Goal: Task Accomplishment & Management: Use online tool/utility

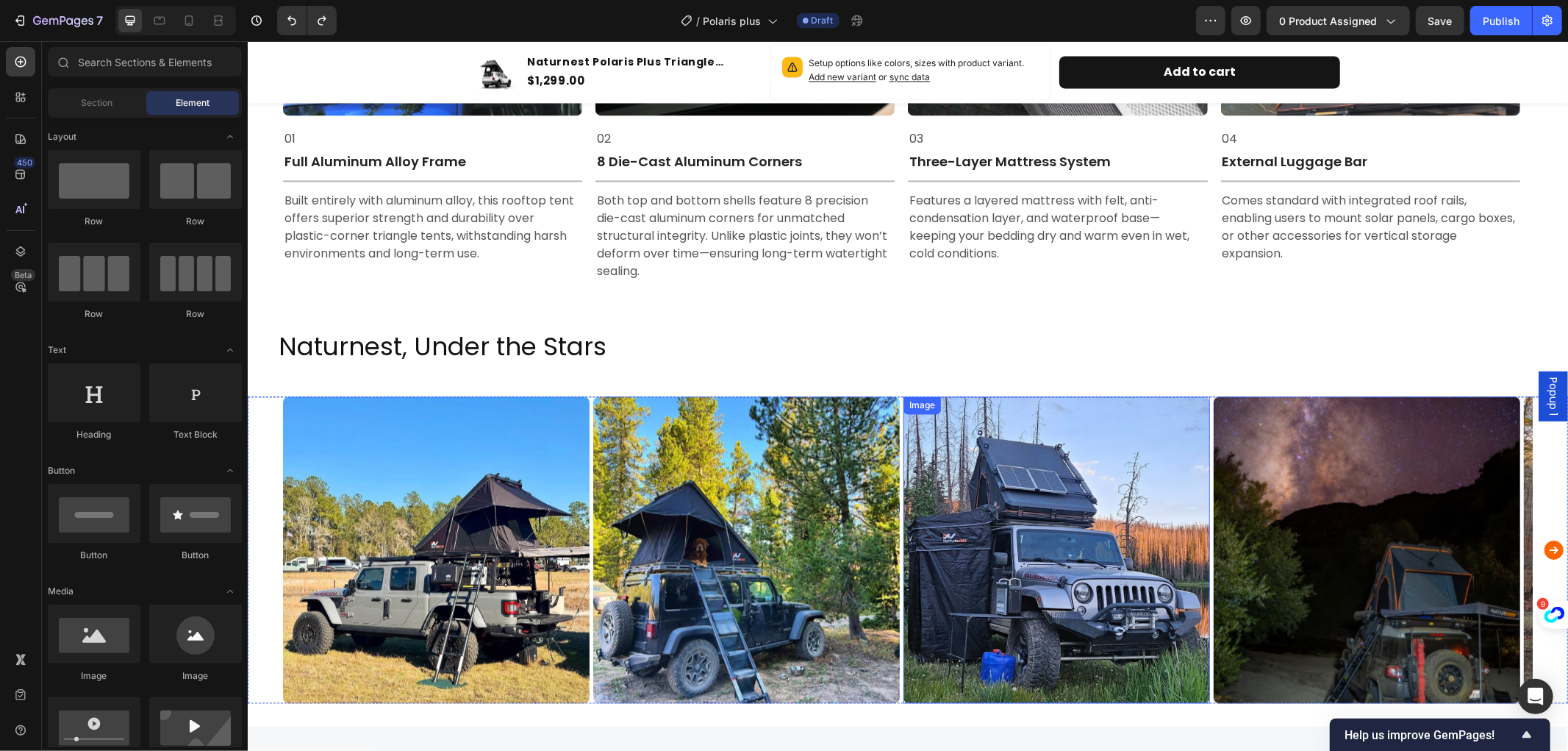
scroll to position [2615, 0]
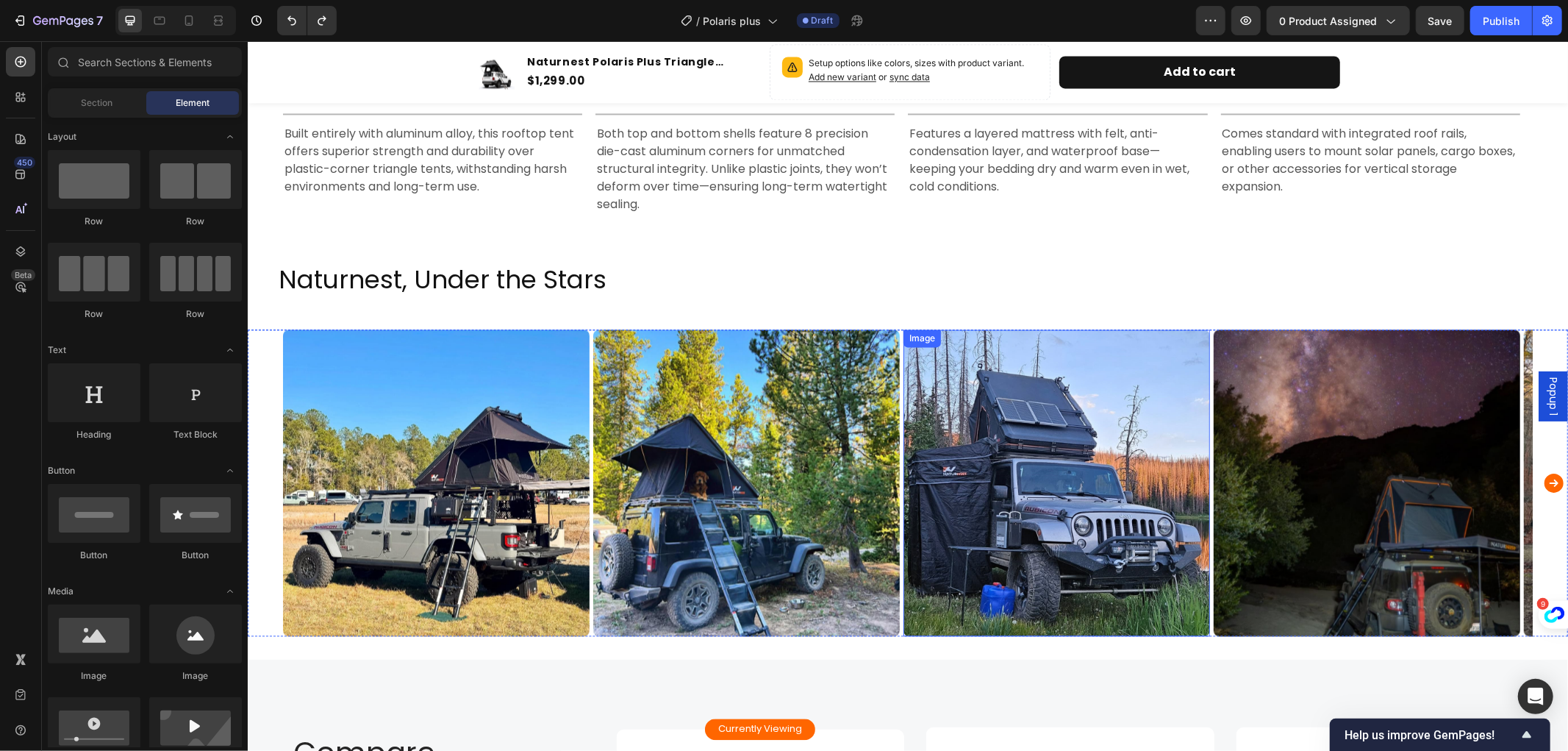
click at [1035, 458] on img at bounding box center [1056, 482] width 307 height 307
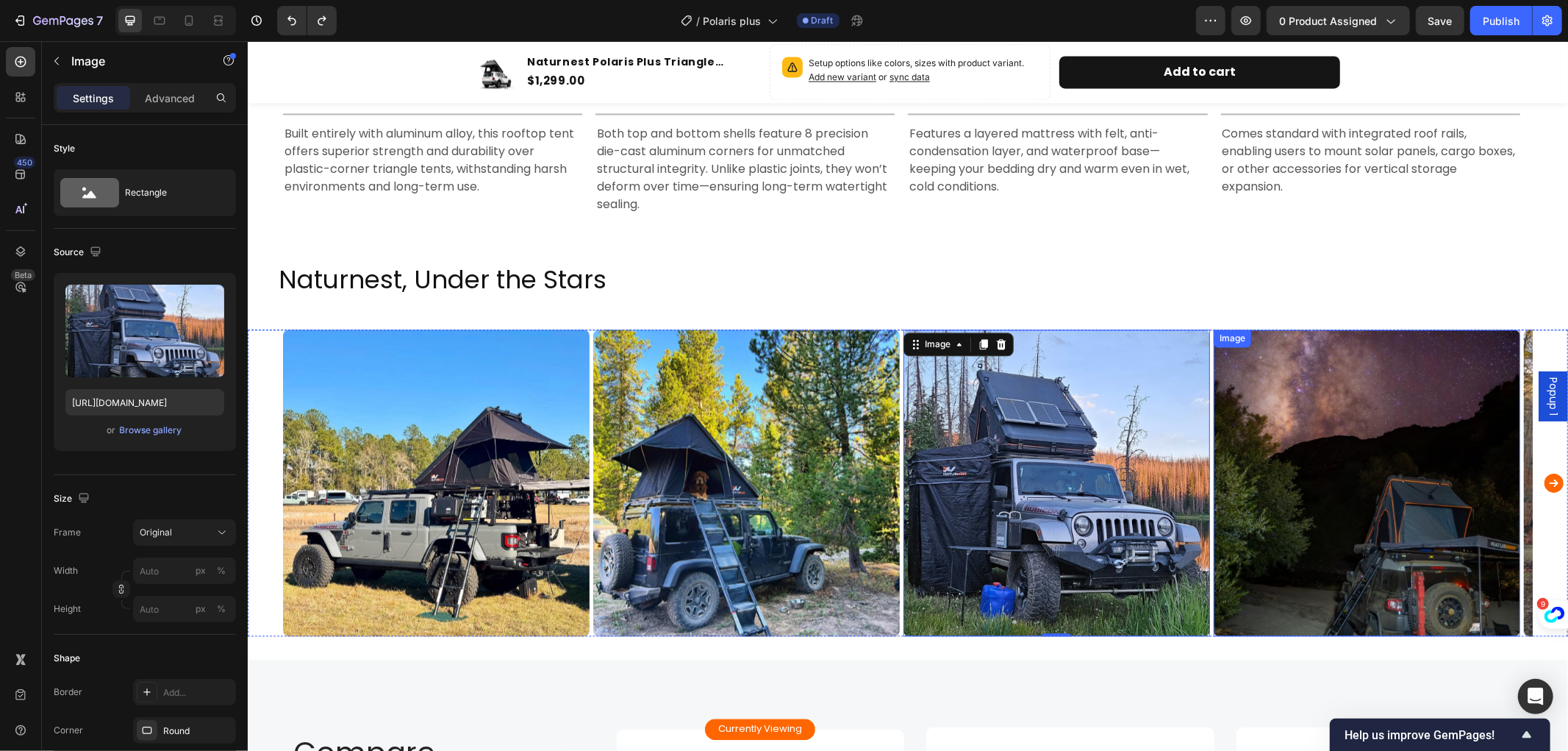
click at [1429, 443] on img at bounding box center [1366, 482] width 307 height 307
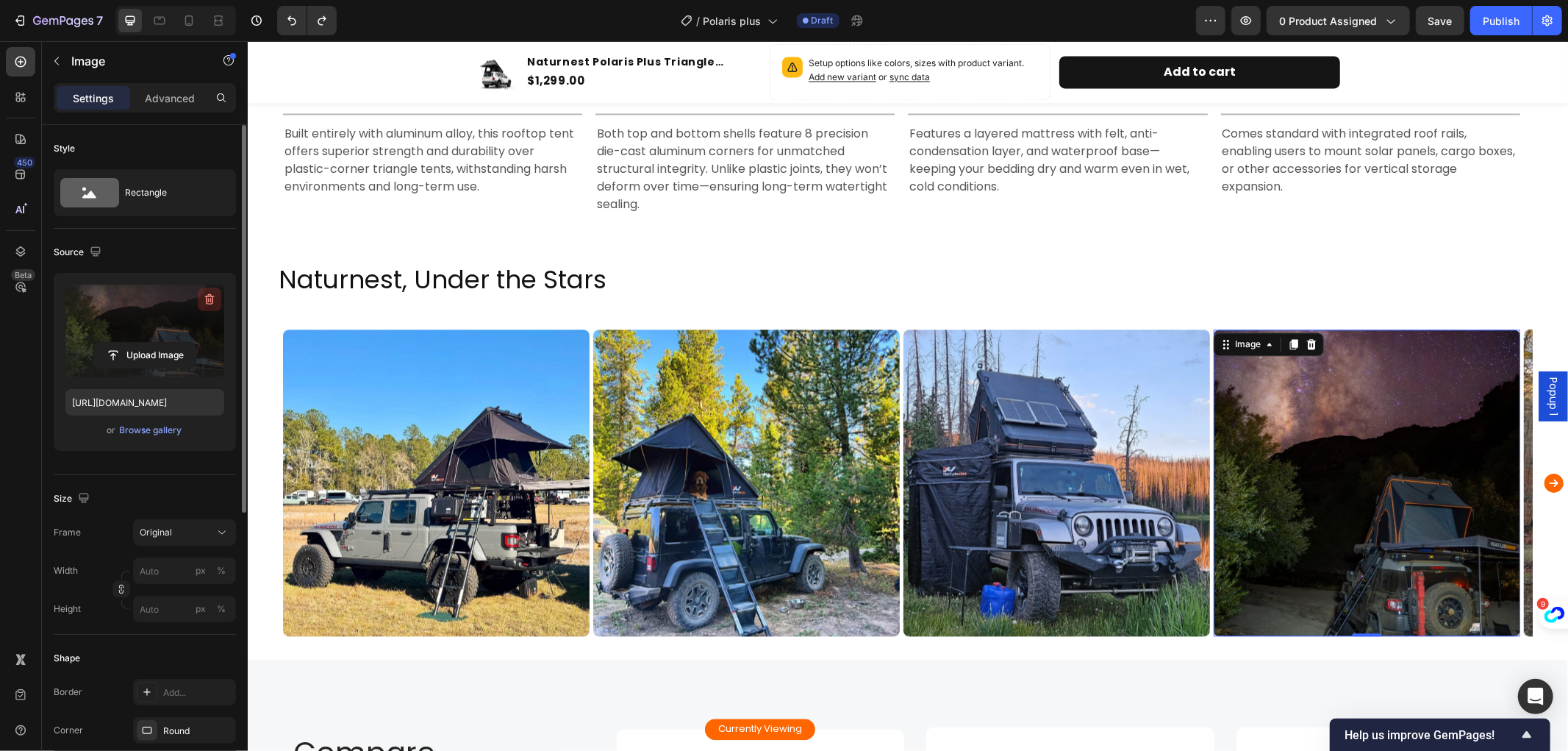
click at [209, 300] on icon "button" at bounding box center [210, 299] width 15 height 15
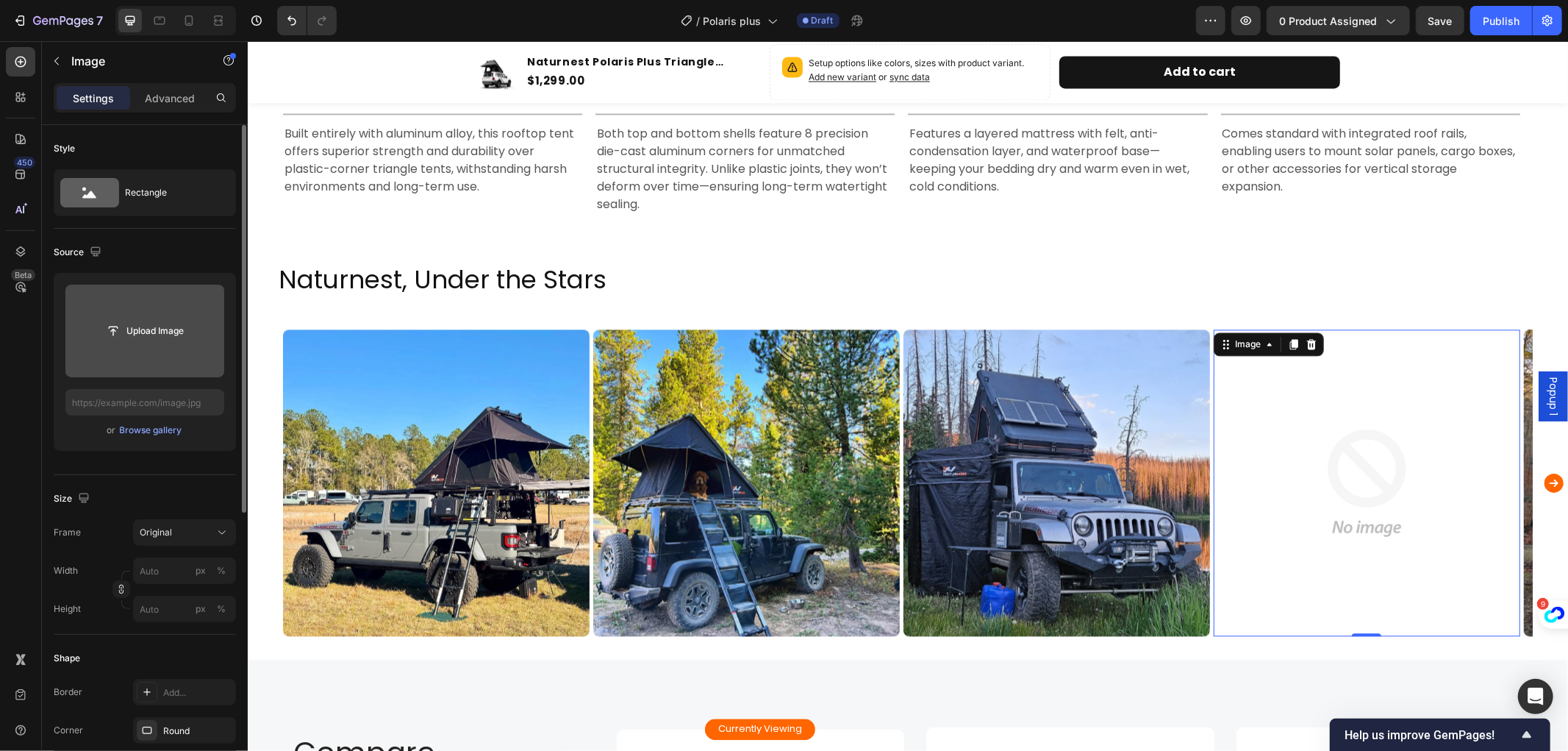
click at [171, 328] on input "file" at bounding box center [145, 331] width 101 height 25
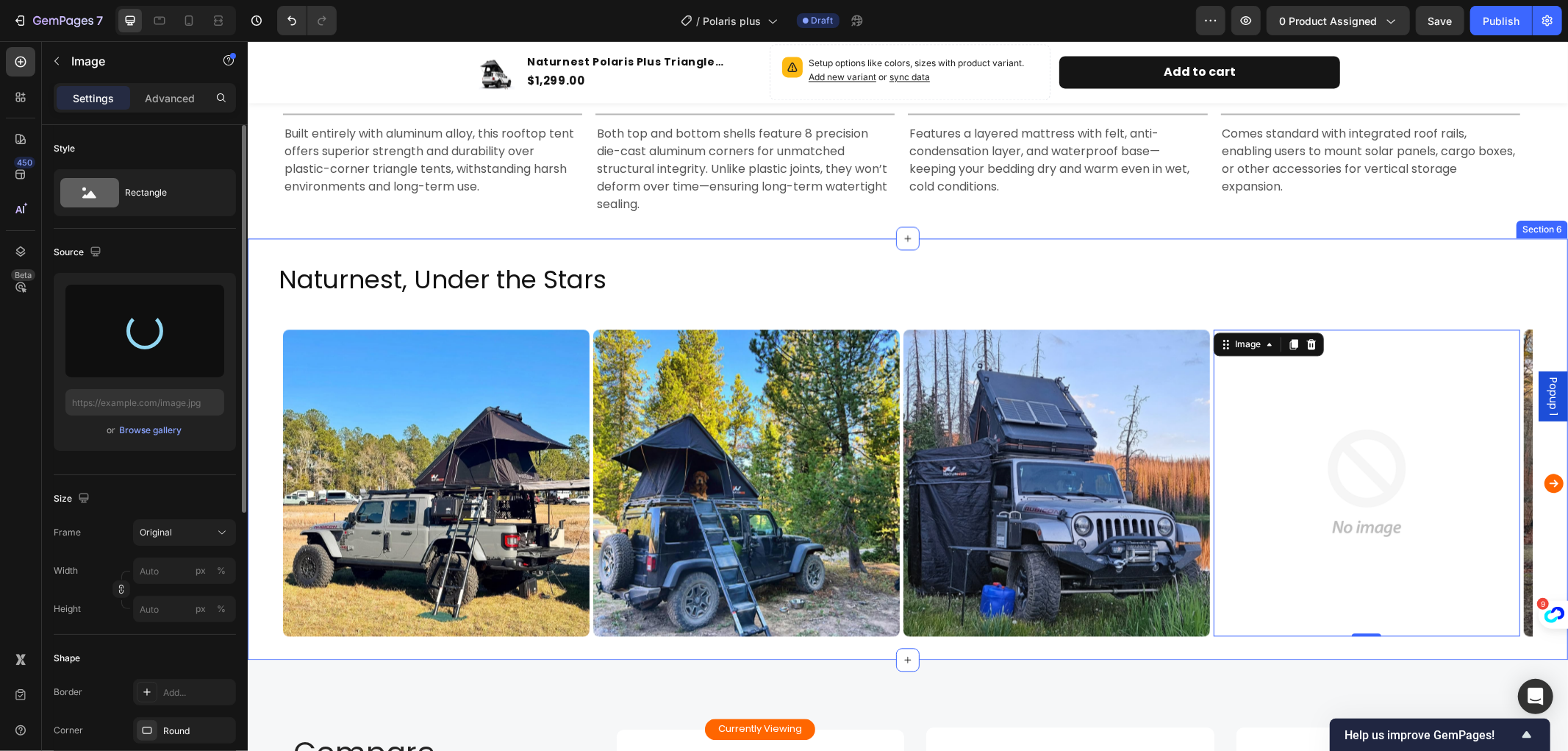
type input "[URL][DOMAIN_NAME]"
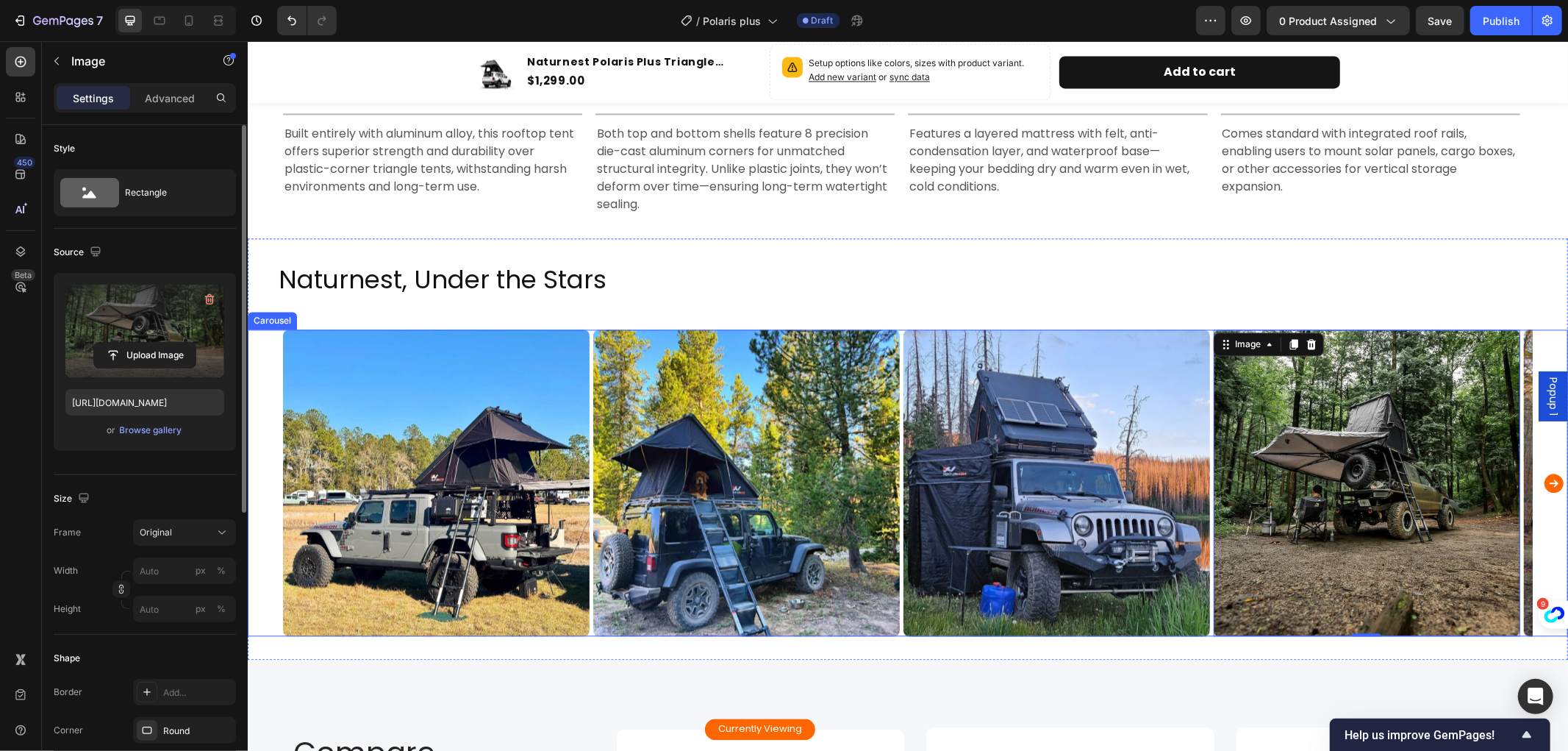
click at [1544, 475] on icon "Carousel Next Arrow" at bounding box center [1553, 482] width 19 height 19
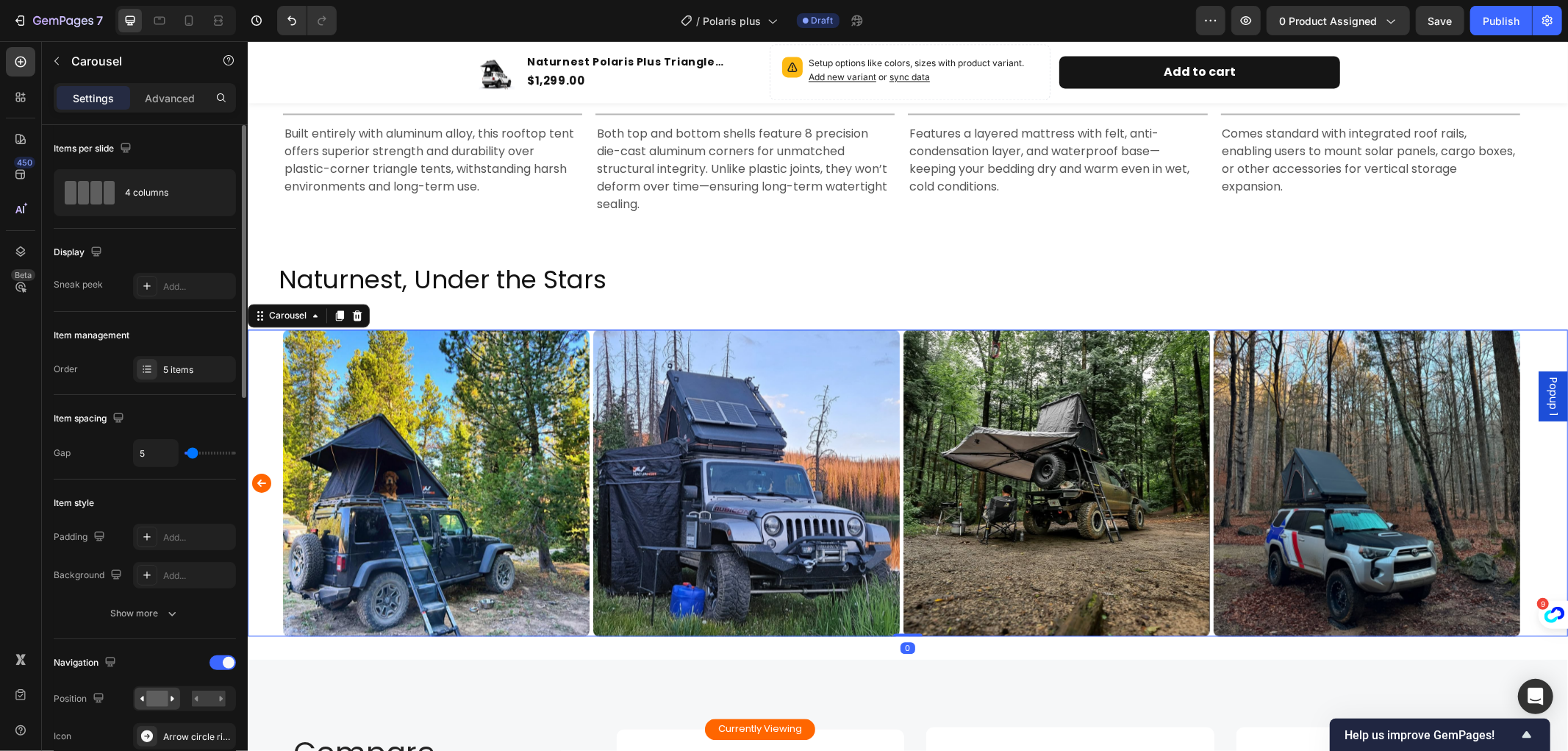
click at [1545, 401] on span "Popup 1" at bounding box center [1552, 395] width 15 height 39
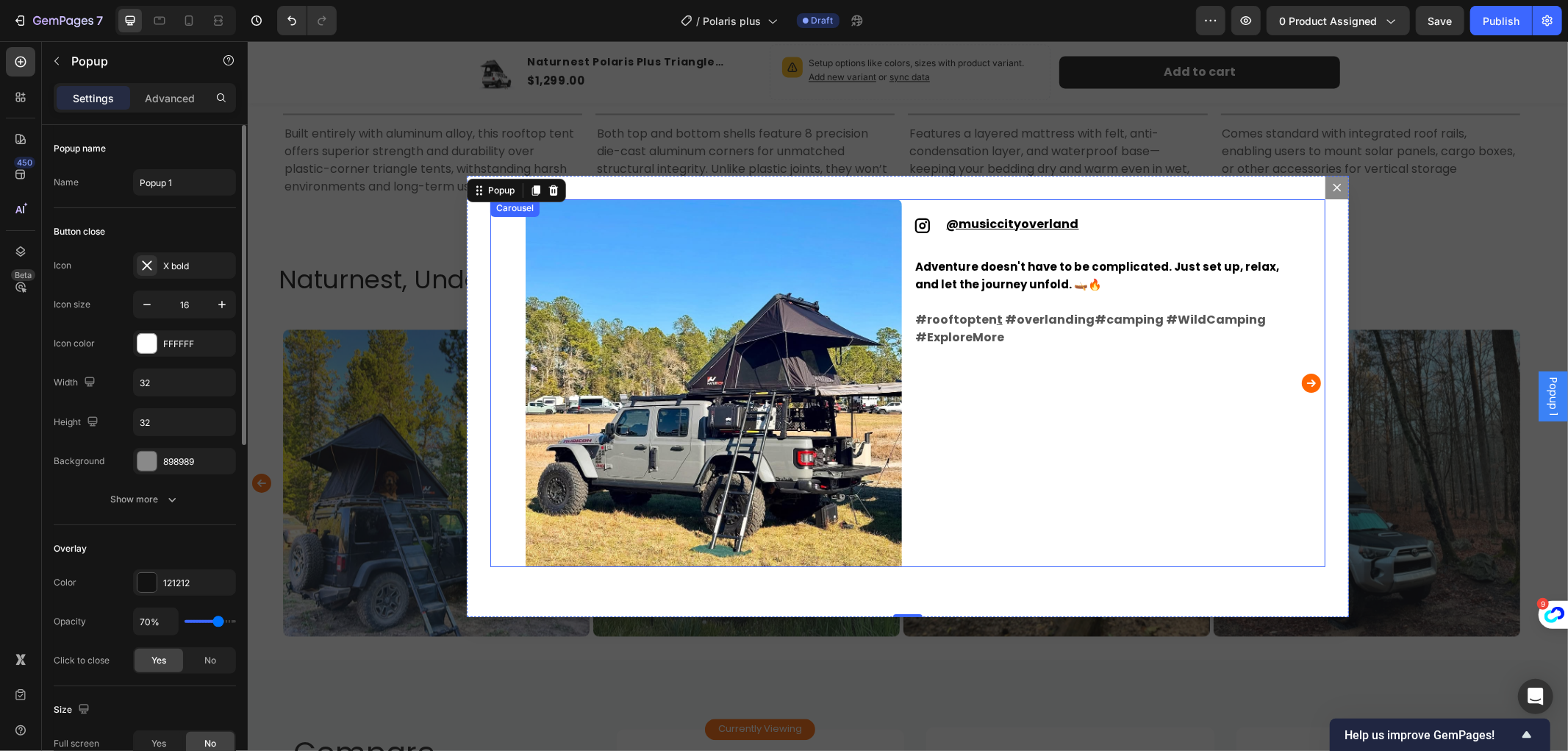
click at [1302, 378] on icon "Carousel Next Arrow" at bounding box center [1311, 381] width 19 height 19
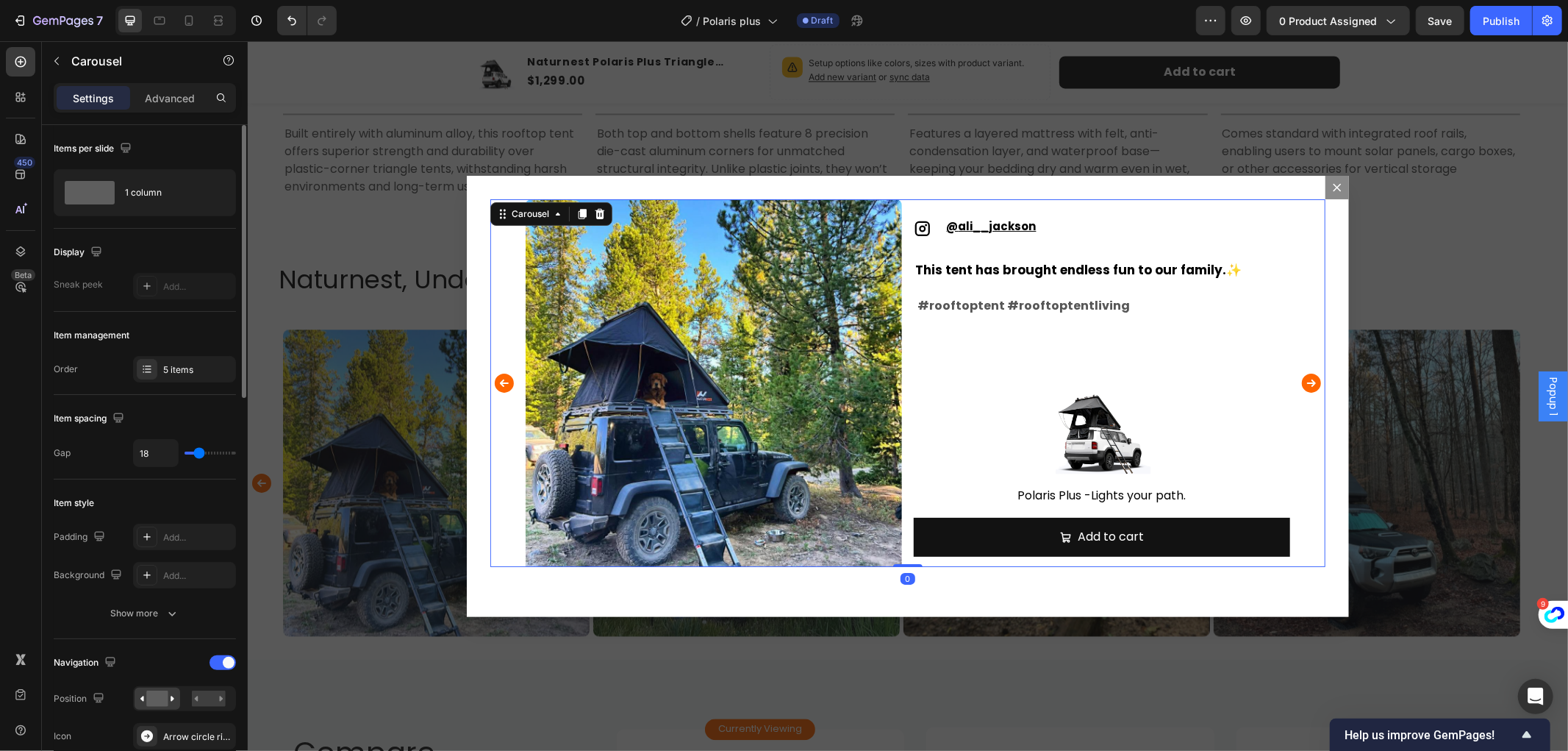
click at [1302, 378] on icon "Carousel Next Arrow" at bounding box center [1311, 381] width 19 height 19
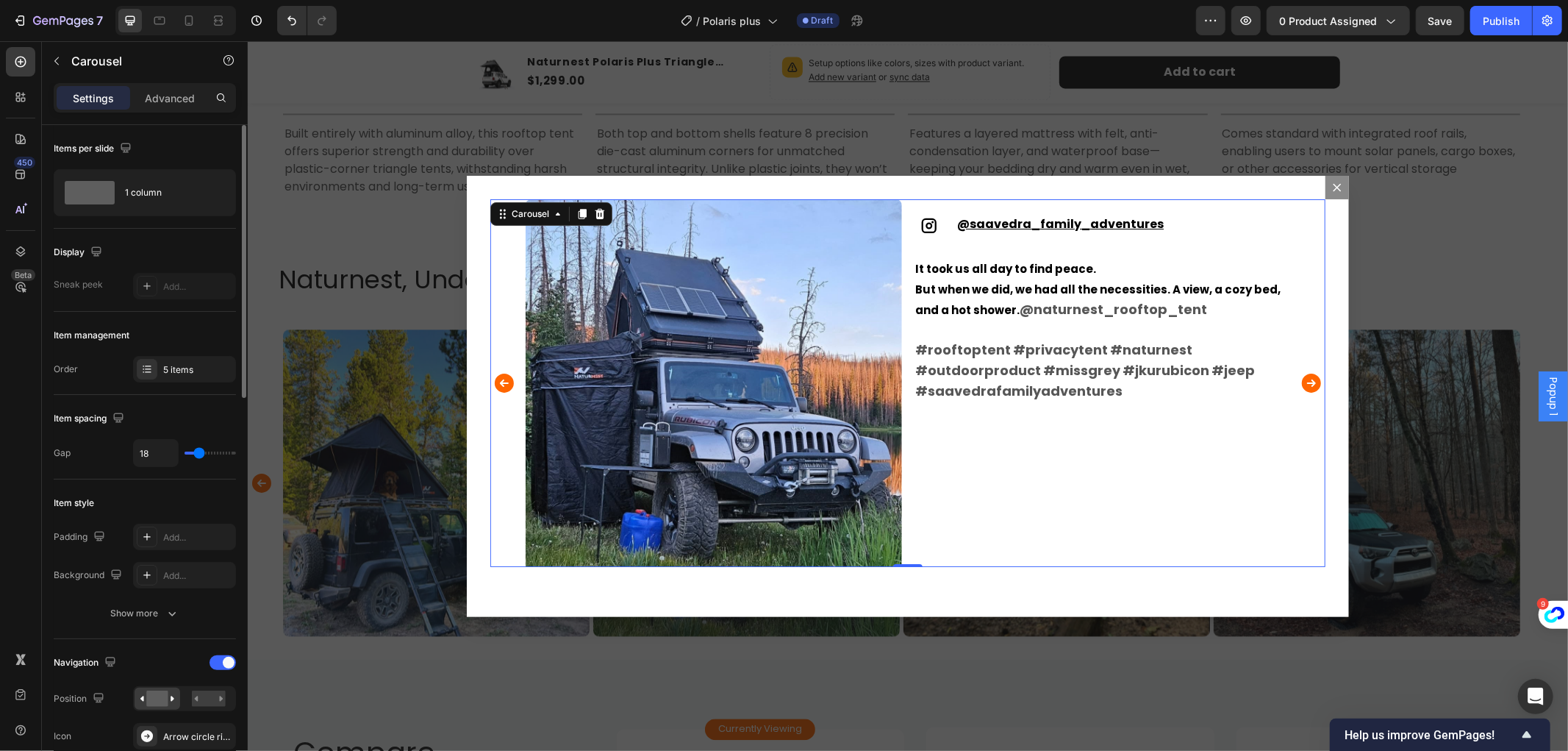
click at [496, 377] on icon "Carousel Back Arrow" at bounding box center [503, 381] width 19 height 19
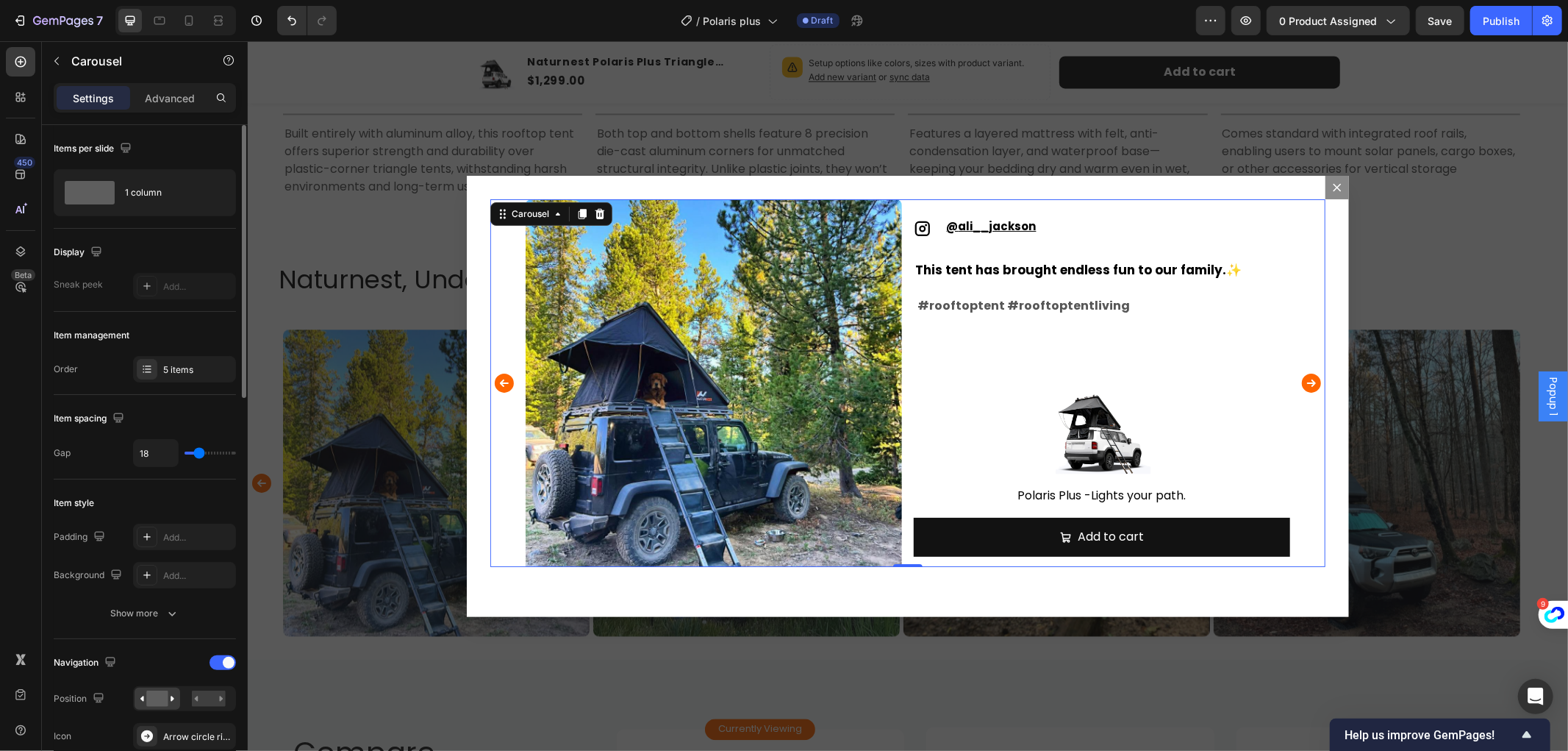
click at [1307, 384] on icon "Carousel Next Arrow" at bounding box center [1311, 381] width 19 height 19
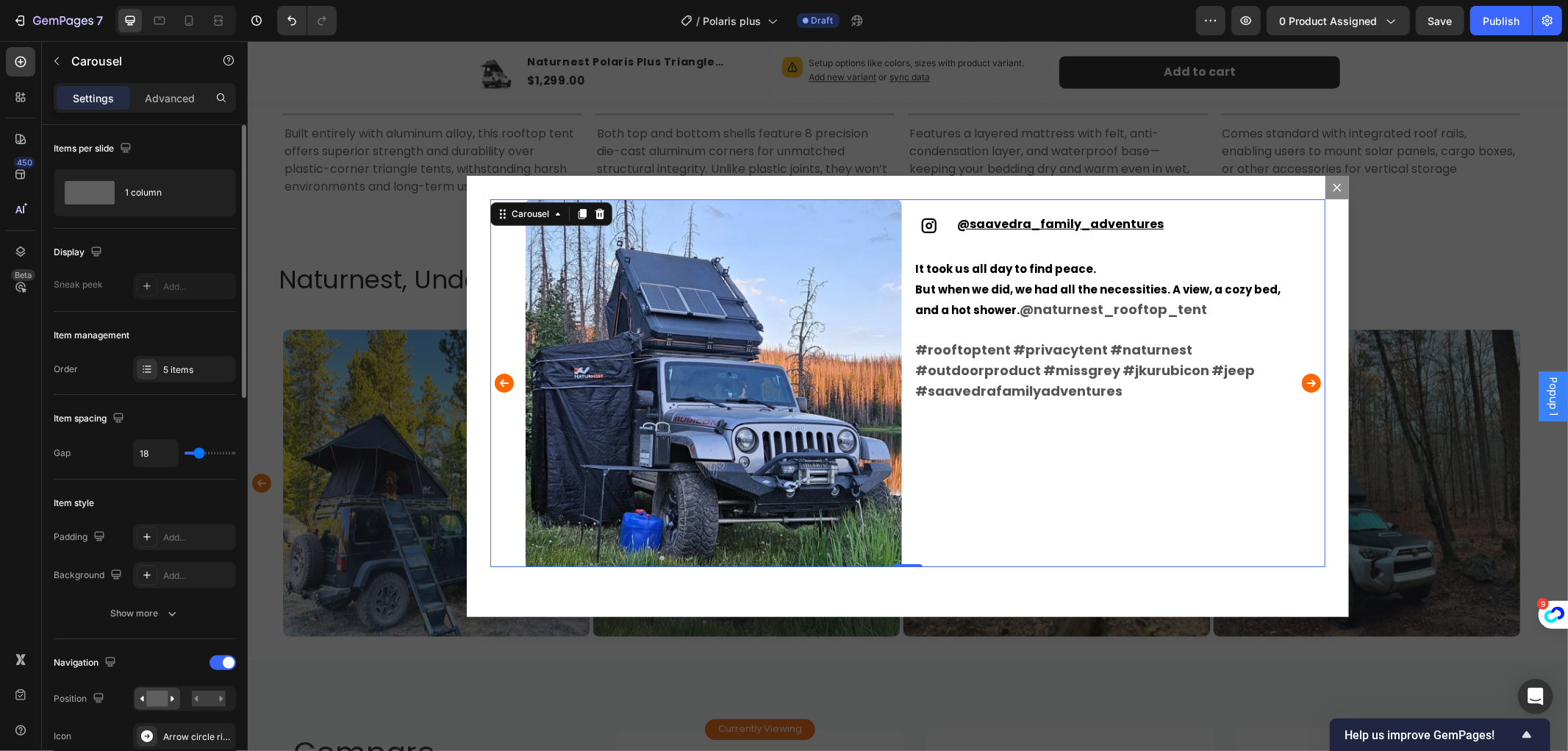
click at [1307, 384] on icon "Carousel Next Arrow" at bounding box center [1311, 381] width 19 height 19
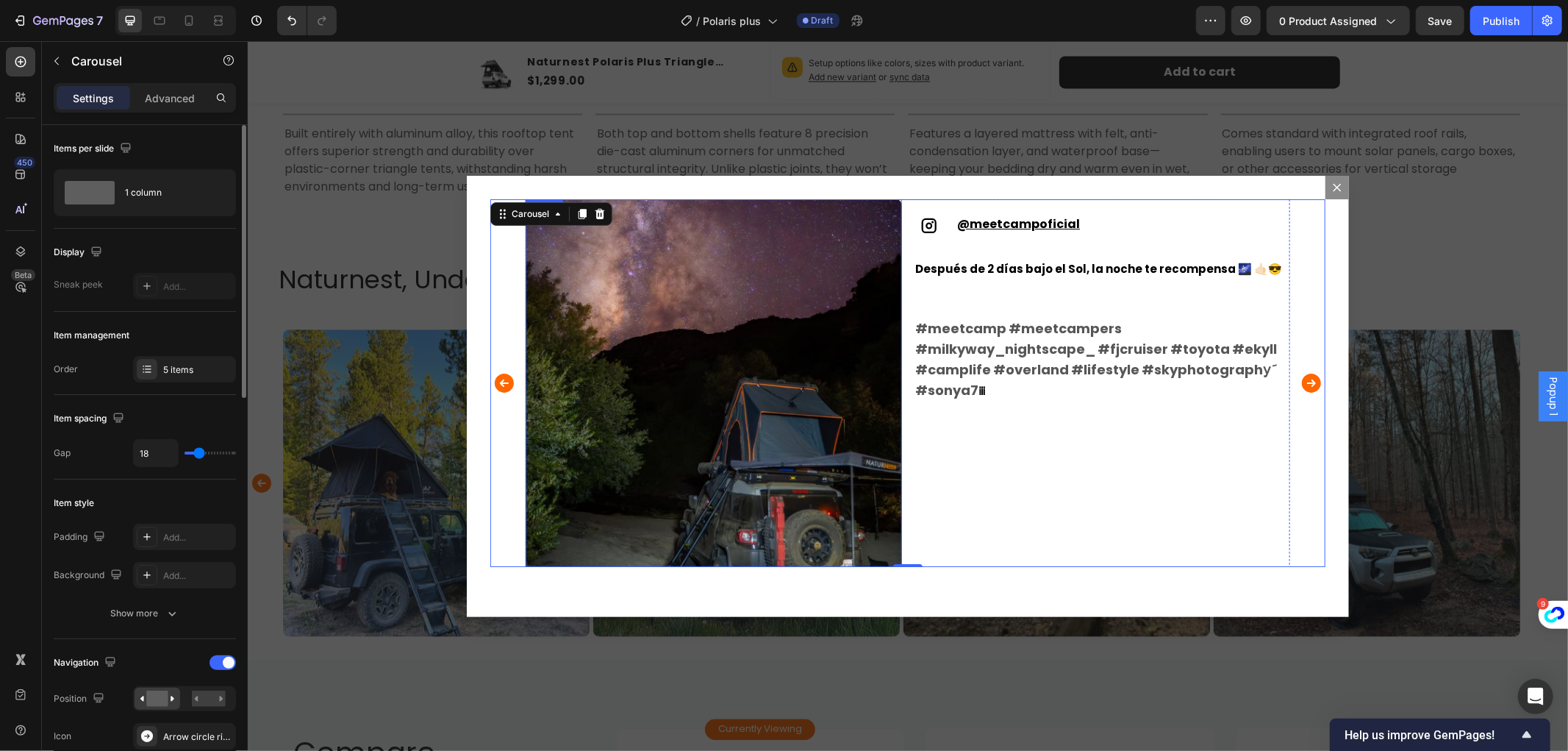
click at [747, 406] on img "Dialog body" at bounding box center [713, 386] width 376 height 376
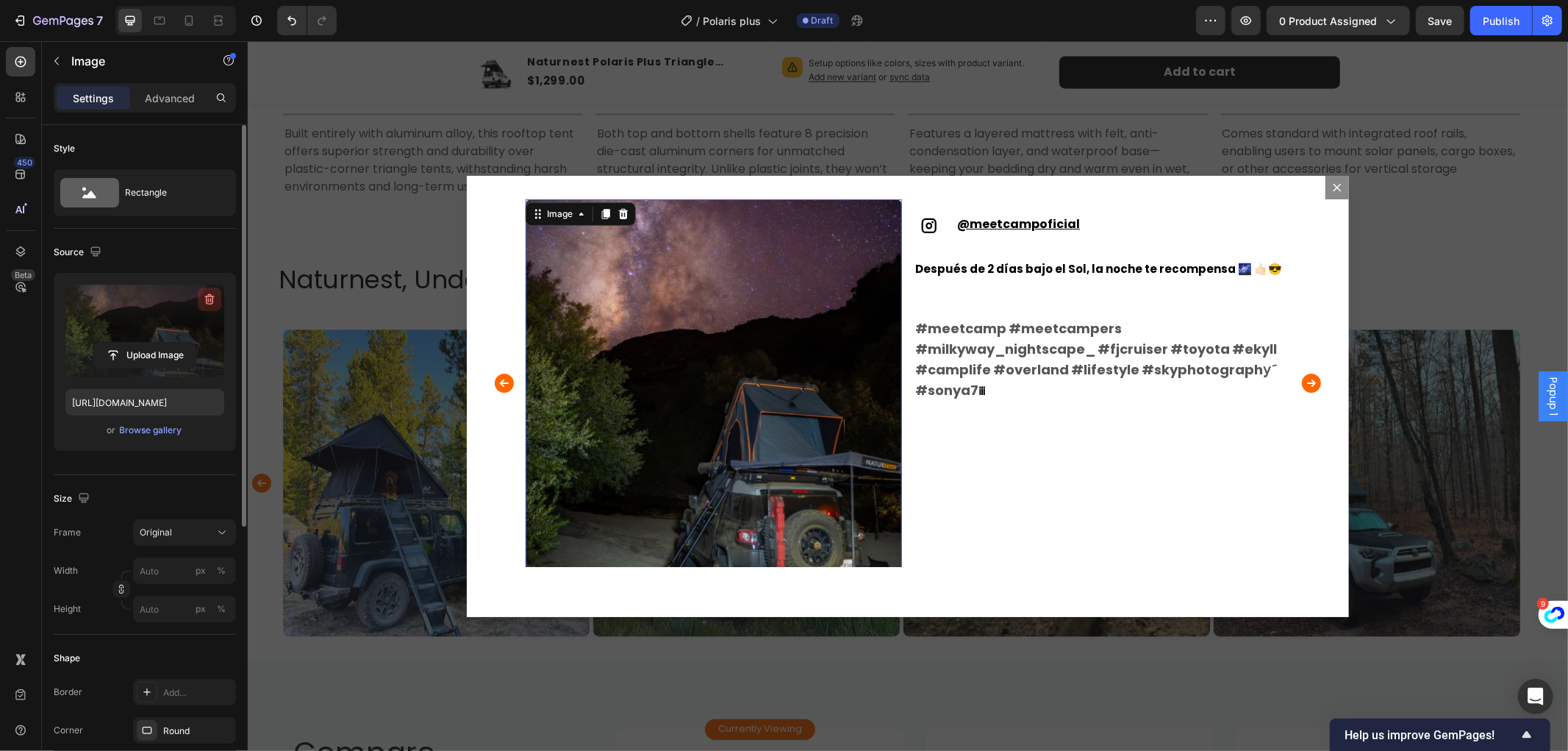
click at [209, 298] on icon "button" at bounding box center [210, 299] width 15 height 15
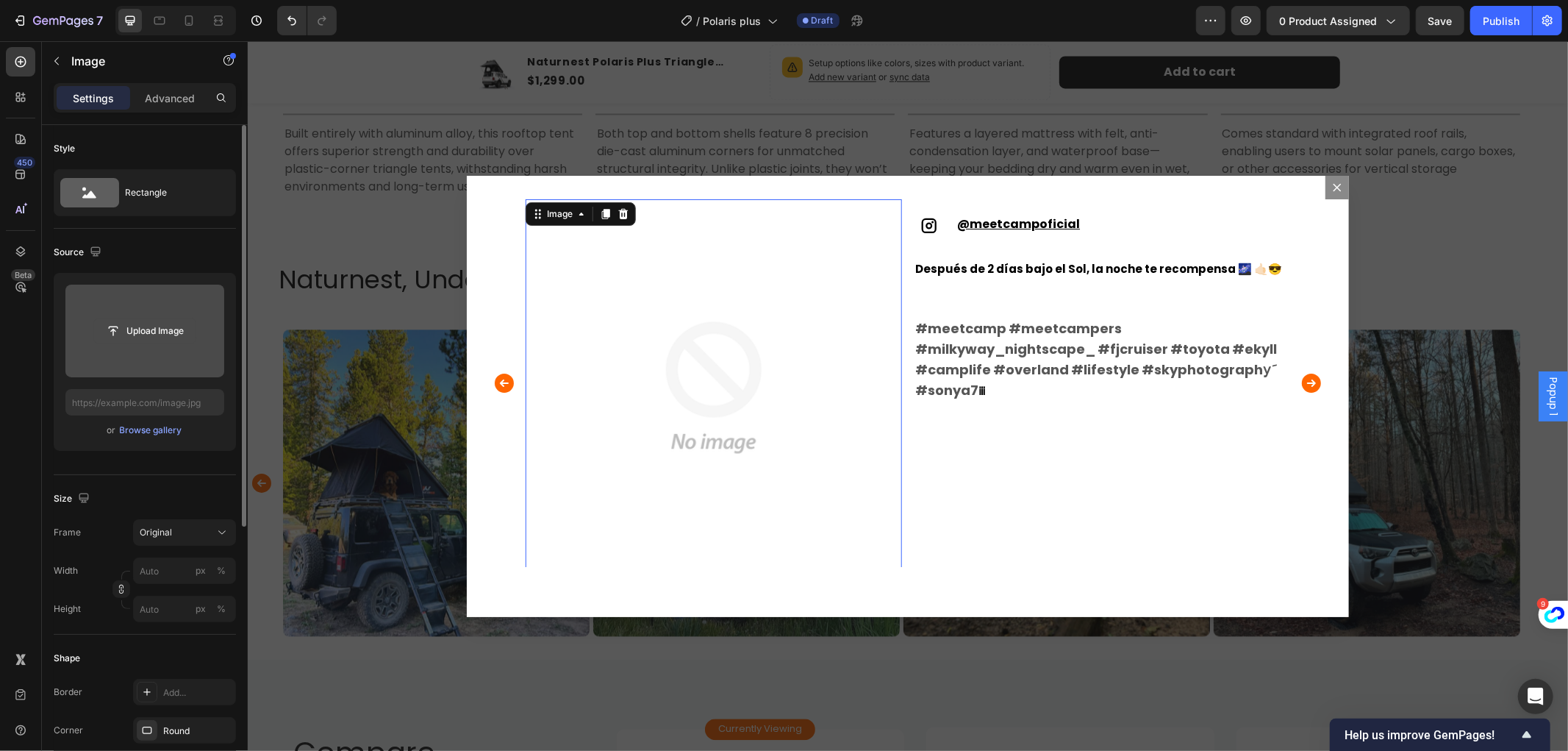
click at [156, 325] on input "file" at bounding box center [145, 331] width 101 height 25
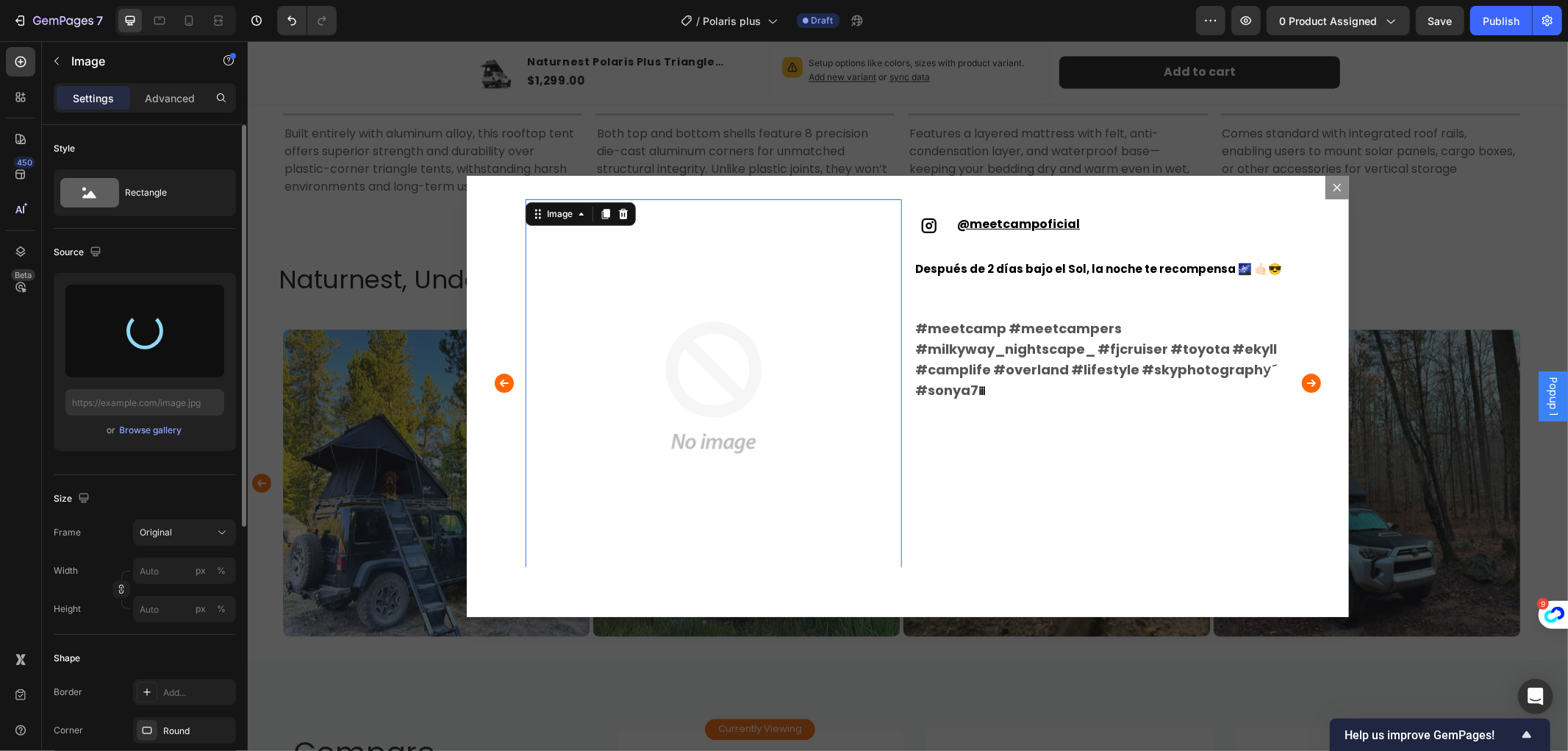
type input "[URL][DOMAIN_NAME]"
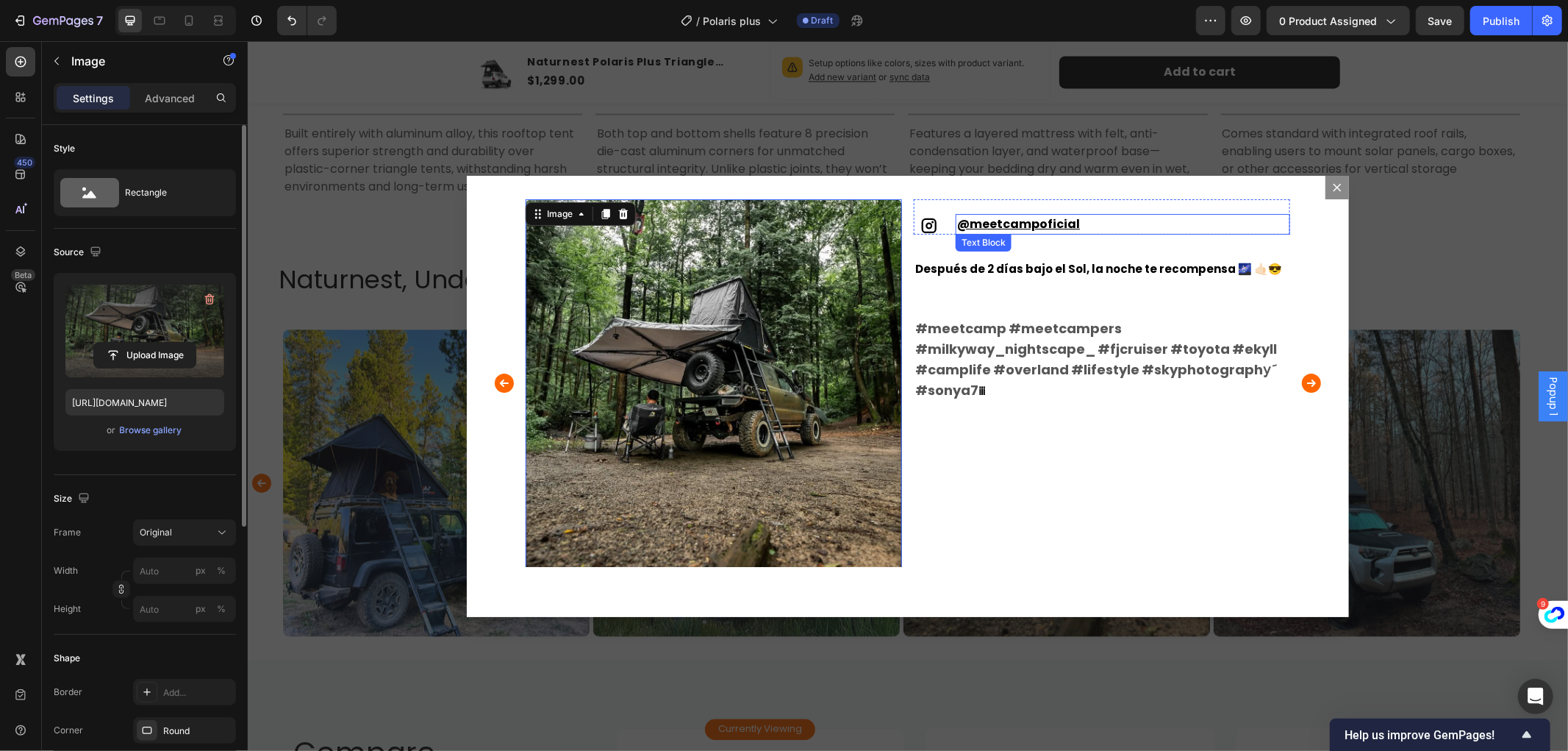
click at [1021, 221] on u "meetcampoficial" at bounding box center [1024, 223] width 110 height 17
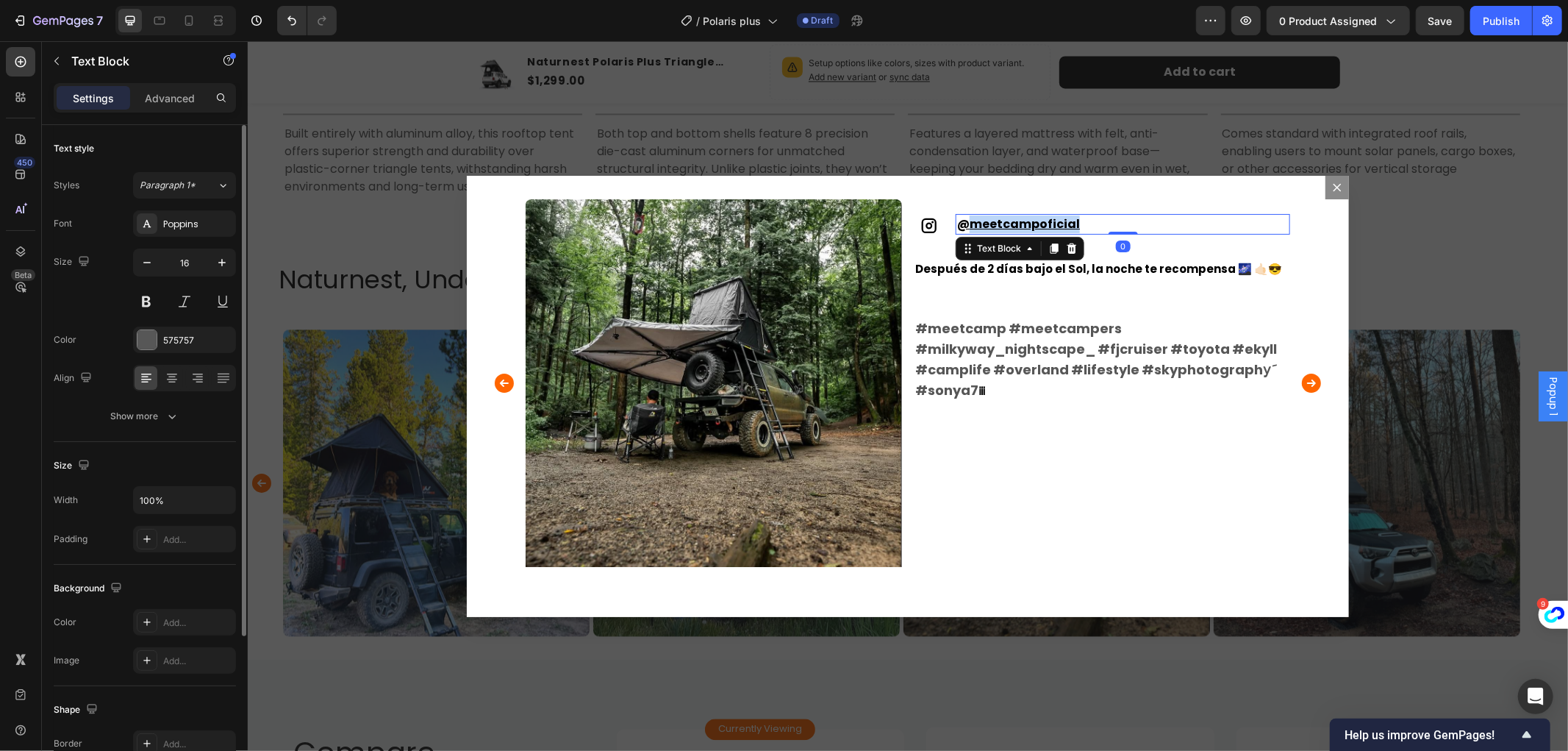
click at [1021, 221] on u "meetcampoficial" at bounding box center [1024, 223] width 110 height 17
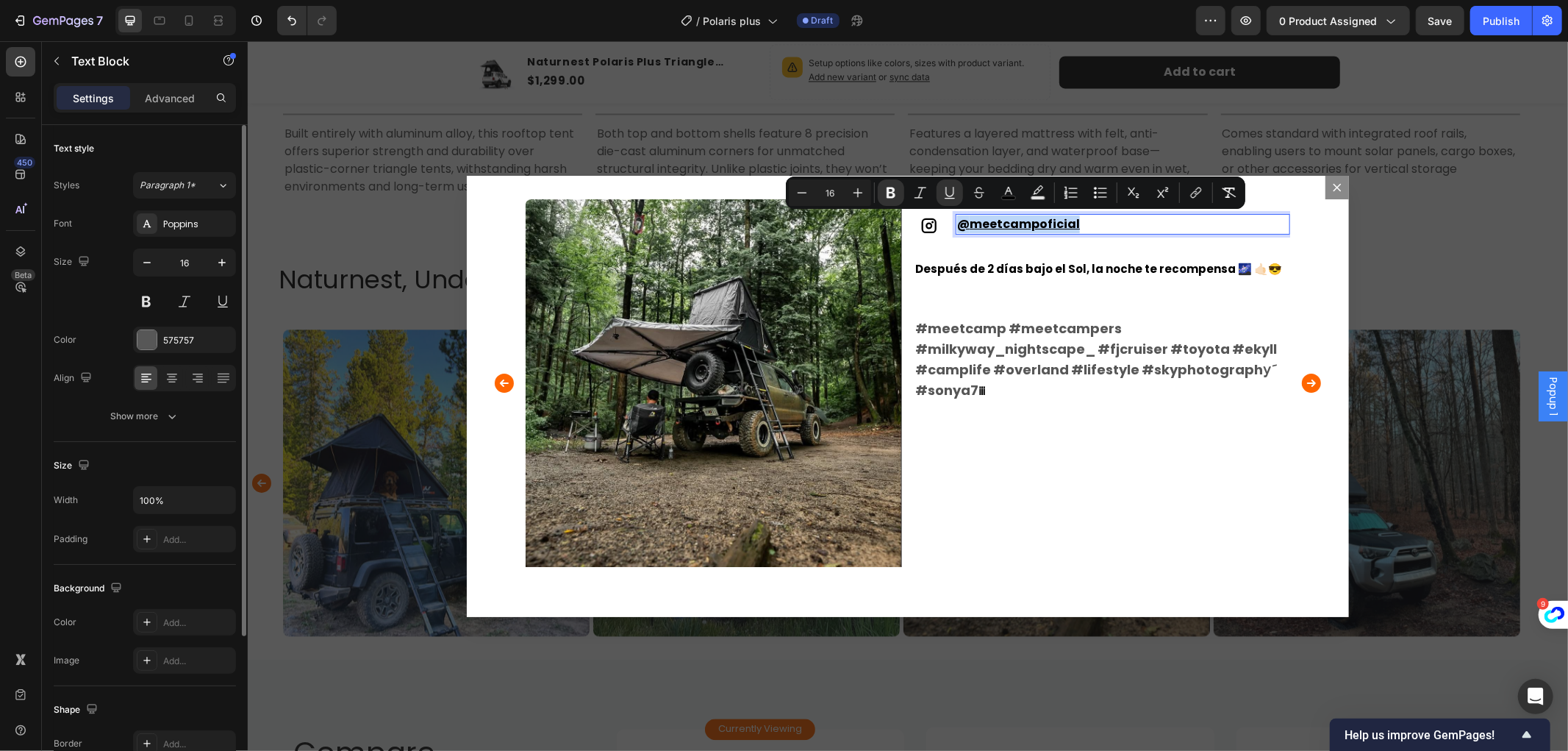
click at [1021, 221] on u "meetcampoficial" at bounding box center [1024, 223] width 110 height 17
drag, startPoint x: 1021, startPoint y: 221, endPoint x: 1013, endPoint y: 224, distance: 8.5
click at [1018, 223] on u "meetcampoficial" at bounding box center [1024, 223] width 110 height 17
click at [1013, 224] on u "meetcampoficial" at bounding box center [1024, 223] width 110 height 17
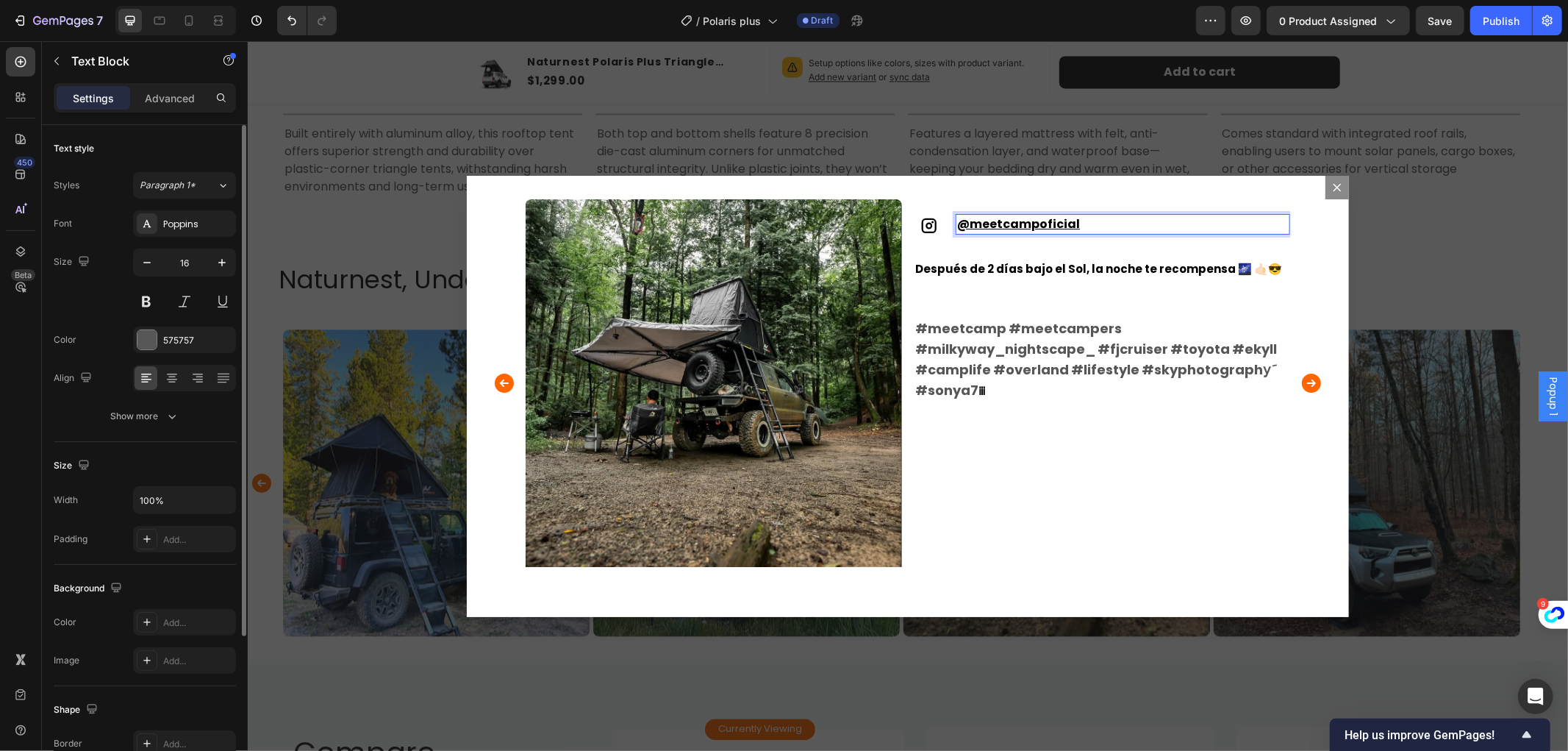
click at [1017, 223] on u "meetcampoficial" at bounding box center [1024, 223] width 110 height 17
click at [1009, 223] on u "meetcampoficial" at bounding box center [1024, 223] width 110 height 17
click at [992, 223] on u "meetcampoficial" at bounding box center [1024, 223] width 110 height 17
click at [499, 381] on icon "Carousel Back Arrow" at bounding box center [503, 382] width 24 height 30
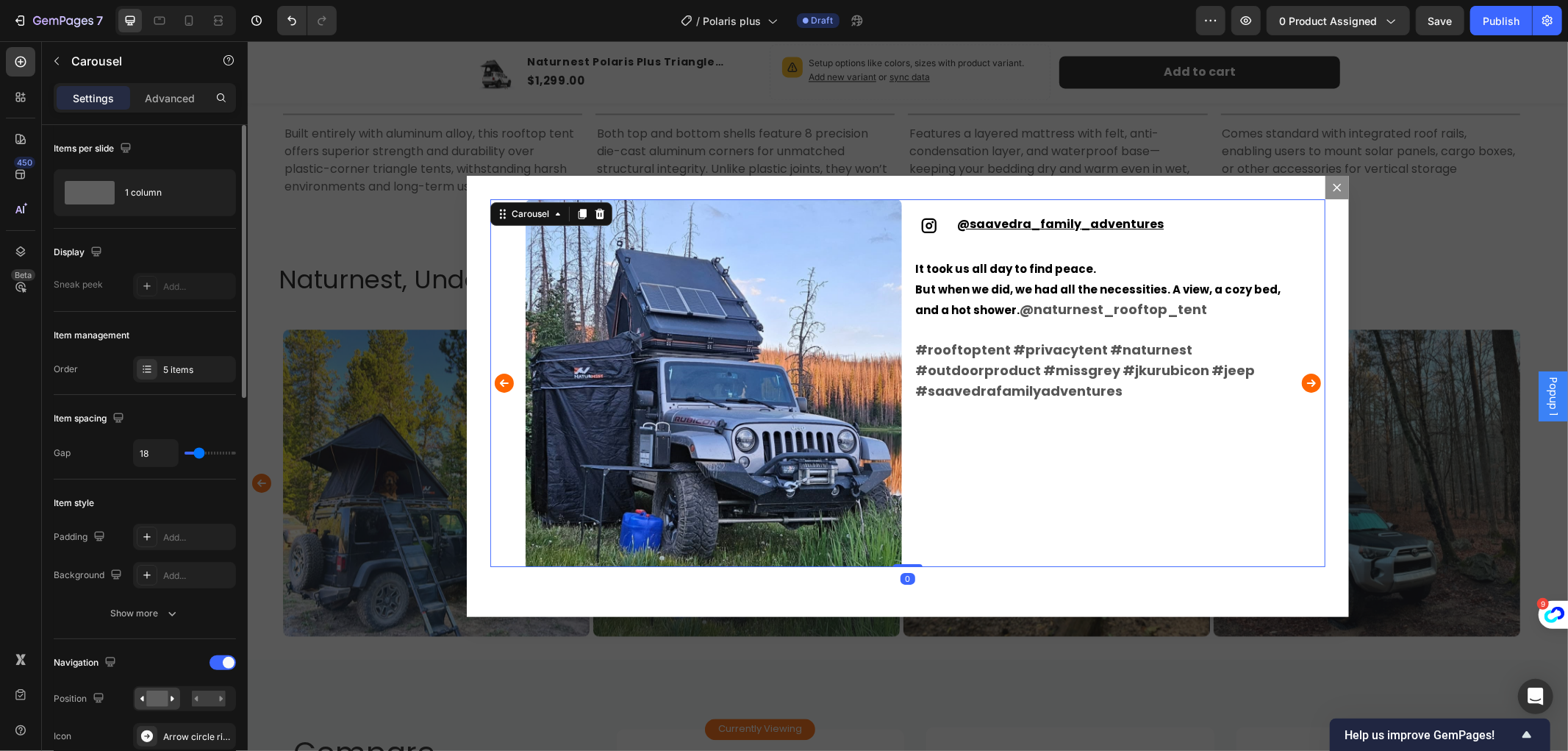
click at [499, 381] on icon "Carousel Back Arrow" at bounding box center [503, 382] width 24 height 30
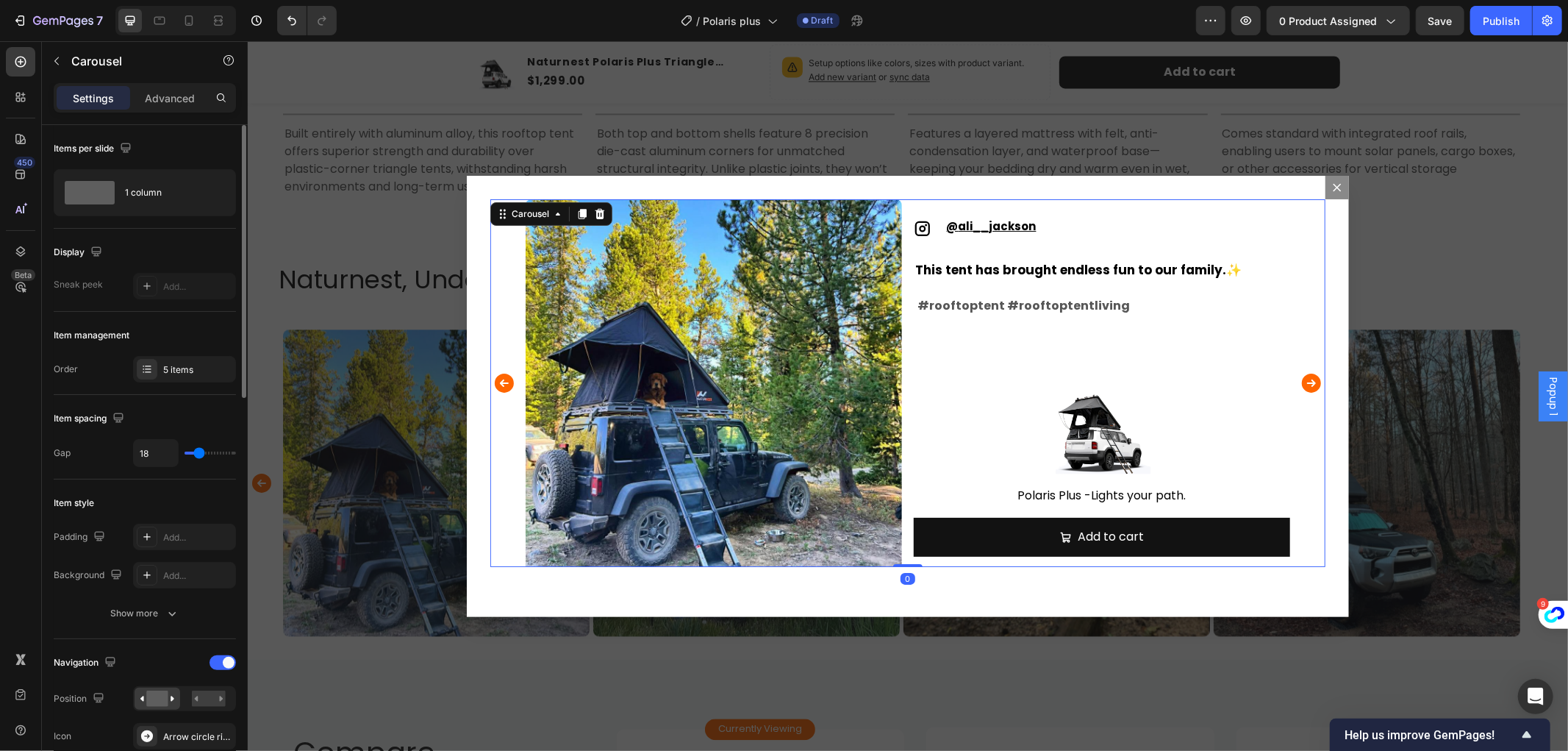
click at [499, 381] on icon "Carousel Back Arrow" at bounding box center [503, 382] width 24 height 30
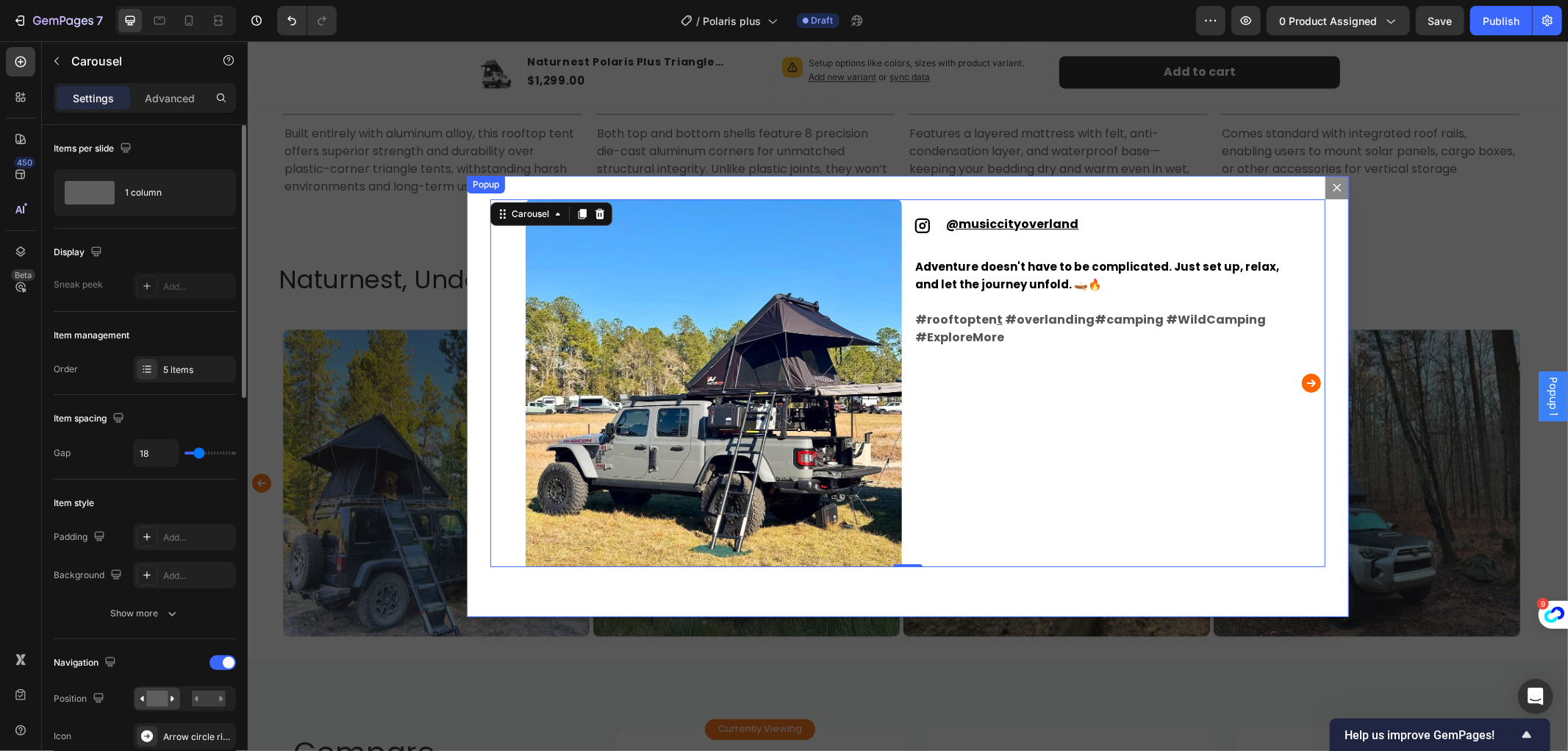
click at [1331, 184] on icon "Dialog content" at bounding box center [1337, 187] width 12 height 12
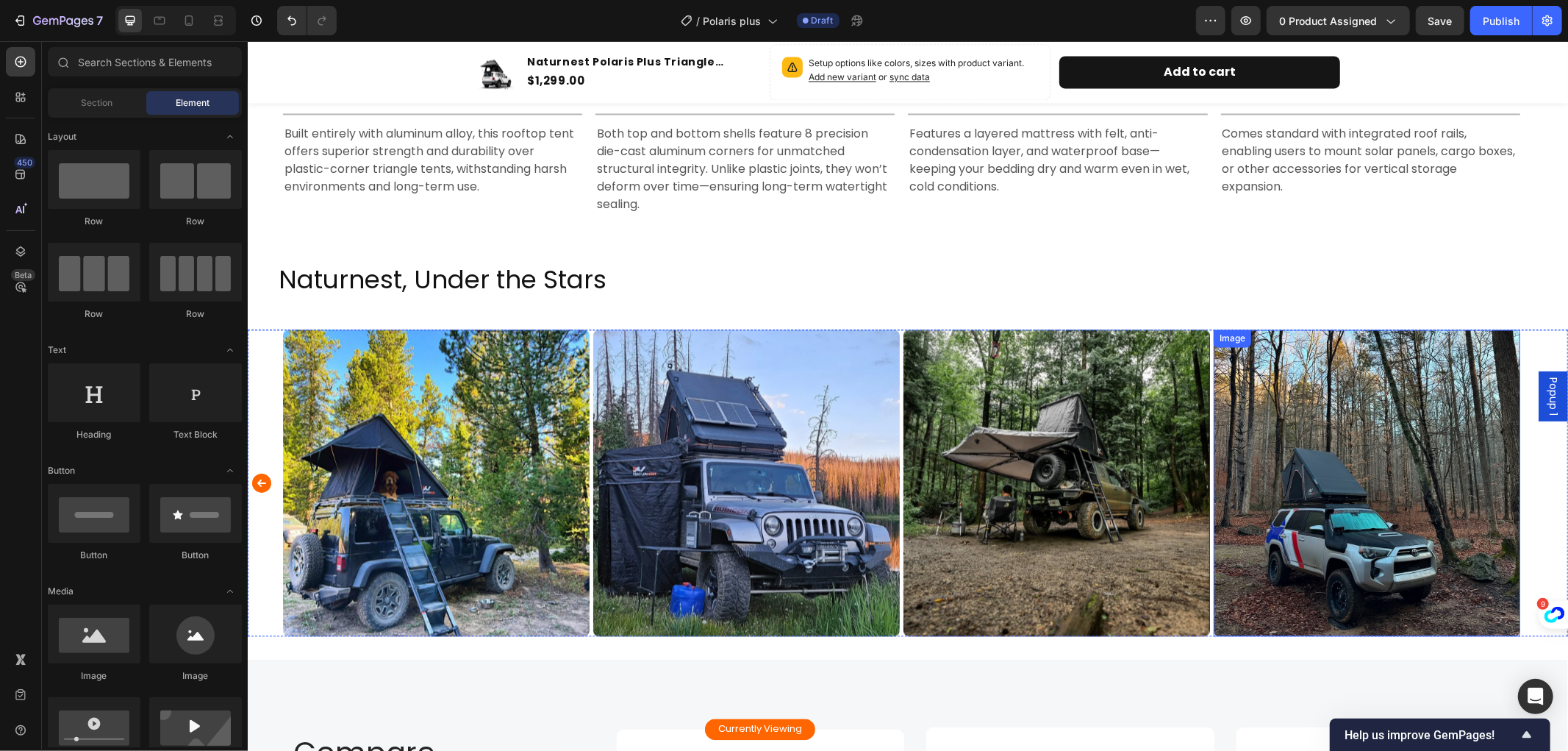
click at [1384, 429] on img at bounding box center [1366, 482] width 307 height 307
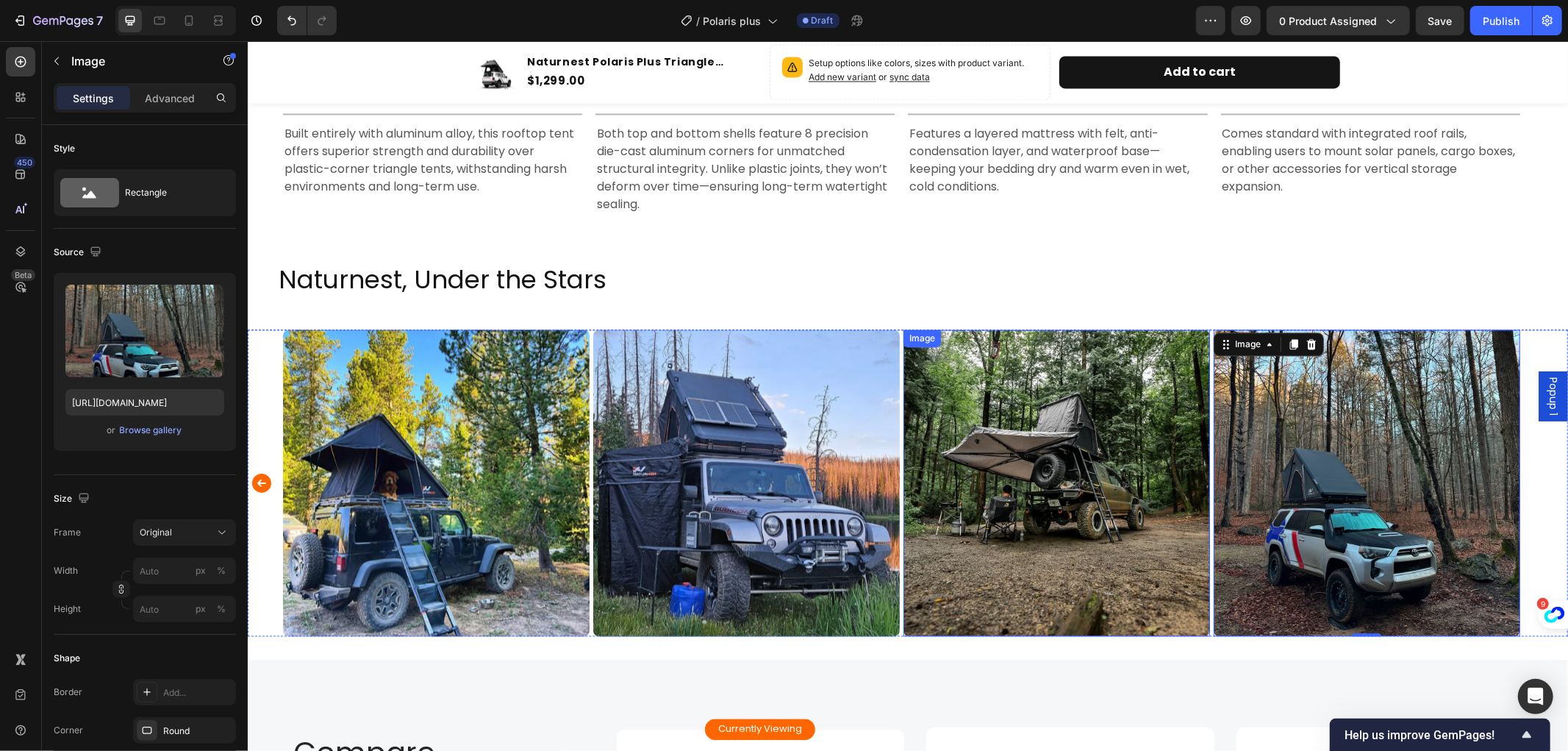
click at [1014, 540] on img at bounding box center [1056, 482] width 307 height 307
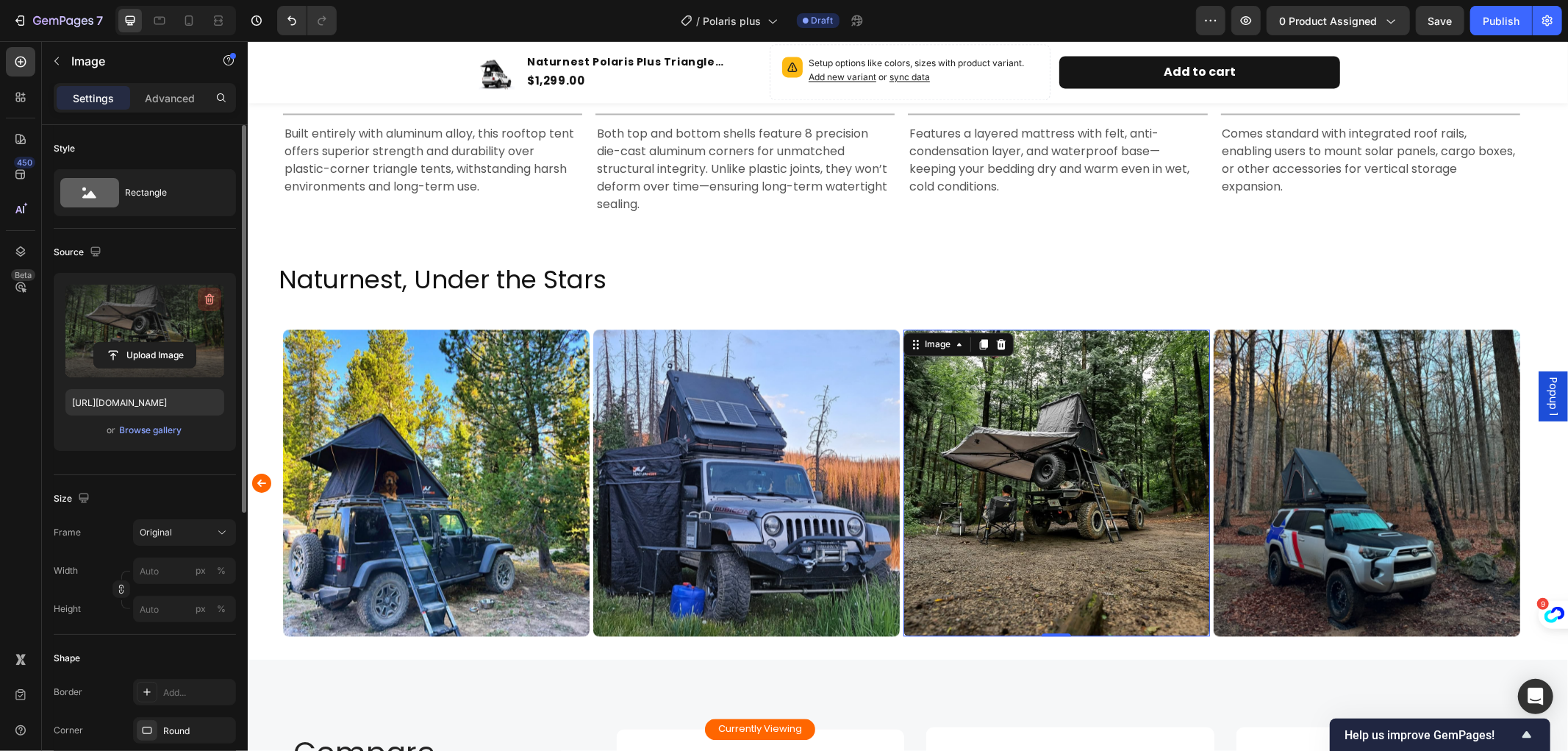
click at [209, 293] on icon "button" at bounding box center [210, 299] width 15 height 15
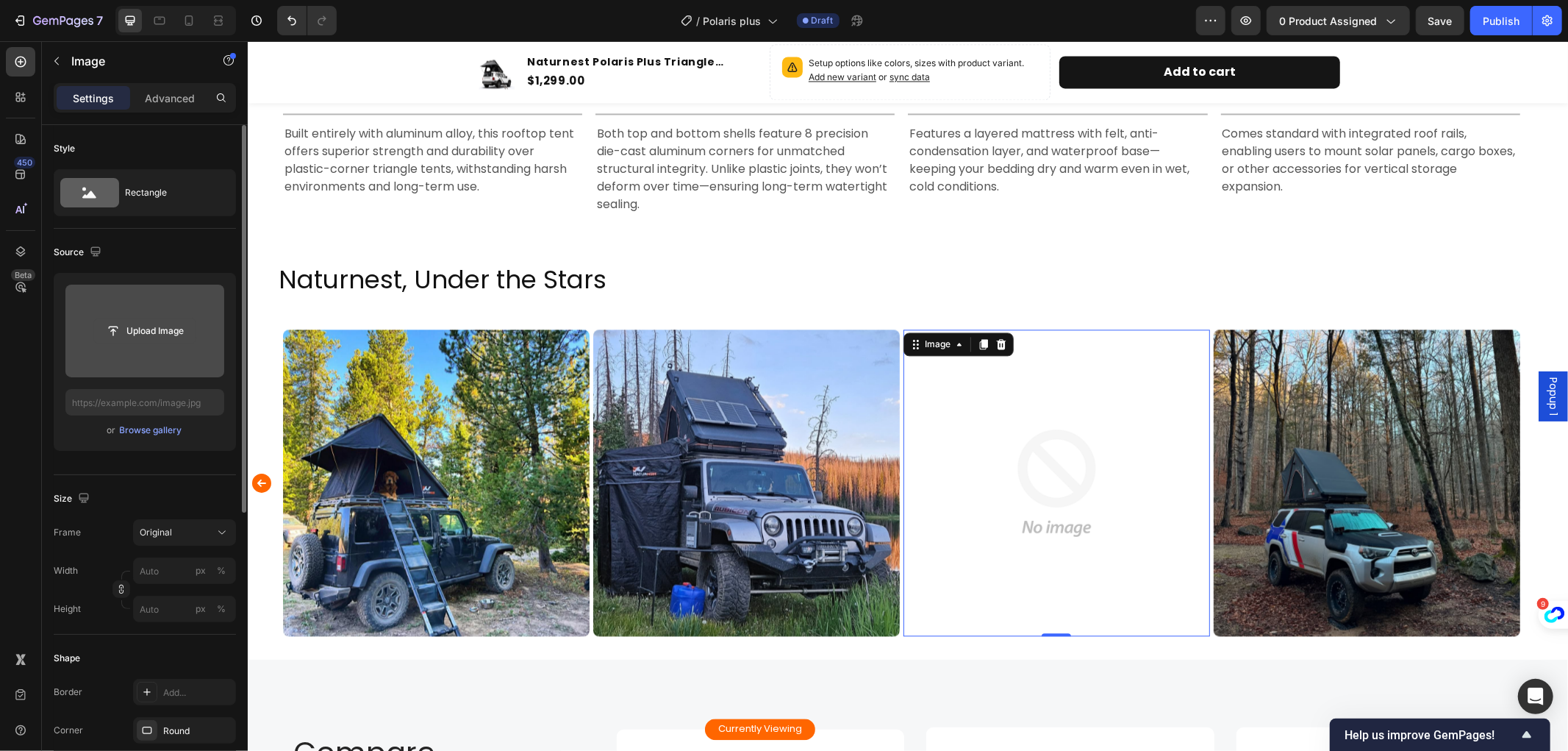
click at [160, 328] on input "file" at bounding box center [145, 331] width 101 height 25
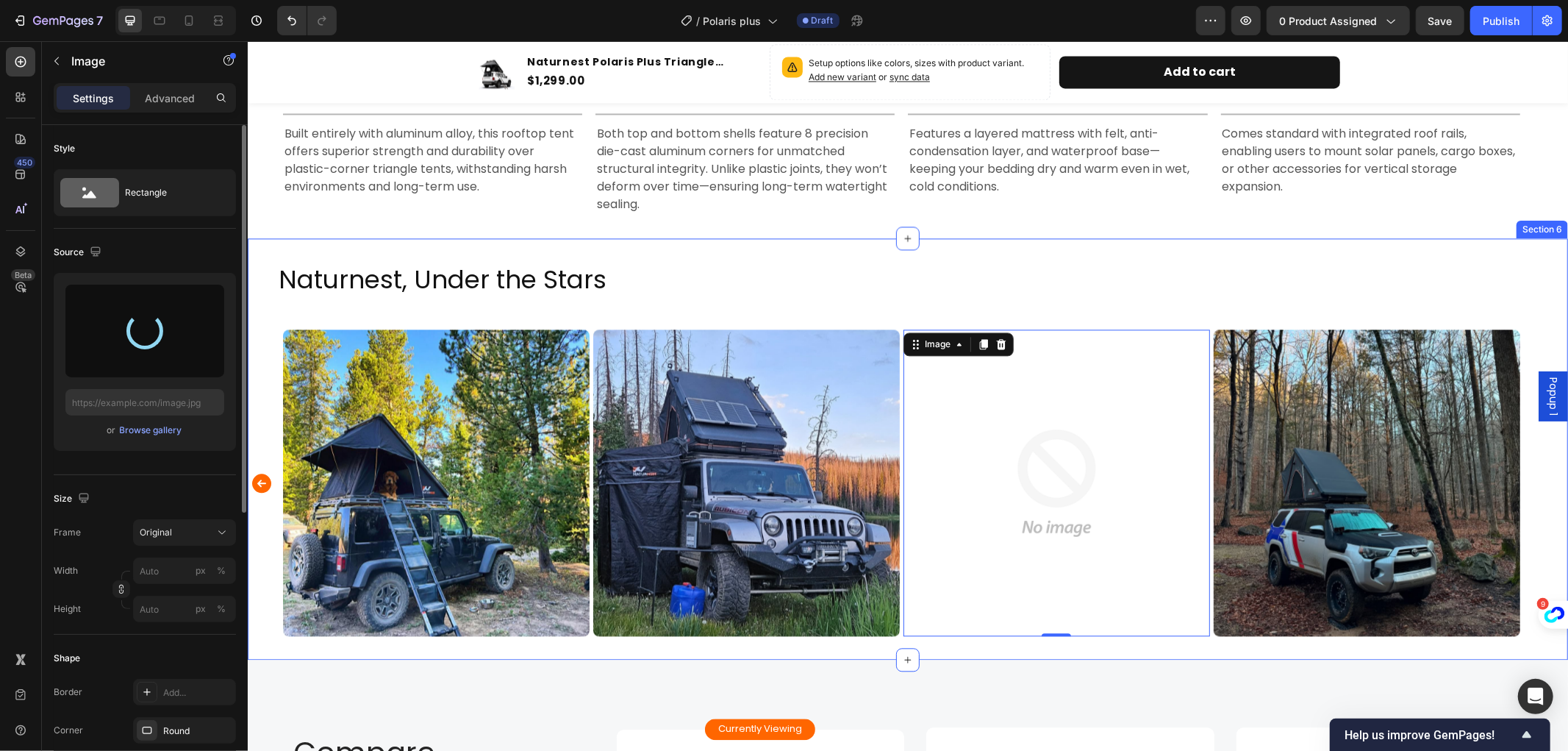
type input "[URL][DOMAIN_NAME]"
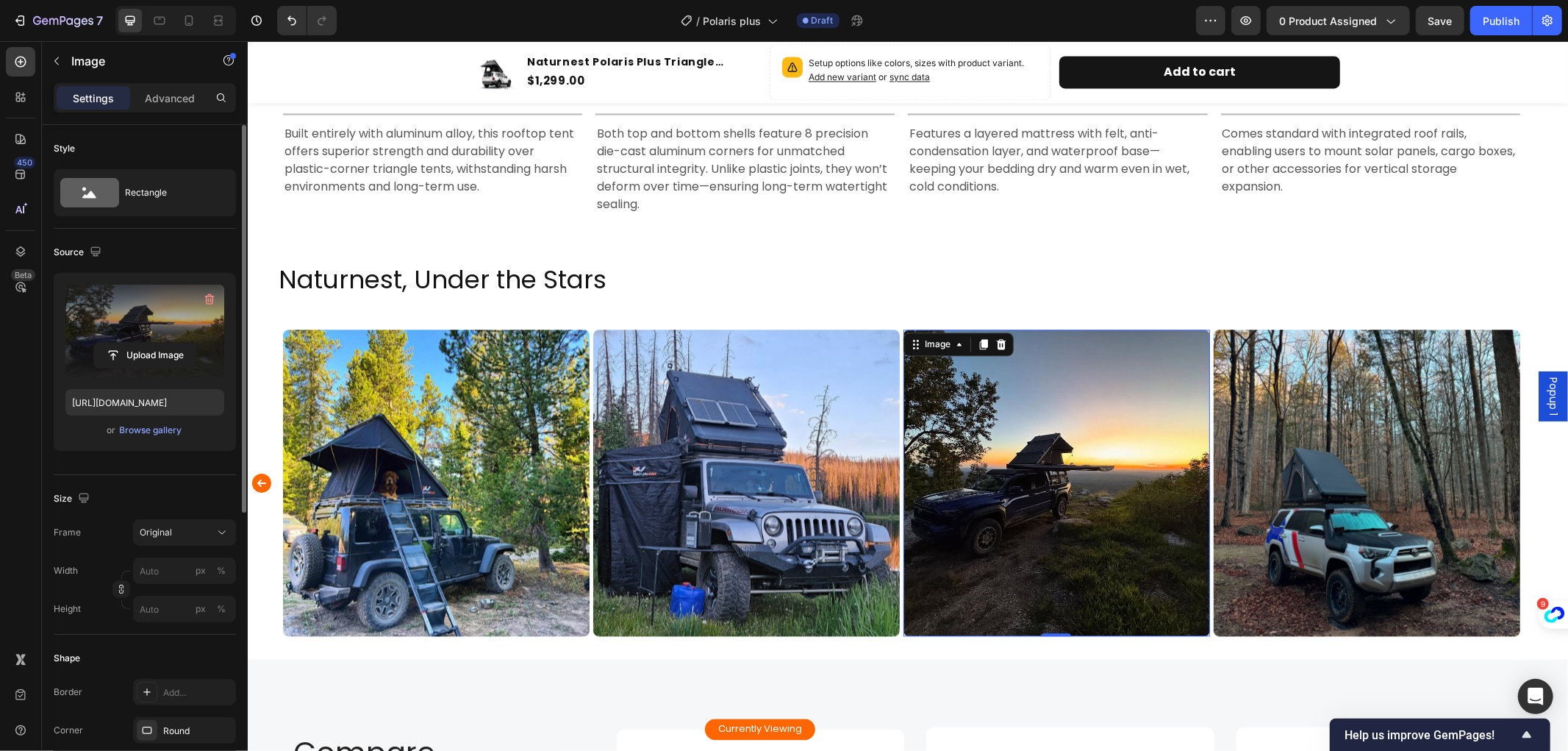
click at [1545, 383] on span "Popup 1" at bounding box center [1552, 395] width 15 height 39
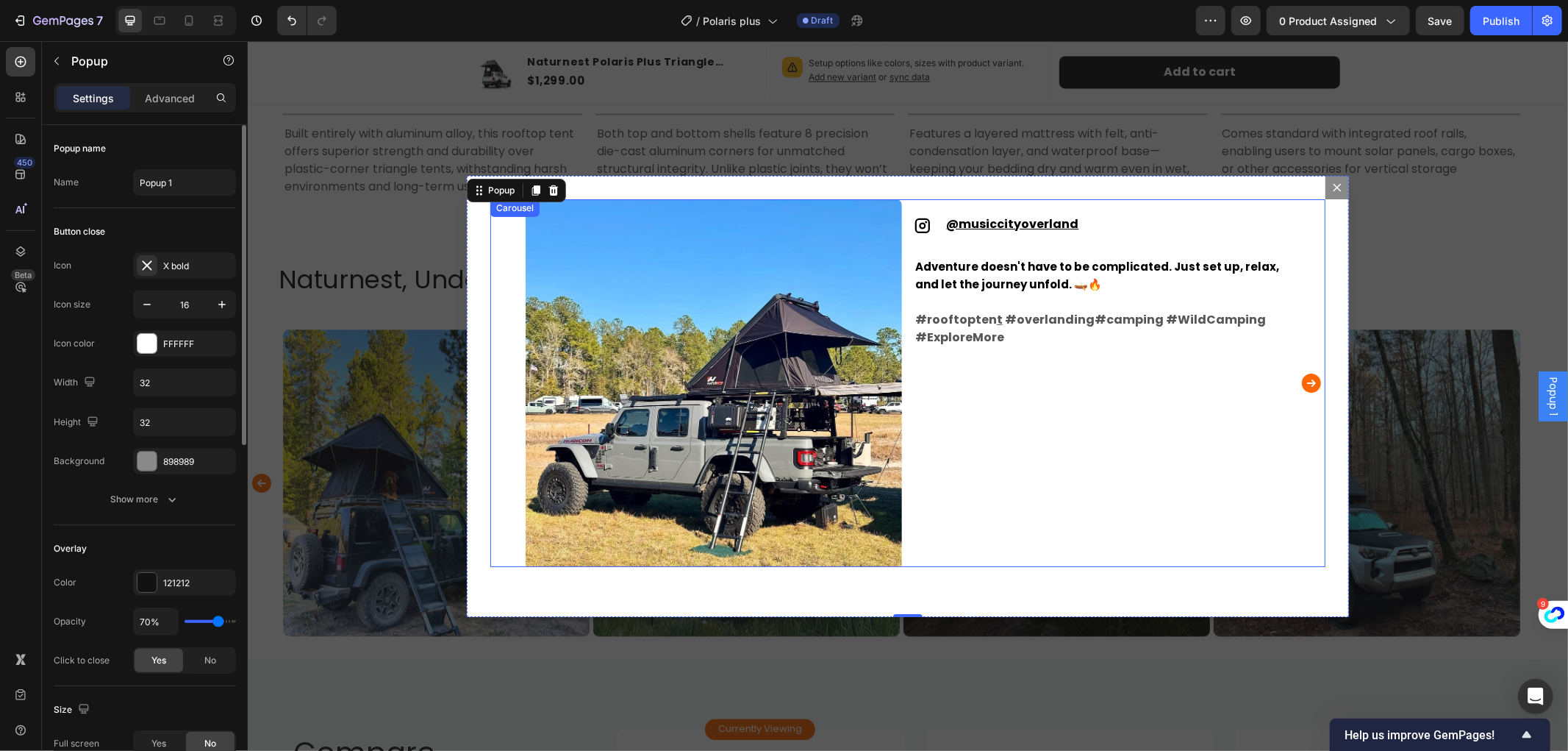
click at [1308, 384] on icon "Carousel Next Arrow" at bounding box center [1311, 381] width 19 height 19
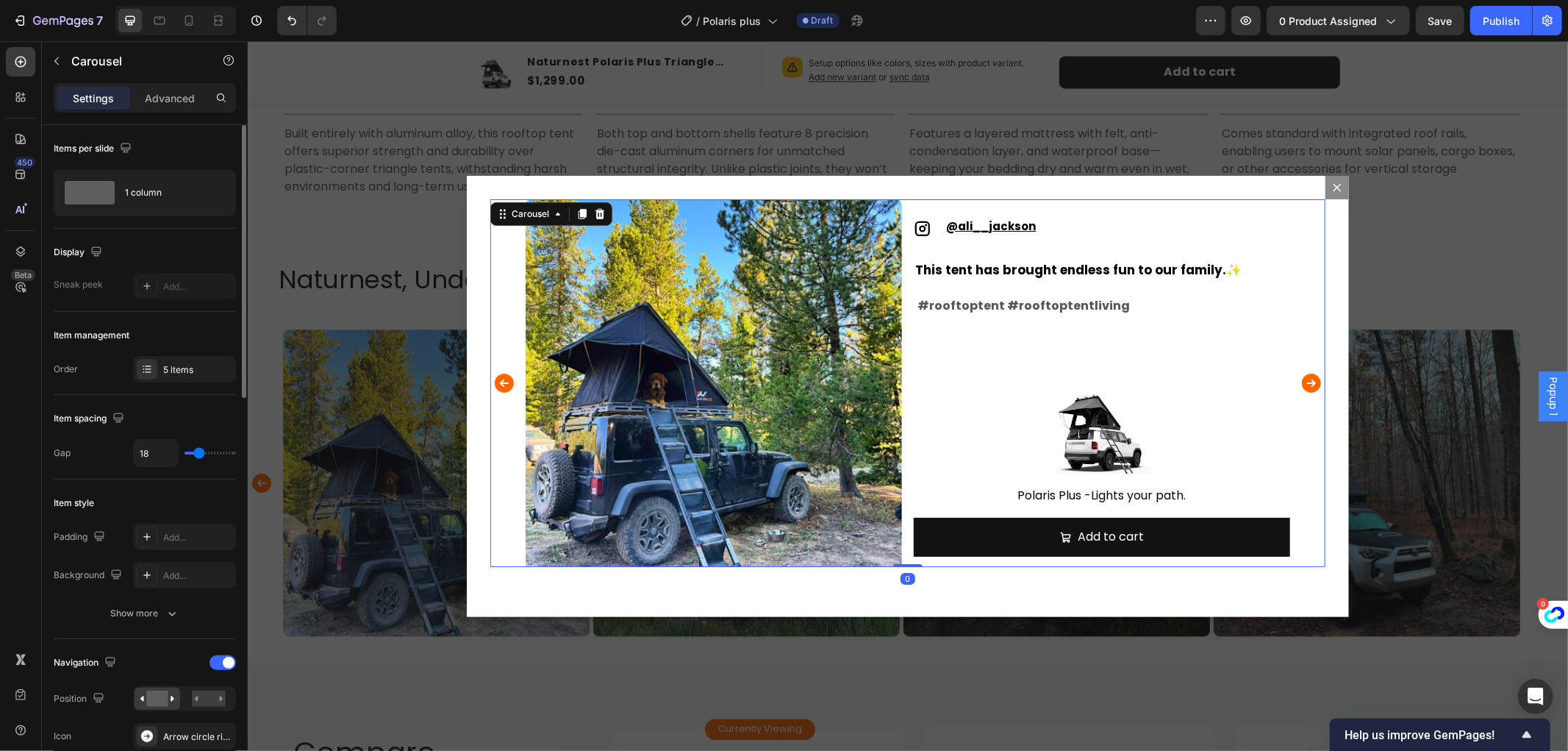
click at [1308, 384] on icon "Carousel Next Arrow" at bounding box center [1311, 381] width 19 height 19
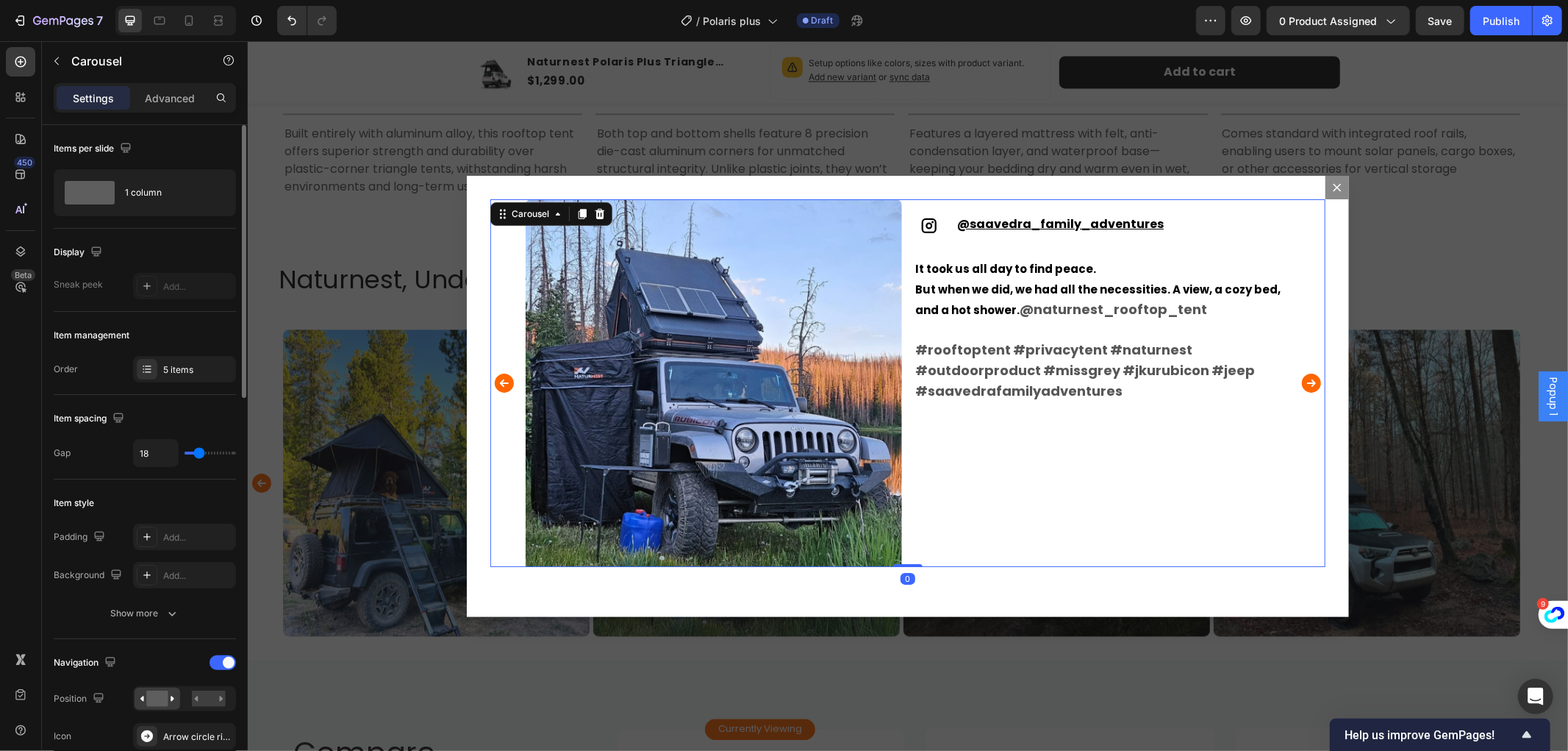
click at [1308, 384] on icon "Carousel Next Arrow" at bounding box center [1311, 381] width 19 height 19
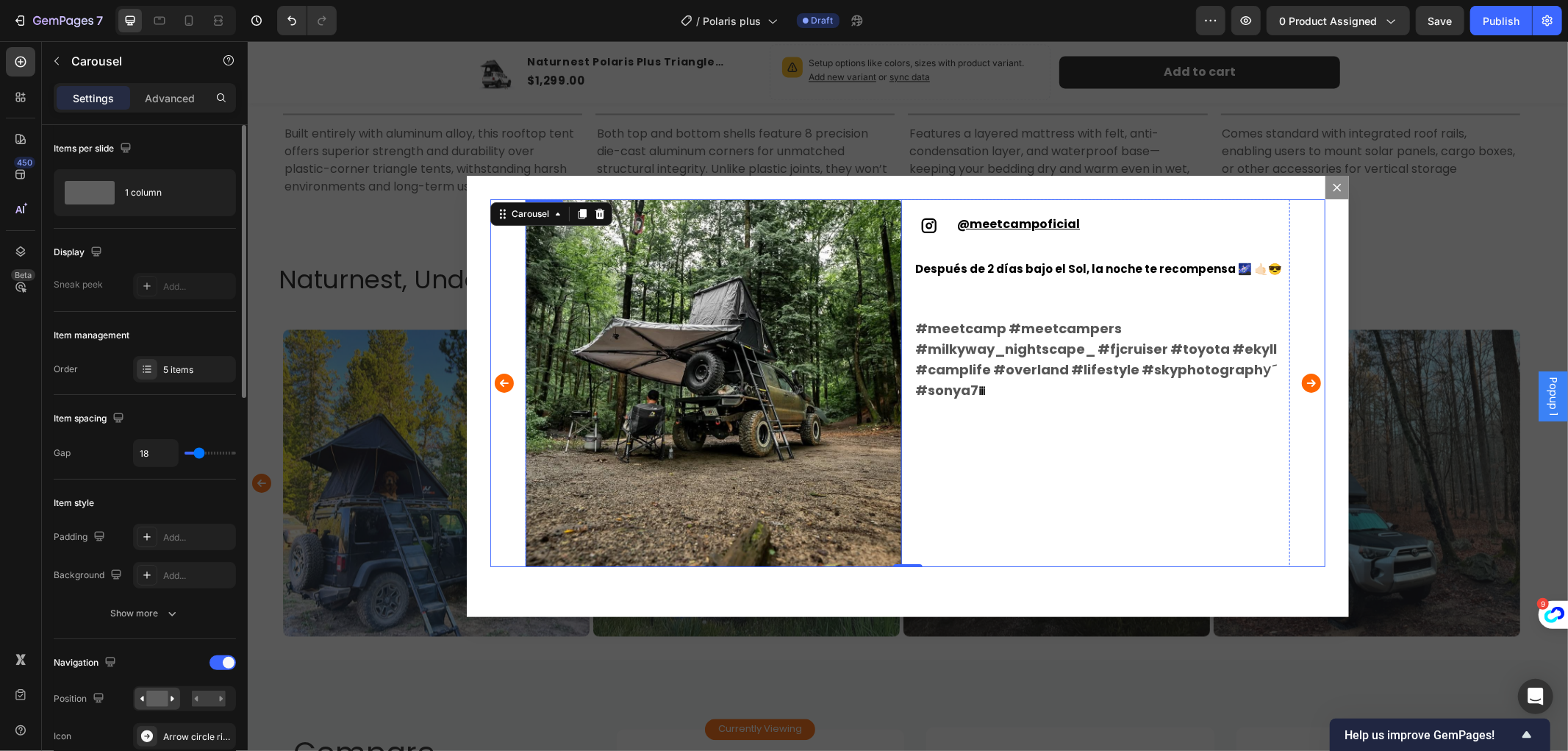
click at [636, 359] on img "Dialog body" at bounding box center [713, 386] width 376 height 376
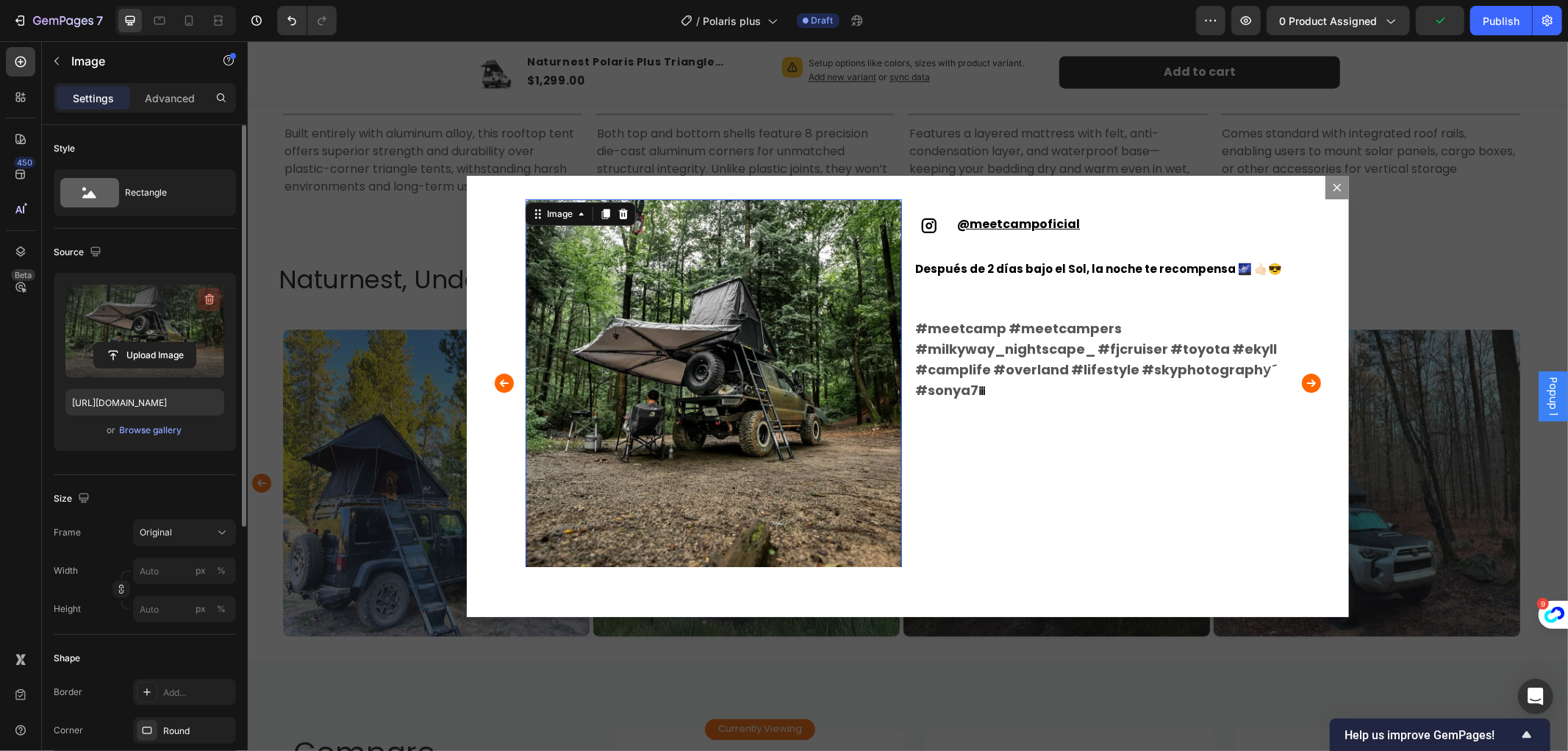
click at [208, 296] on icon "button" at bounding box center [210, 299] width 15 height 15
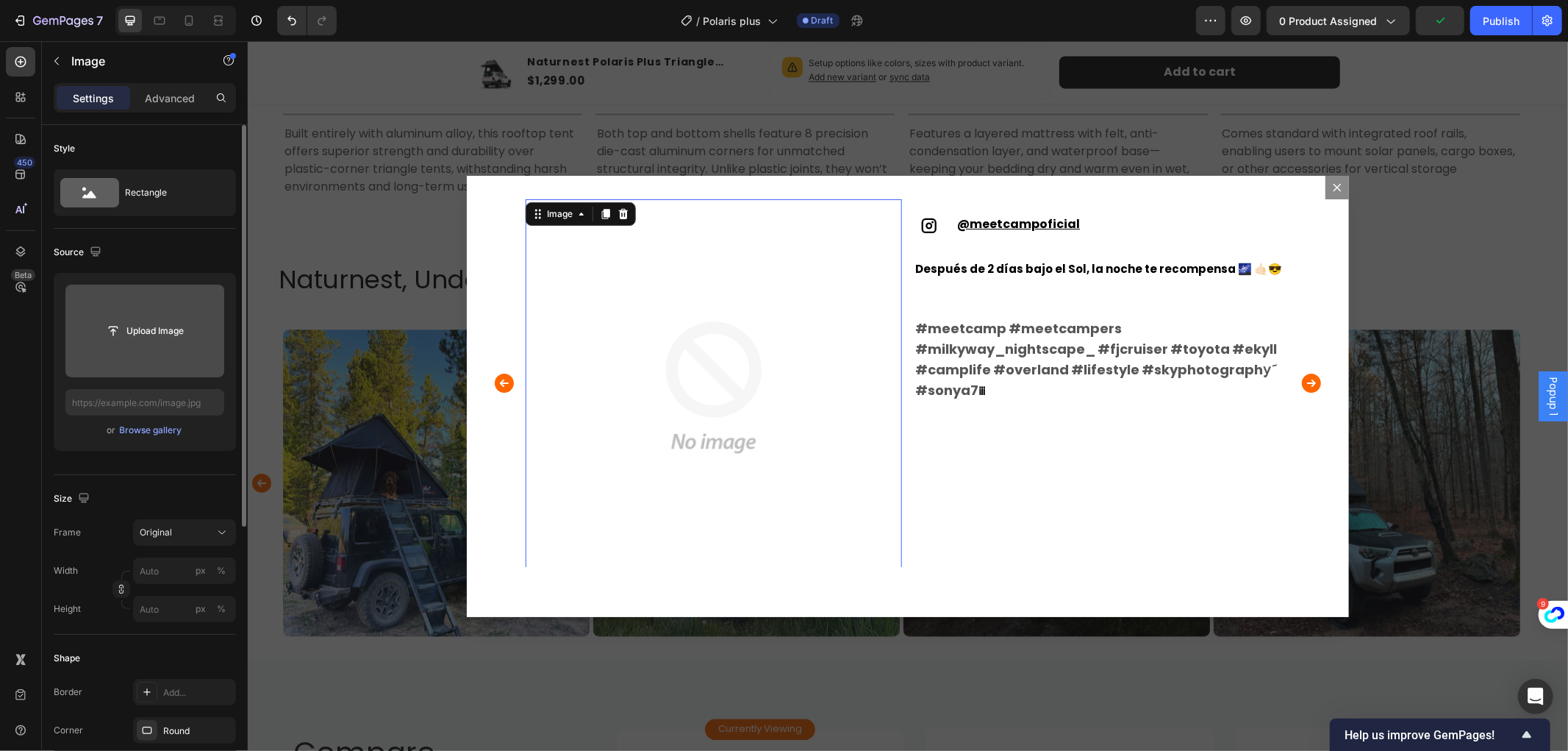
click at [152, 325] on input "file" at bounding box center [145, 331] width 101 height 25
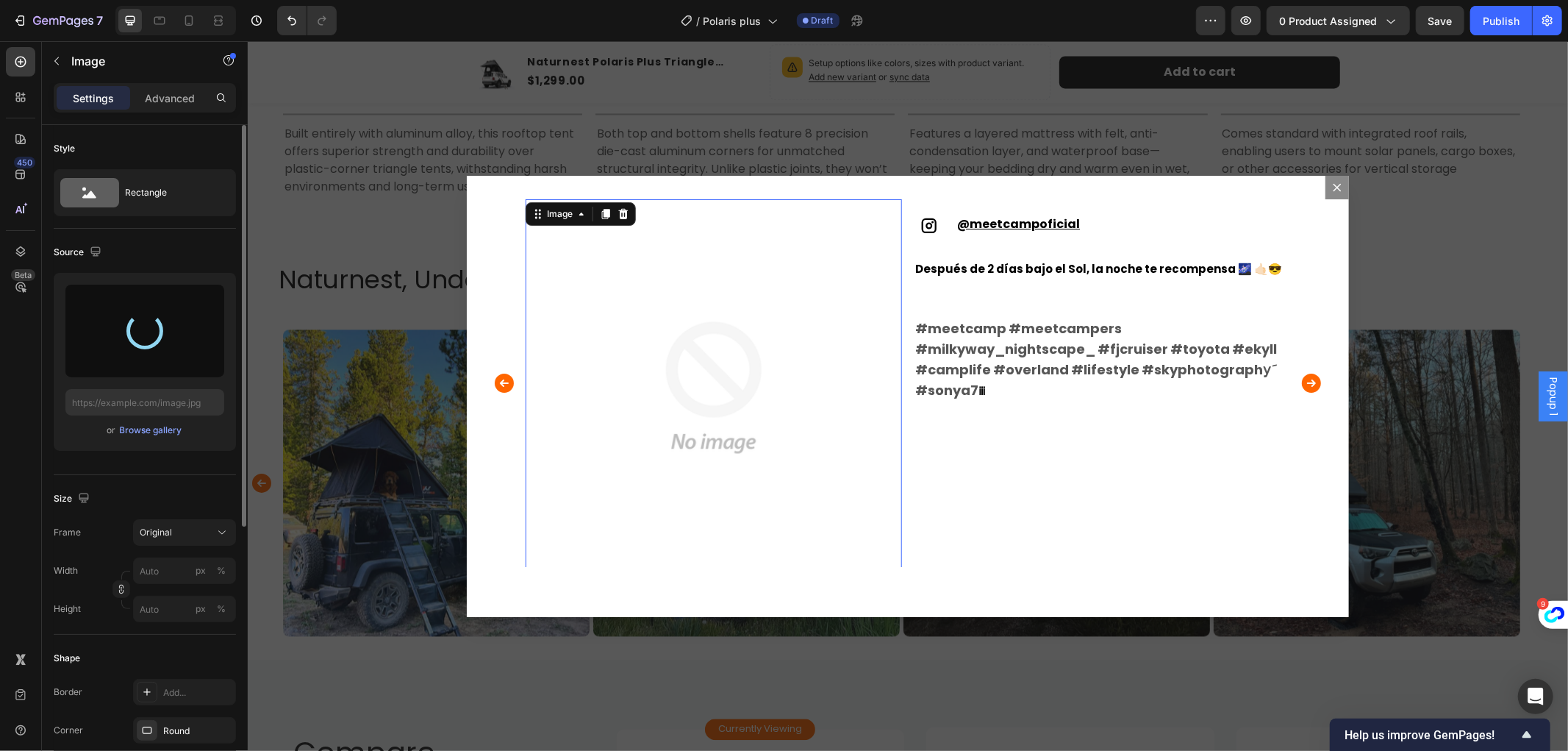
type input "[URL][DOMAIN_NAME]"
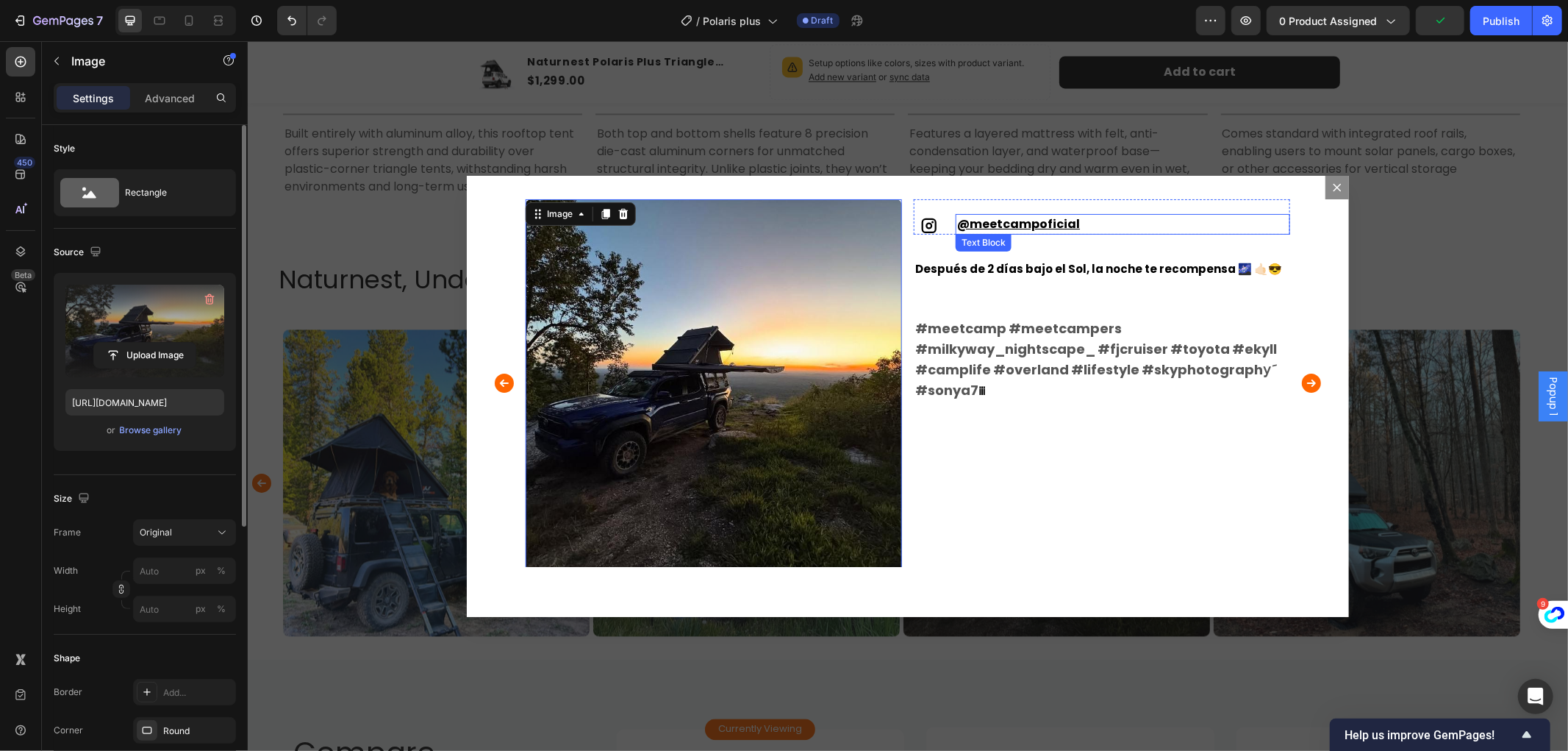
click at [1015, 215] on u "meetcampoficial" at bounding box center [1024, 223] width 110 height 17
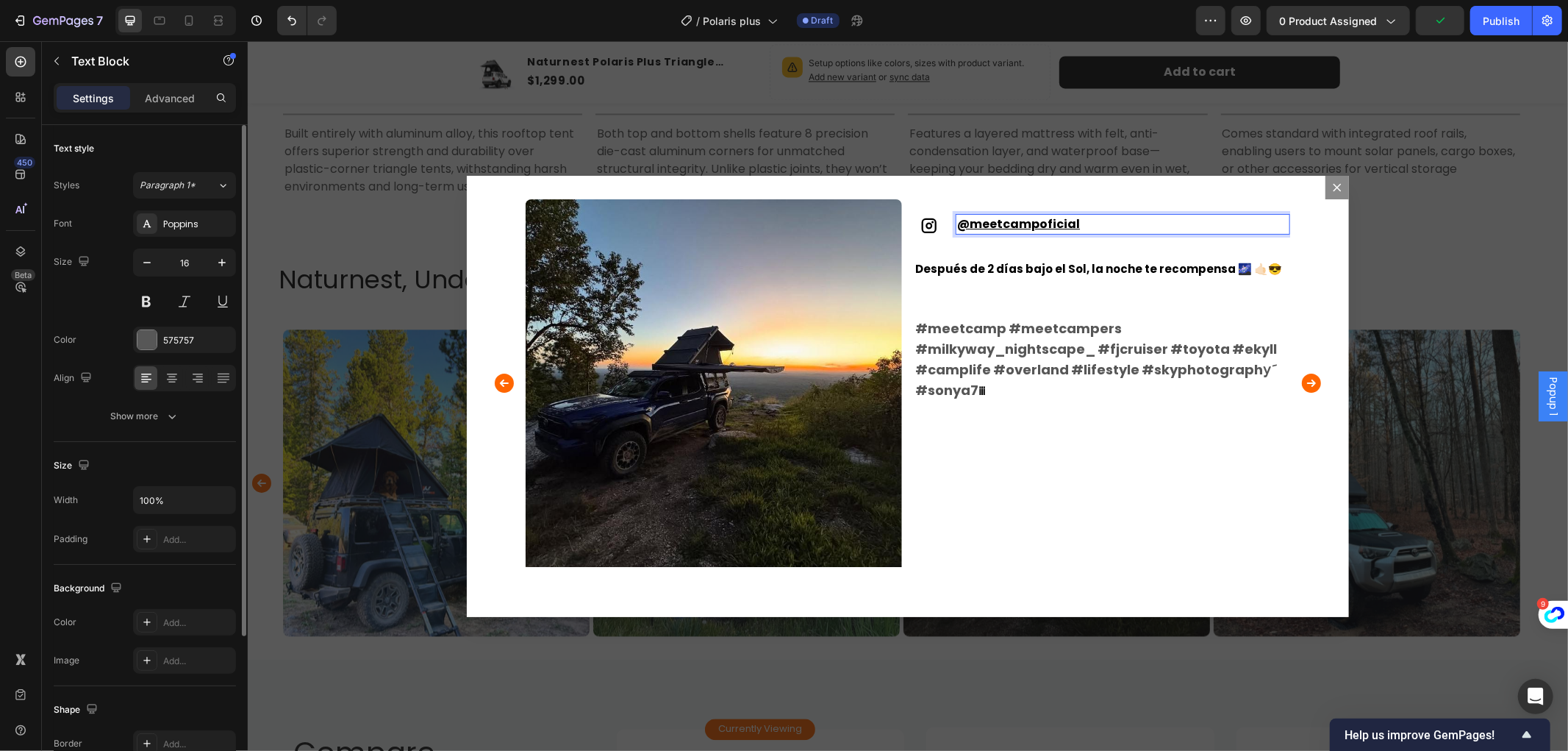
click at [1015, 217] on u "meetcampoficial" at bounding box center [1024, 223] width 110 height 17
click at [1012, 217] on u "meetcampoficial" at bounding box center [1024, 223] width 110 height 17
click at [995, 225] on u "meetcampoficial" at bounding box center [1024, 223] width 110 height 17
click at [1011, 218] on u "meetcampoficial" at bounding box center [1024, 223] width 110 height 17
click at [1028, 293] on p "Después de 2 [PERSON_NAME] bajo el Sol, la noche te recompensa 🌌 🤙🏻😎 #meetcamp …" at bounding box center [1101, 329] width 373 height 143
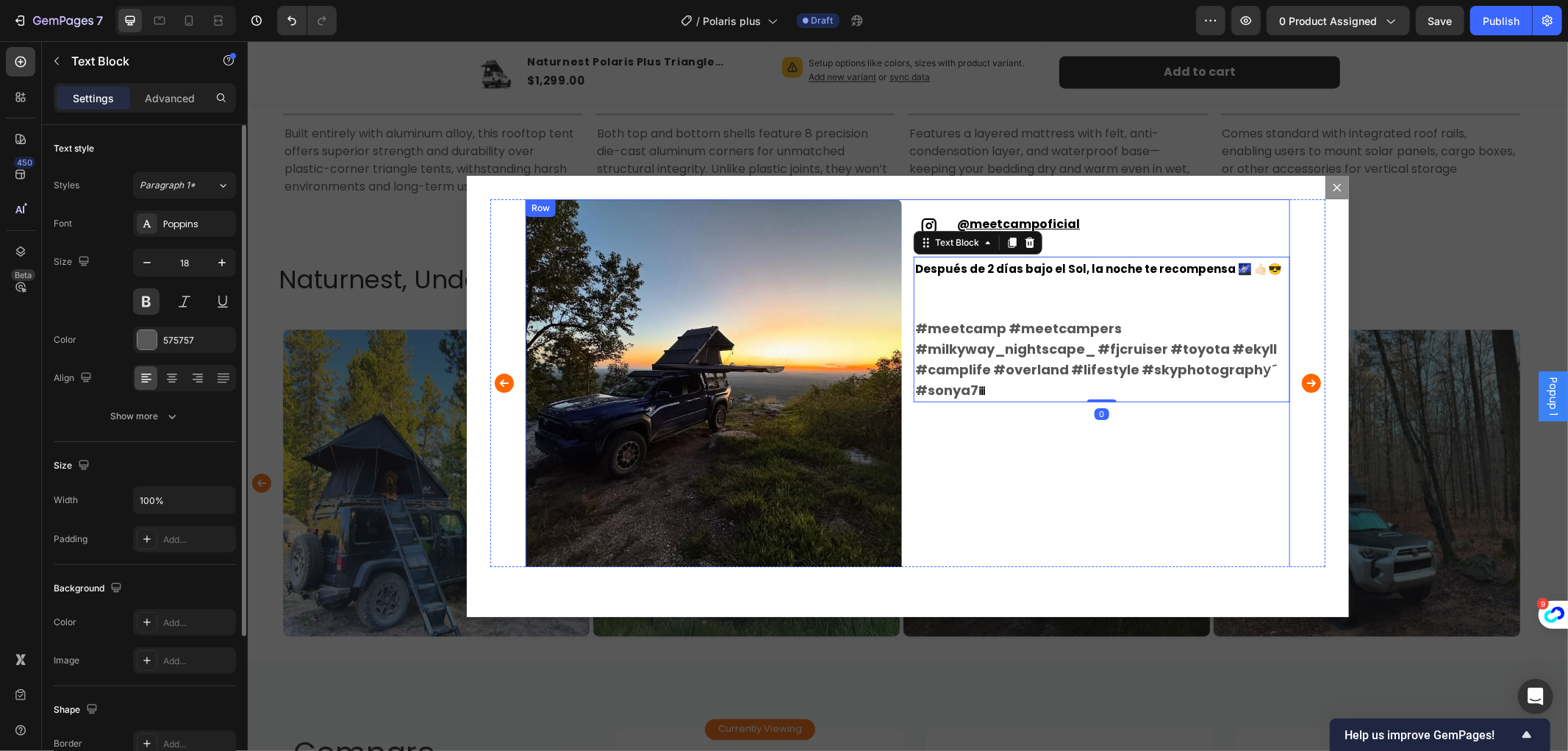
click at [1036, 225] on u "meetcampoficial" at bounding box center [1024, 223] width 110 height 17
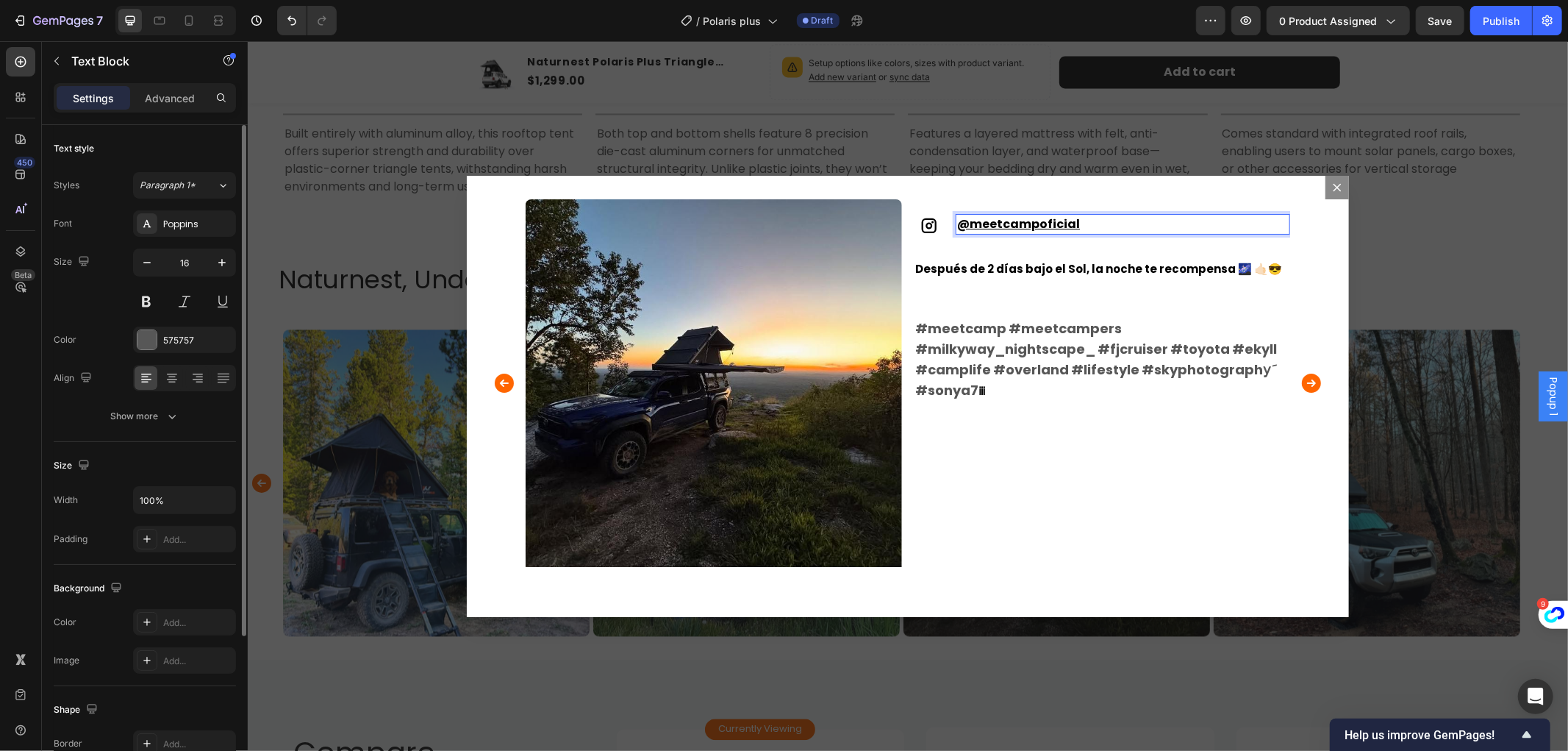
click at [1040, 220] on u "meetcampoficial" at bounding box center [1024, 223] width 110 height 17
click at [1011, 223] on u "meetcampoficial" at bounding box center [1024, 223] width 110 height 17
click at [993, 223] on u "meetcampoficial" at bounding box center [1024, 223] width 110 height 17
click at [1026, 219] on u "meetcampoficial" at bounding box center [1024, 223] width 110 height 17
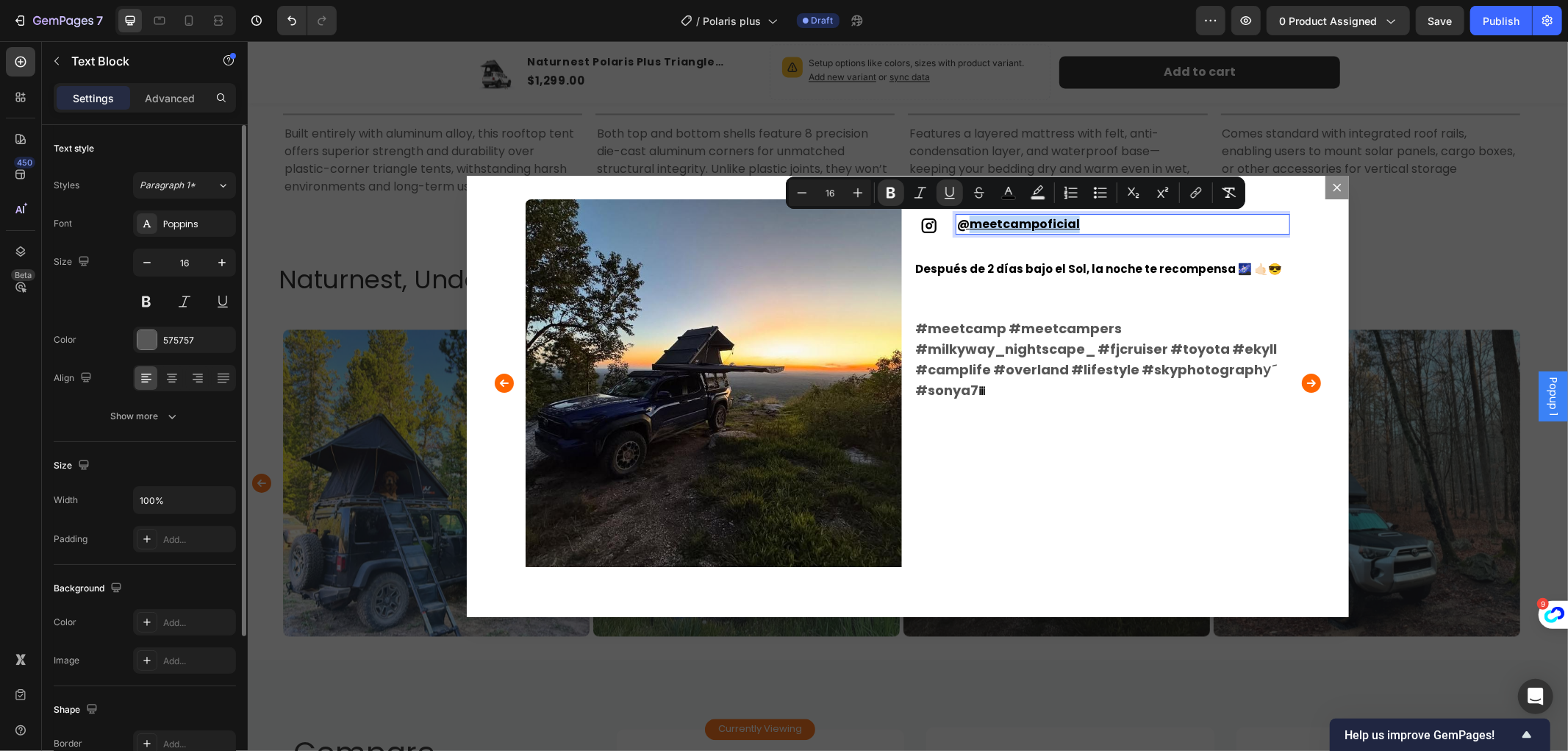
click at [1053, 238] on div "Icon @ meetcampoficial Text Block 0 Row Después de 2 [PERSON_NAME] bajo el Sol,…" at bounding box center [1101, 386] width 376 height 376
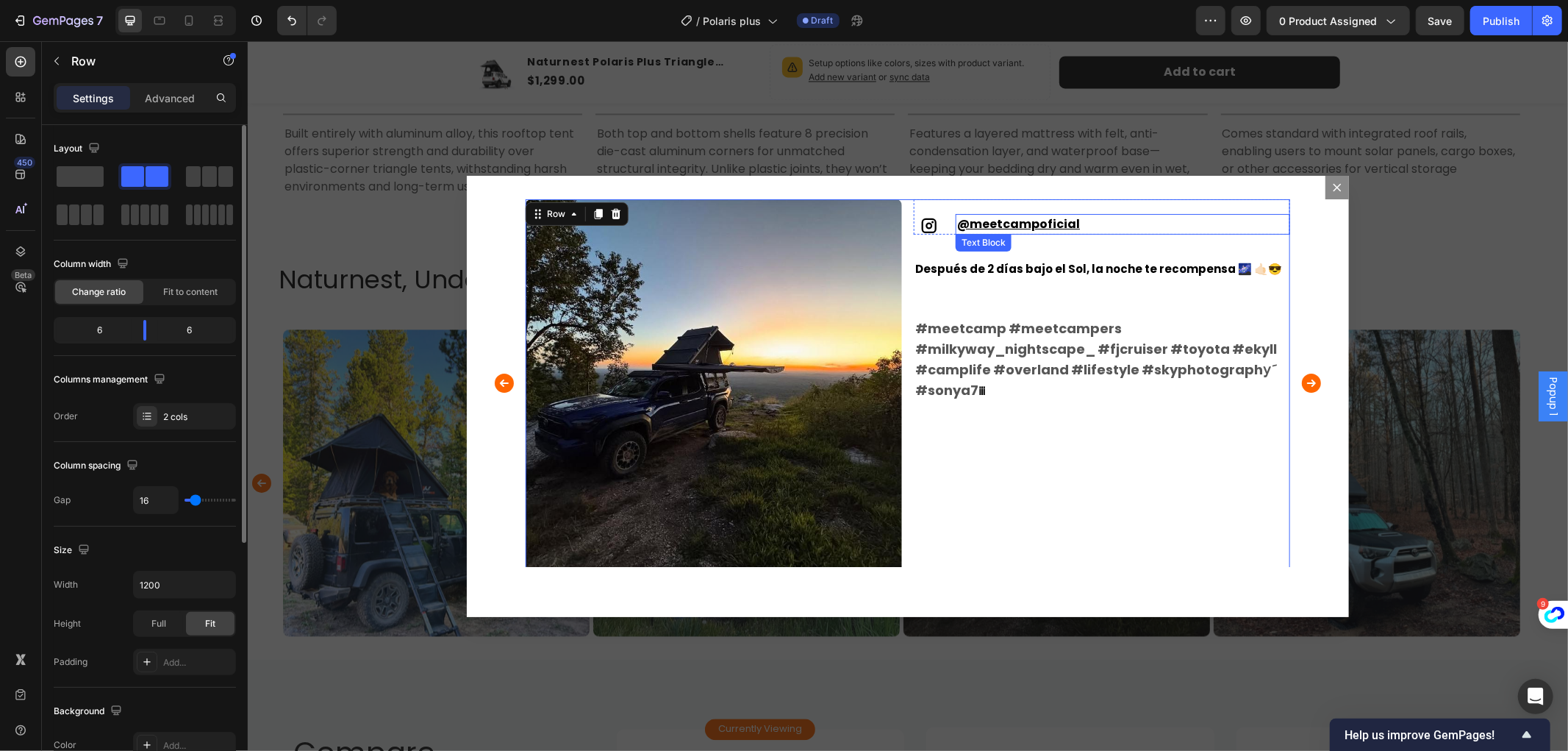
click at [1050, 221] on u "meetcampoficial" at bounding box center [1024, 223] width 110 height 17
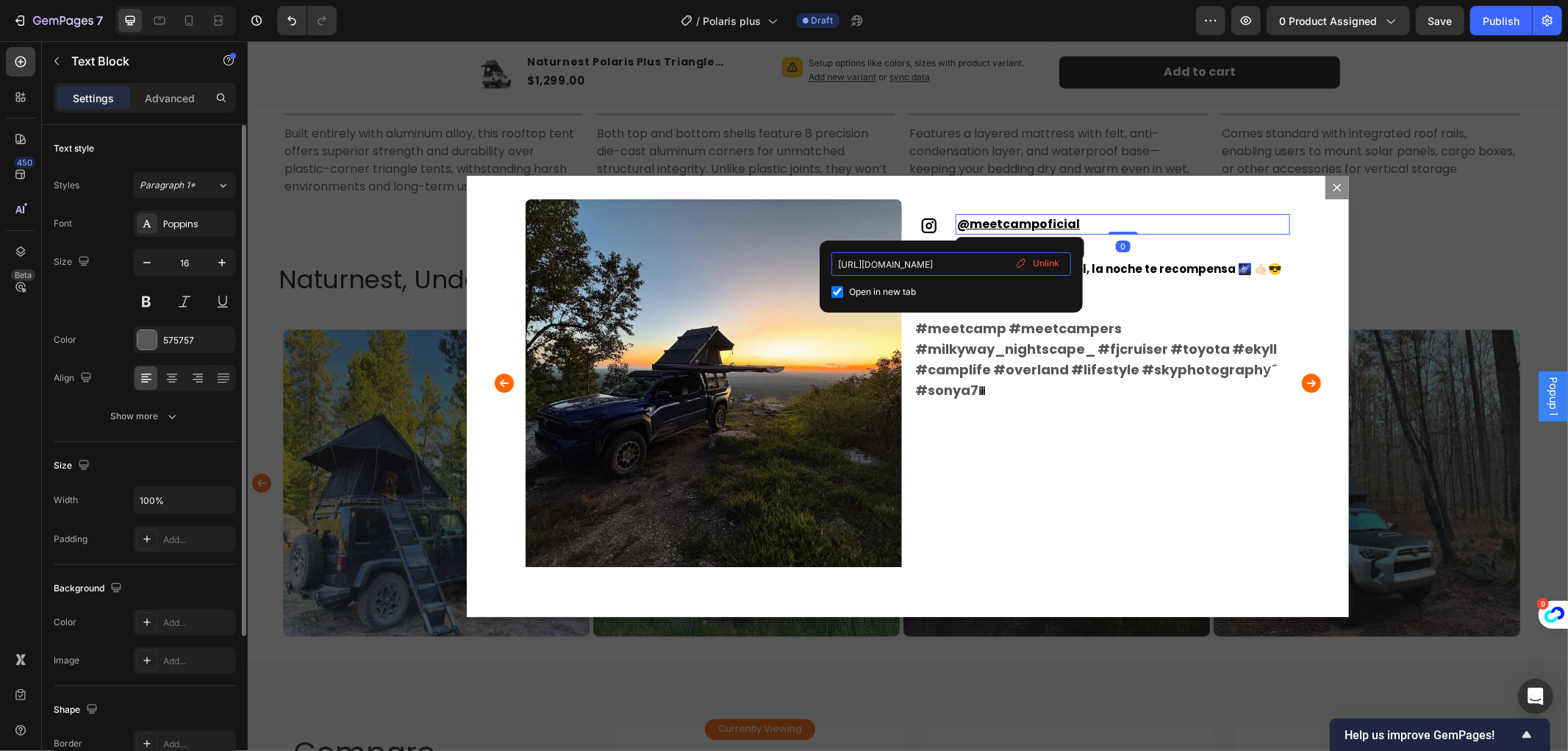
click at [972, 265] on input "[URL][DOMAIN_NAME]" at bounding box center [950, 264] width 239 height 24
drag, startPoint x: 835, startPoint y: 261, endPoint x: 1010, endPoint y: 262, distance: 175.0
click at [1010, 262] on div "[URL][DOMAIN_NAME] Open in new tab Unlink" at bounding box center [950, 276] width 239 height 49
paste input "OZKI8REaO3"
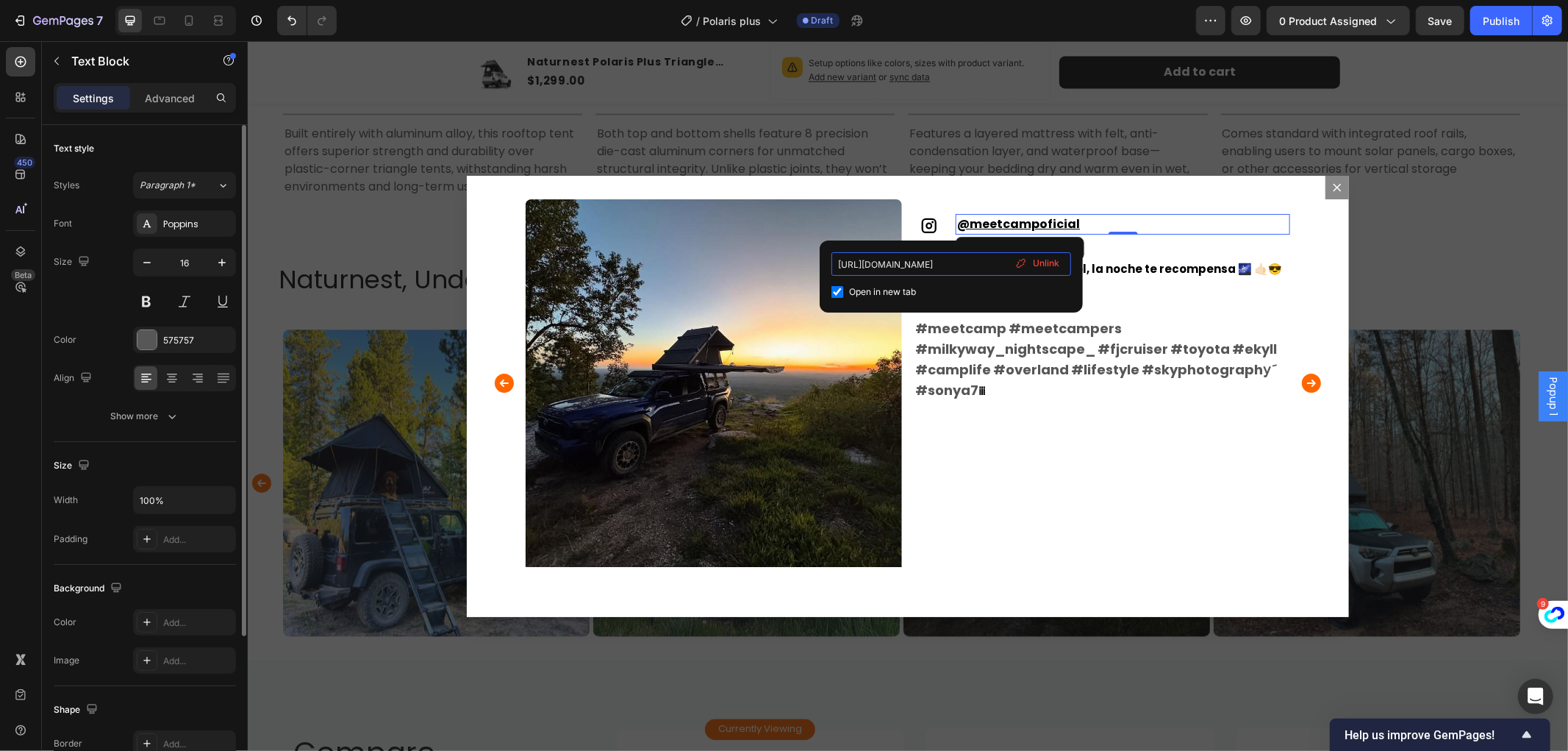
type input "[URL][DOMAIN_NAME]"
click at [1078, 480] on div "Icon @ meetcampoficial Text Block 0 Row Después de 2 [PERSON_NAME] bajo el Sol,…" at bounding box center [1101, 386] width 376 height 376
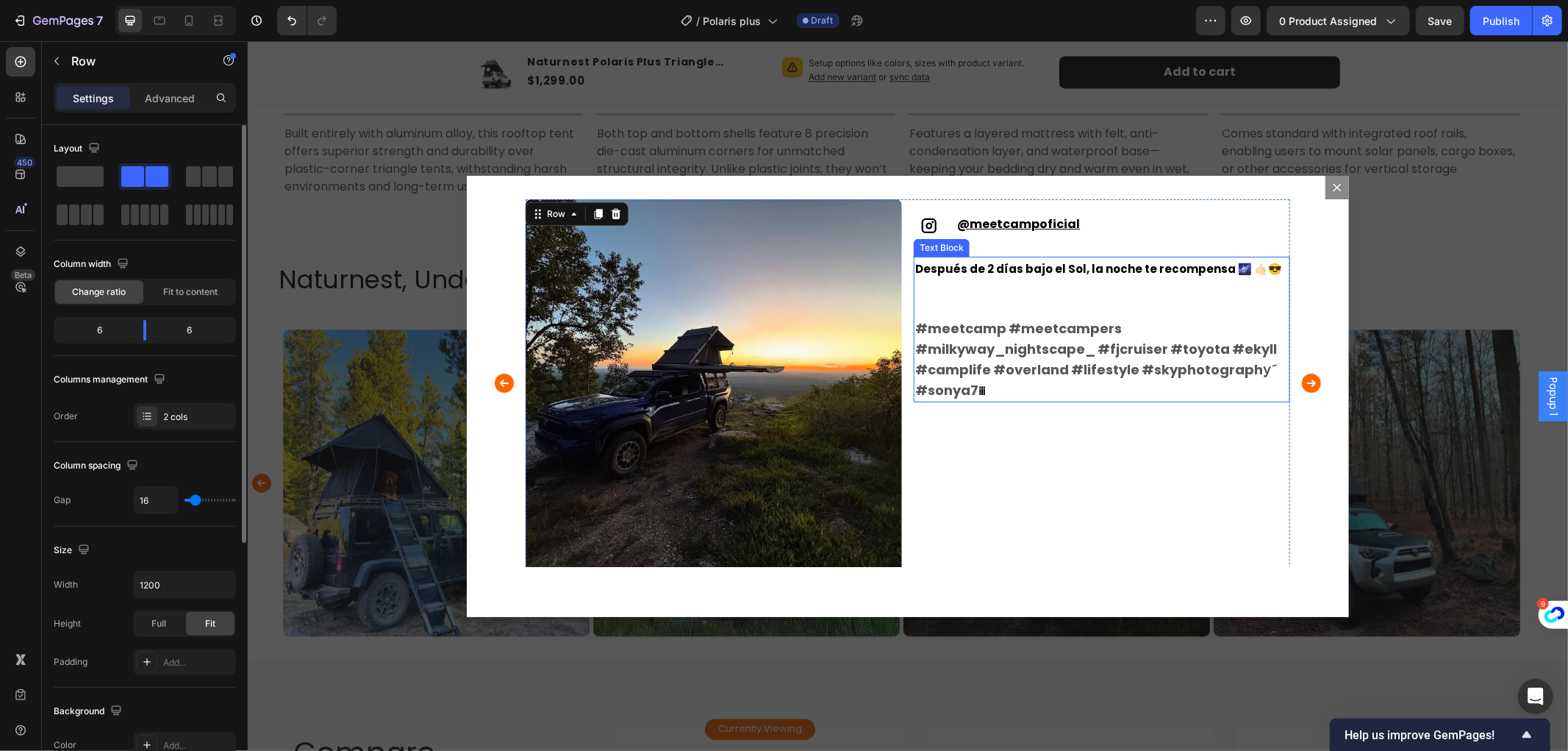
click at [1174, 305] on p "Después de 2 [PERSON_NAME] bajo el Sol, la noche te recompensa 🌌 🤙🏻😎 #meetcamp …" at bounding box center [1101, 329] width 373 height 143
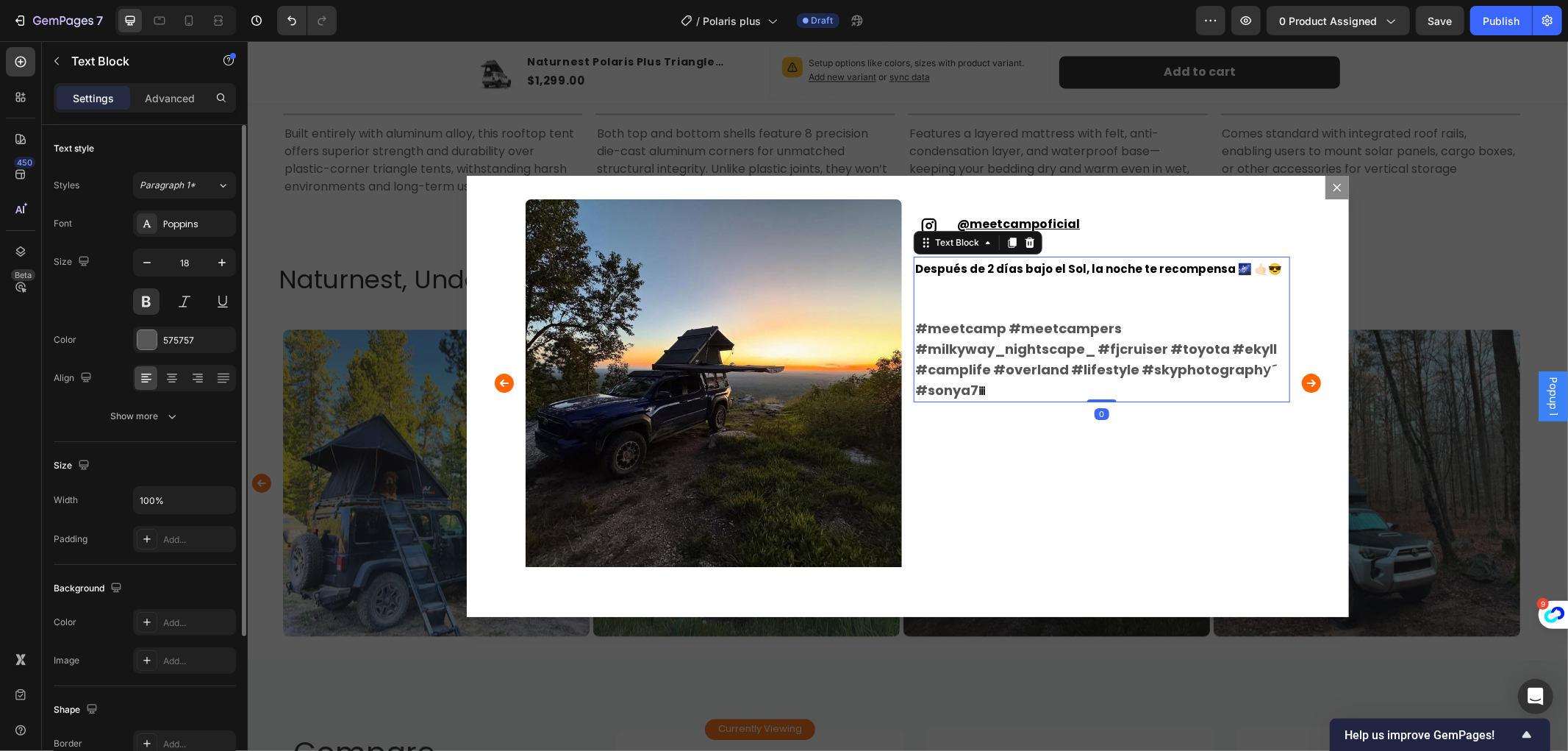
click at [1057, 282] on p "Después de 2 [PERSON_NAME] bajo el Sol, la noche te recompensa 🌌 🤙🏻😎 #meetcamp …" at bounding box center [1101, 329] width 373 height 143
click at [1077, 271] on span "Después de 2 días bajo el Sol, la noche te recompensa 🌌 🤙🏻😎" at bounding box center [1097, 268] width 366 height 16
click at [1205, 265] on span "Después de 2 días bajo el Sol, la noche te recompensa 🌌 🤙🏻😎" at bounding box center [1097, 268] width 366 height 16
click at [1210, 266] on span "Después de 2 días bajo el Sol, la noche te recompensa 🌌 🤙🏻😎" at bounding box center [1097, 268] width 366 height 16
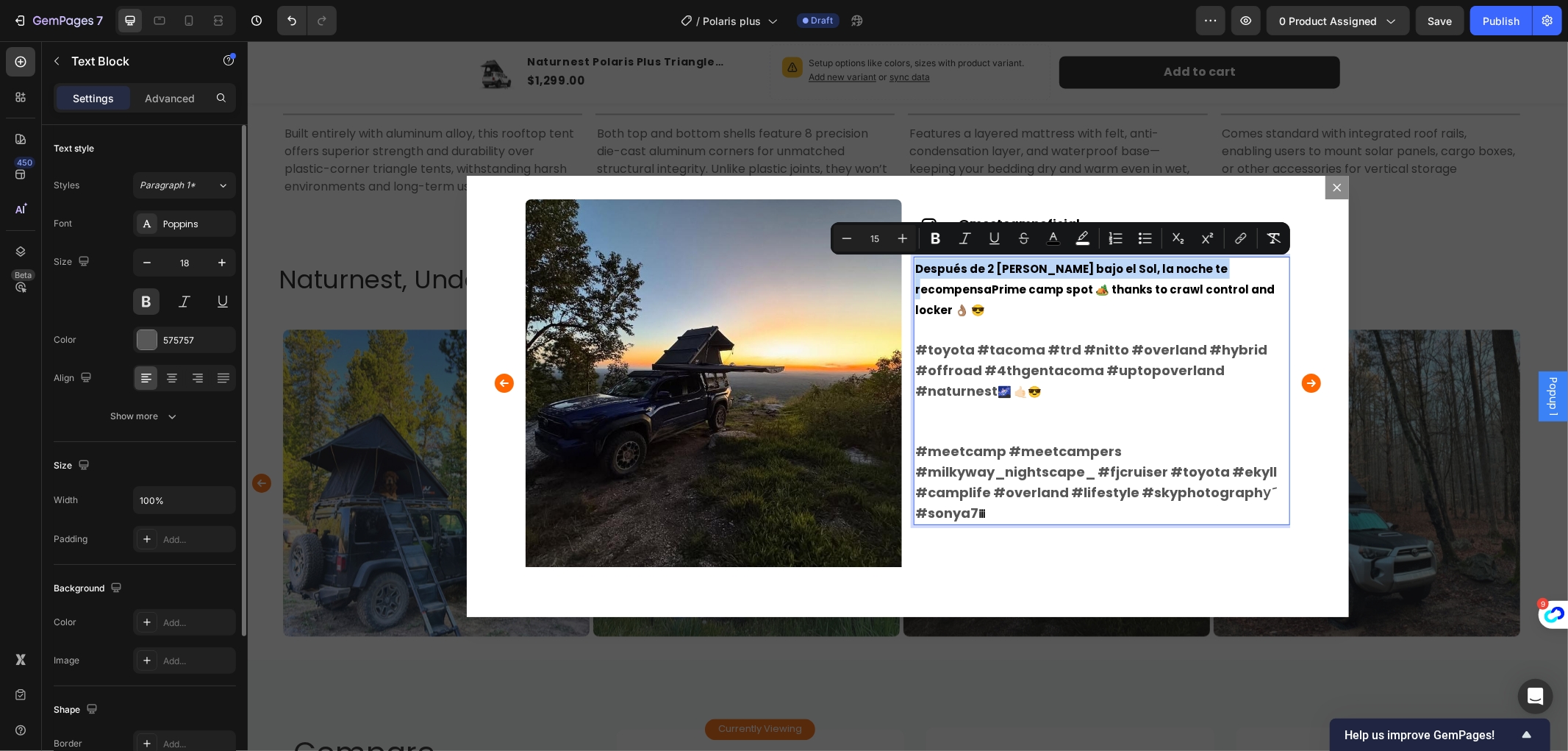
drag, startPoint x: 1210, startPoint y: 268, endPoint x: 908, endPoint y: 267, distance: 302.0
click at [915, 267] on span "Después de 2 [PERSON_NAME] bajo el Sol, la noche te recompensaPrime camp spot 🏕…" at bounding box center [1094, 288] width 359 height 57
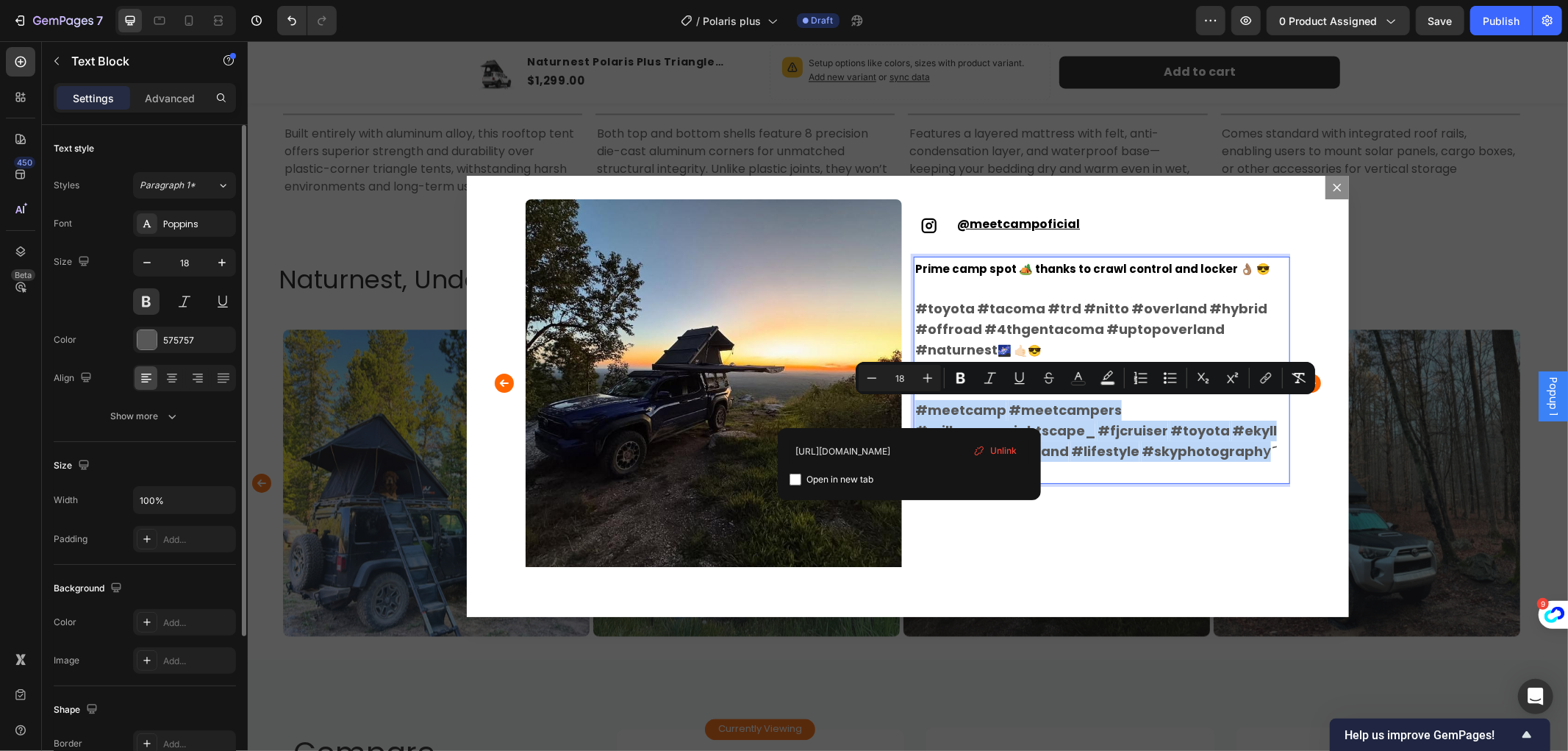
drag, startPoint x: 911, startPoint y: 406, endPoint x: 1074, endPoint y: 468, distance: 174.4
click at [1074, 468] on p "Prime camp spot 🏕️ thanks to crawl control and locker 👌🏽 😎 #toyota #tacoma #trd…" at bounding box center [1101, 370] width 373 height 225
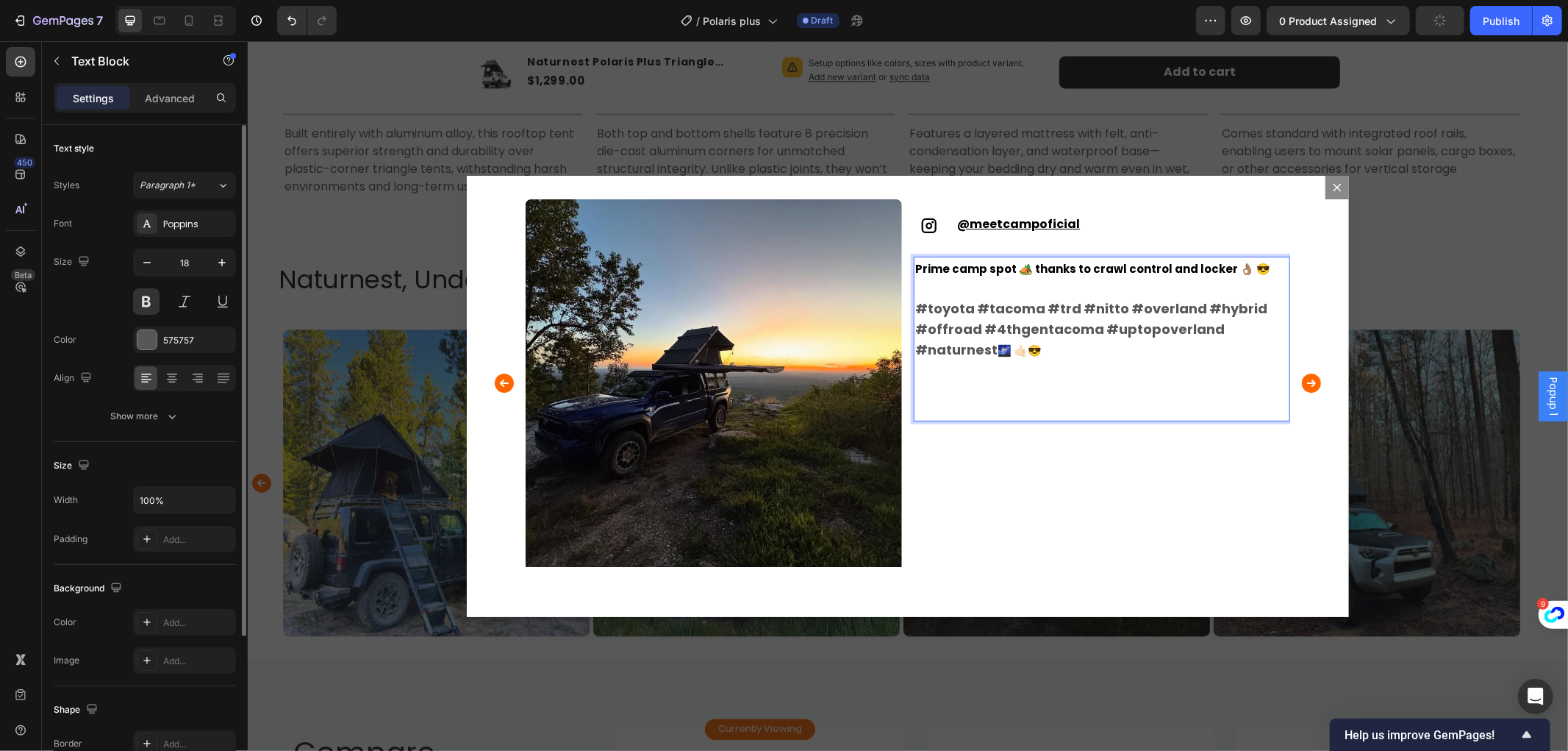
click at [925, 290] on p "Prime camp spot 🏕️ thanks to crawl control and locker 👌🏽 😎 #toyota #tacoma #trd…" at bounding box center [1101, 338] width 373 height 162
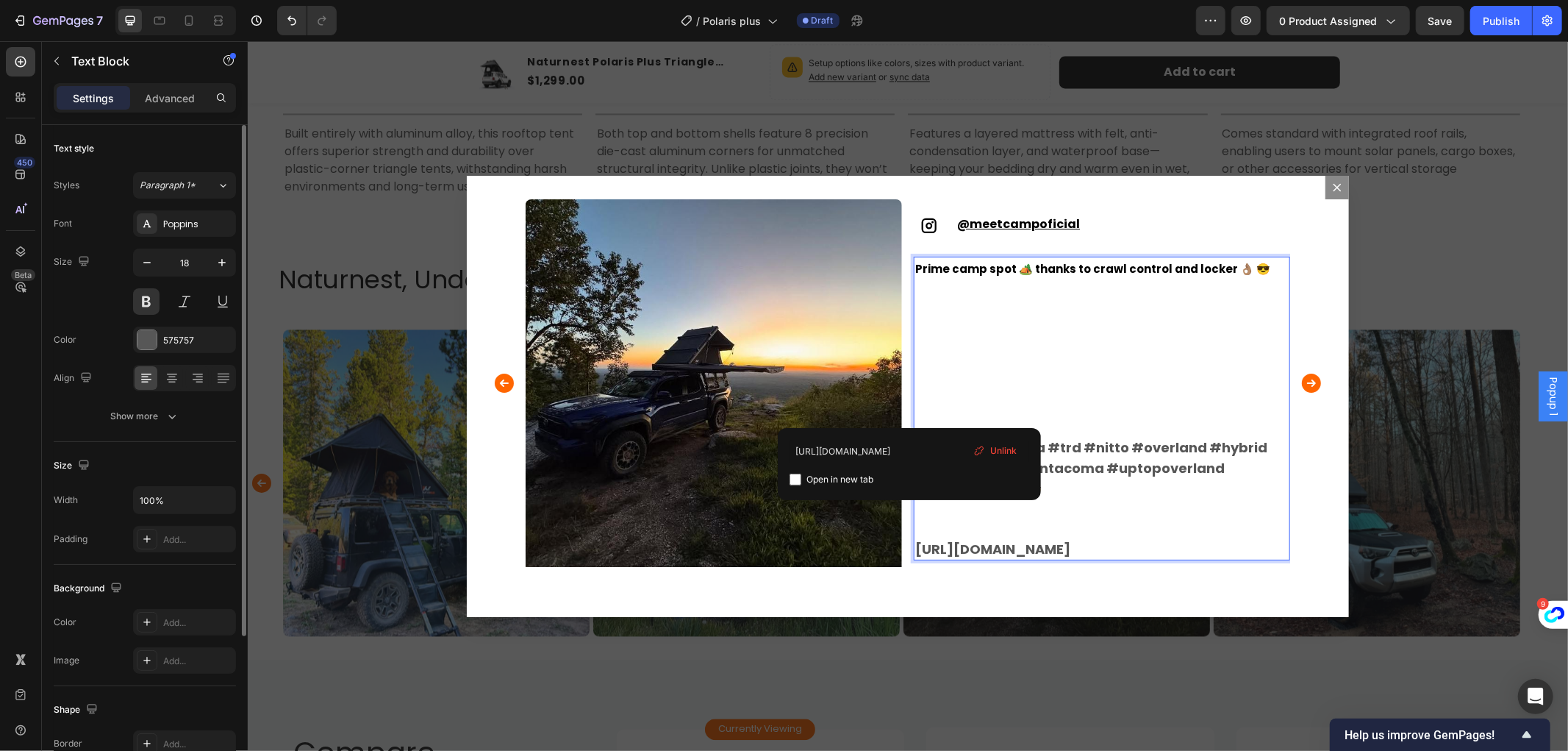
click at [925, 544] on link "[URL][DOMAIN_NAME]" at bounding box center [992, 548] width 155 height 19
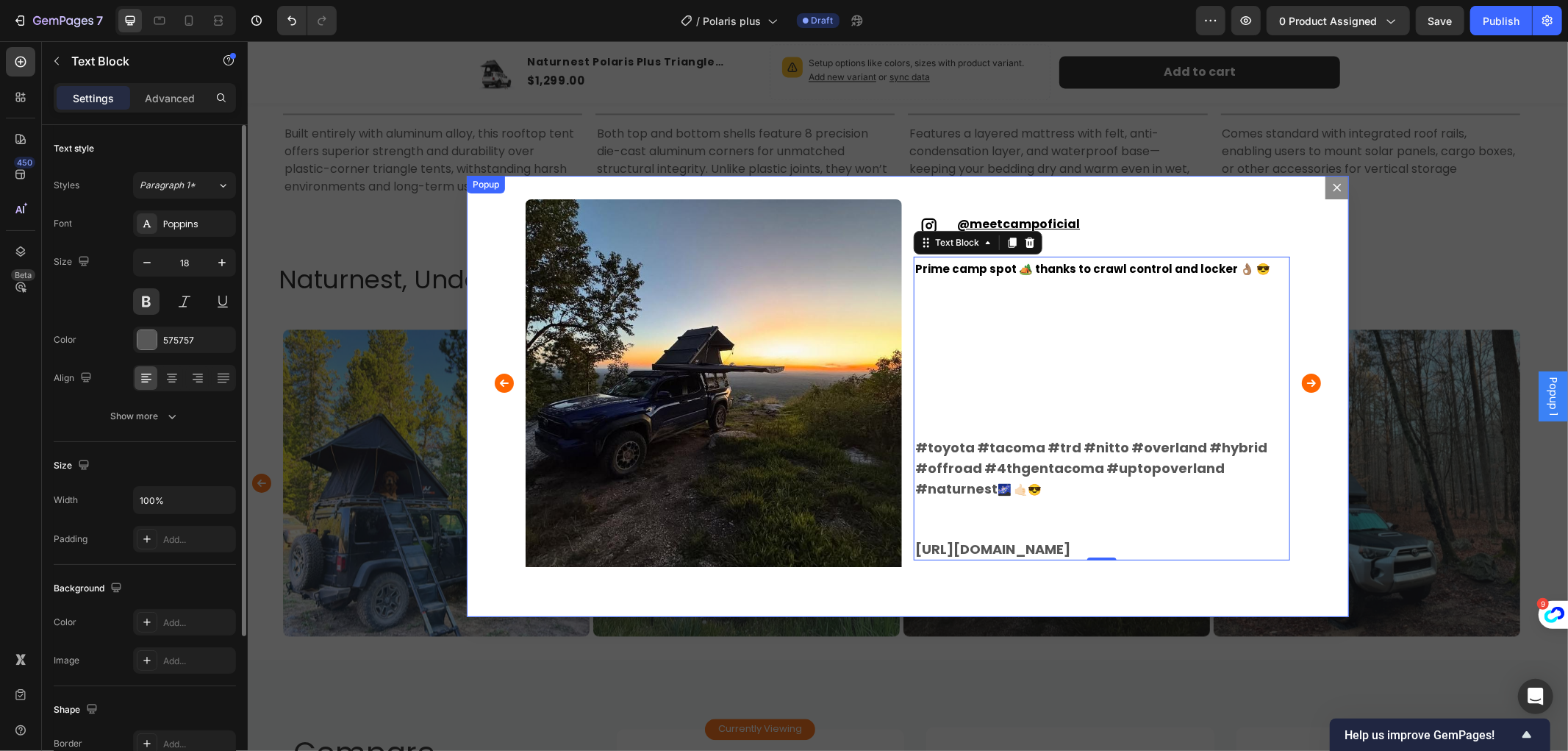
drag, startPoint x: 911, startPoint y: 547, endPoint x: 950, endPoint y: 571, distance: 45.8
click at [953, 551] on link "[URL][DOMAIN_NAME]" at bounding box center [992, 548] width 155 height 19
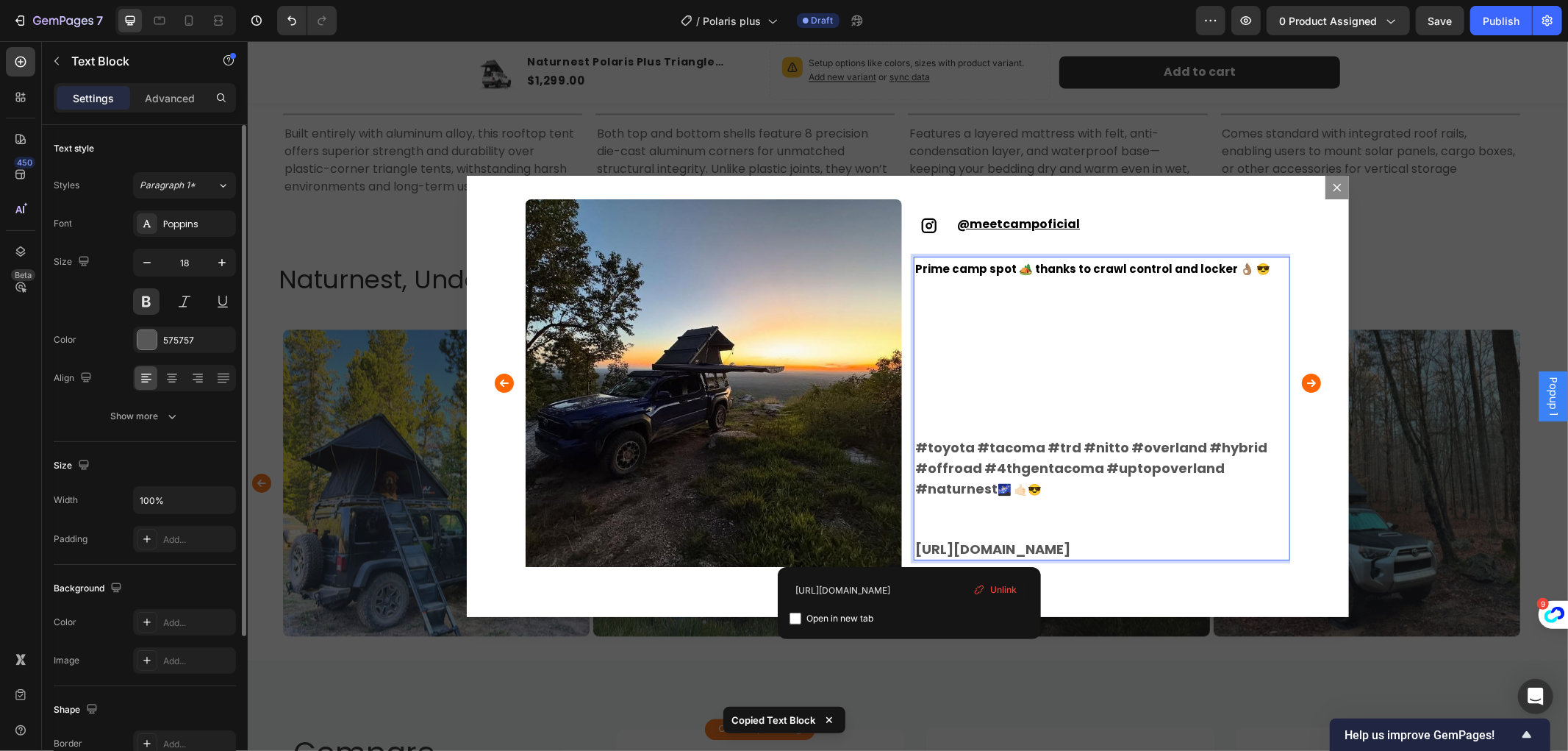
drag, startPoint x: 910, startPoint y: 546, endPoint x: 930, endPoint y: 565, distance: 27.6
click at [936, 398] on p "Rich Text Editor. Editing area: main" at bounding box center [1101, 407] width 373 height 20
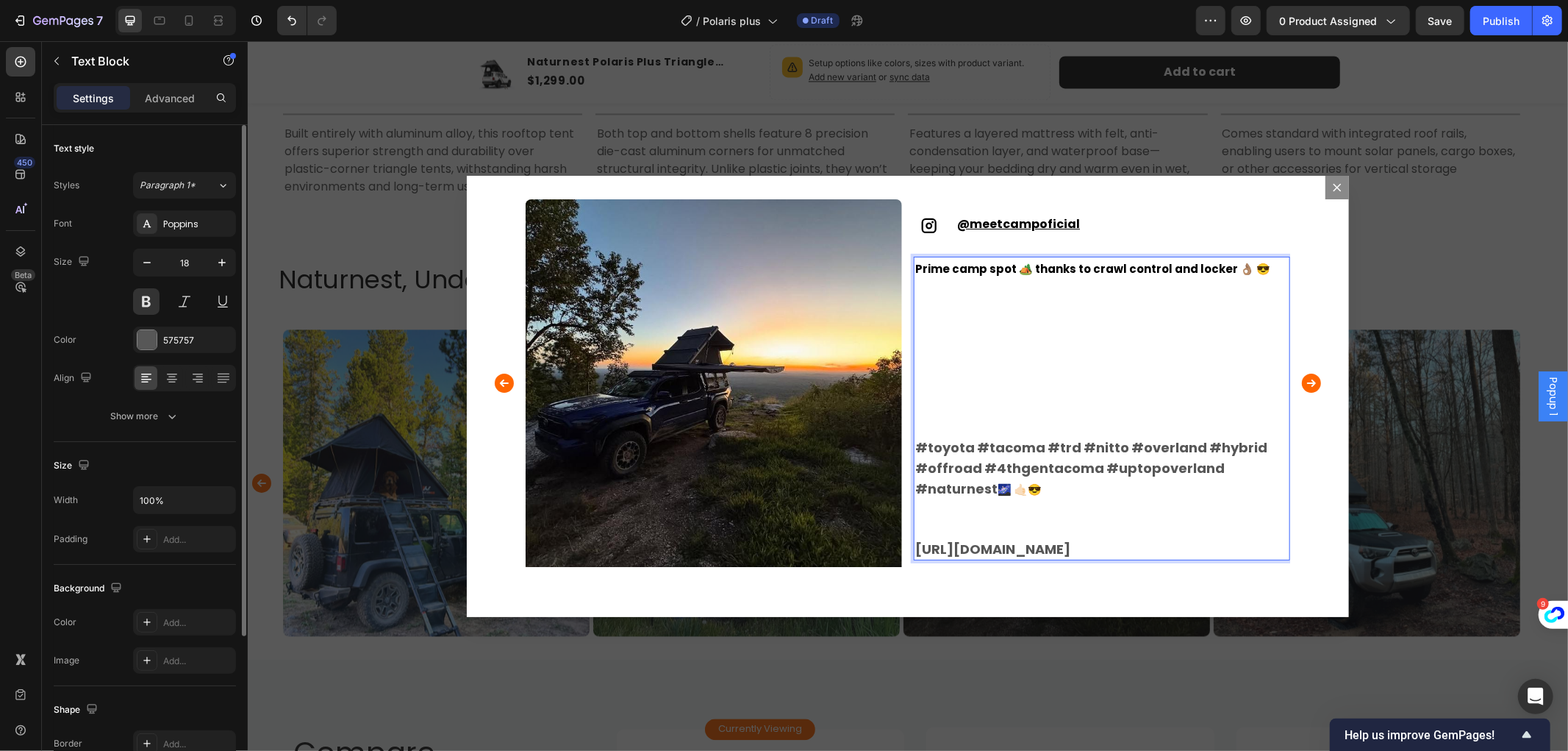
click at [951, 539] on link "[URL][DOMAIN_NAME]" at bounding box center [992, 548] width 155 height 19
drag, startPoint x: 911, startPoint y: 539, endPoint x: 930, endPoint y: 548, distance: 21.0
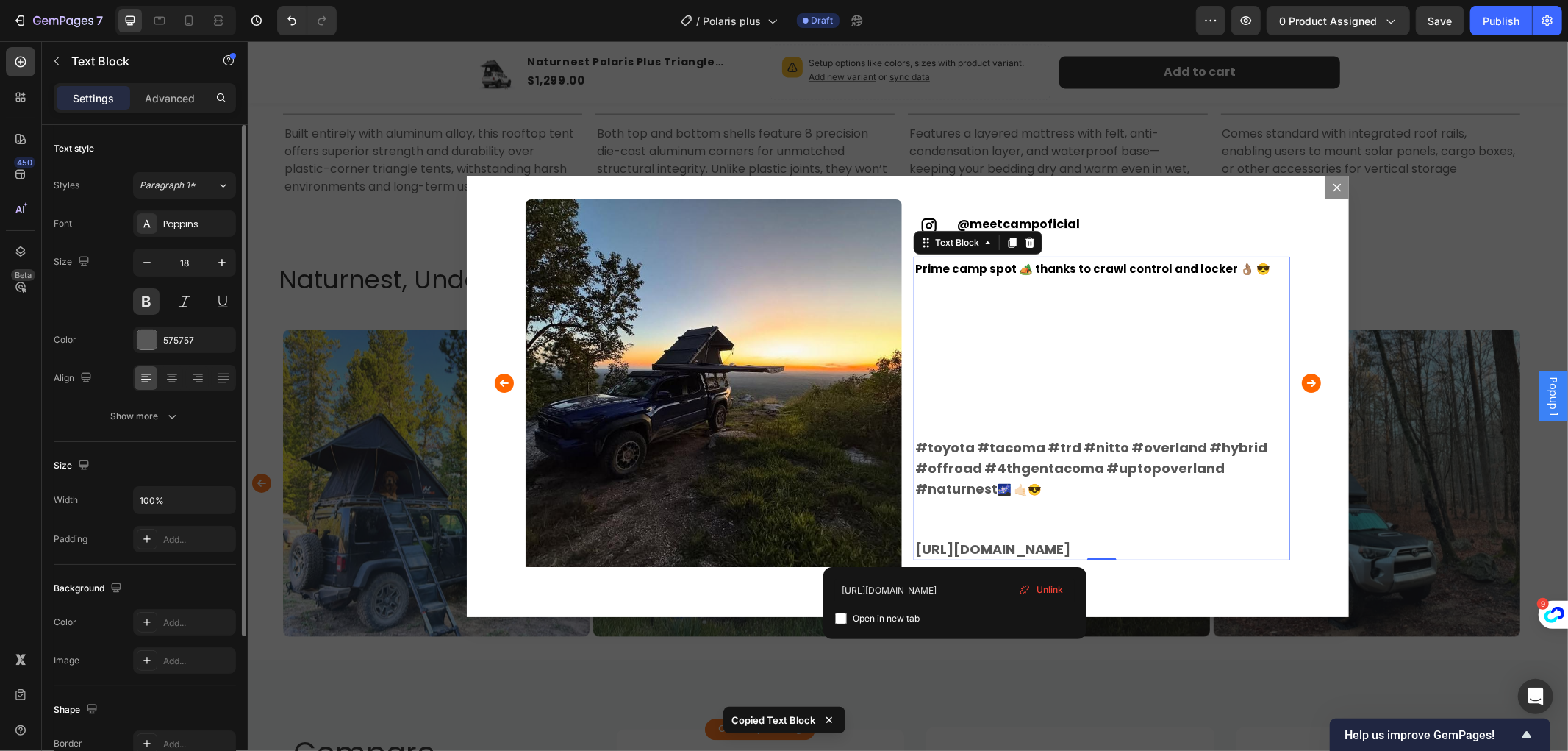
click at [930, 548] on link "[URL][DOMAIN_NAME]" at bounding box center [992, 548] width 155 height 19
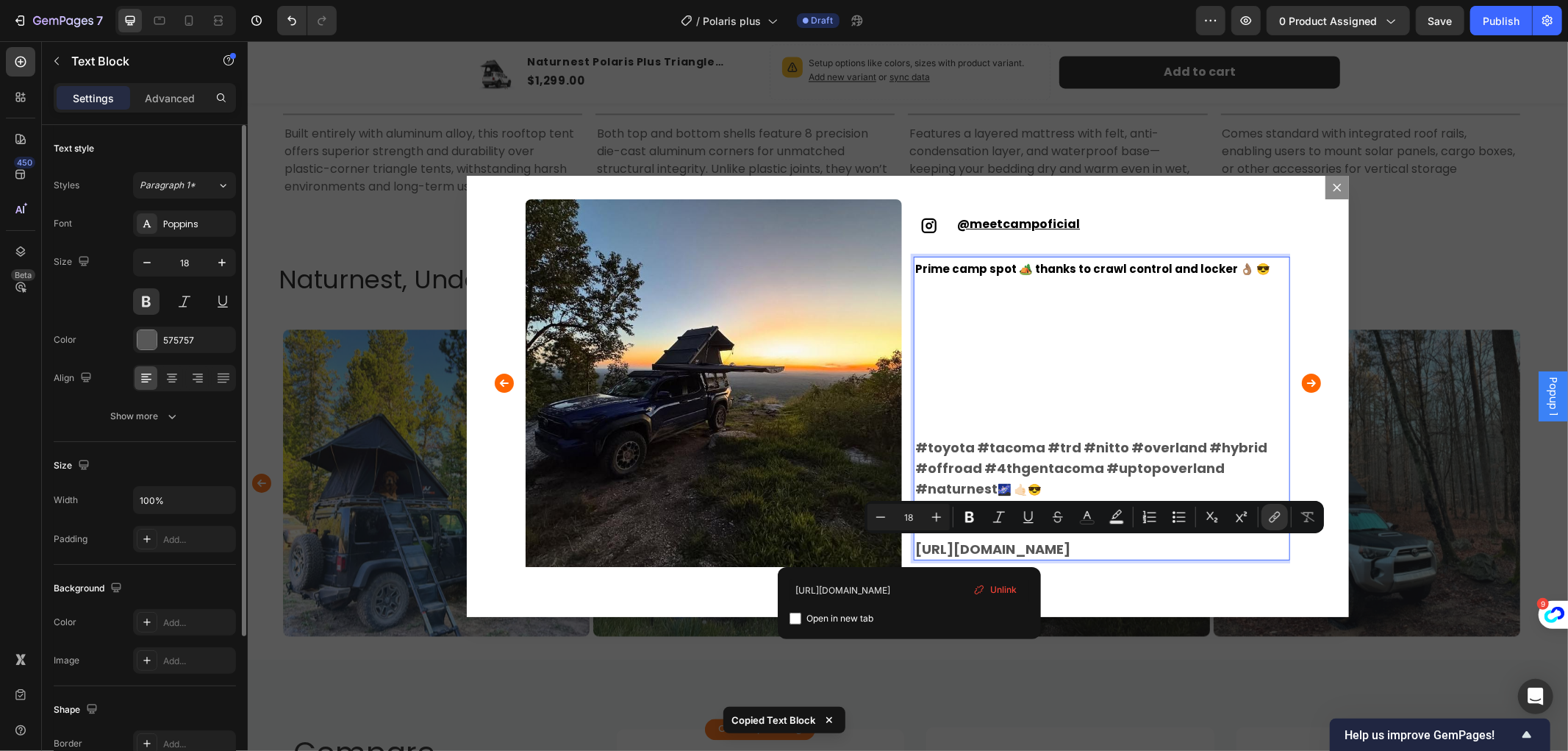
drag, startPoint x: 911, startPoint y: 545, endPoint x: 1139, endPoint y: 560, distance: 228.5
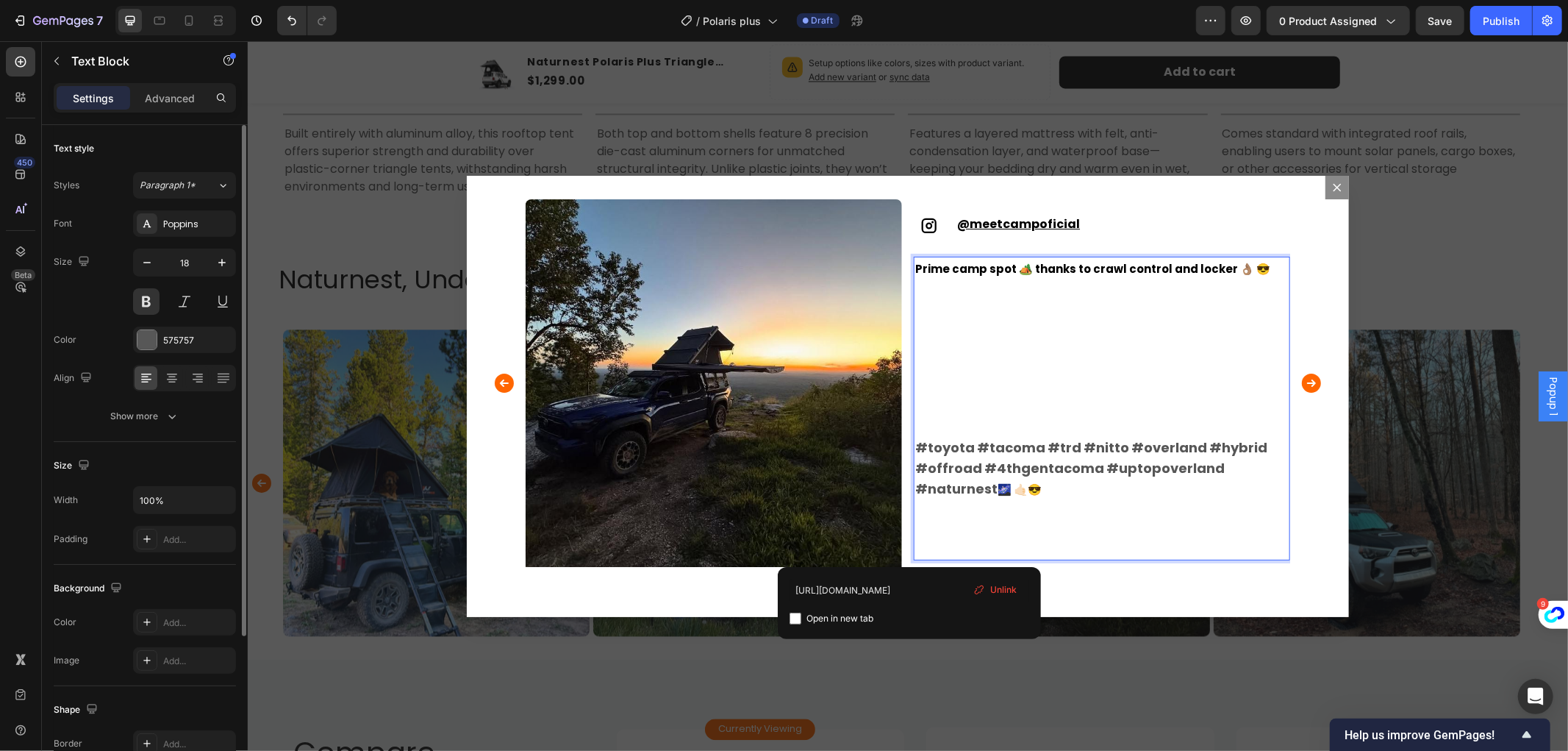
click at [1103, 382] on p "Rich Text Editor. Editing area: main" at bounding box center [1101, 387] width 373 height 20
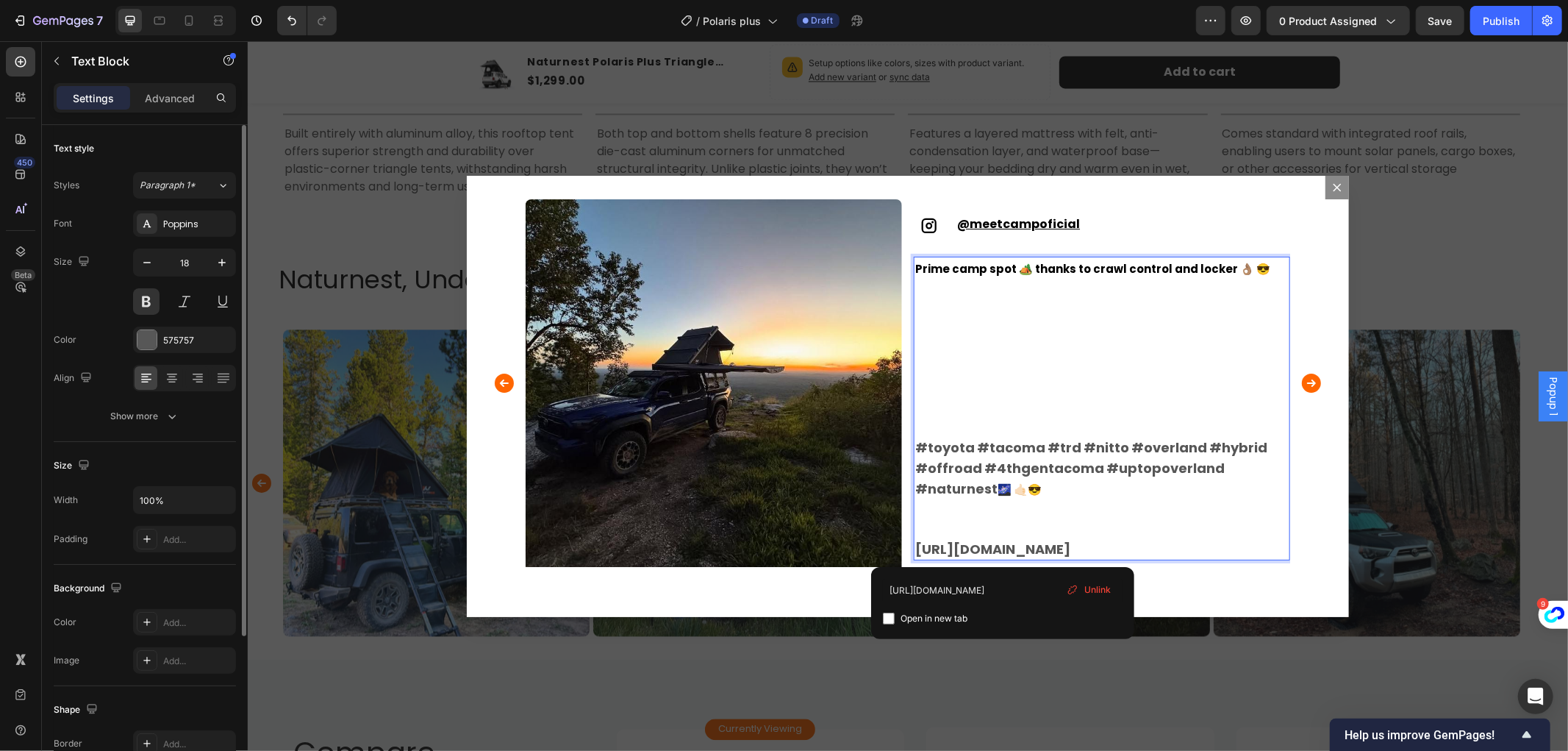
click at [1003, 545] on link "[URL][DOMAIN_NAME]" at bounding box center [992, 548] width 155 height 19
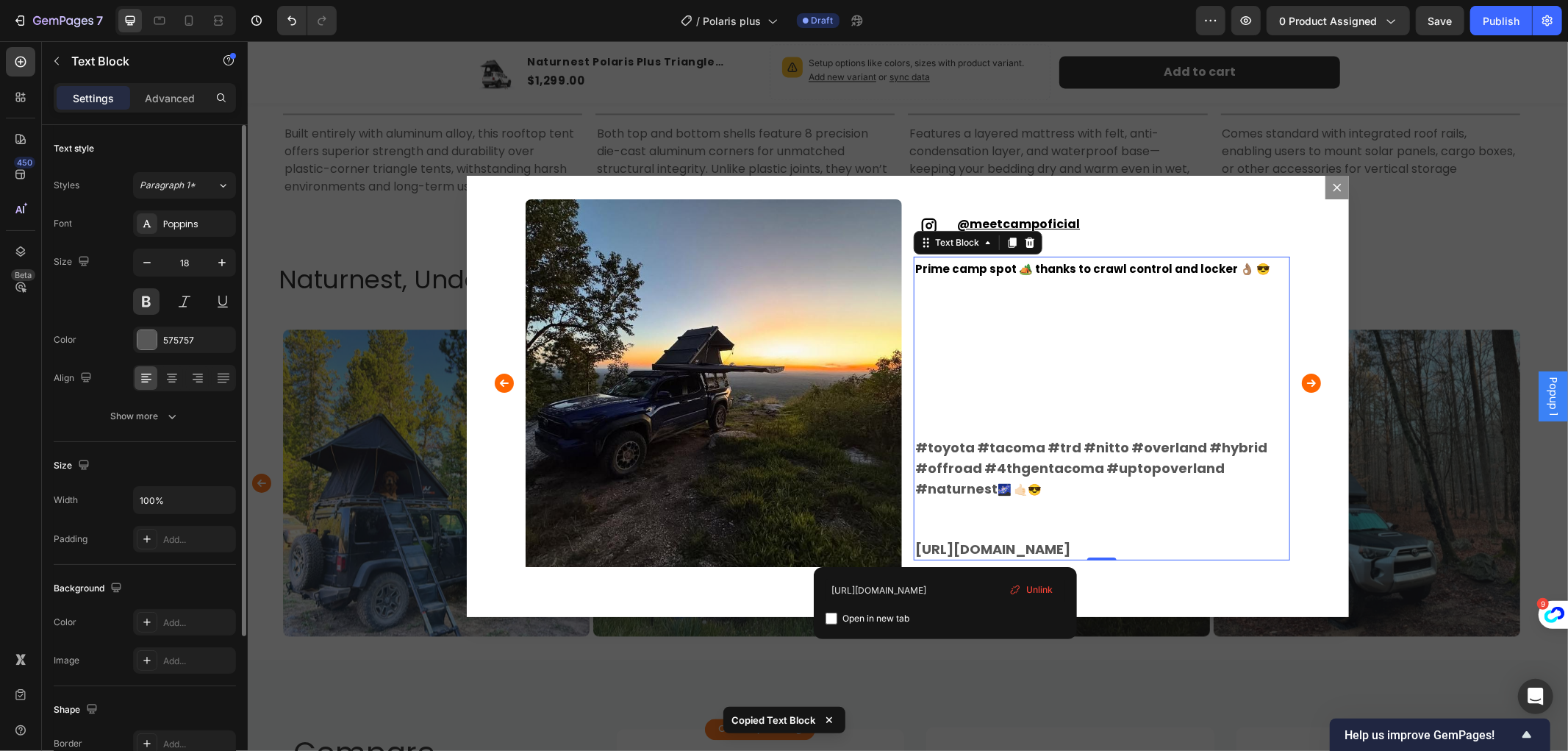
click at [941, 545] on link "[URL][DOMAIN_NAME]" at bounding box center [992, 548] width 155 height 19
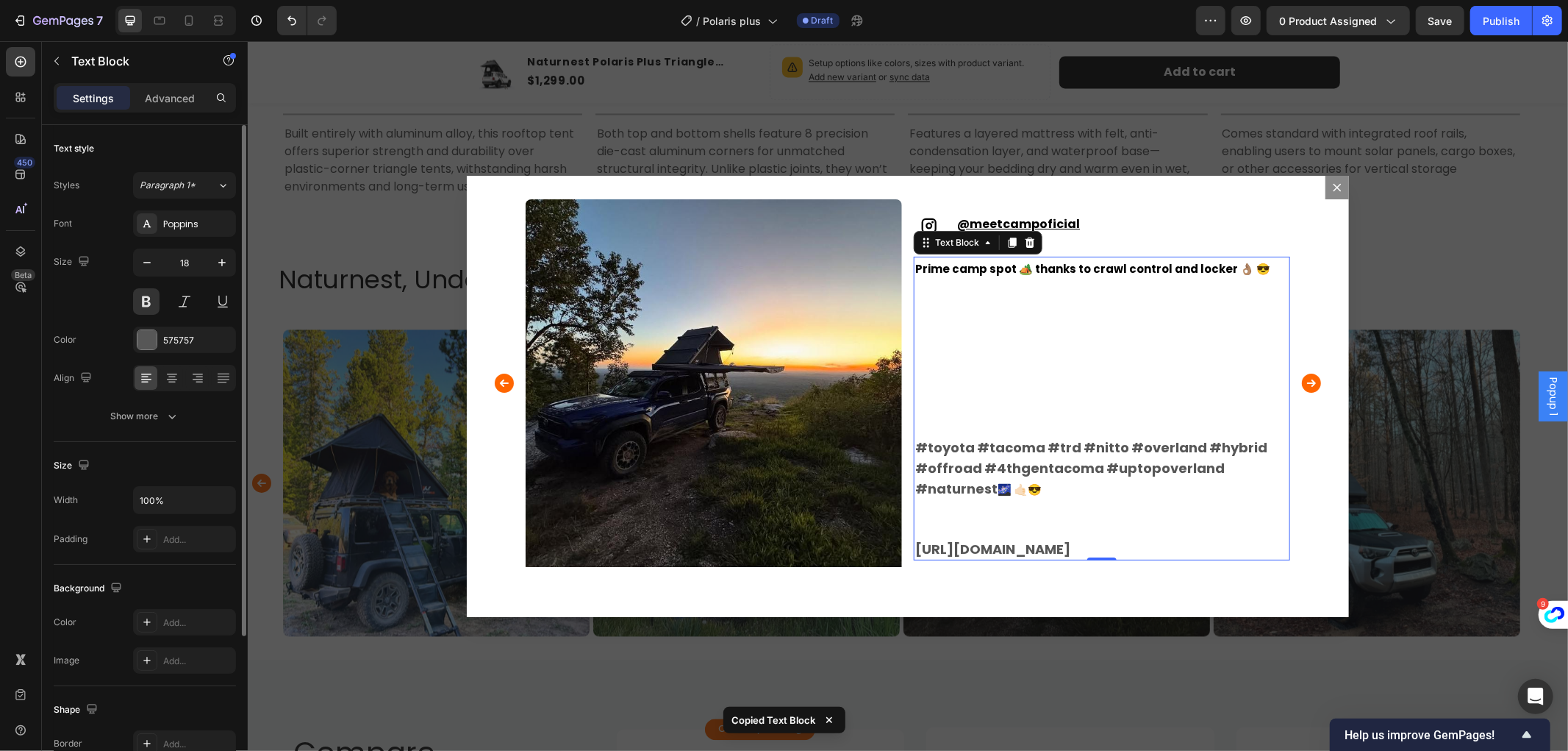
drag, startPoint x: 913, startPoint y: 543, endPoint x: 935, endPoint y: 562, distance: 29.1
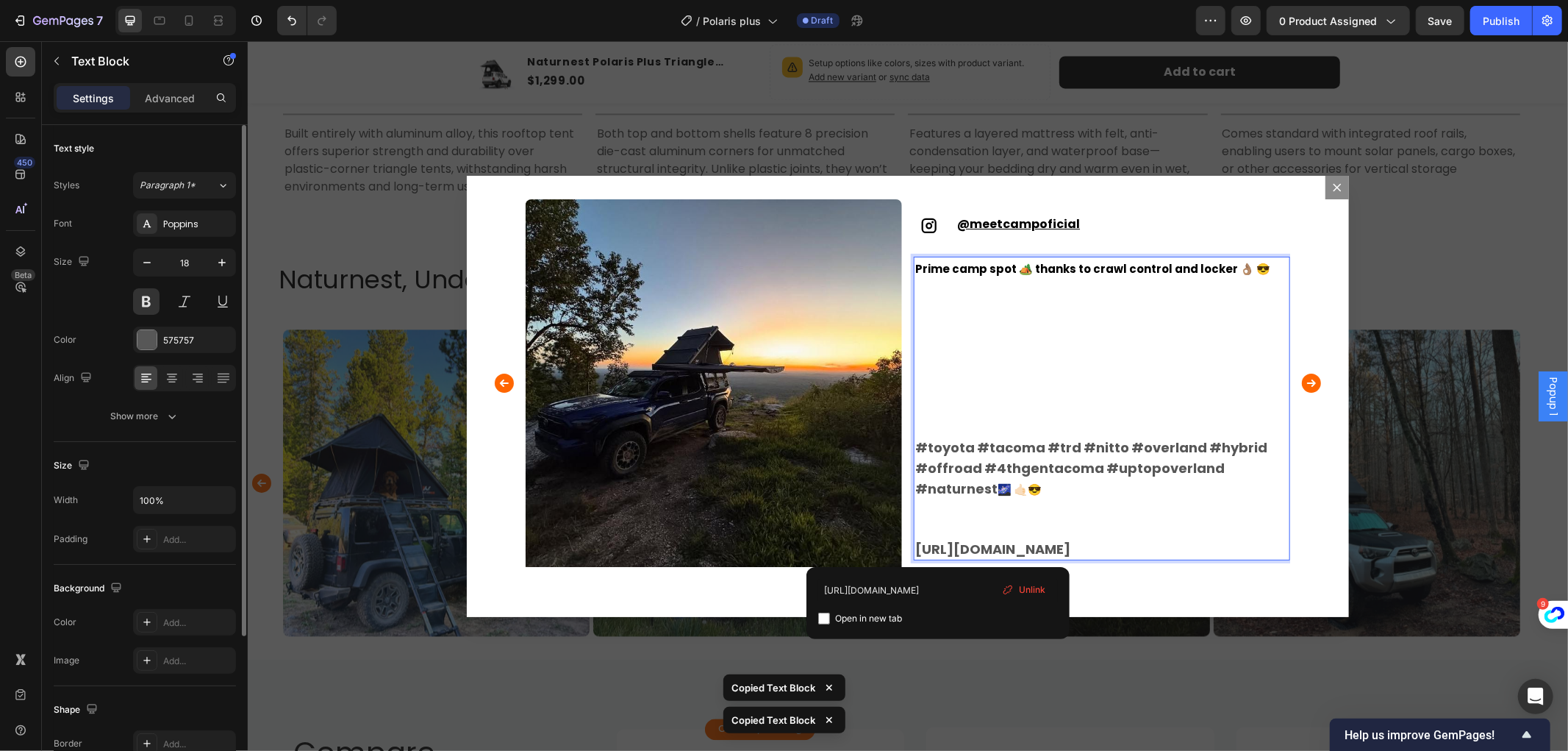
click at [935, 546] on link "[URL][DOMAIN_NAME]" at bounding box center [992, 548] width 155 height 19
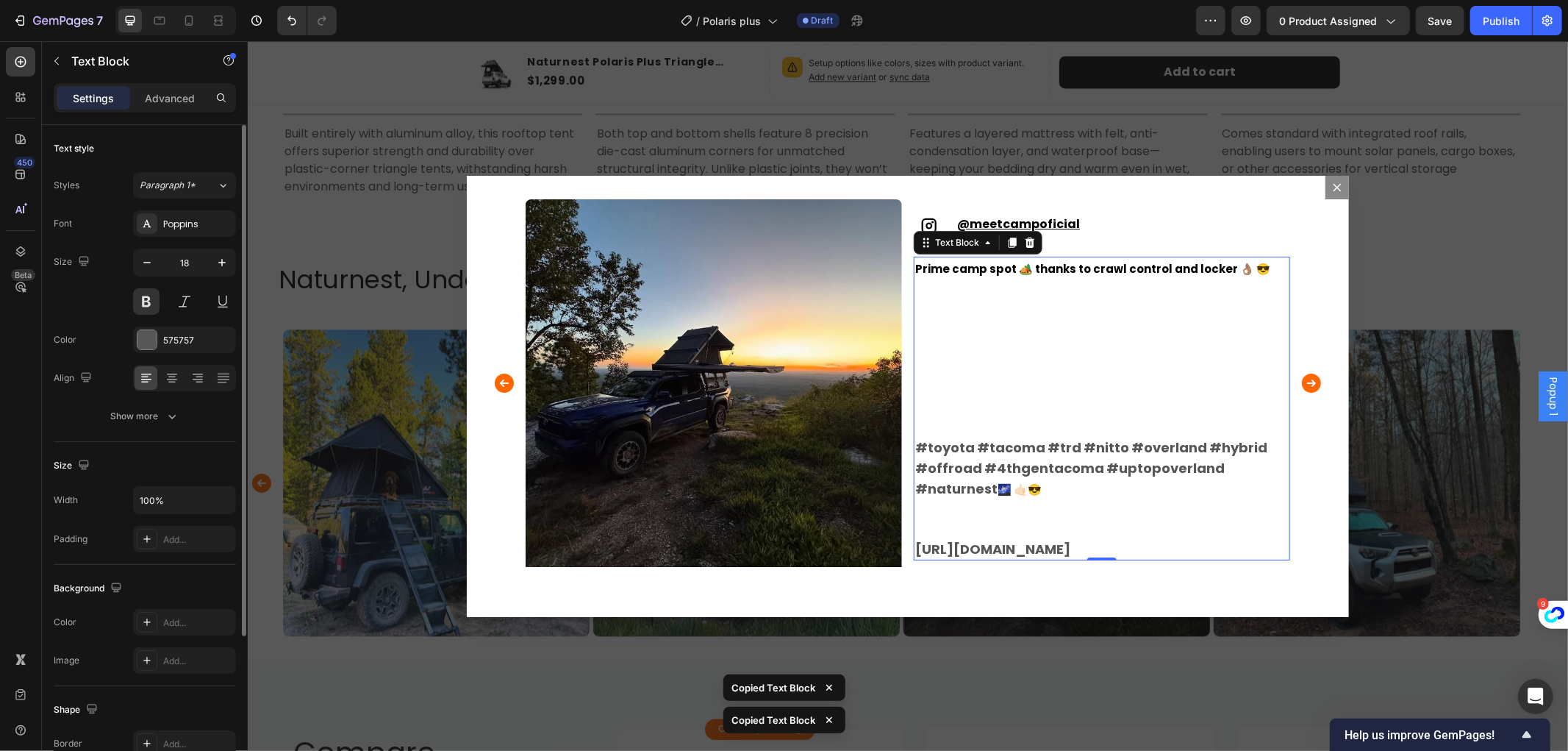
click at [925, 558] on p "#toyota #tacoma #trd #nitto #overland #hybrid #offroad #4thgentacoma #uptopover…" at bounding box center [1101, 488] width 373 height 141
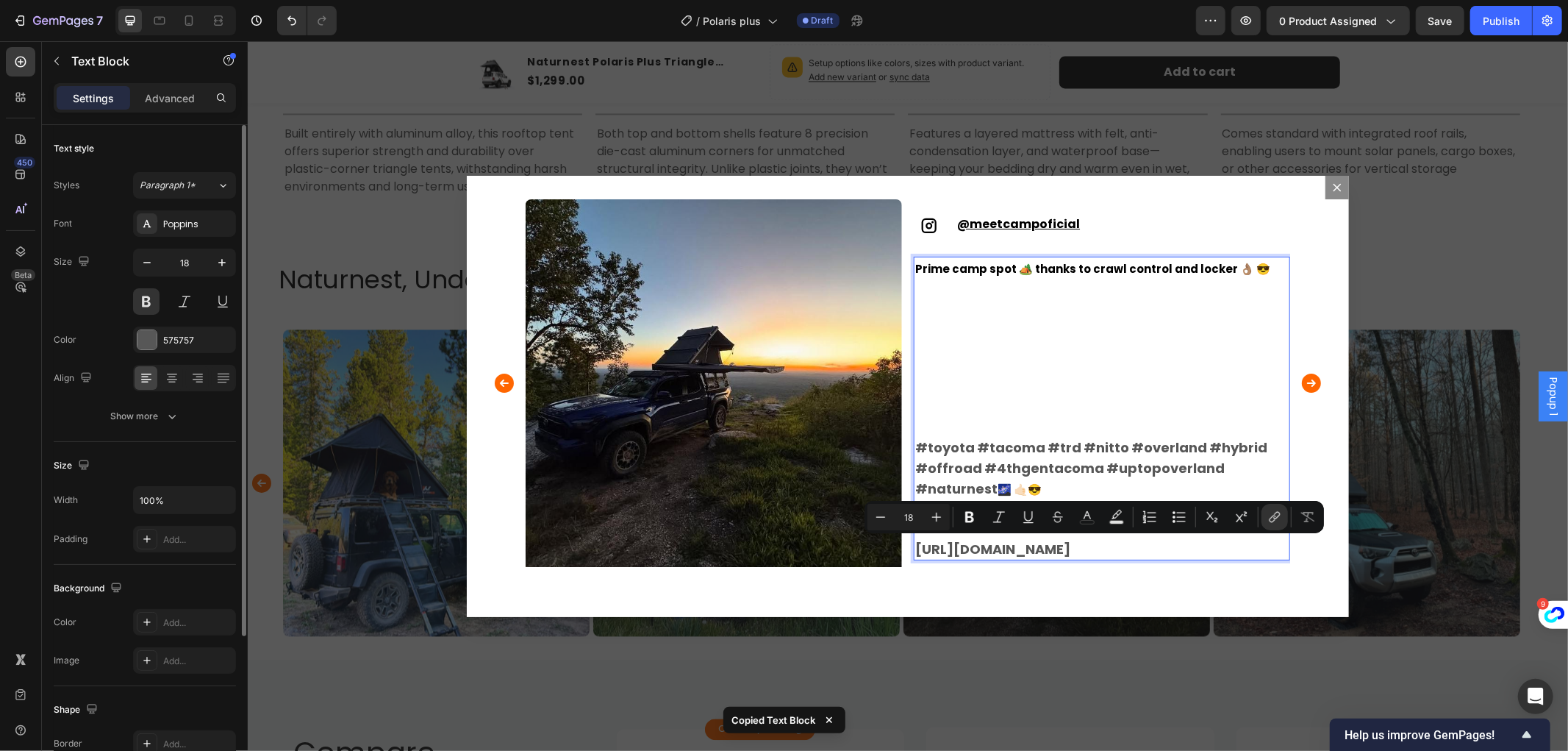
drag, startPoint x: 925, startPoint y: 559, endPoint x: 916, endPoint y: 538, distance: 22.8
click at [916, 538] on p "#toyota #tacoma #trd #nitto #overland #hybrid #offroad #4thgentacoma #uptopover…" at bounding box center [1101, 488] width 373 height 141
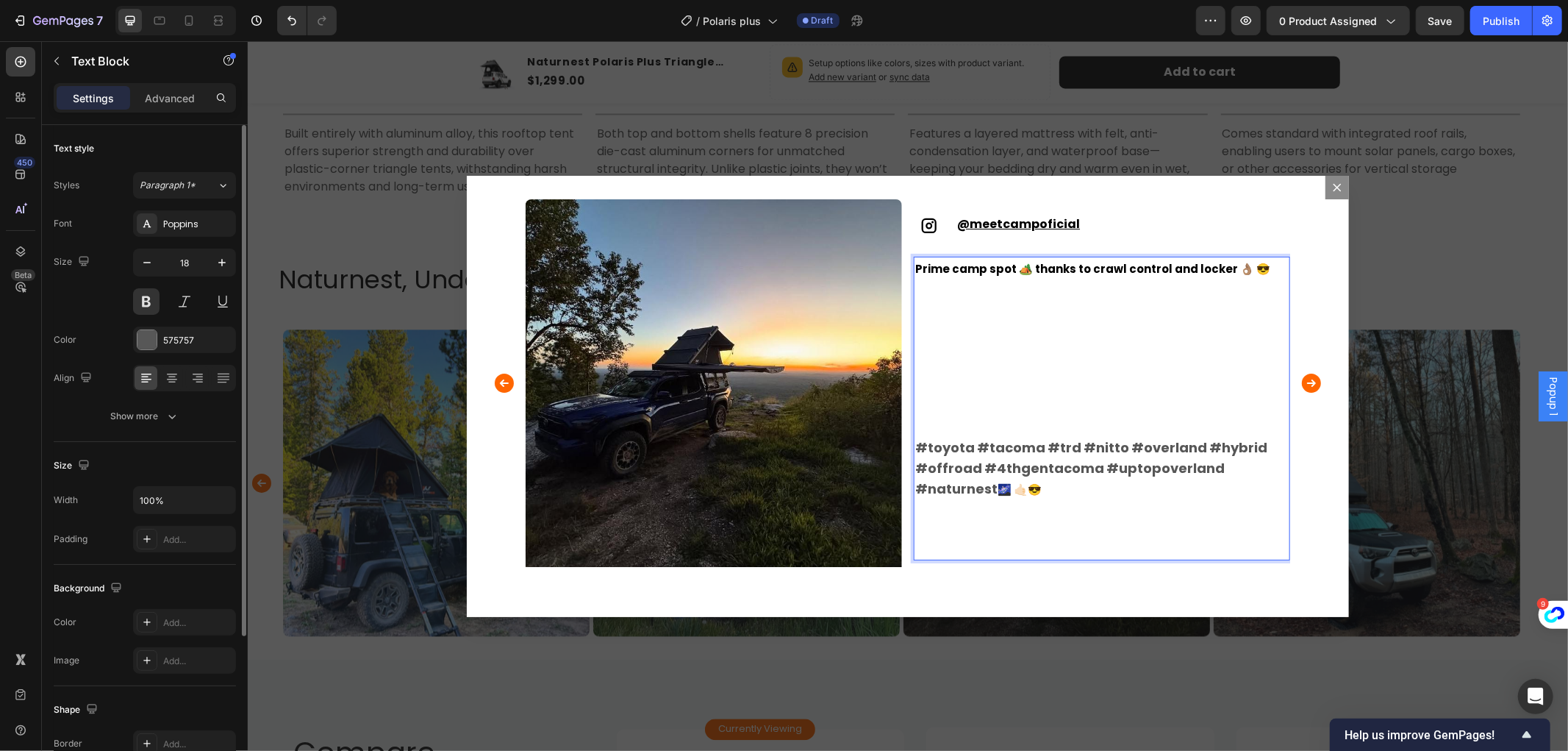
click at [1003, 327] on p "Rich Text Editor. Editing area: main" at bounding box center [1101, 328] width 373 height 20
click at [1012, 222] on u "meetcampoficial" at bounding box center [1024, 223] width 110 height 17
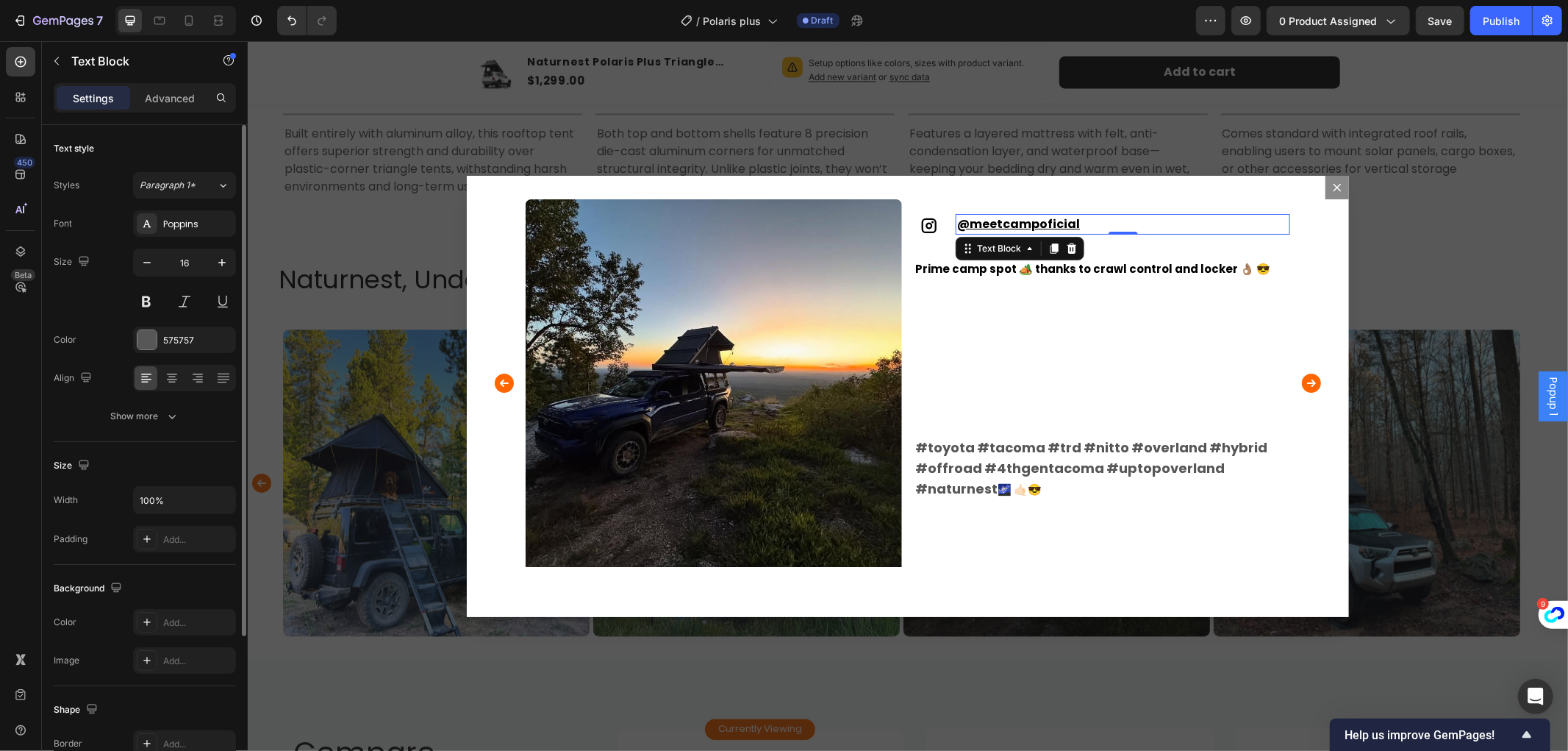
click at [964, 211] on div "@ meetcampoficial Text Block 0" at bounding box center [1122, 217] width 335 height 36
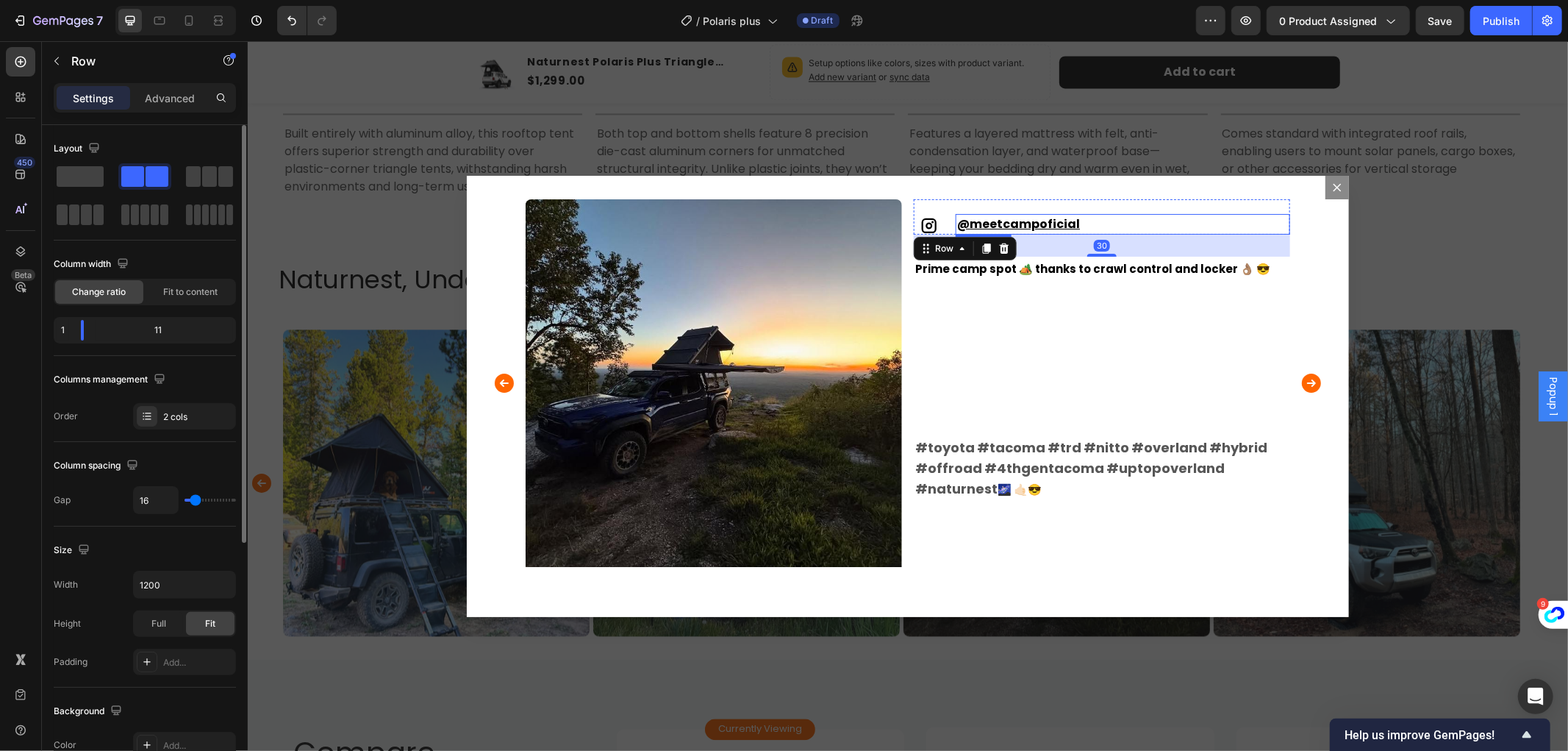
click at [969, 219] on u "meetcampoficial" at bounding box center [1024, 223] width 110 height 17
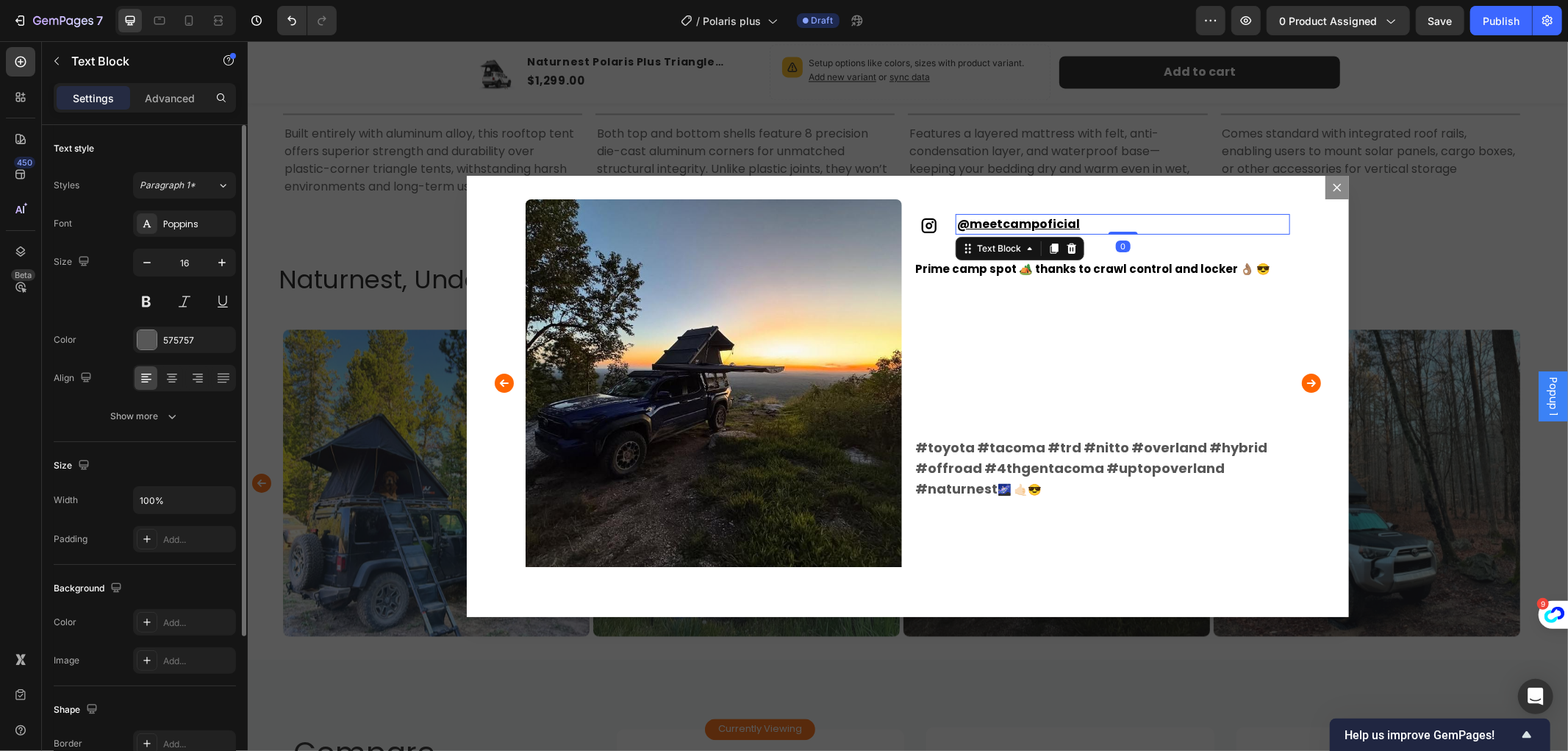
click at [969, 223] on u "meetcampoficial" at bounding box center [1024, 223] width 110 height 17
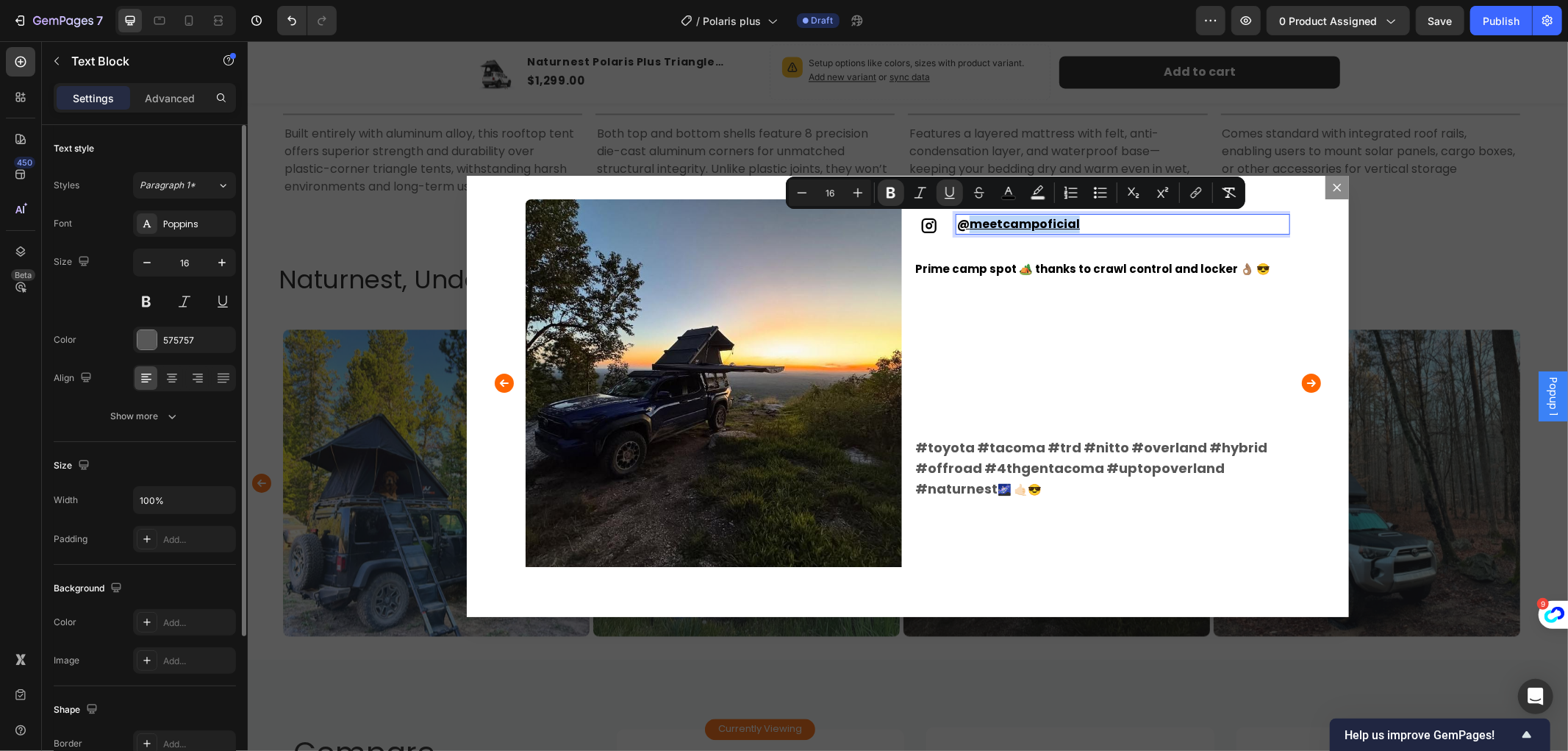
drag, startPoint x: 962, startPoint y: 223, endPoint x: 1028, endPoint y: 221, distance: 66.0
click at [1028, 221] on u "meetcampoficial" at bounding box center [1024, 223] width 110 height 17
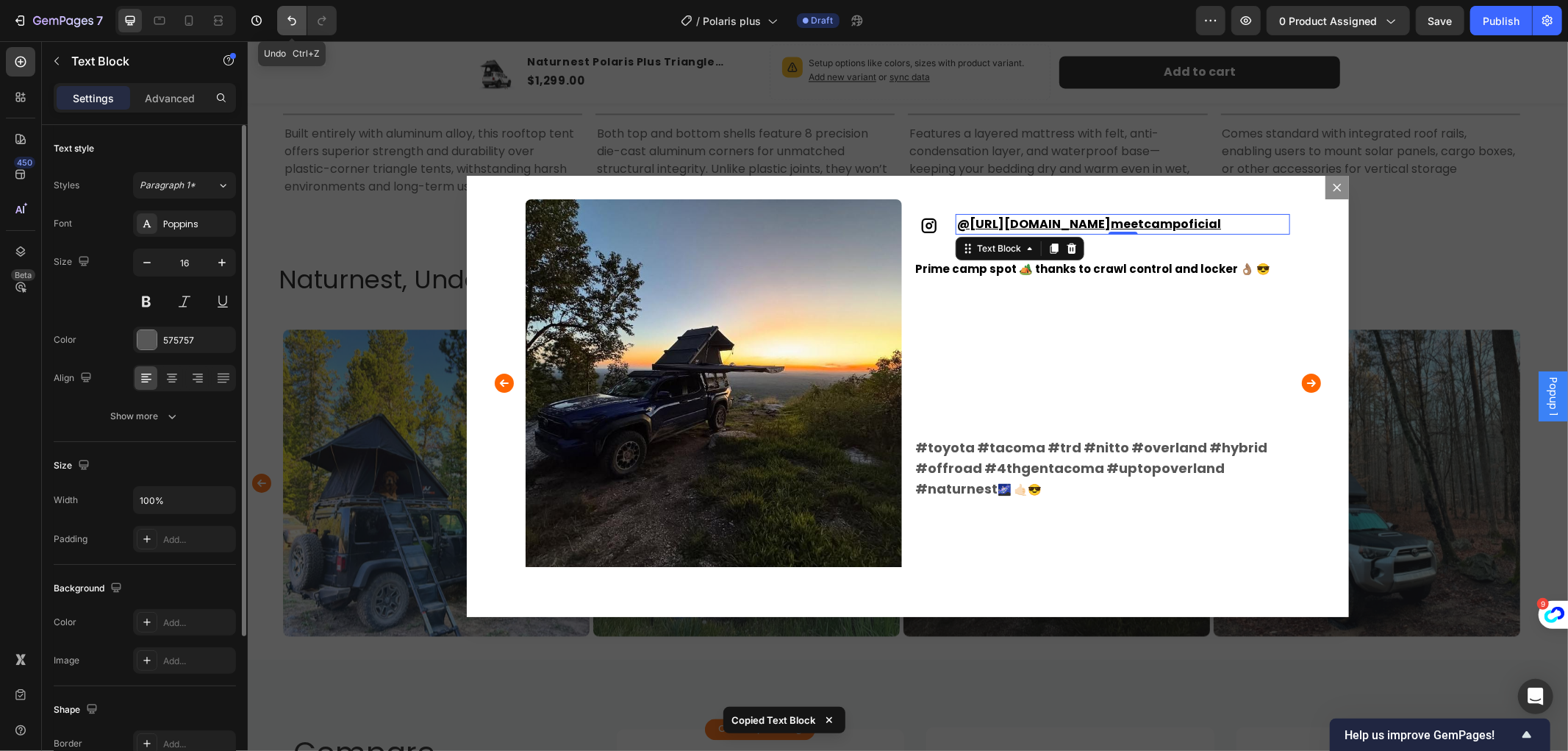
click at [287, 19] on icon "Undo/Redo" at bounding box center [292, 20] width 15 height 15
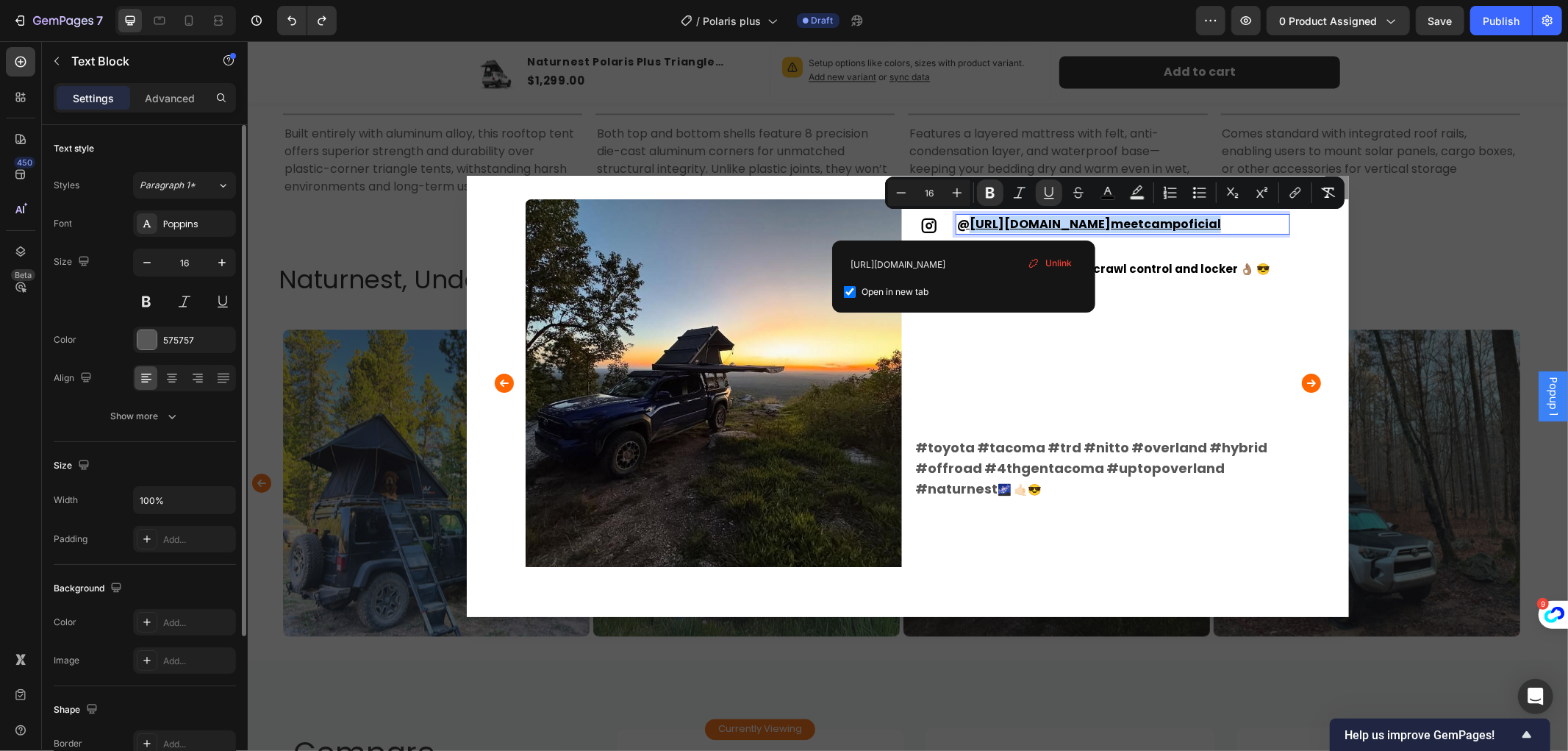
drag, startPoint x: 964, startPoint y: 219, endPoint x: 1117, endPoint y: 258, distance: 157.9
click at [1117, 232] on p "@[URL][DOMAIN_NAME] meetcampoficial" at bounding box center [1122, 224] width 332 height 18
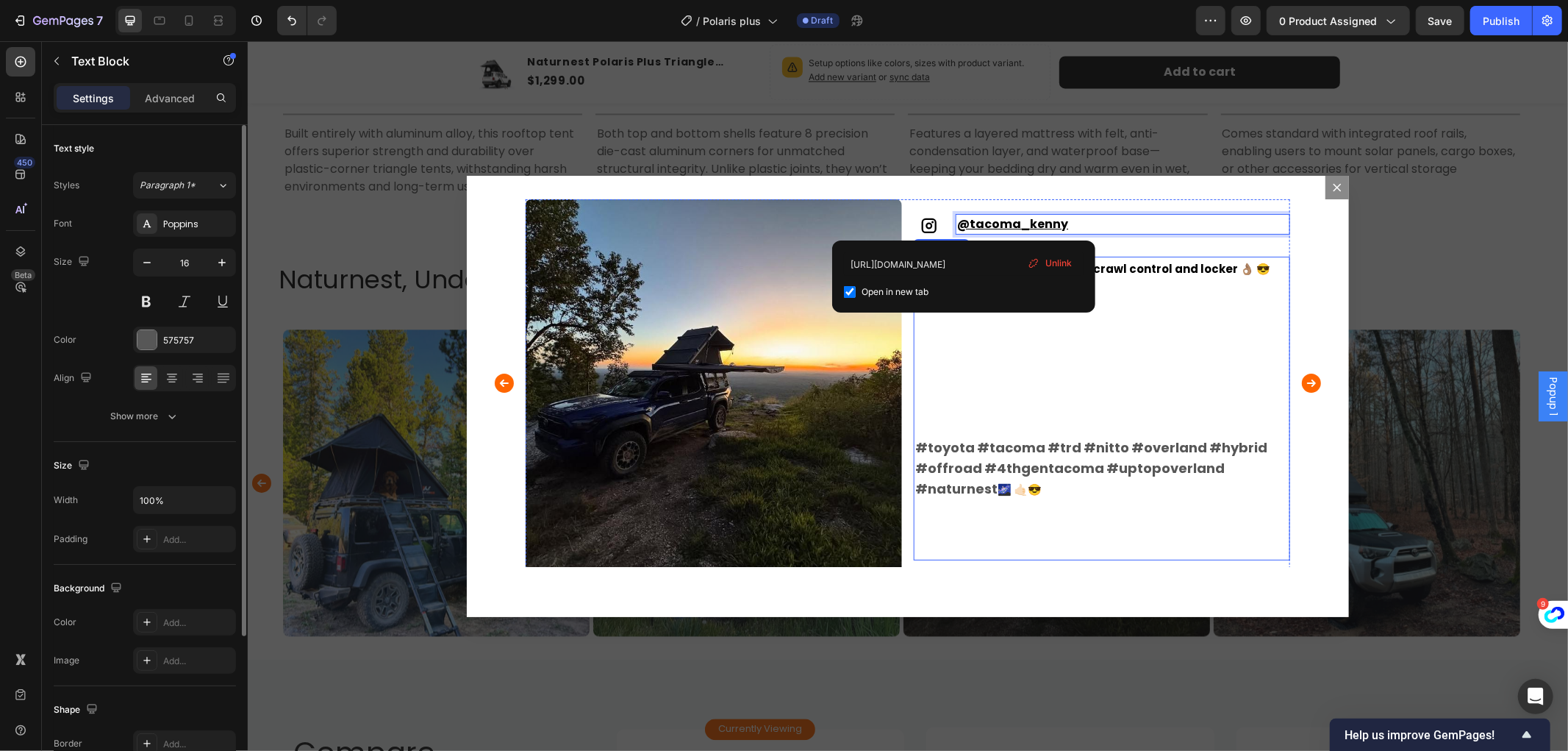
click at [1064, 378] on p "Rich Text Editor. Editing area: main" at bounding box center [1101, 387] width 373 height 20
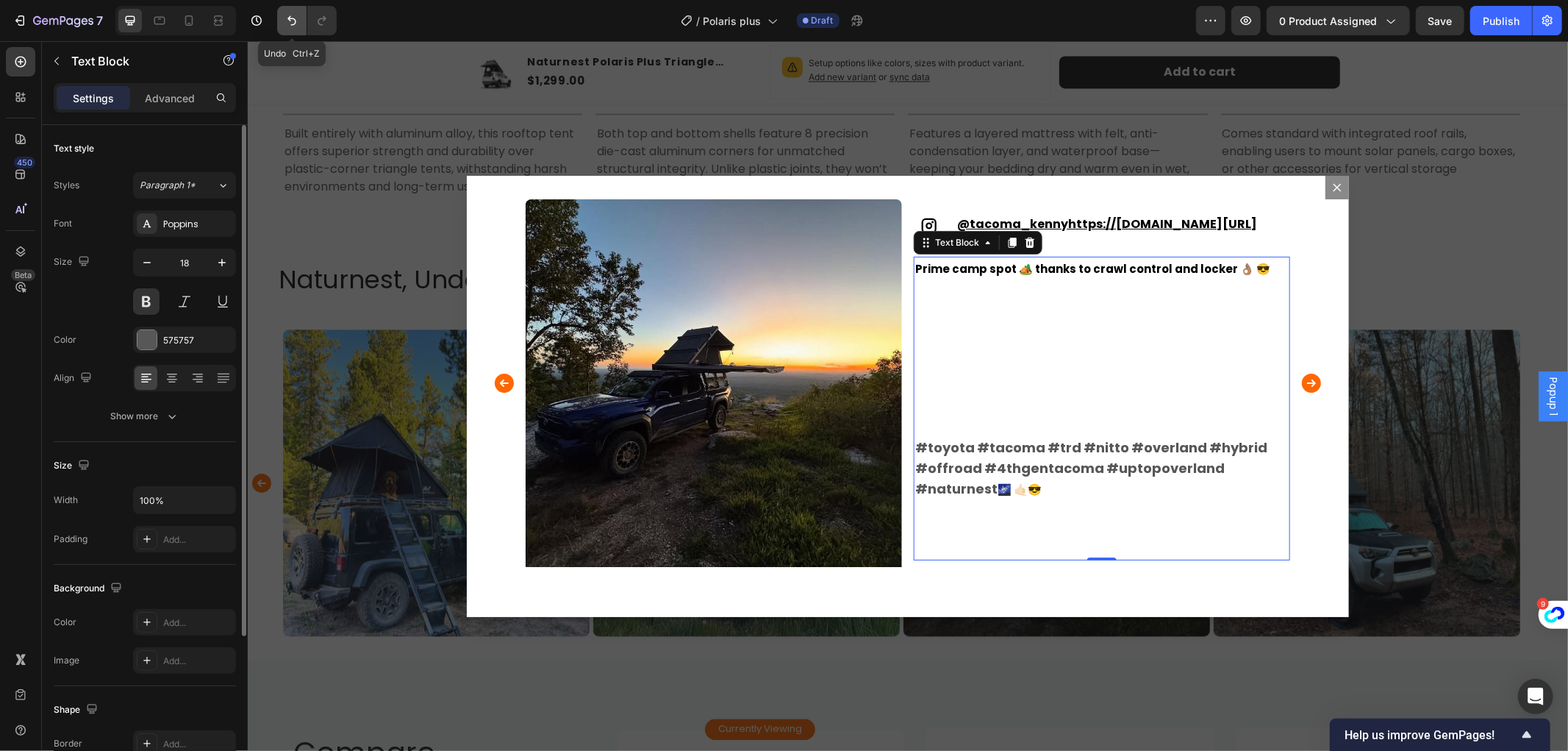
click at [285, 27] on icon "Undo/Redo" at bounding box center [292, 20] width 15 height 15
click at [774, 428] on img "Dialog body" at bounding box center [713, 386] width 376 height 376
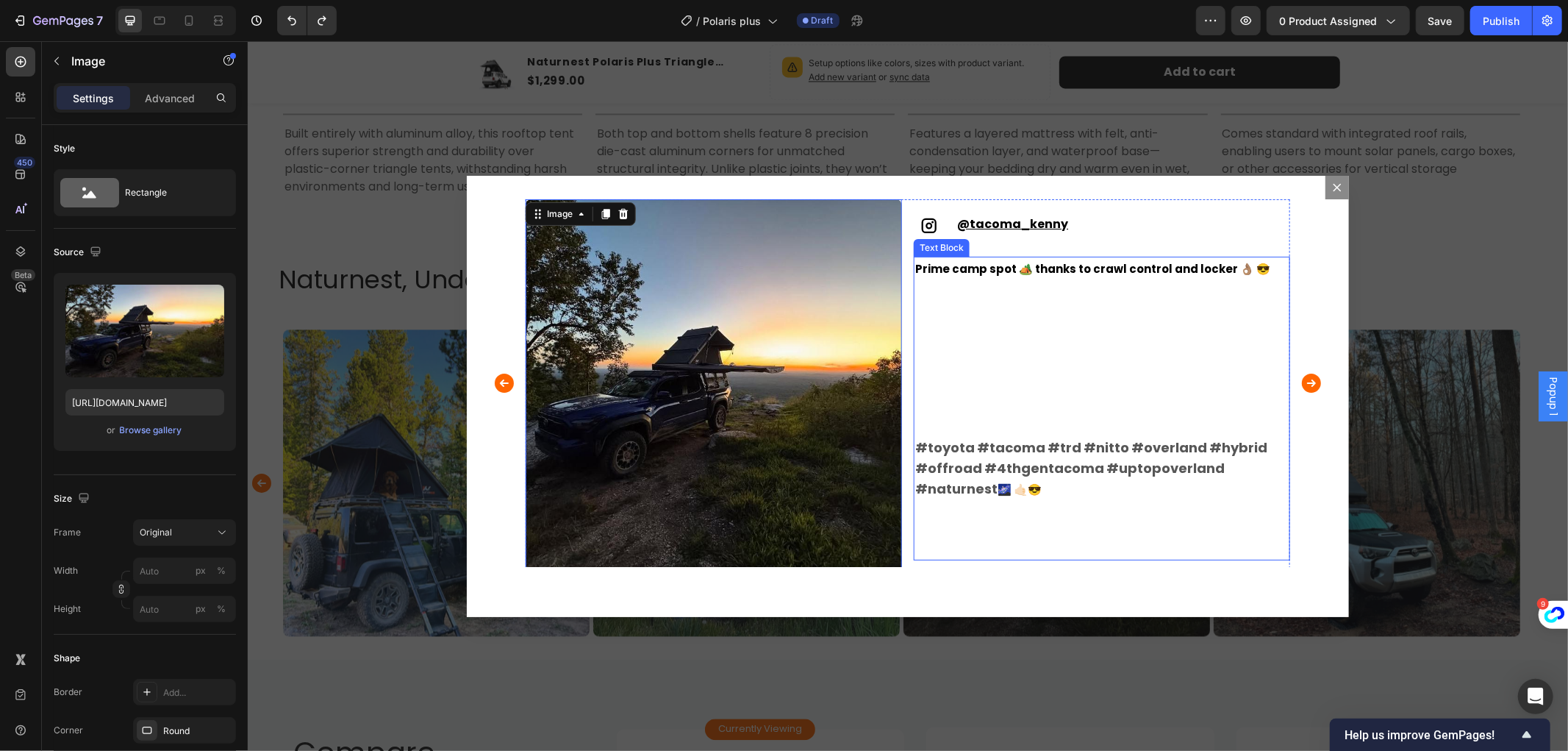
click at [944, 262] on span "Prime camp spot 🏕️ thanks to crawl control and locker 👌🏽 😎" at bounding box center [1092, 268] width 356 height 16
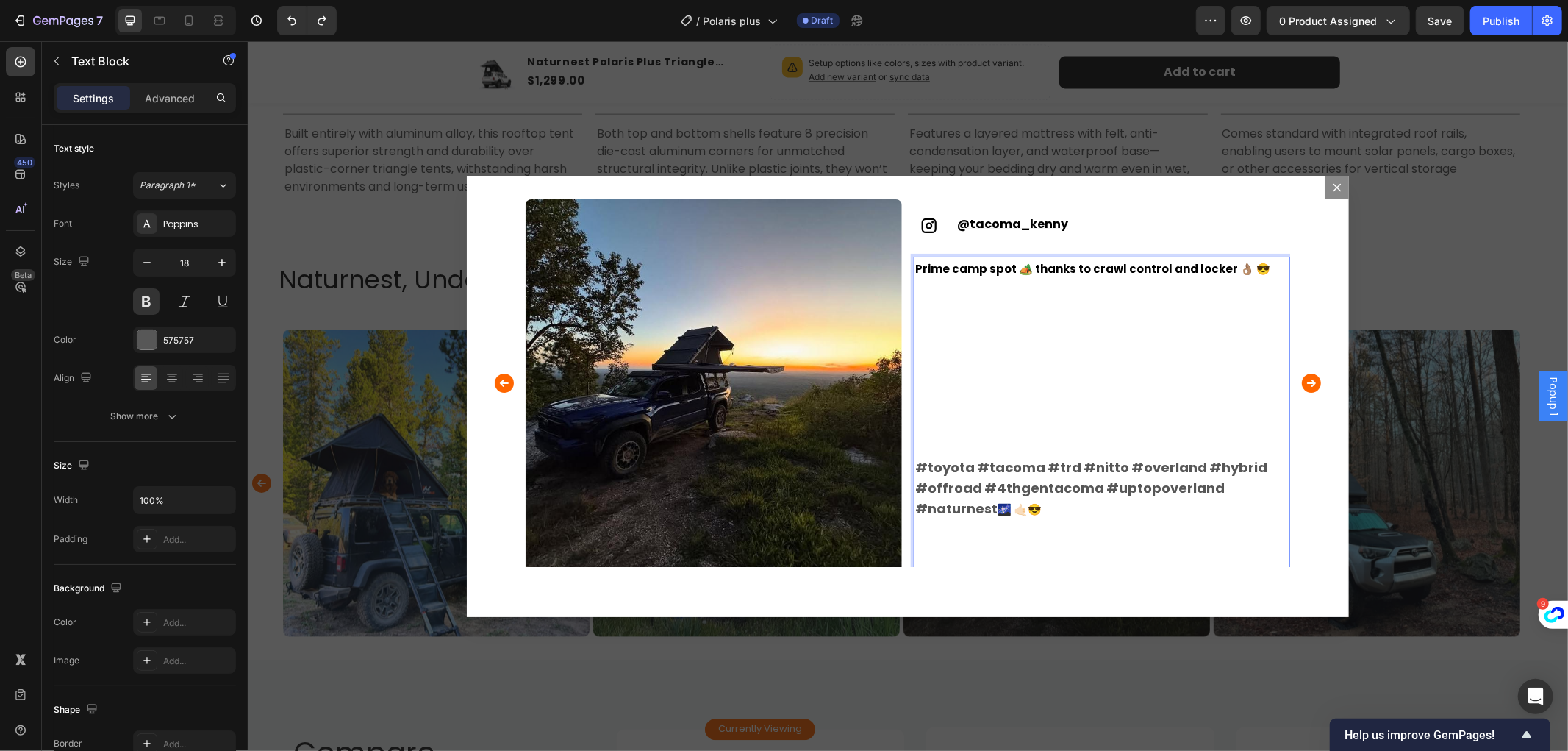
drag, startPoint x: 991, startPoint y: 299, endPoint x: 1017, endPoint y: 298, distance: 26.0
click at [994, 299] on p "Prime camp spot 🏕️ thanks to crawl control and locker 👌🏽 😎" at bounding box center [1101, 287] width 373 height 61
drag, startPoint x: 1011, startPoint y: 259, endPoint x: 983, endPoint y: 273, distance: 31.3
click at [1010, 260] on span "Prime camp spot 🏕️ thanks to crawl control and locker 👌🏽 😎" at bounding box center [1092, 268] width 356 height 16
drag, startPoint x: 956, startPoint y: 266, endPoint x: 928, endPoint y: 266, distance: 28.0
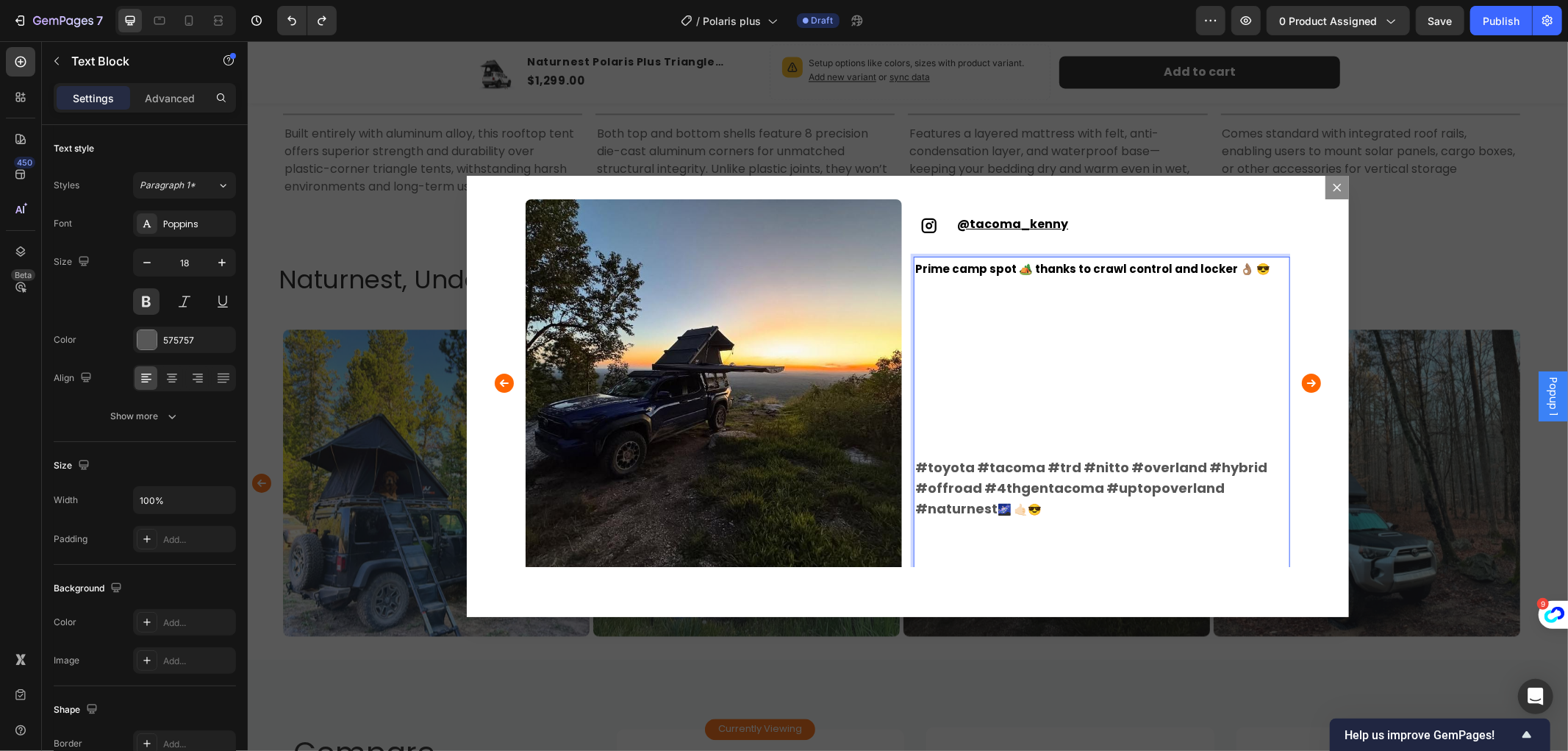
click at [951, 266] on span "Prime camp spot 🏕️ thanks to crawl control and locker 👌🏽 😎" at bounding box center [1092, 268] width 356 height 16
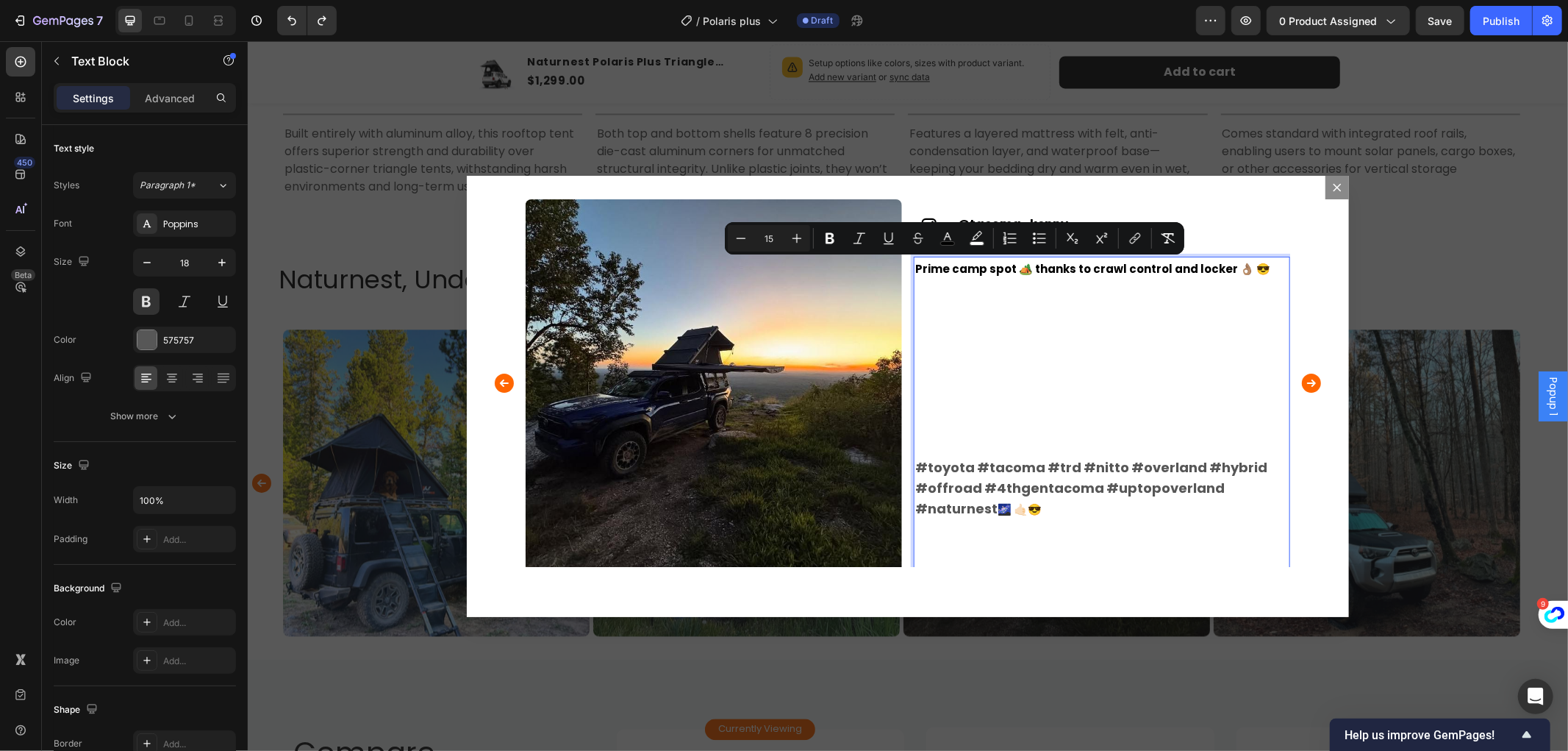
click at [995, 261] on span "Prime camp spot 🏕️ thanks to crawl control and locker 👌🏽 😎" at bounding box center [1092, 268] width 356 height 16
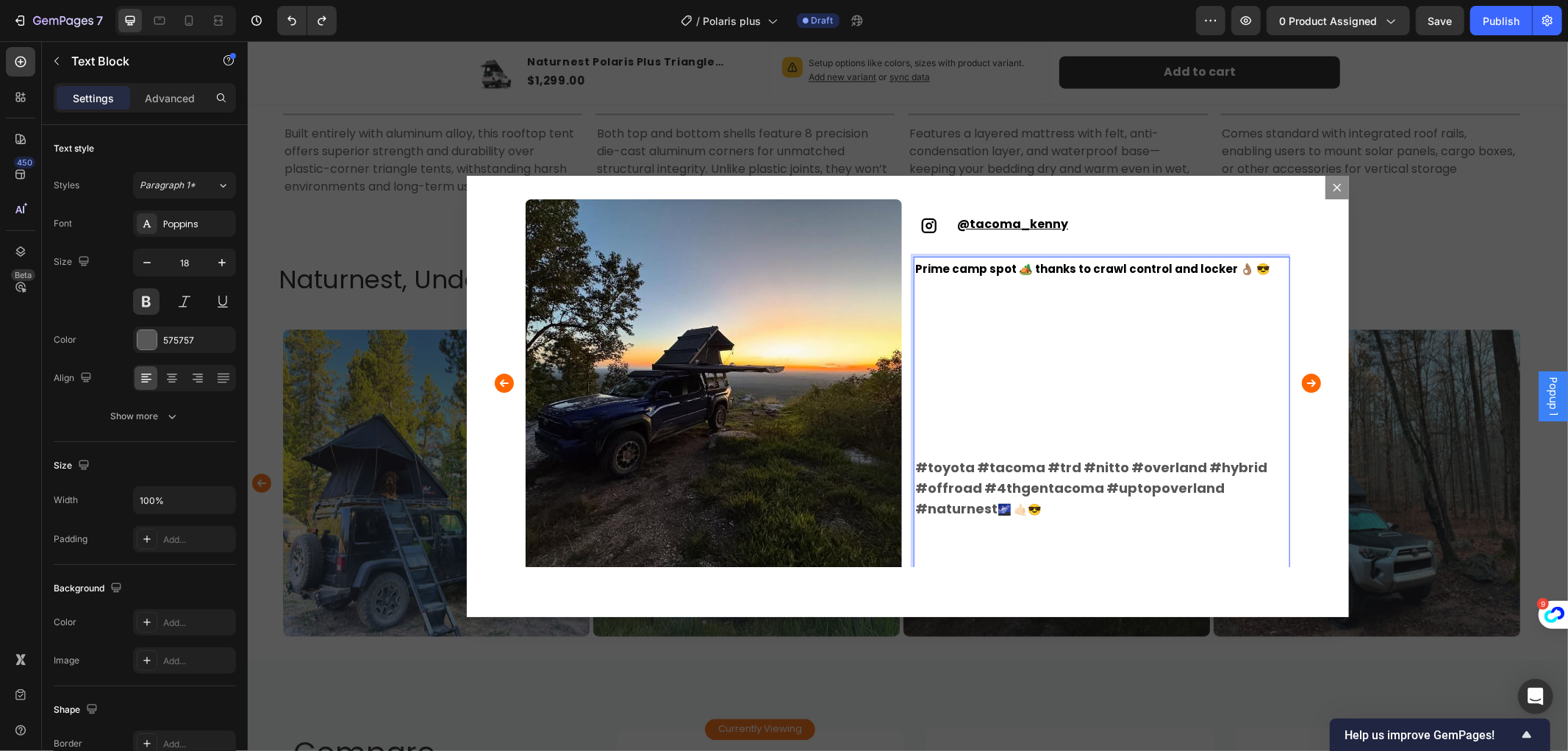
click at [1211, 266] on span "Prime camp spot 🏕️ thanks to crawl control and locker 👌🏽 😎" at bounding box center [1092, 268] width 356 height 16
click at [1214, 267] on span "Prime camp spot 🏕️ thanks to crawl control and locker 👌🏽 😎" at bounding box center [1092, 268] width 356 height 16
click at [1247, 270] on span "Prime camp spot 🏕️ thanks to crawl control and locker 👌🏽 😎" at bounding box center [1092, 268] width 356 height 16
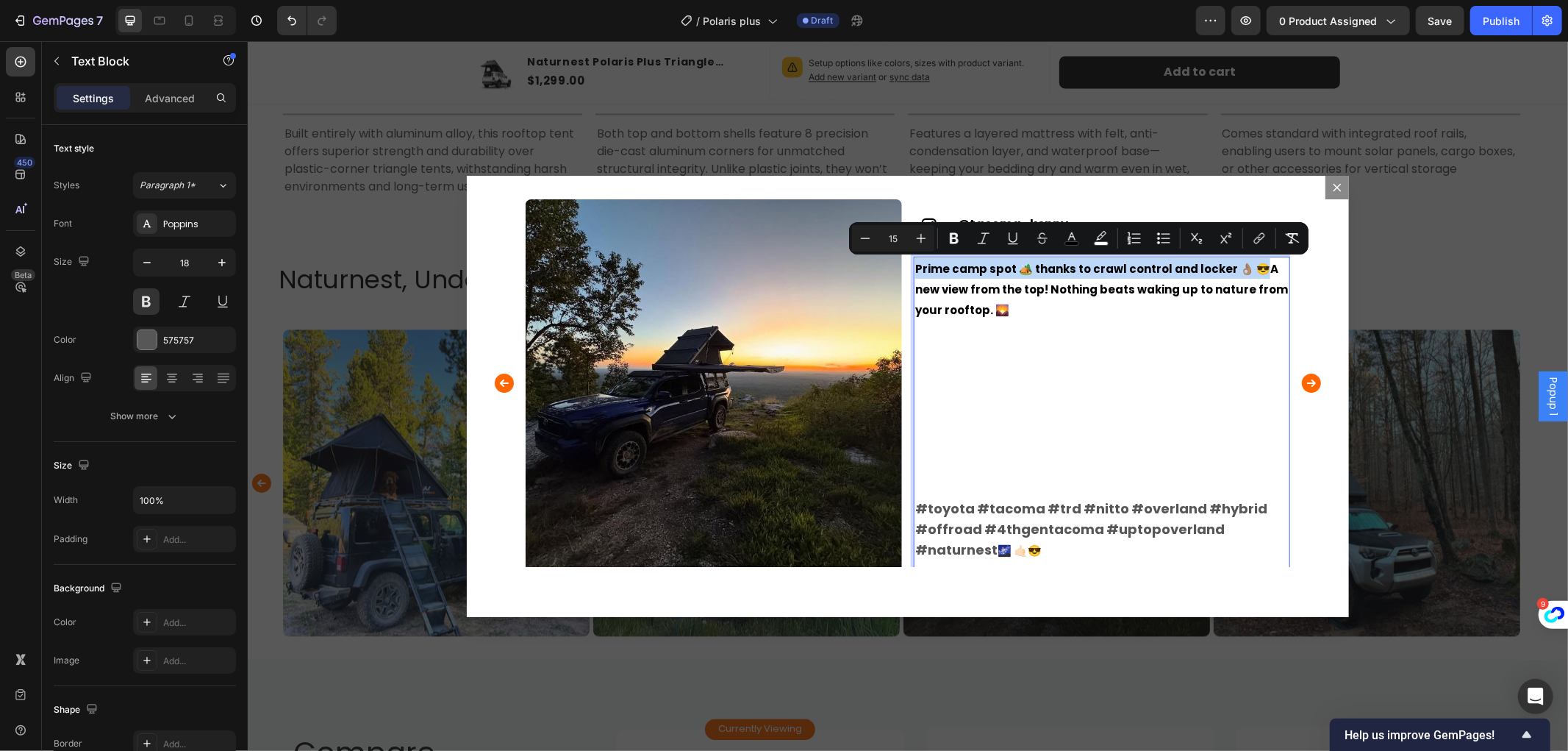
drag, startPoint x: 1247, startPoint y: 270, endPoint x: 911, endPoint y: 269, distance: 336.0
click at [915, 269] on span "Prime camp spot 🏕️ thanks to crawl control and locker 👌🏽 😎A new view from the t…" at bounding box center [1100, 288] width 372 height 57
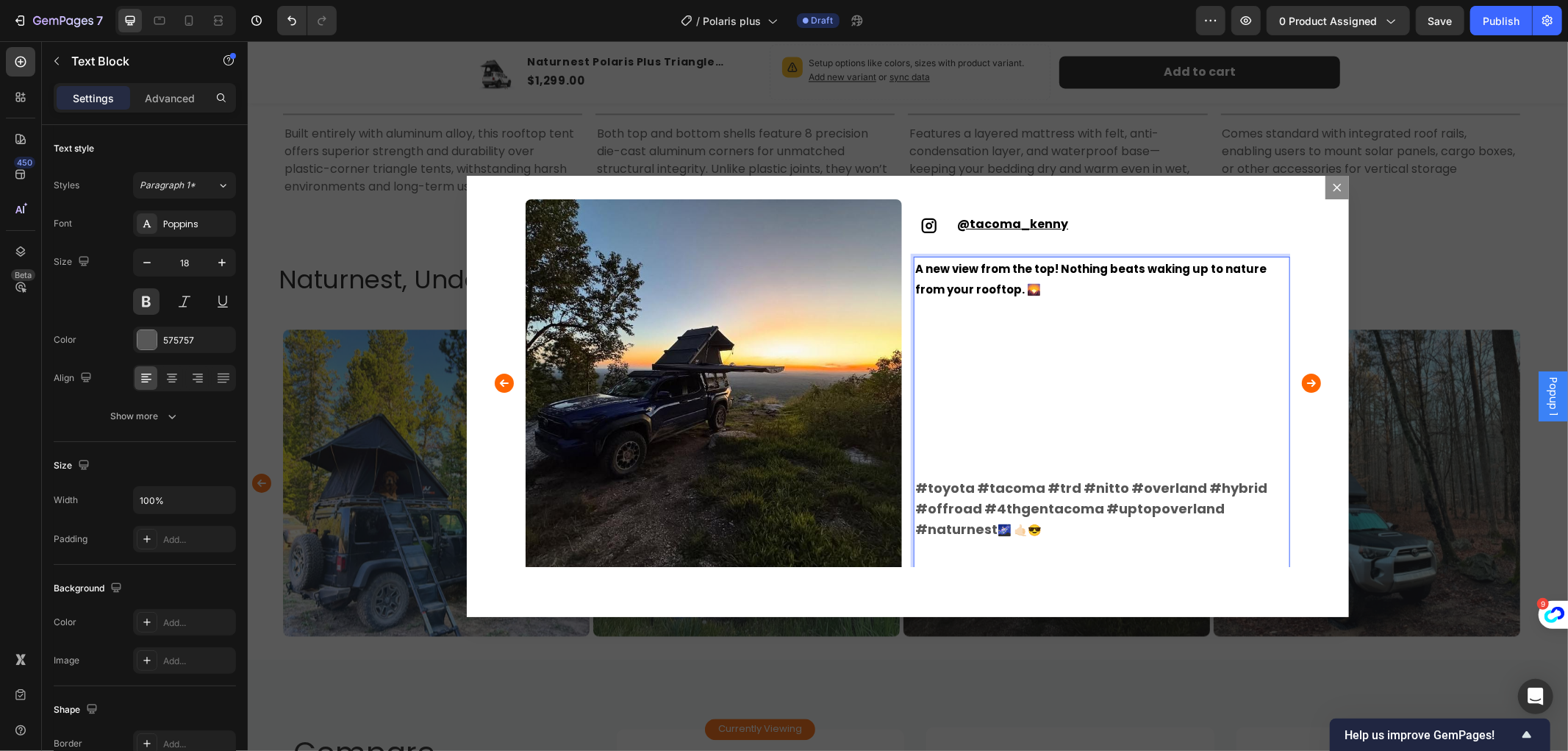
click at [1047, 328] on p "A new view from the top! Nothing beats waking up to nature from your rooftop. 🌄" at bounding box center [1101, 297] width 373 height 80
click at [958, 406] on p "Rich Text Editor. Editing area: main" at bounding box center [1101, 408] width 373 height 20
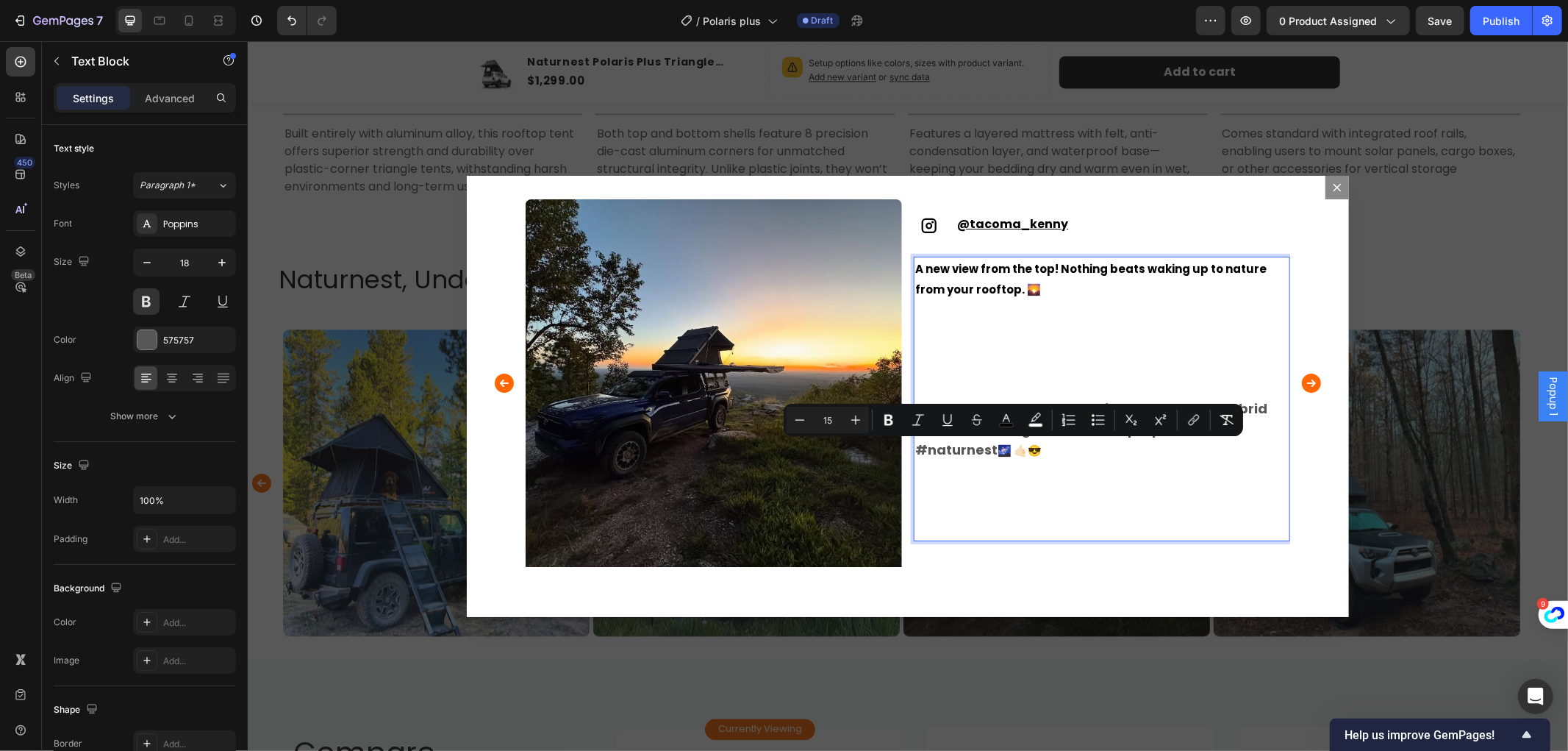
drag, startPoint x: 989, startPoint y: 444, endPoint x: 1036, endPoint y: 444, distance: 47.0
click at [1036, 444] on p "#toyota #tacoma #trd #nitto #overland #hybrid #offroad #4thgentacoma #uptopover…" at bounding box center [1101, 459] width 373 height 161
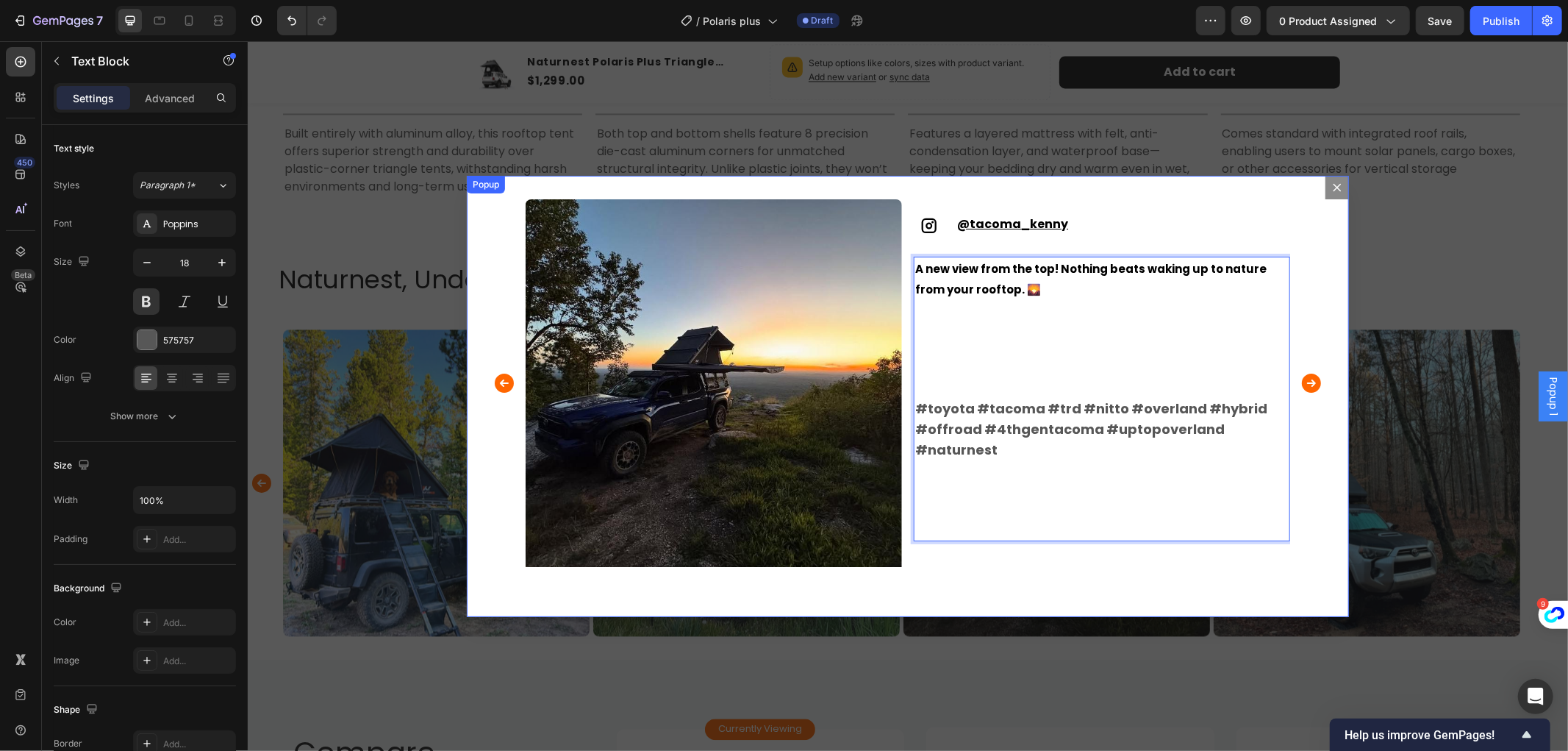
click at [1321, 428] on div "Image Icon @musiccityoverland Text Block Row Adventure doesn't have to be compl…" at bounding box center [907, 395] width 882 height 441
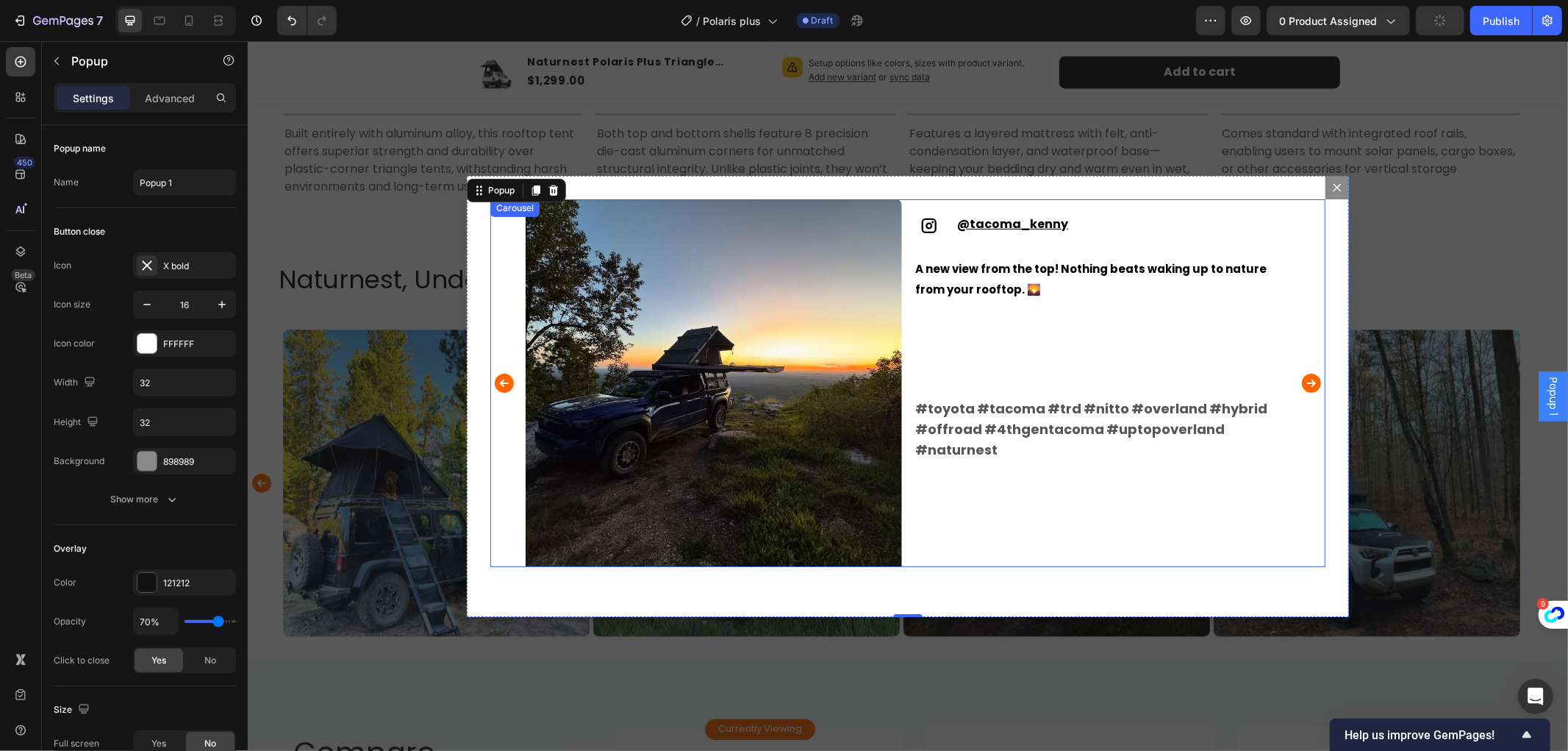
click at [1308, 385] on icon "Carousel Next Arrow" at bounding box center [1311, 381] width 19 height 19
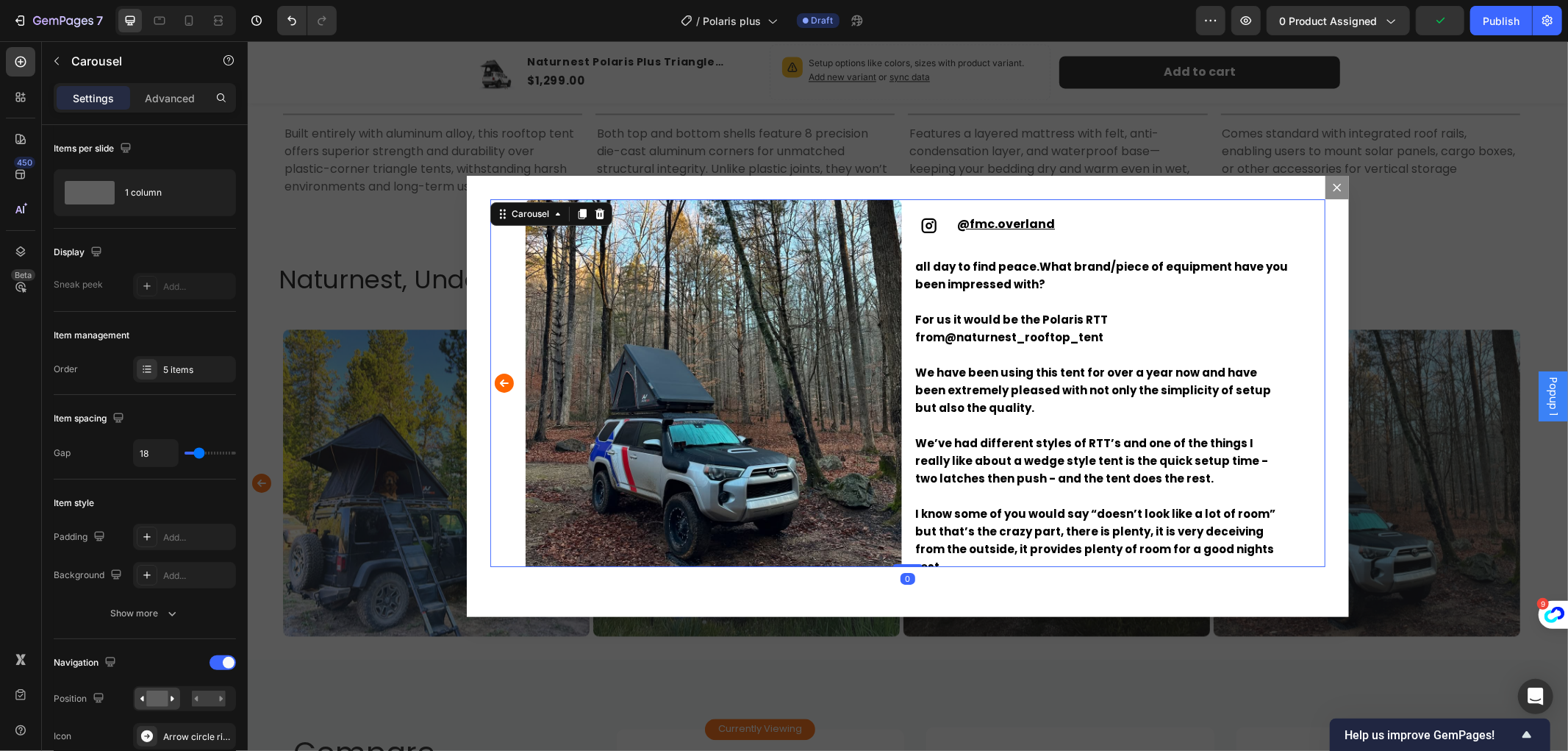
click at [499, 383] on icon "Carousel Back Arrow" at bounding box center [503, 381] width 19 height 19
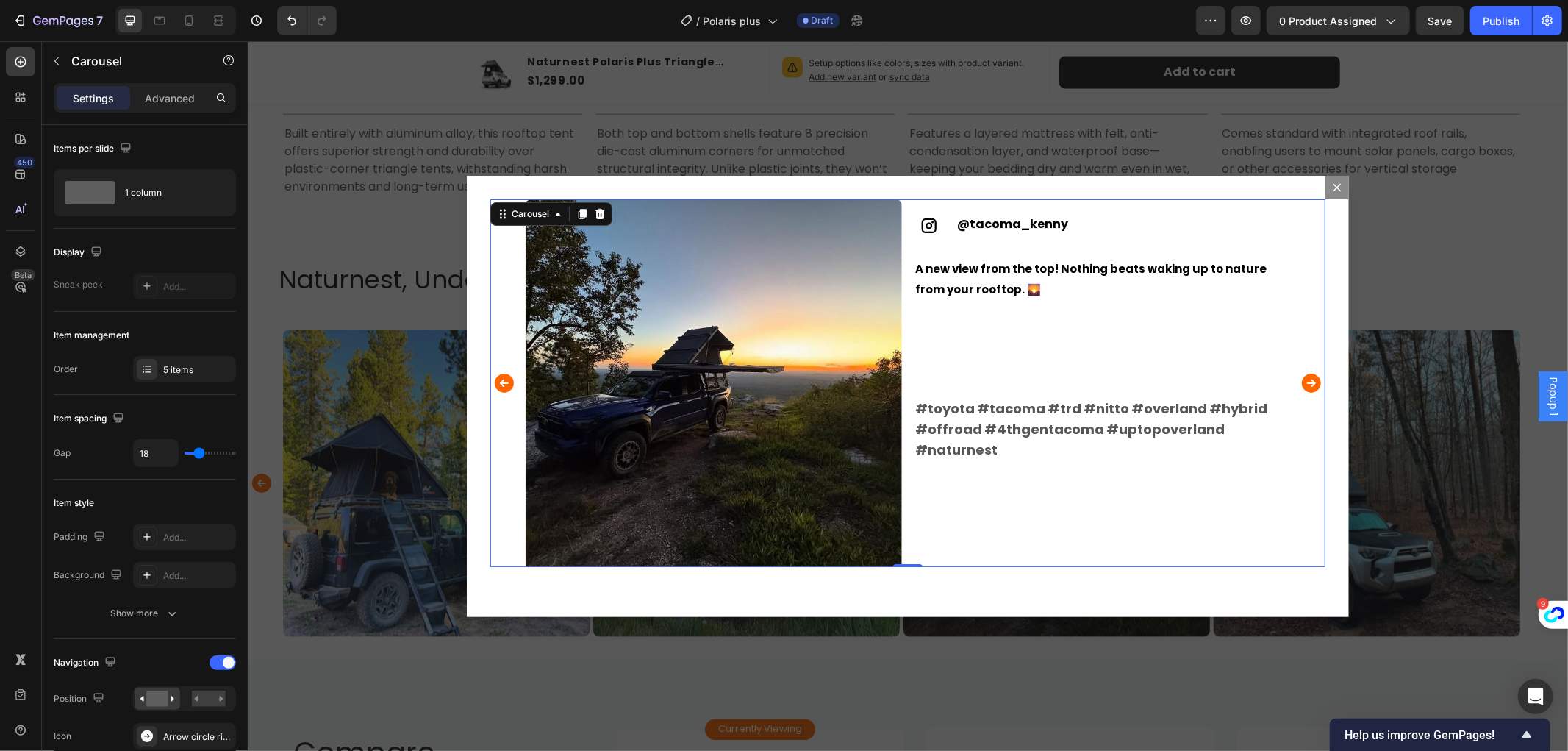
click at [499, 383] on icon "Carousel Back Arrow" at bounding box center [503, 381] width 19 height 19
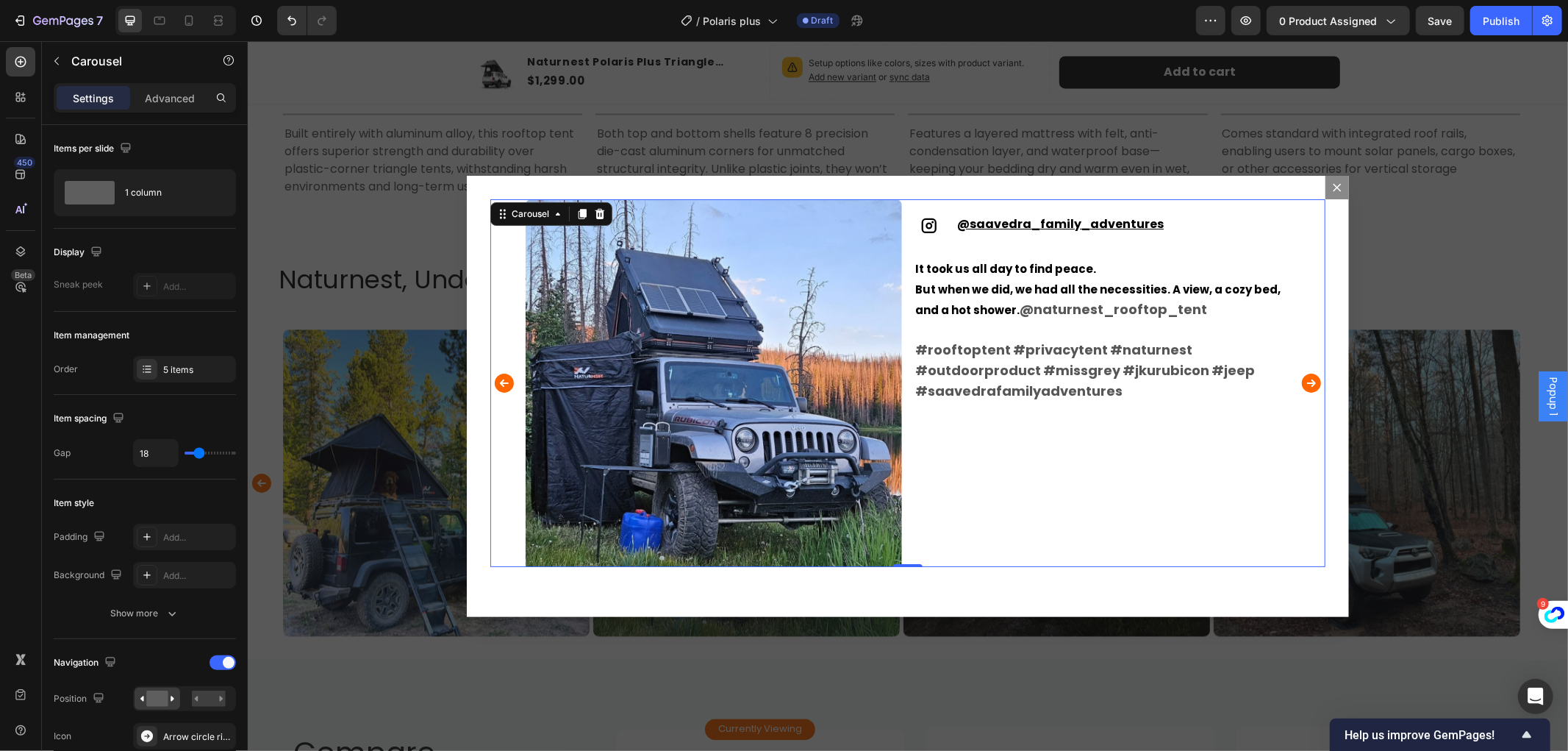
click at [492, 386] on icon "Carousel Back Arrow" at bounding box center [503, 382] width 24 height 30
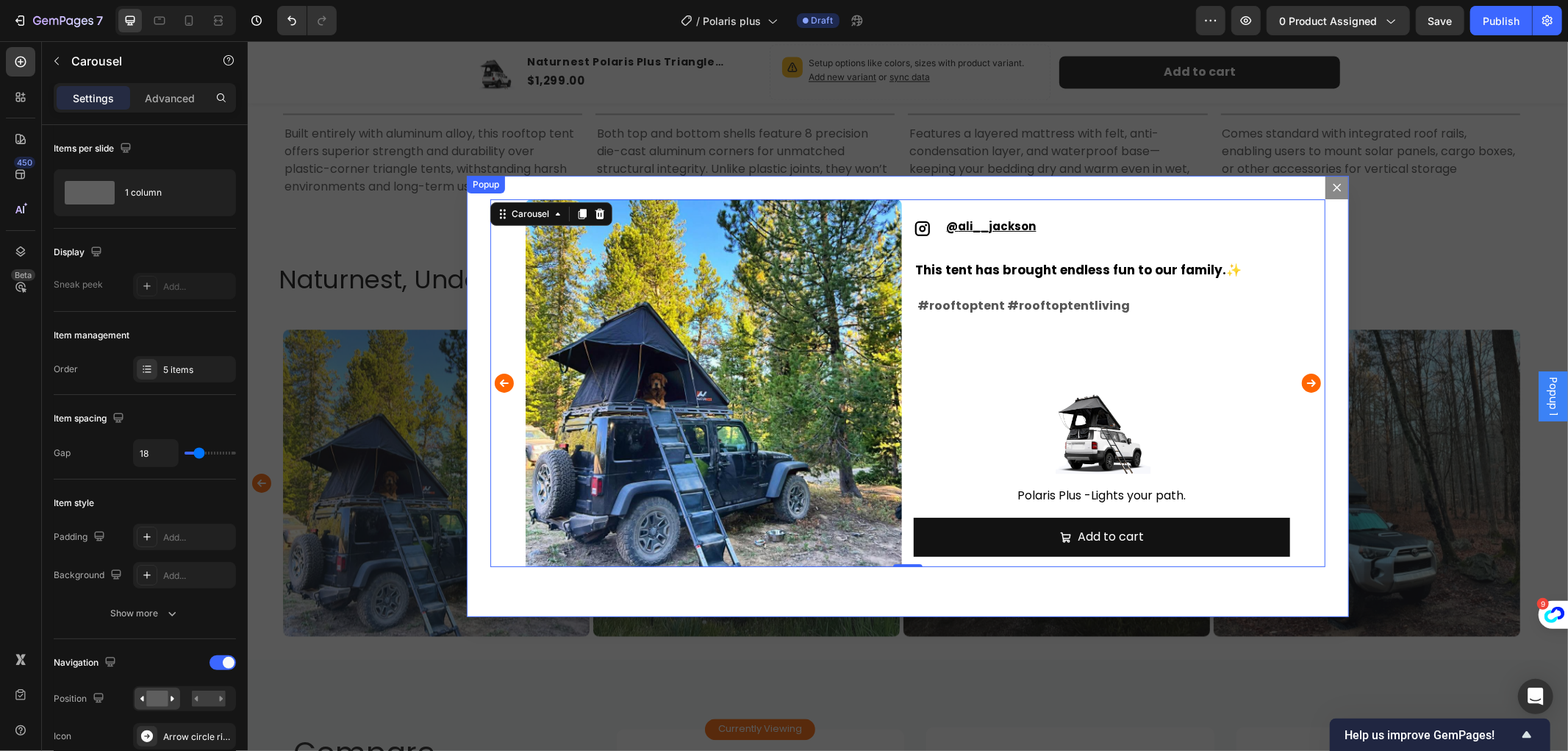
click at [1333, 186] on icon "Dialog content" at bounding box center [1337, 187] width 8 height 8
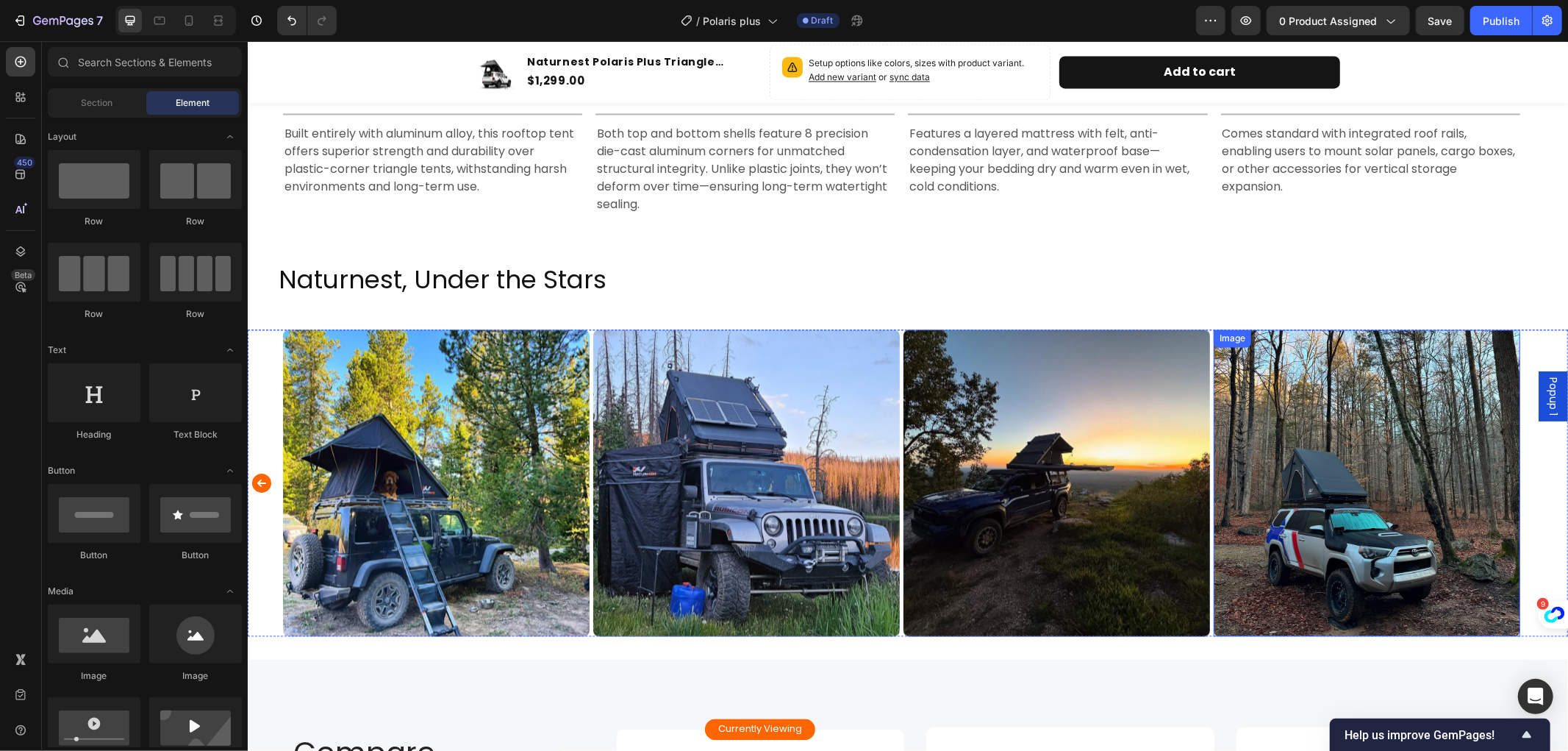
click at [1398, 486] on img at bounding box center [1366, 482] width 307 height 307
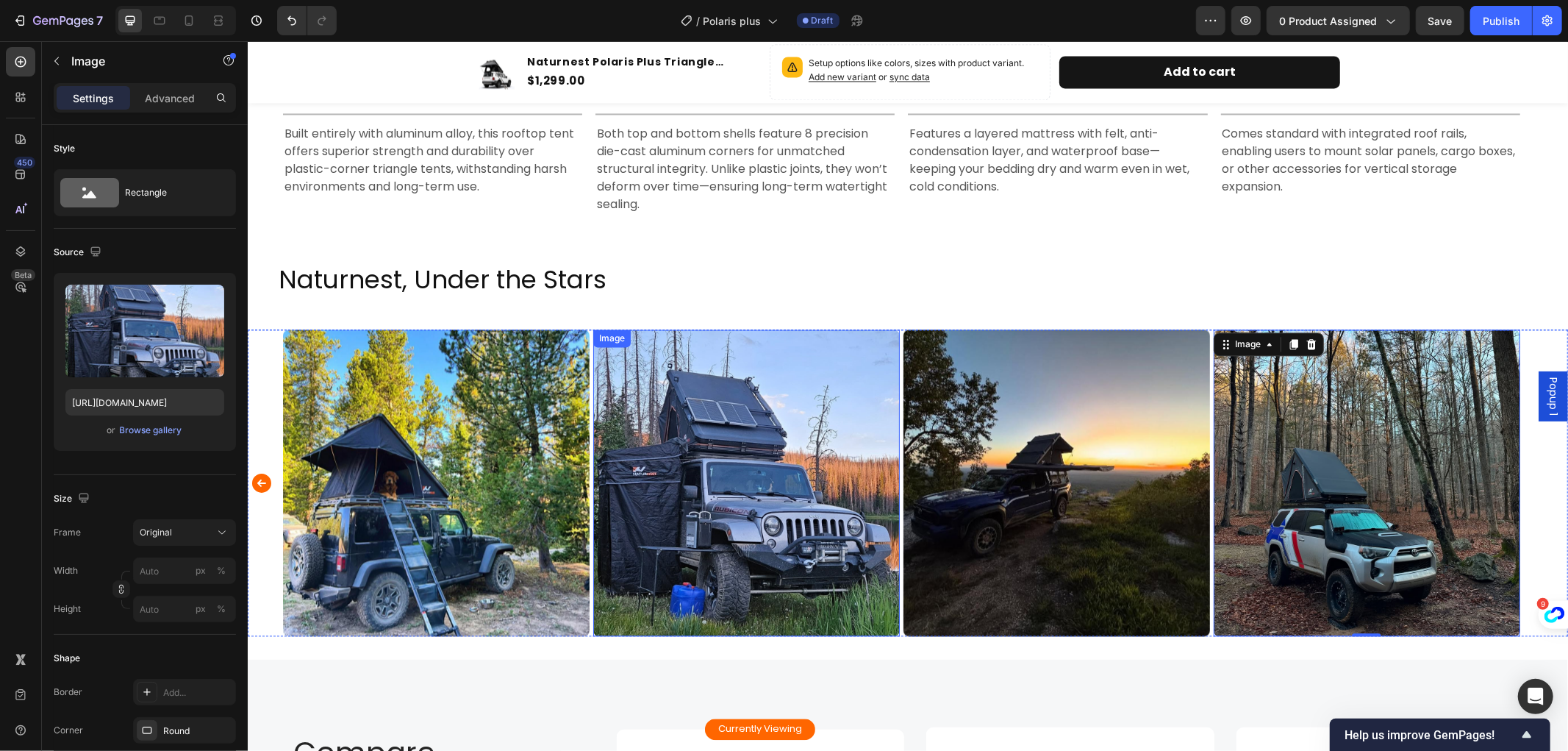
click at [793, 513] on img at bounding box center [746, 482] width 307 height 307
click at [261, 483] on icon "Carousel Back Arrow" at bounding box center [260, 482] width 19 height 19
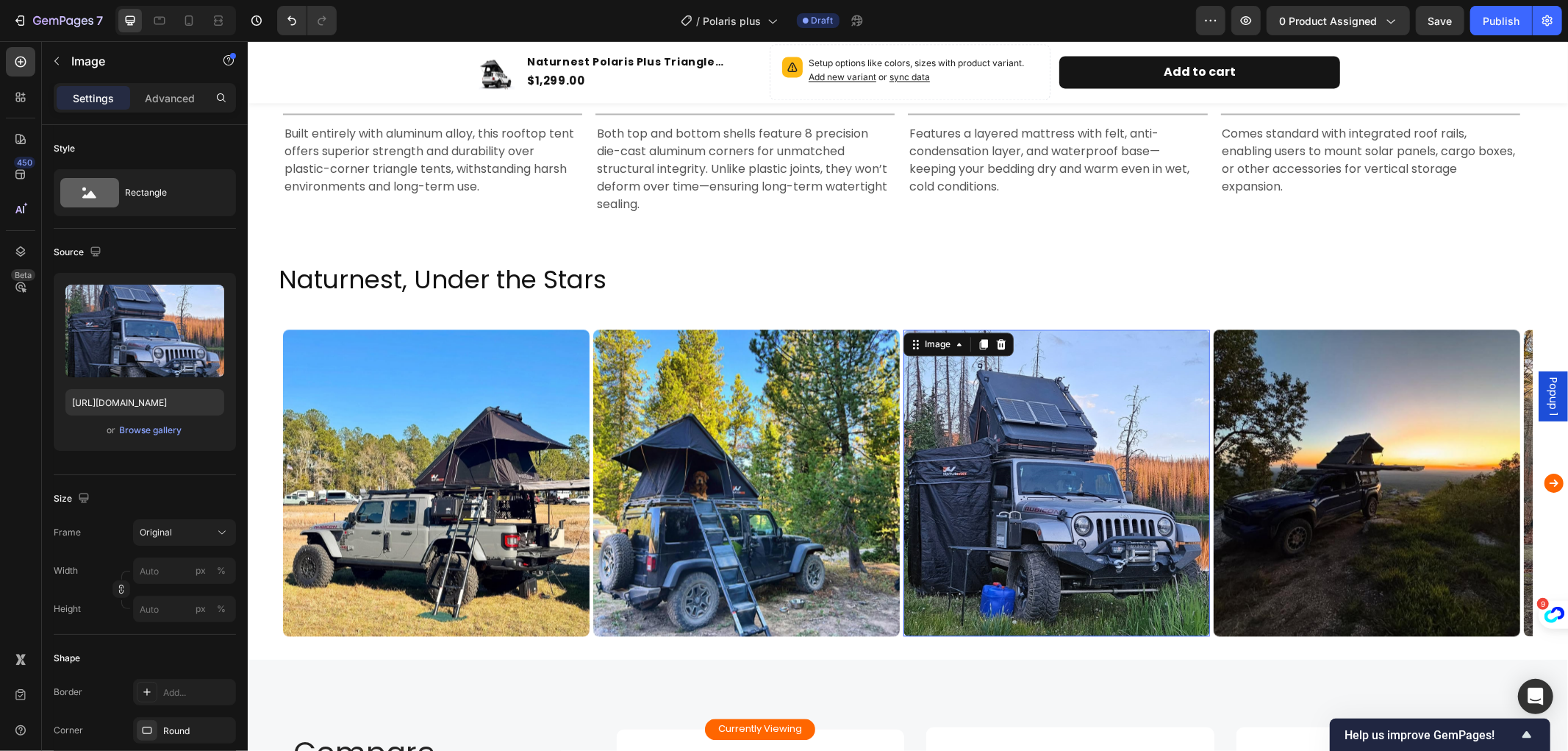
click at [1024, 488] on img at bounding box center [1056, 482] width 307 height 307
click at [1141, 463] on img at bounding box center [1056, 482] width 307 height 307
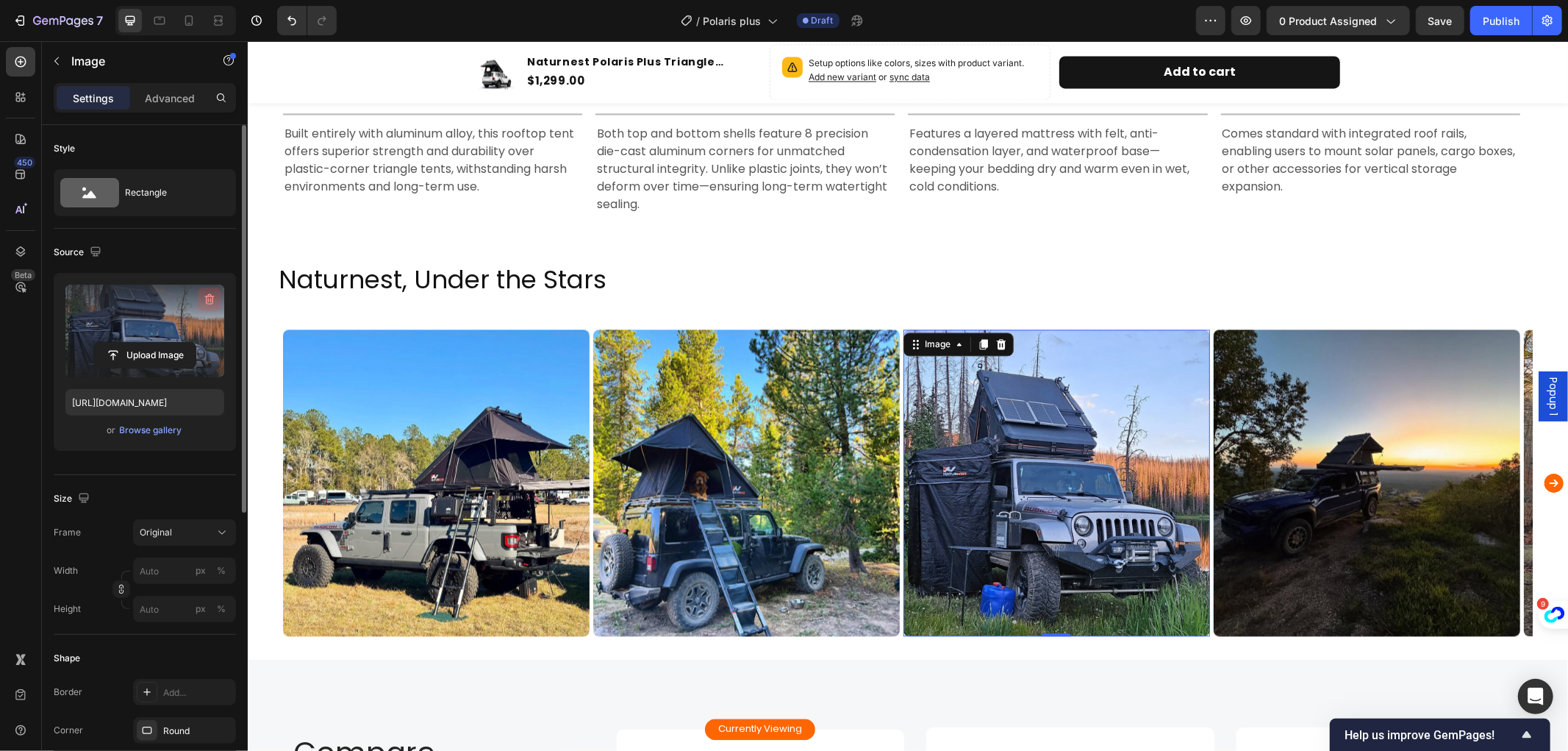
click at [209, 293] on icon "button" at bounding box center [210, 299] width 15 height 15
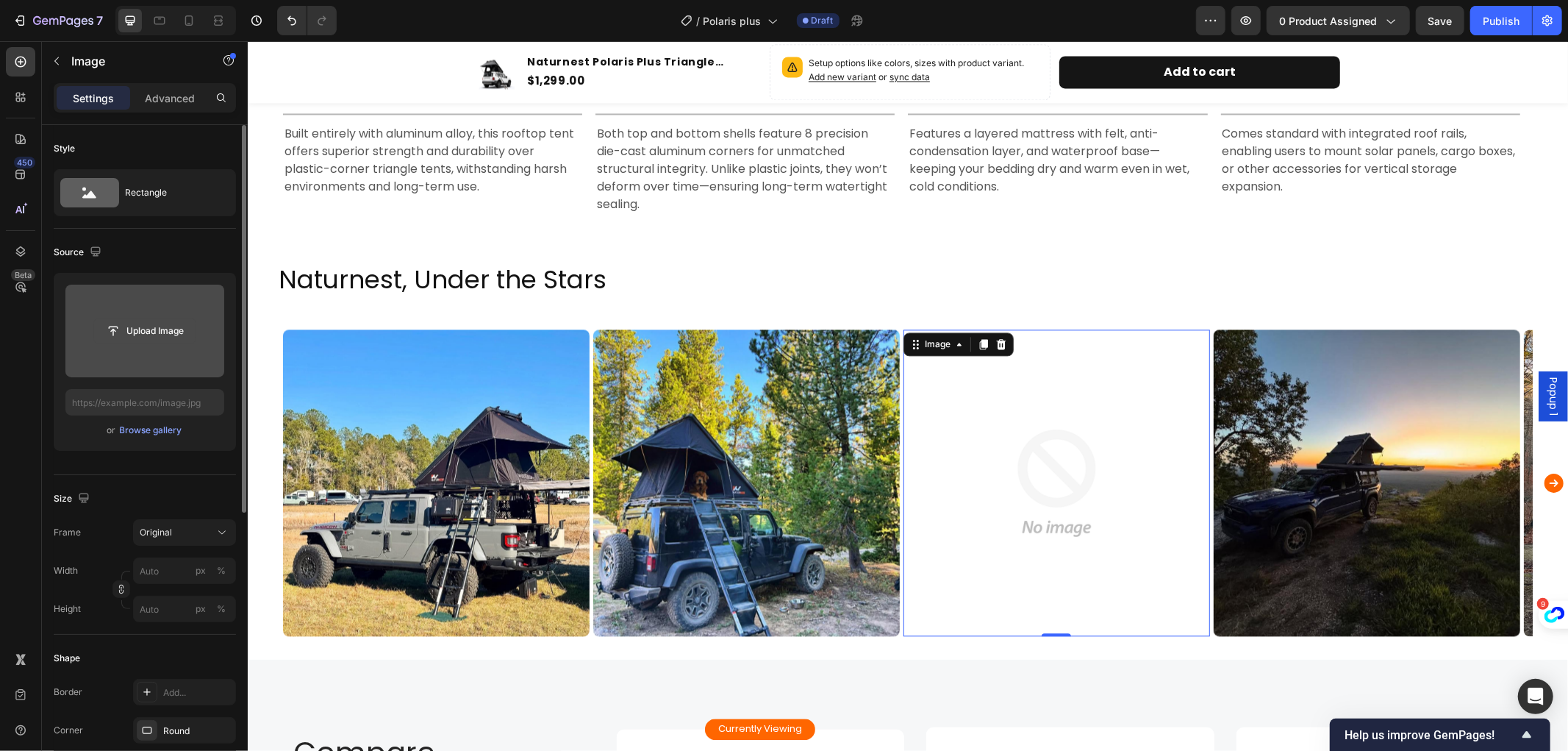
click at [163, 324] on input "file" at bounding box center [145, 331] width 101 height 25
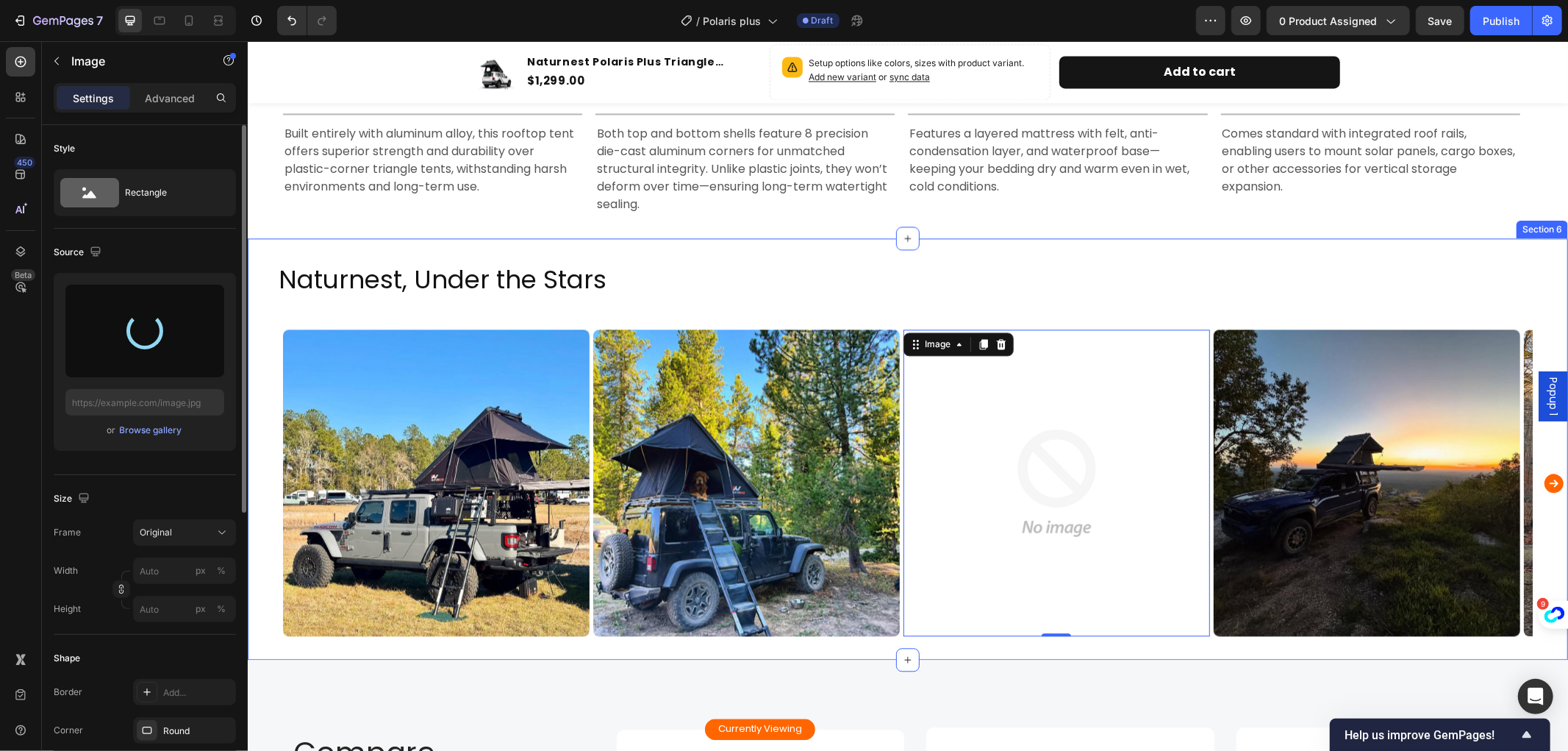
type input "[URL][DOMAIN_NAME]"
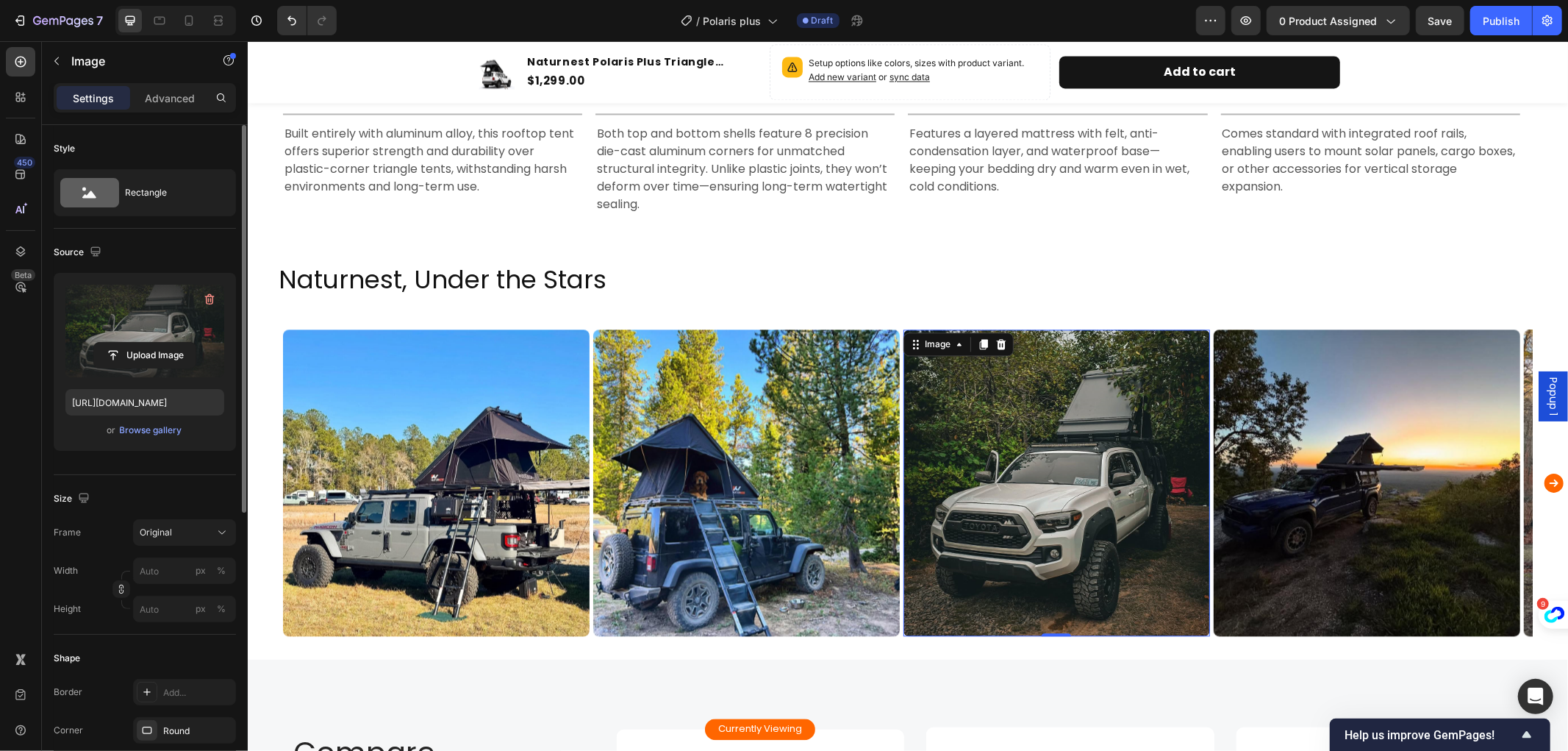
drag, startPoint x: 1539, startPoint y: 389, endPoint x: 1526, endPoint y: 389, distance: 13.0
click at [1545, 389] on span "Popup 1" at bounding box center [1552, 395] width 15 height 39
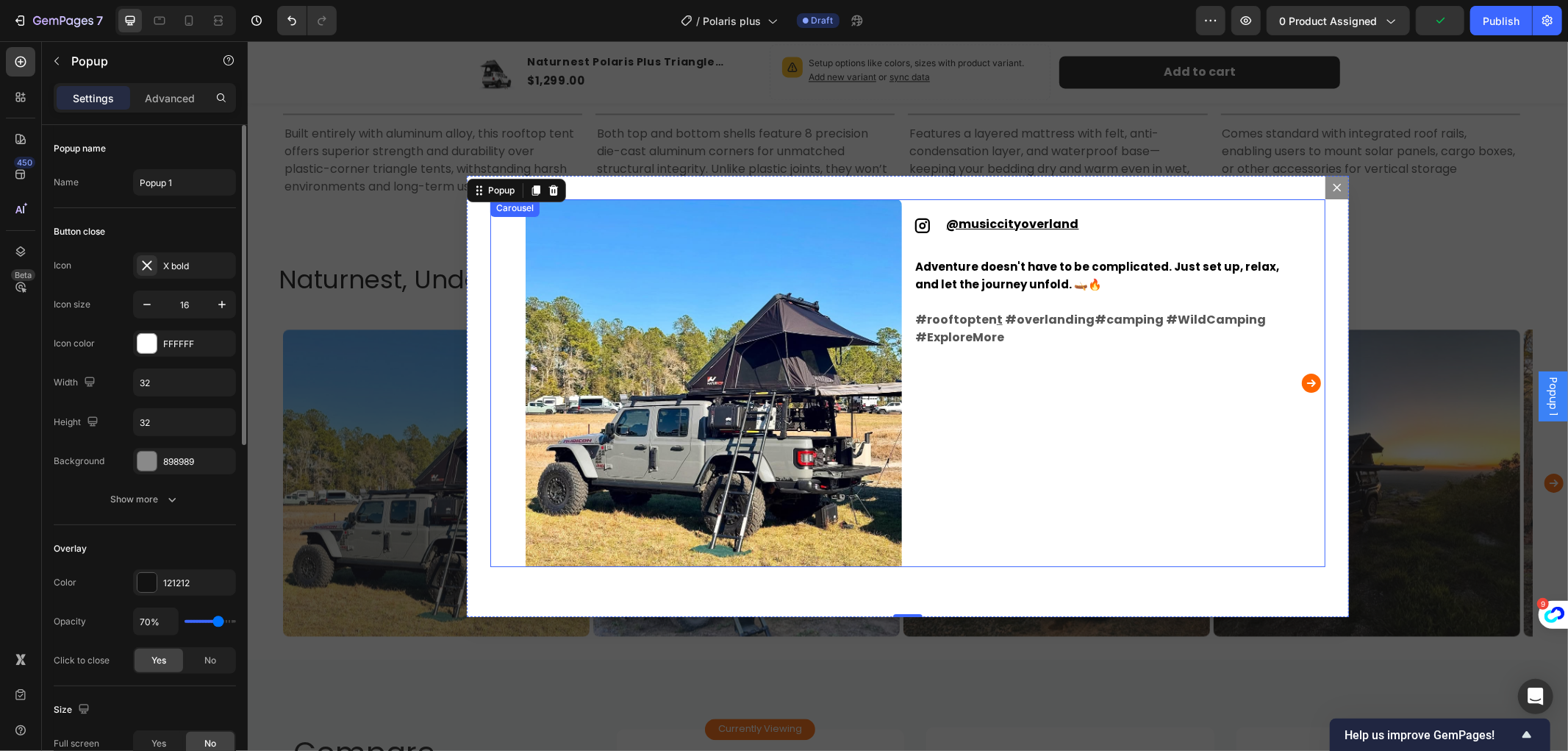
click at [1302, 382] on icon "Carousel Next Arrow" at bounding box center [1311, 381] width 19 height 19
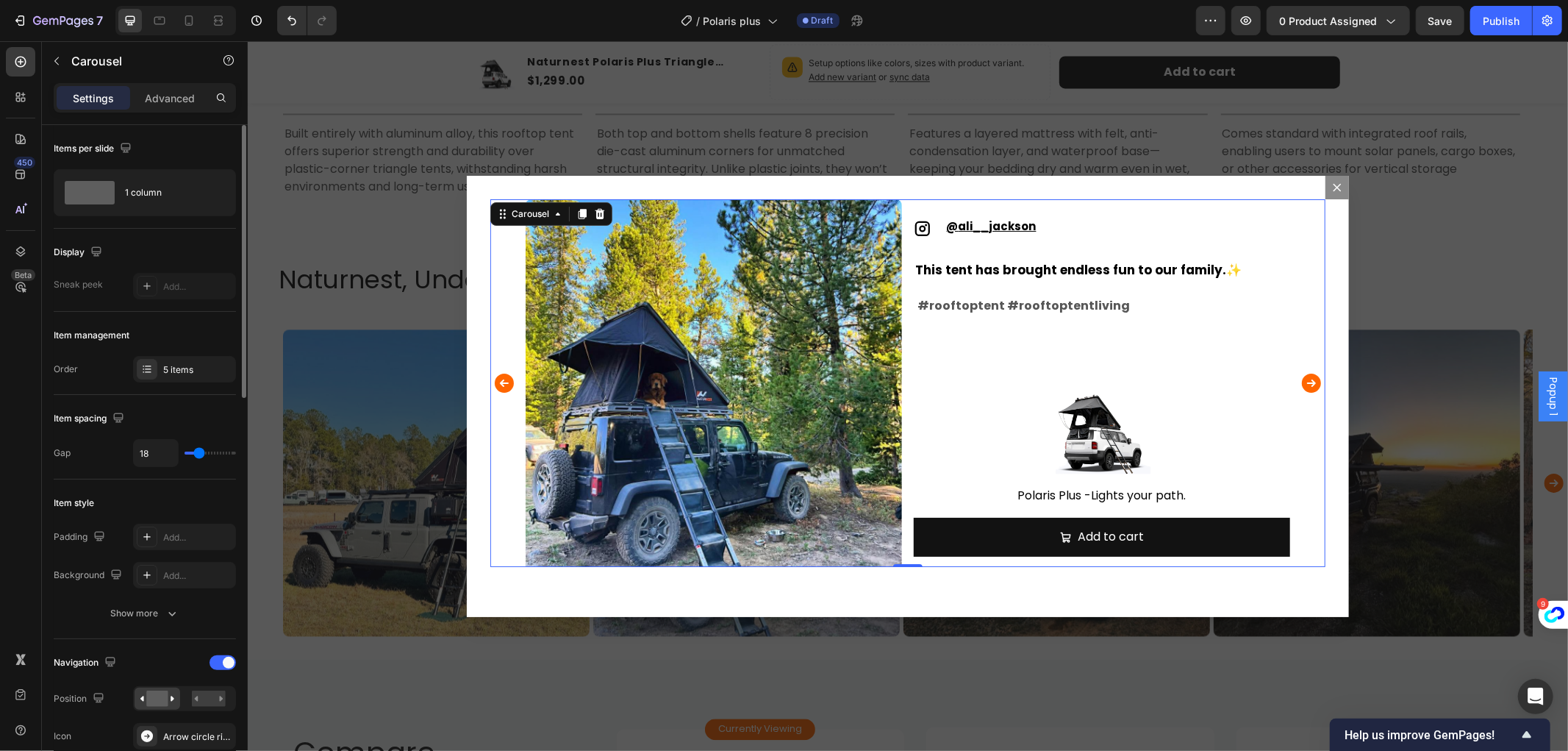
click at [1302, 382] on icon "Carousel Next Arrow" at bounding box center [1311, 381] width 19 height 19
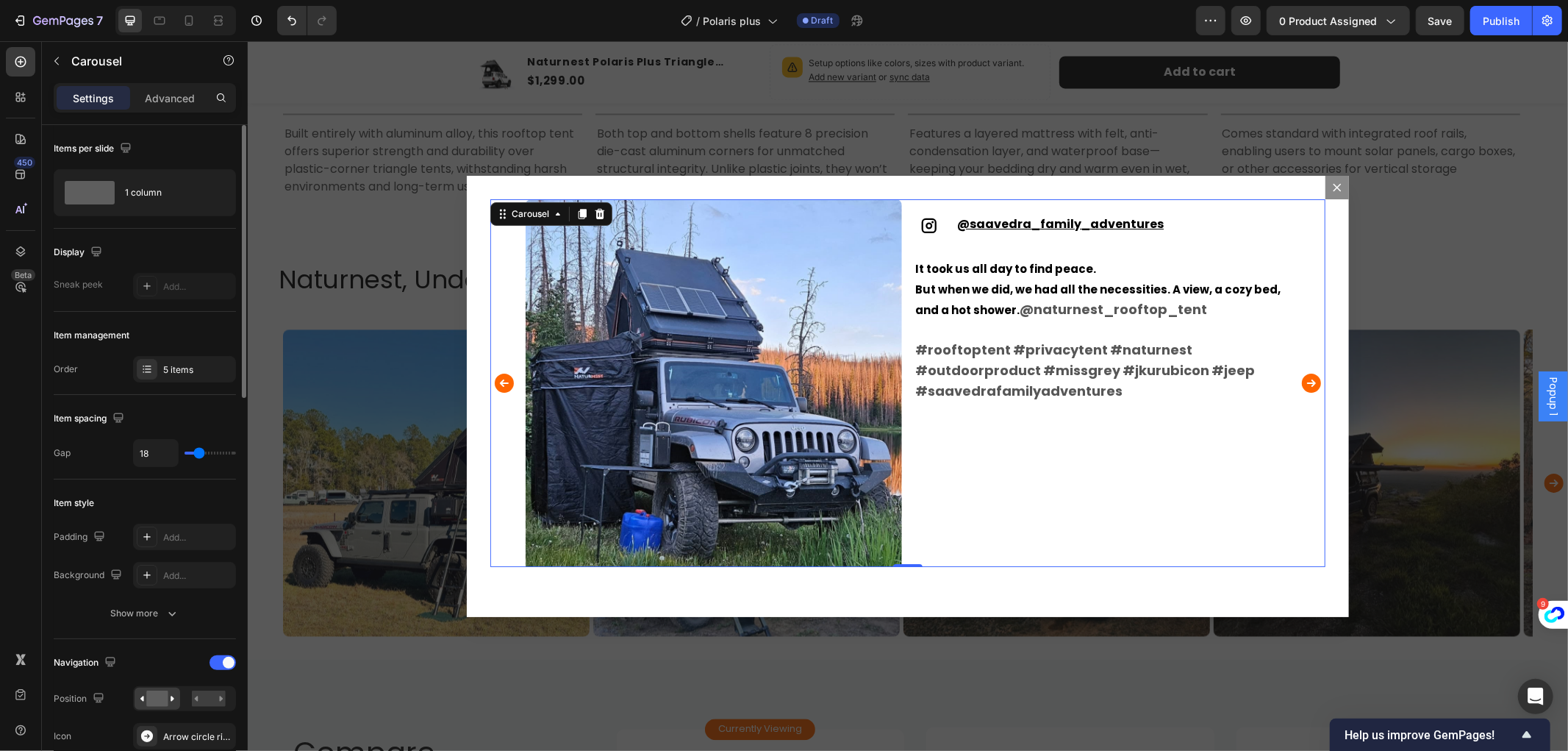
click at [1302, 382] on icon "Carousel Next Arrow" at bounding box center [1311, 381] width 19 height 19
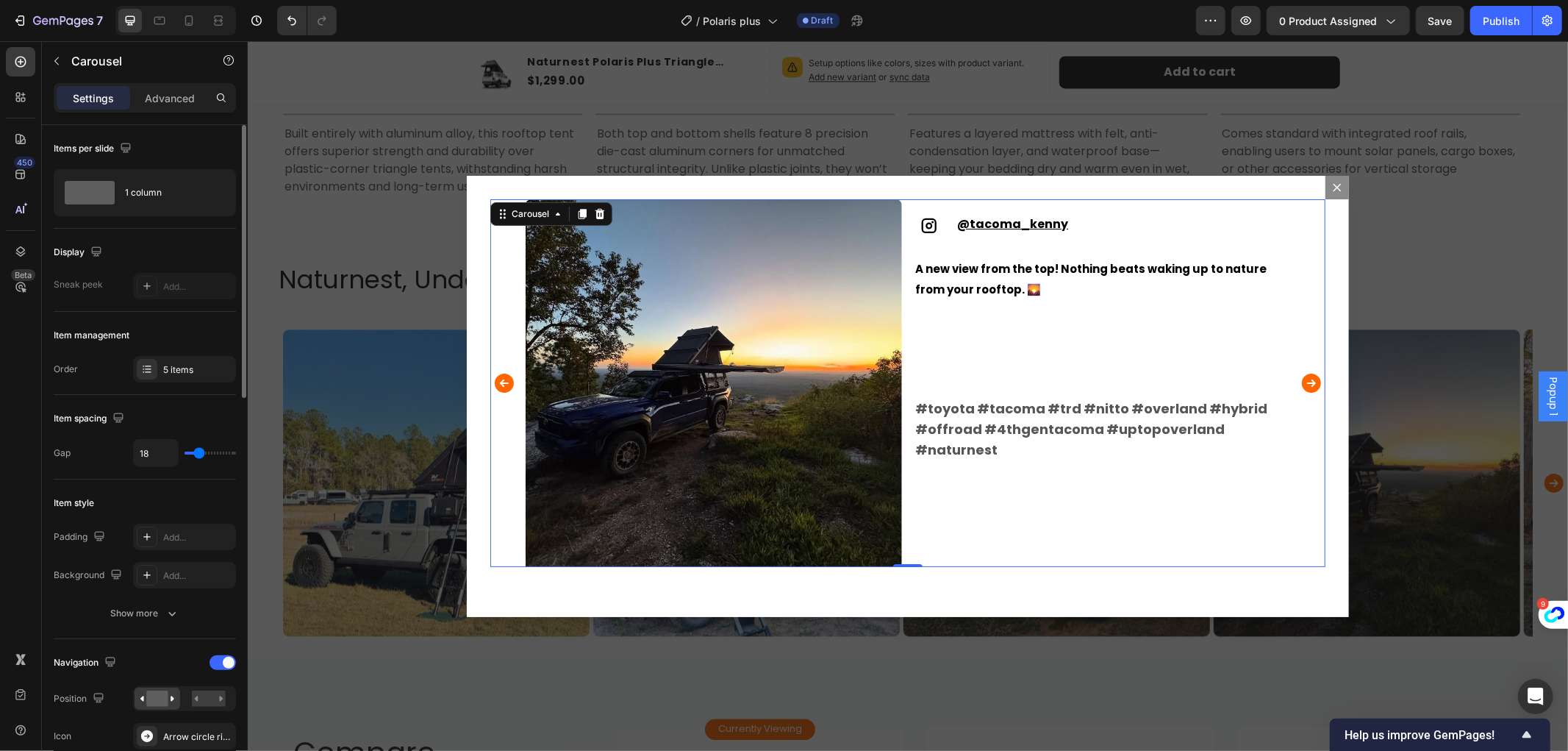
click at [495, 383] on icon "Carousel Back Arrow" at bounding box center [503, 382] width 24 height 30
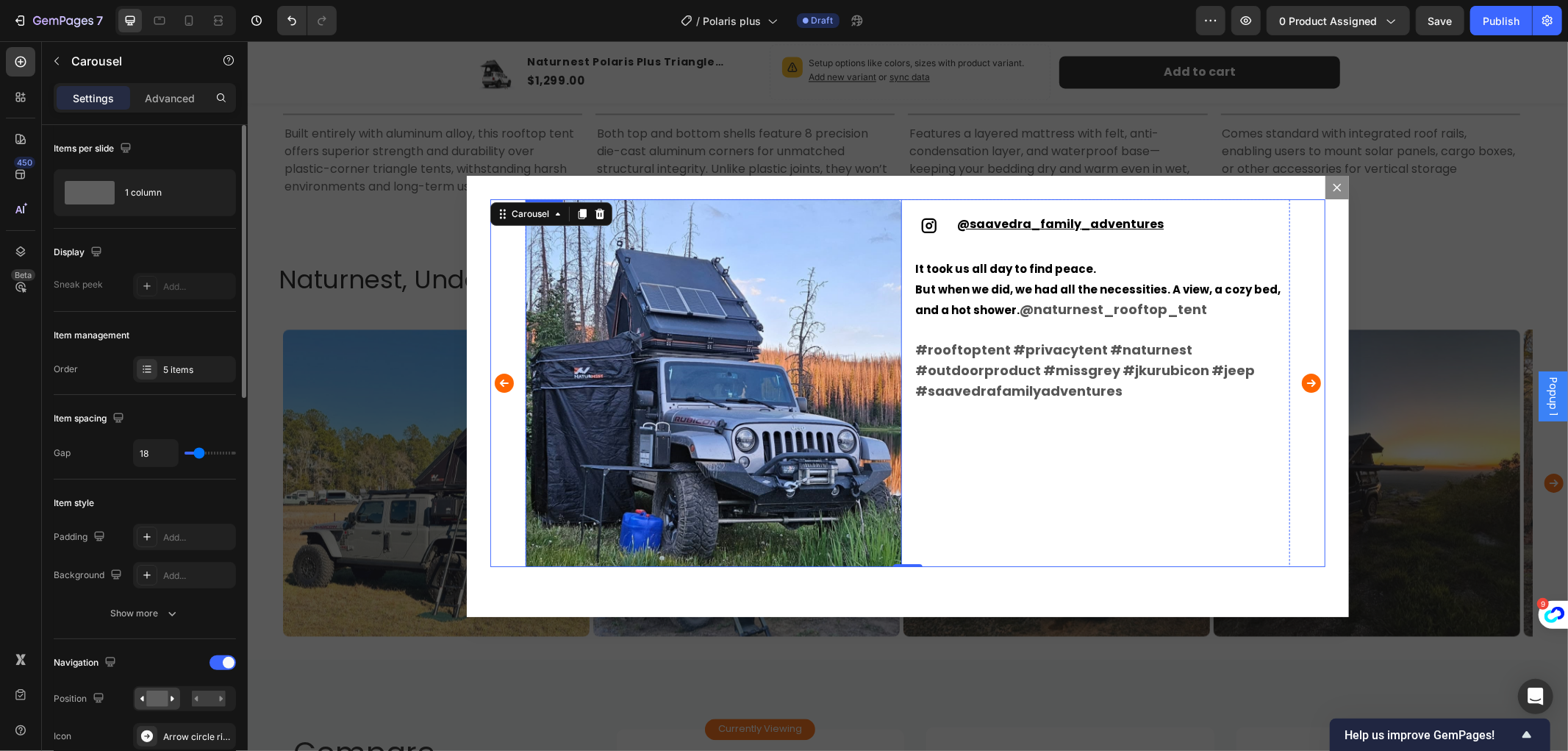
click at [710, 403] on img "Dialog body" at bounding box center [713, 386] width 376 height 376
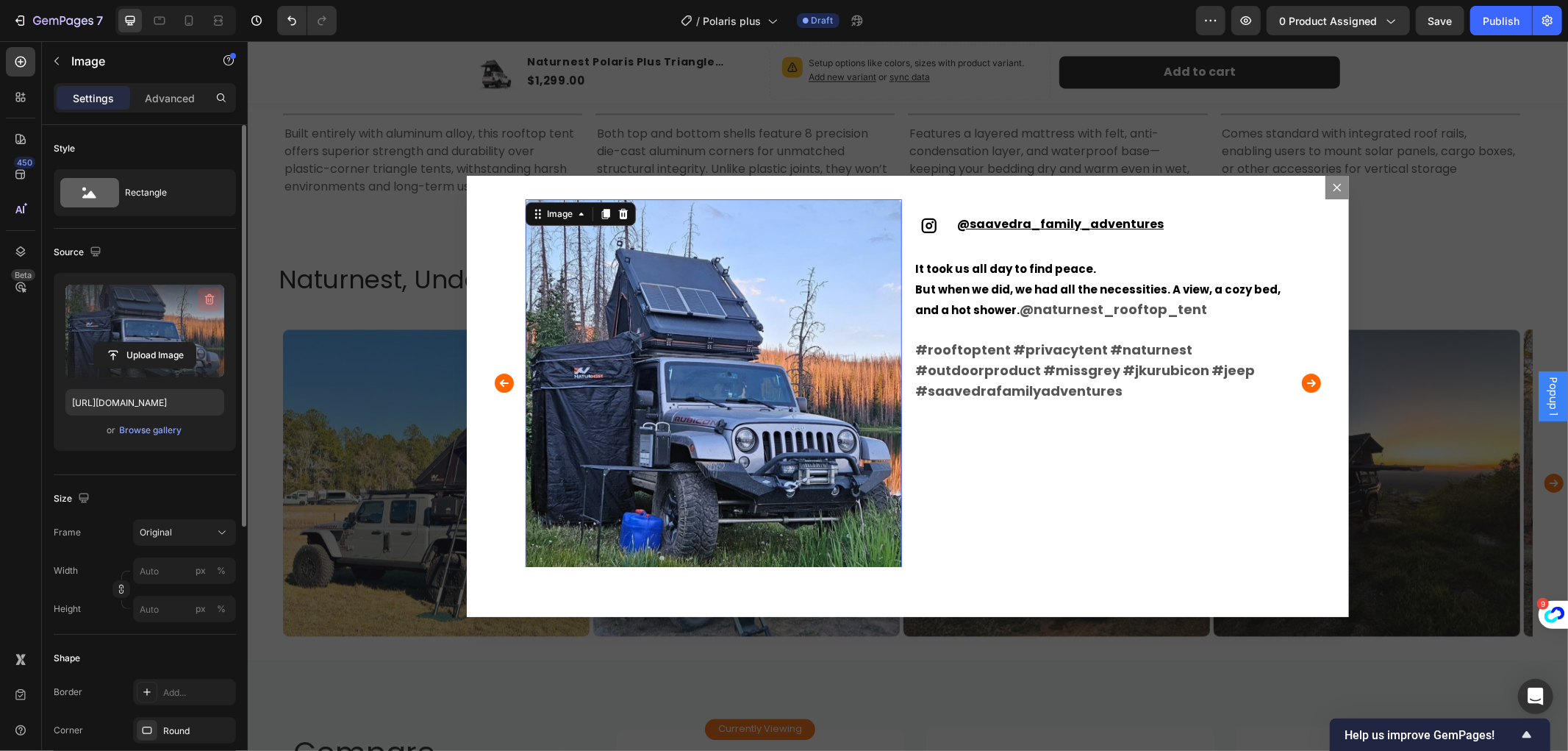
click at [204, 295] on icon "button" at bounding box center [210, 299] width 15 height 15
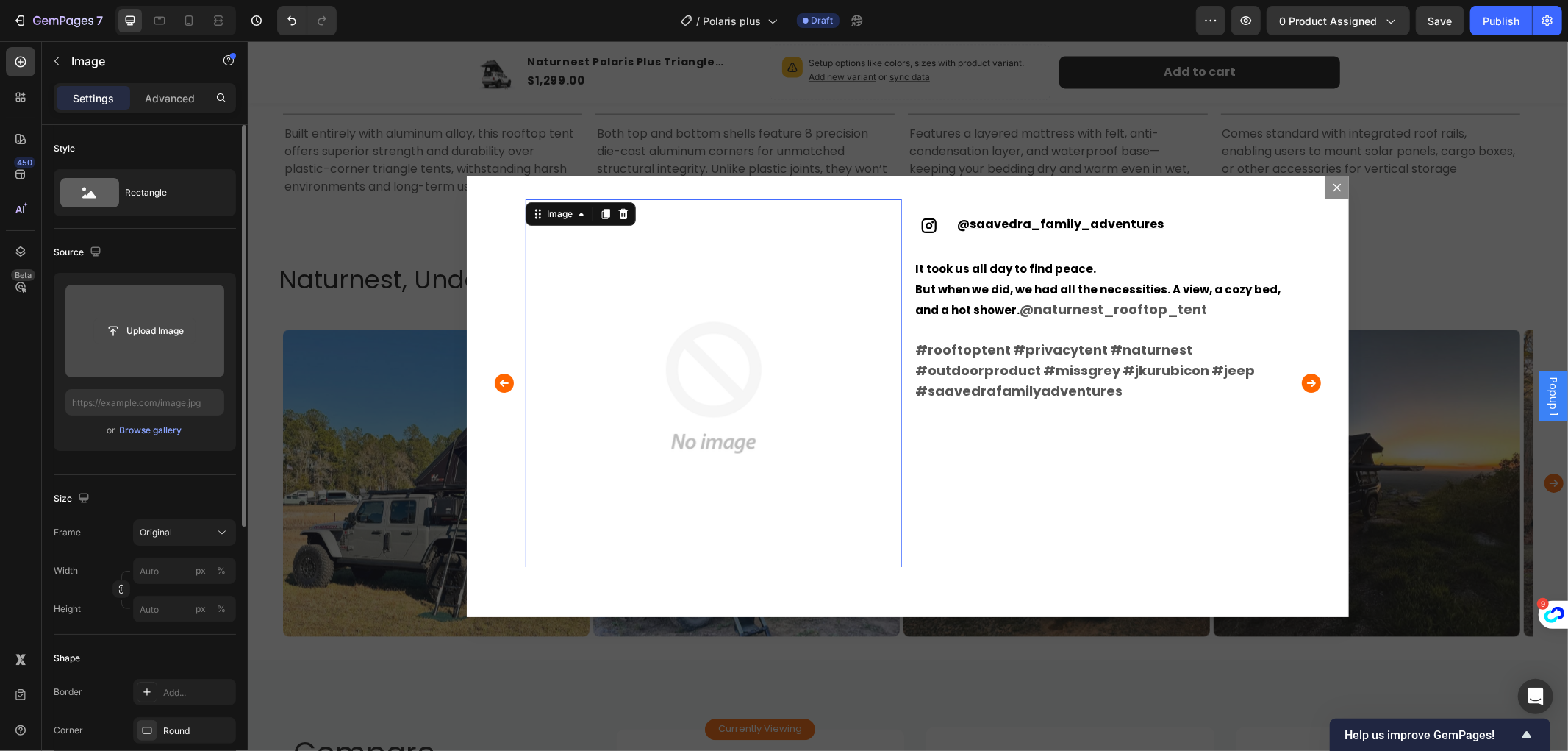
click at [149, 330] on input "file" at bounding box center [145, 331] width 101 height 25
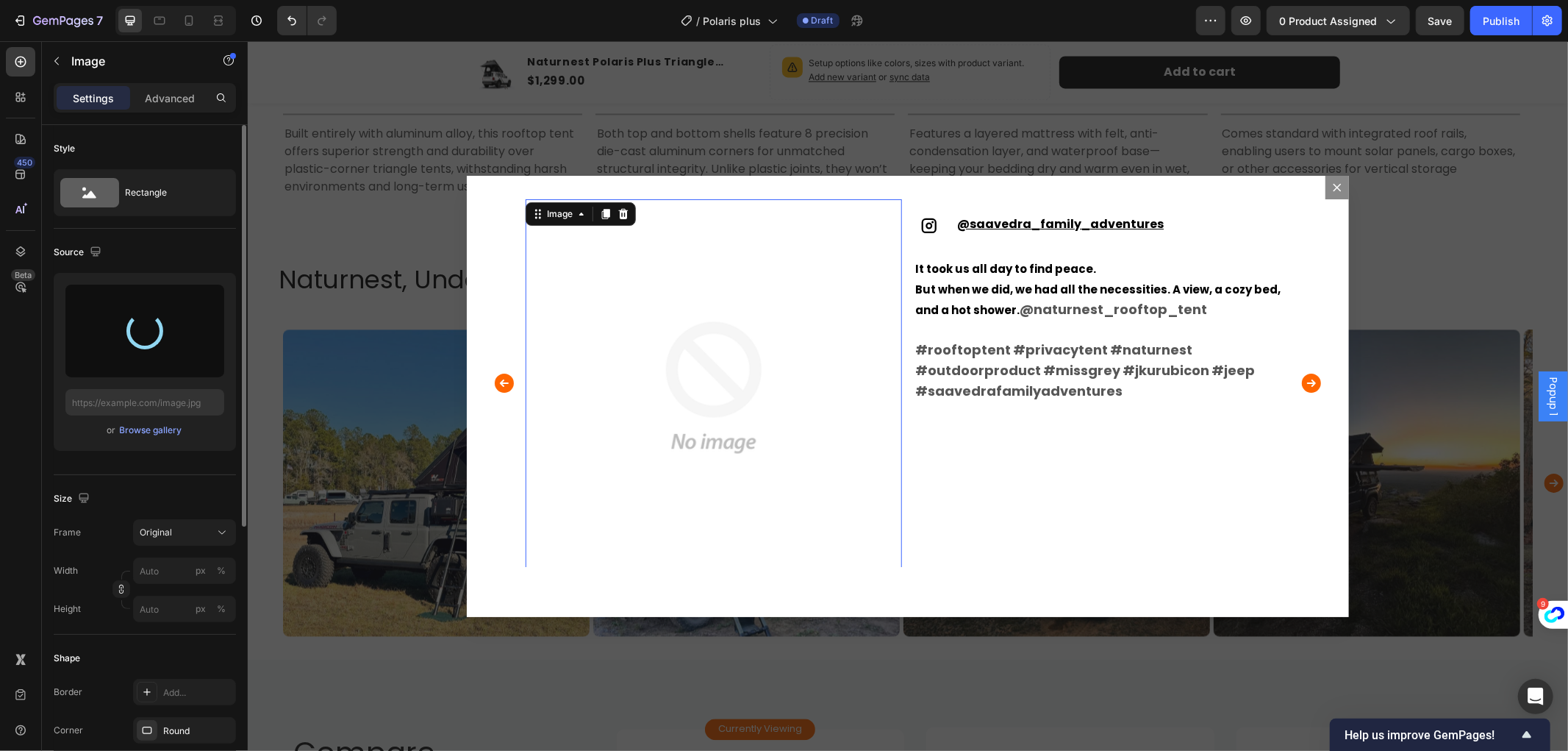
type input "[URL][DOMAIN_NAME]"
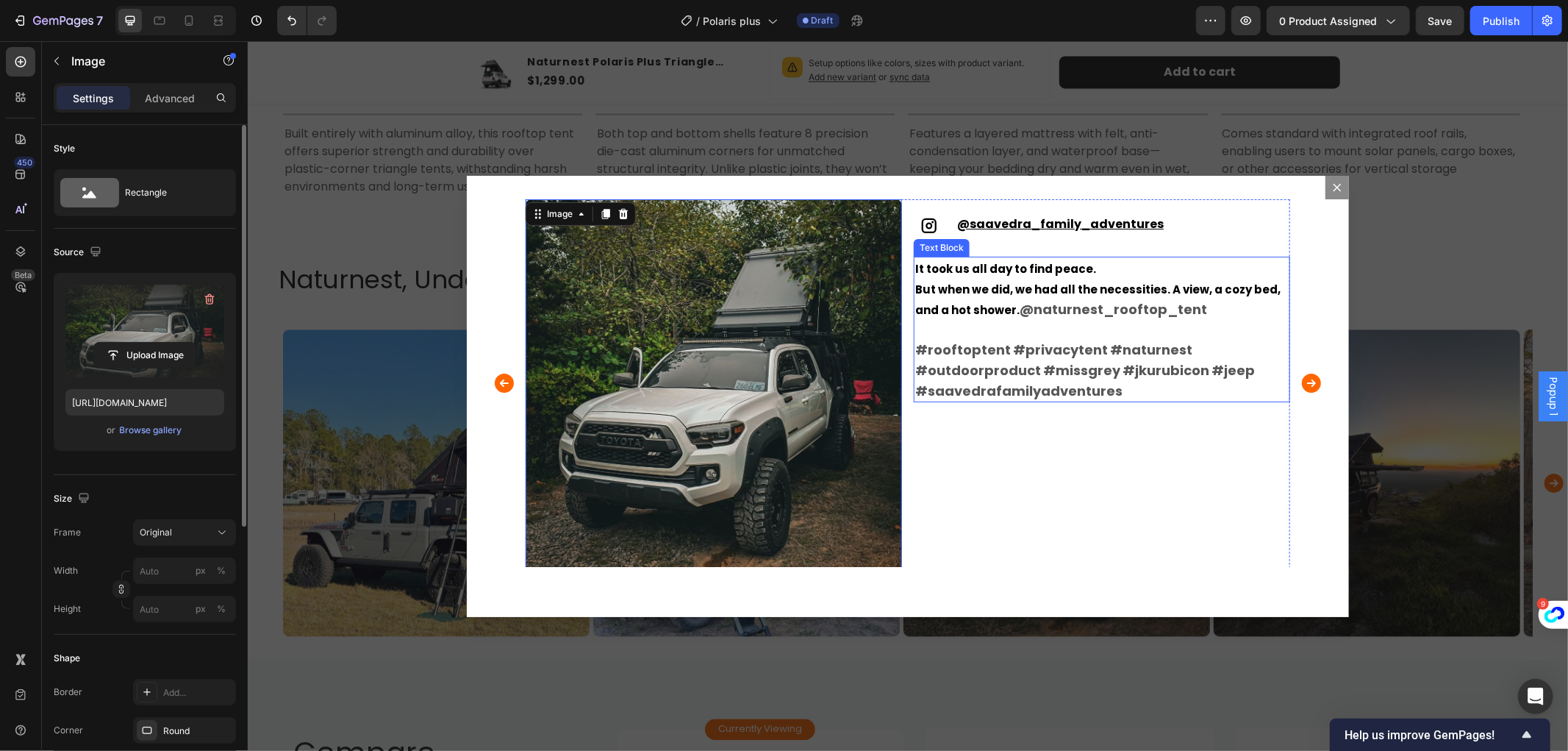
click at [970, 307] on span "But when we did, we had all the necessities. A view, a cozy bed, and a hot show…" at bounding box center [1097, 299] width 365 height 36
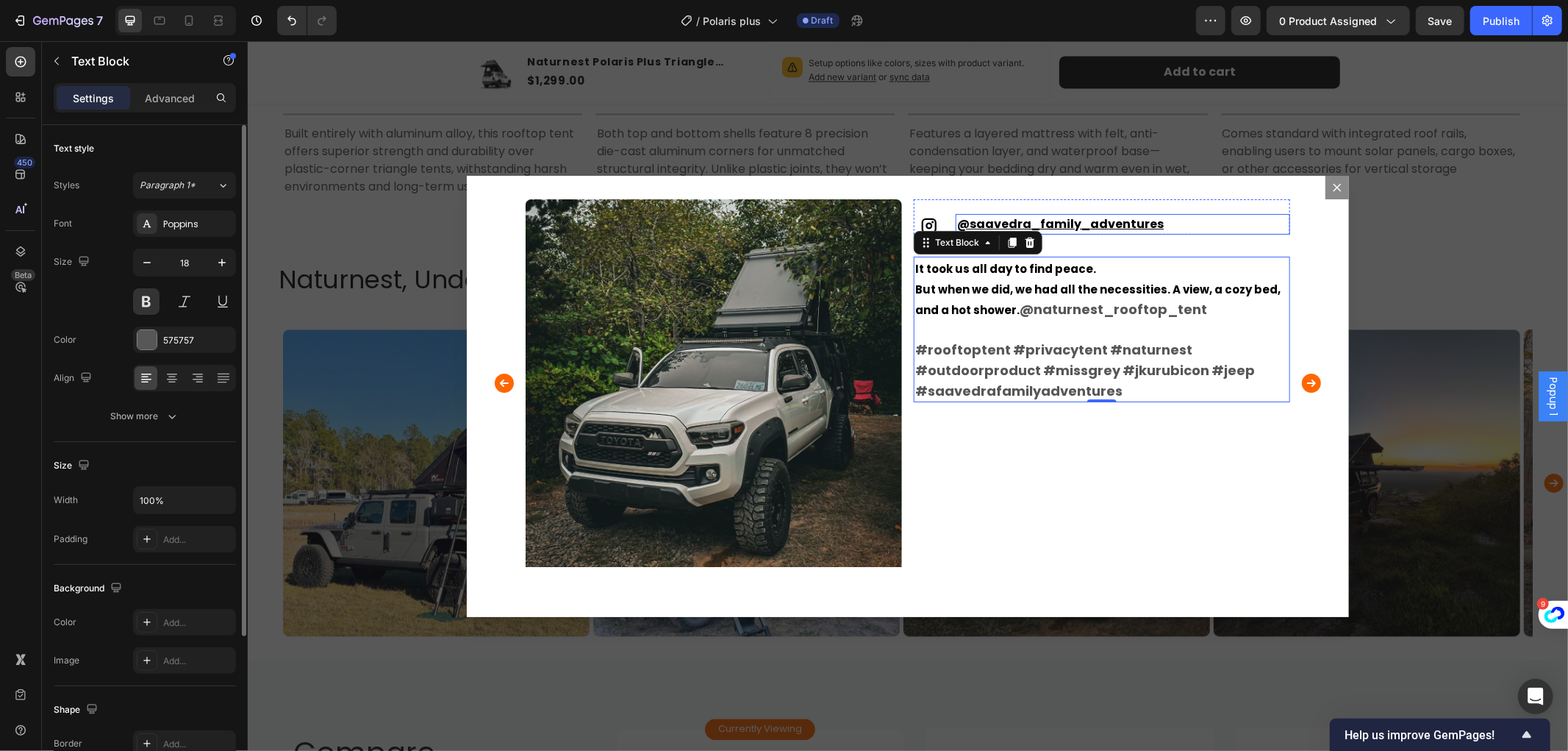
click at [1086, 219] on u "@saavedra_family_adventures" at bounding box center [1060, 223] width 207 height 17
click at [1054, 223] on u "@saavedra_family_adventures" at bounding box center [1060, 223] width 207 height 17
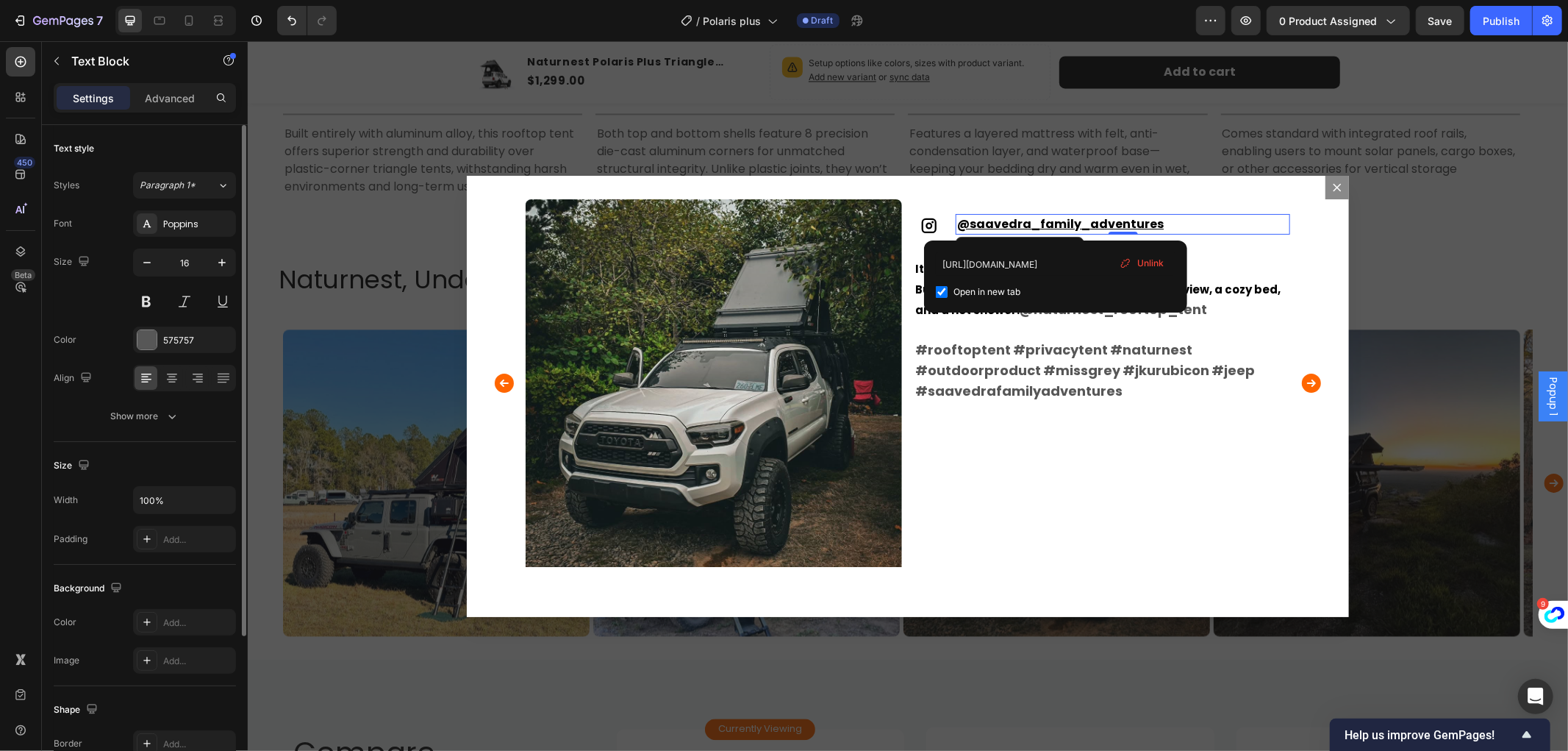
click at [1047, 250] on div "[URL][DOMAIN_NAME] Open in new tab Unlink" at bounding box center [1056, 276] width 263 height 73
click at [1047, 263] on input "[URL][DOMAIN_NAME]" at bounding box center [1056, 264] width 239 height 24
drag, startPoint x: 939, startPoint y: 265, endPoint x: 1112, endPoint y: 262, distance: 173.0
click at [1112, 262] on input "[URL][DOMAIN_NAME]" at bounding box center [1056, 264] width 239 height 24
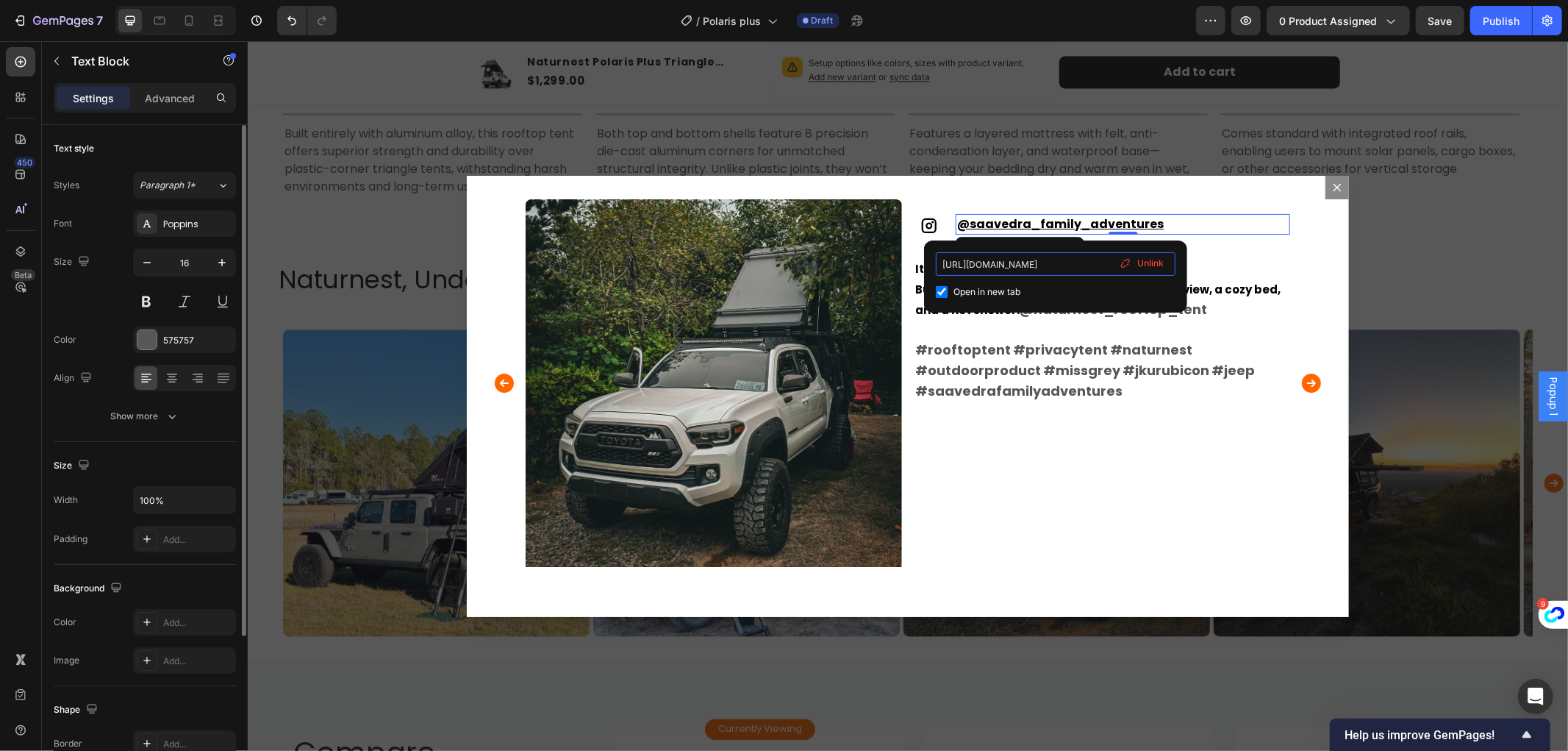
paste input "OUJefUkk9F"
type input "[URL][DOMAIN_NAME]"
click at [1134, 390] on p "It took us all day to find peace. But when we did, we had all the necessities. …" at bounding box center [1101, 329] width 373 height 143
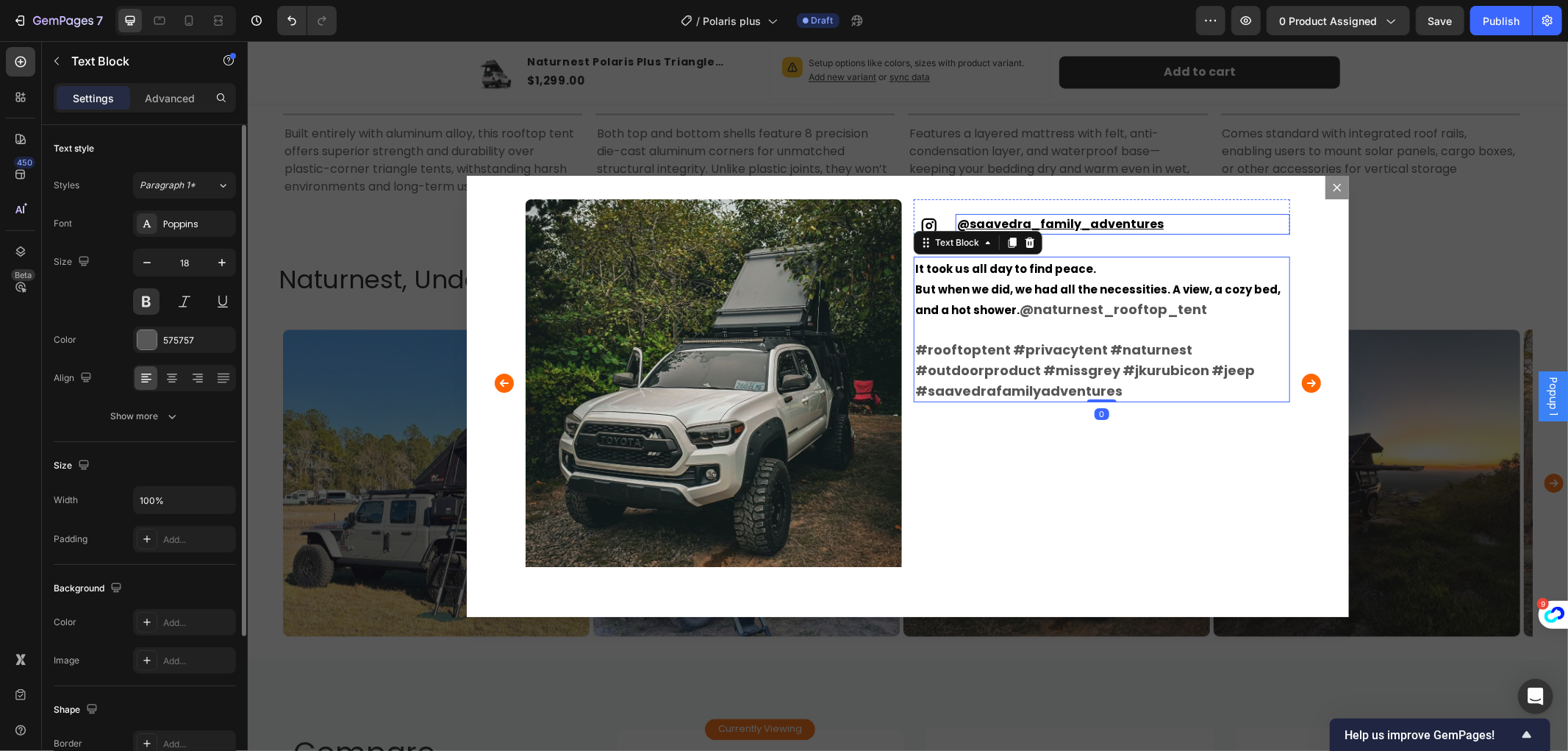
click at [1093, 228] on u "@saavedra_family_adventures" at bounding box center [1060, 223] width 207 height 17
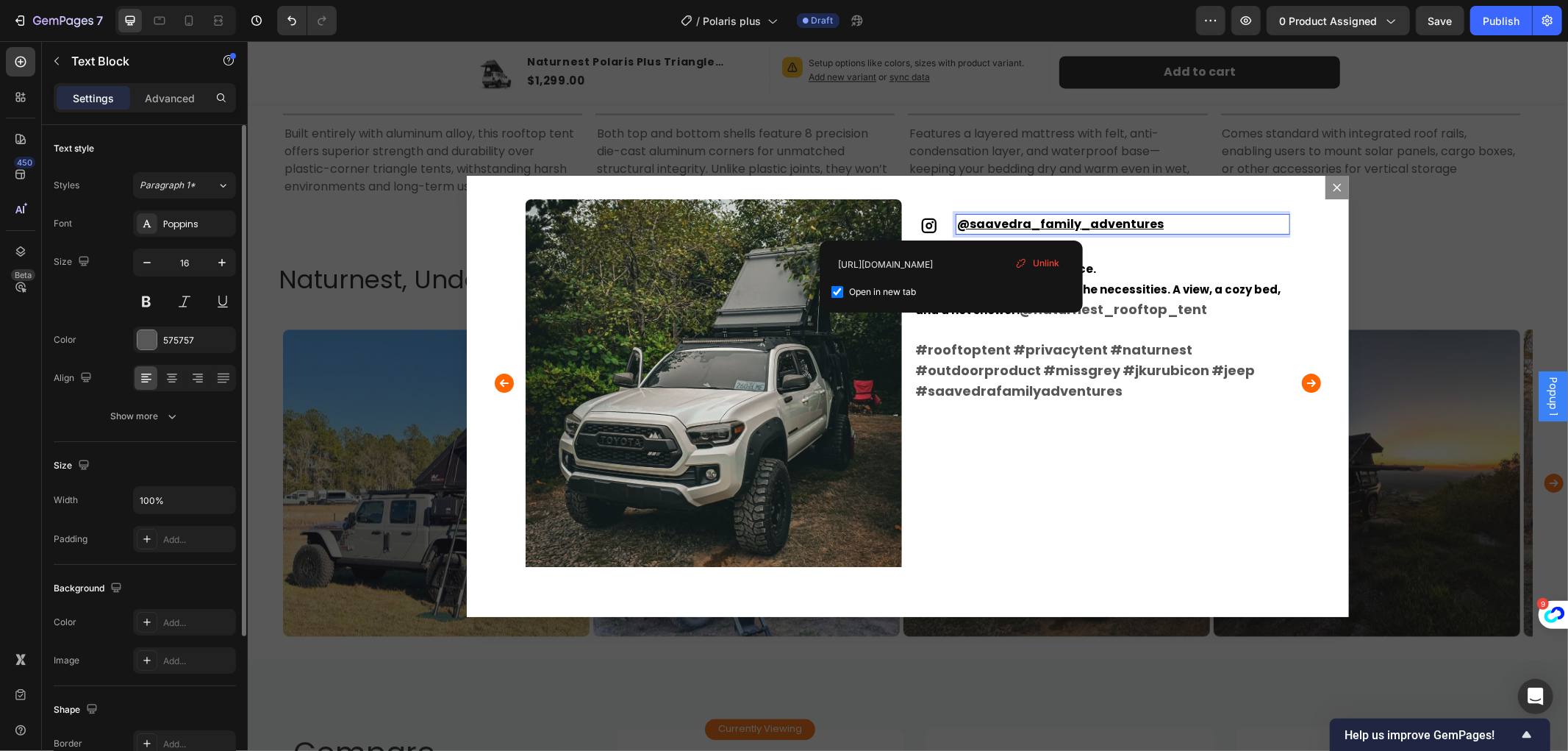
click at [1099, 223] on u "@saavedra_family_adventures" at bounding box center [1060, 223] width 207 height 17
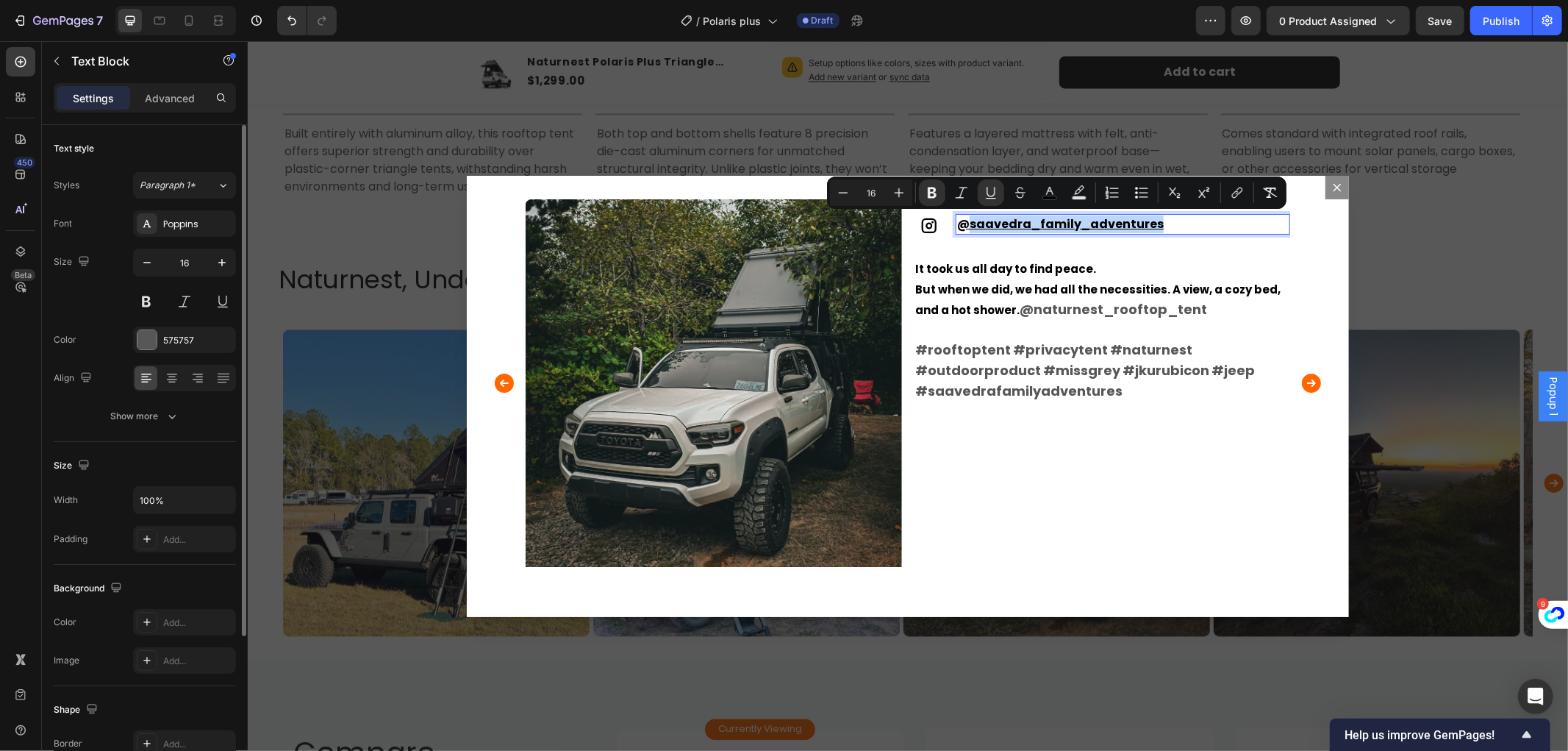
drag, startPoint x: 1149, startPoint y: 221, endPoint x: 958, endPoint y: 220, distance: 191.0
click at [958, 220] on u "@saavedra_family_adventures" at bounding box center [1060, 223] width 207 height 17
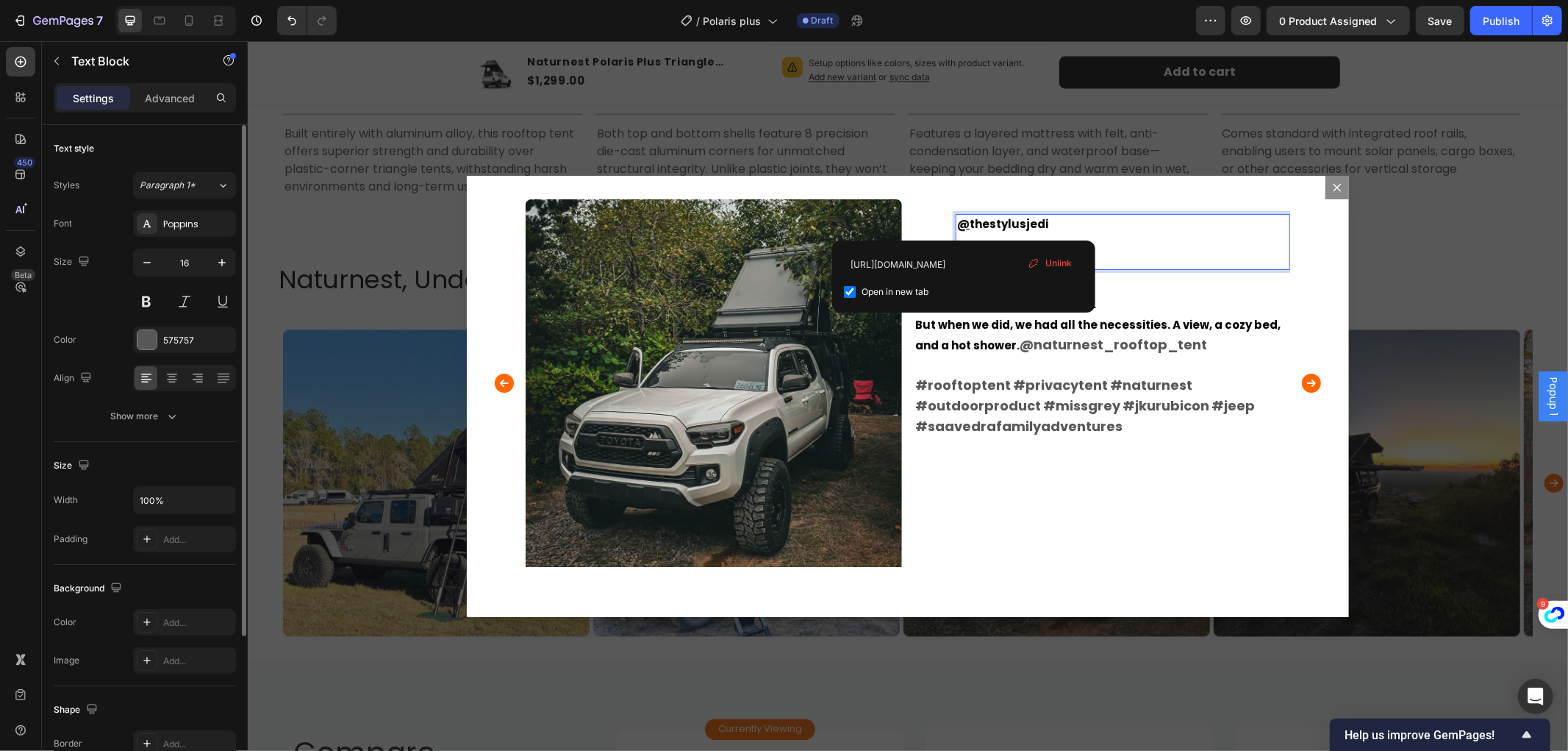
click at [1123, 233] on p "[URL][DOMAIN_NAME]" at bounding box center [1122, 250] width 332 height 36
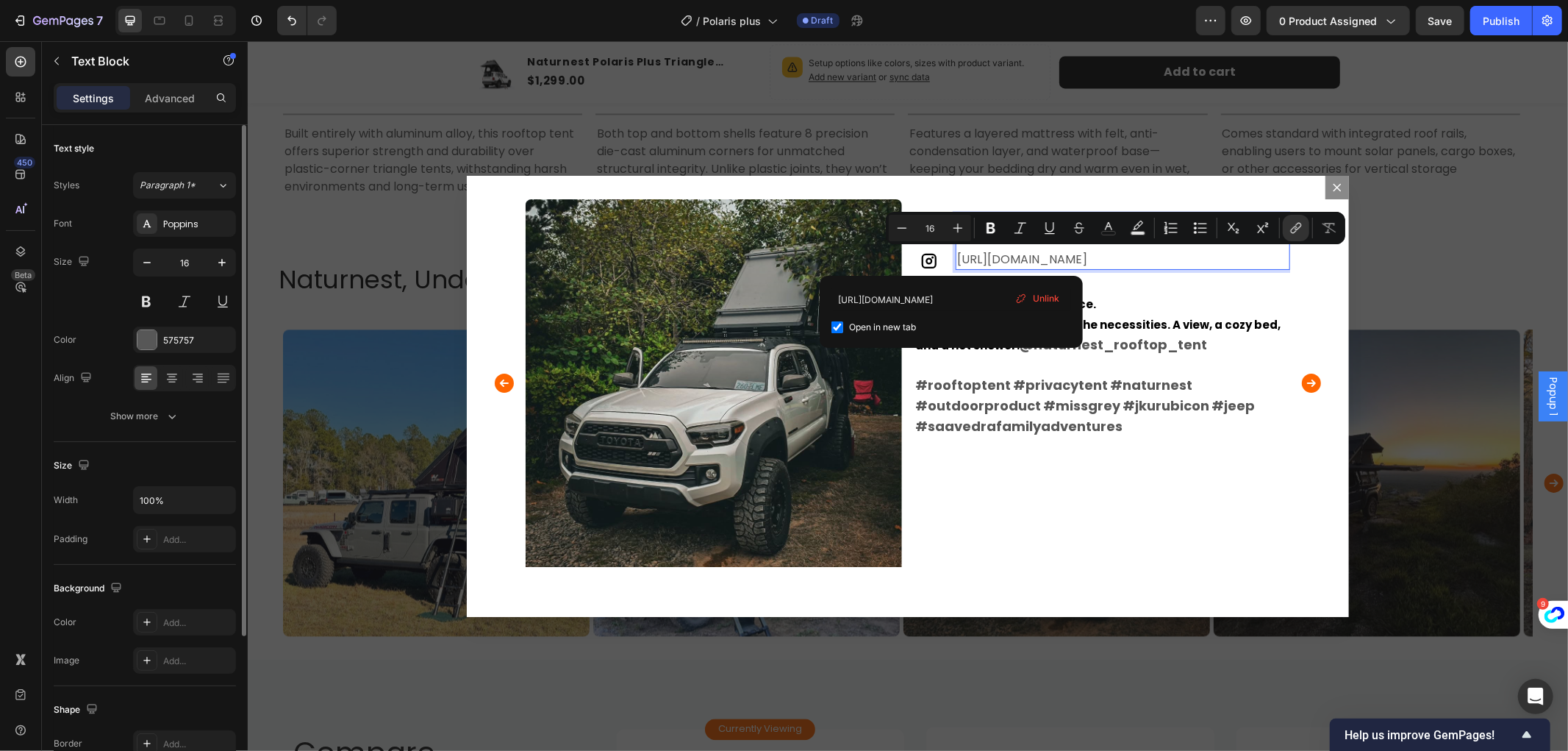
drag, startPoint x: 950, startPoint y: 253, endPoint x: 1109, endPoint y: 290, distance: 163.2
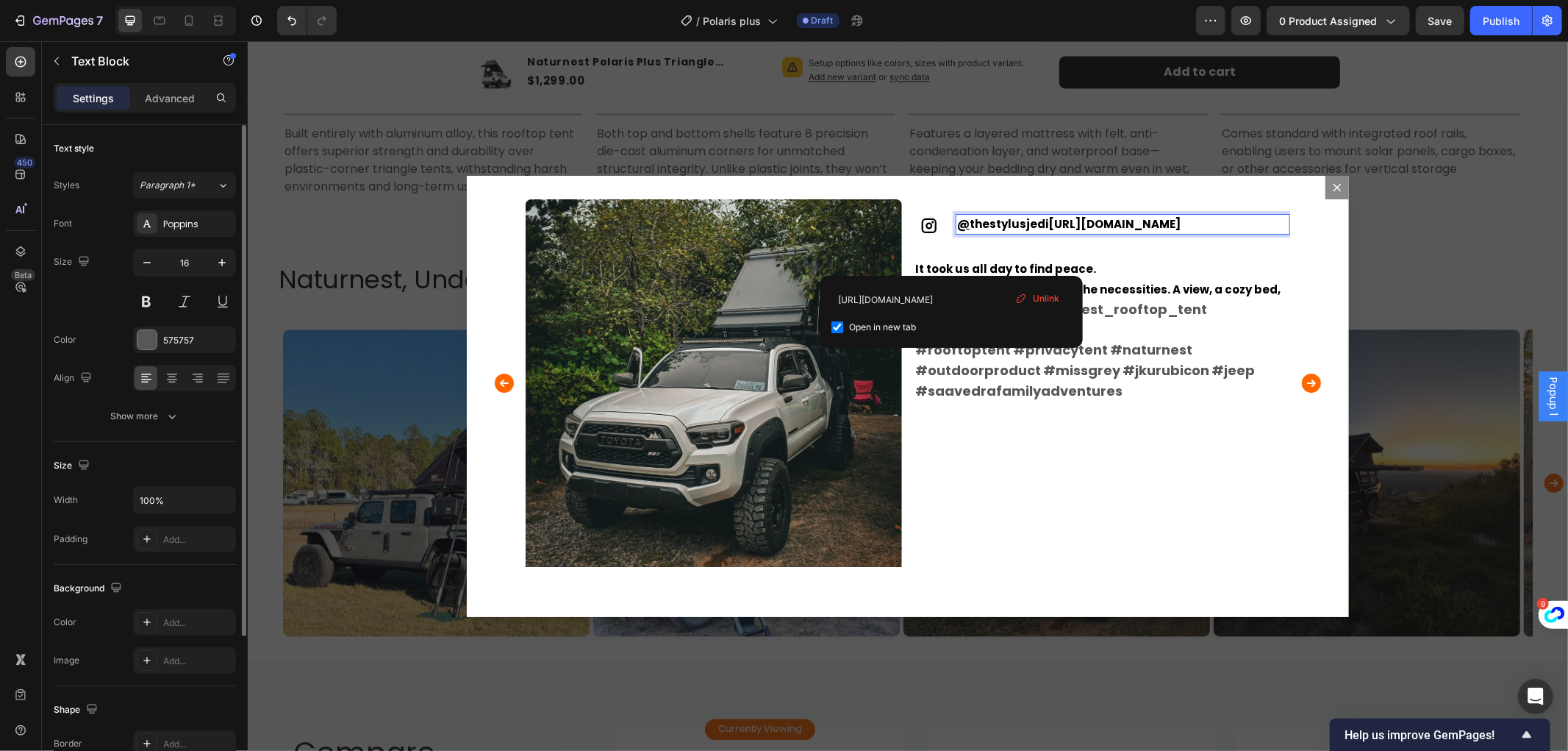
click at [993, 219] on strong "thestylusjedi" at bounding box center [1008, 224] width 78 height 16
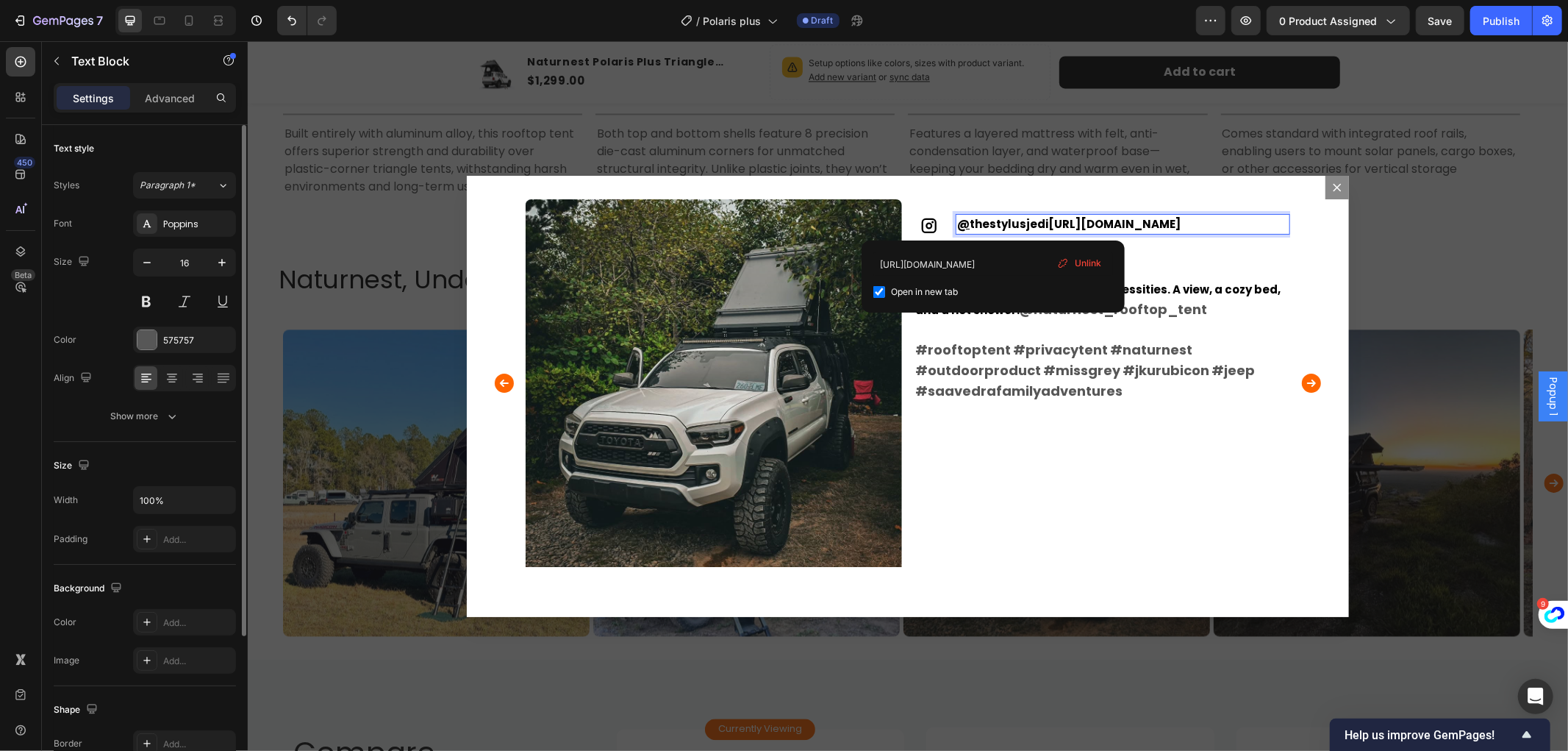
click at [1083, 225] on strong "[URL][DOMAIN_NAME]" at bounding box center [1113, 224] width 132 height 16
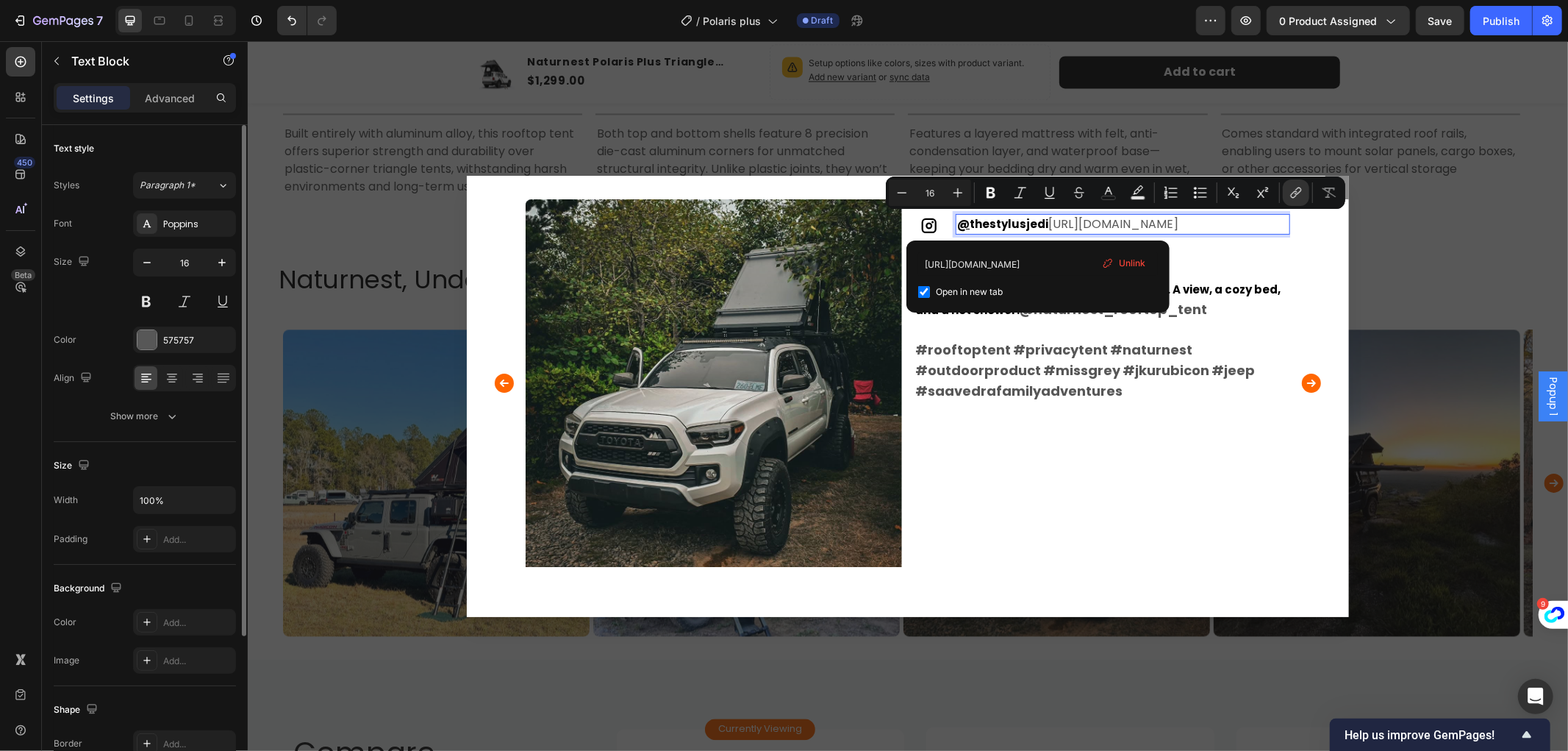
drag, startPoint x: 1035, startPoint y: 223, endPoint x: 1205, endPoint y: 281, distance: 179.6
click at [1205, 232] on p "@ thestylusjedi [URL][DOMAIN_NAME]" at bounding box center [1122, 224] width 332 height 18
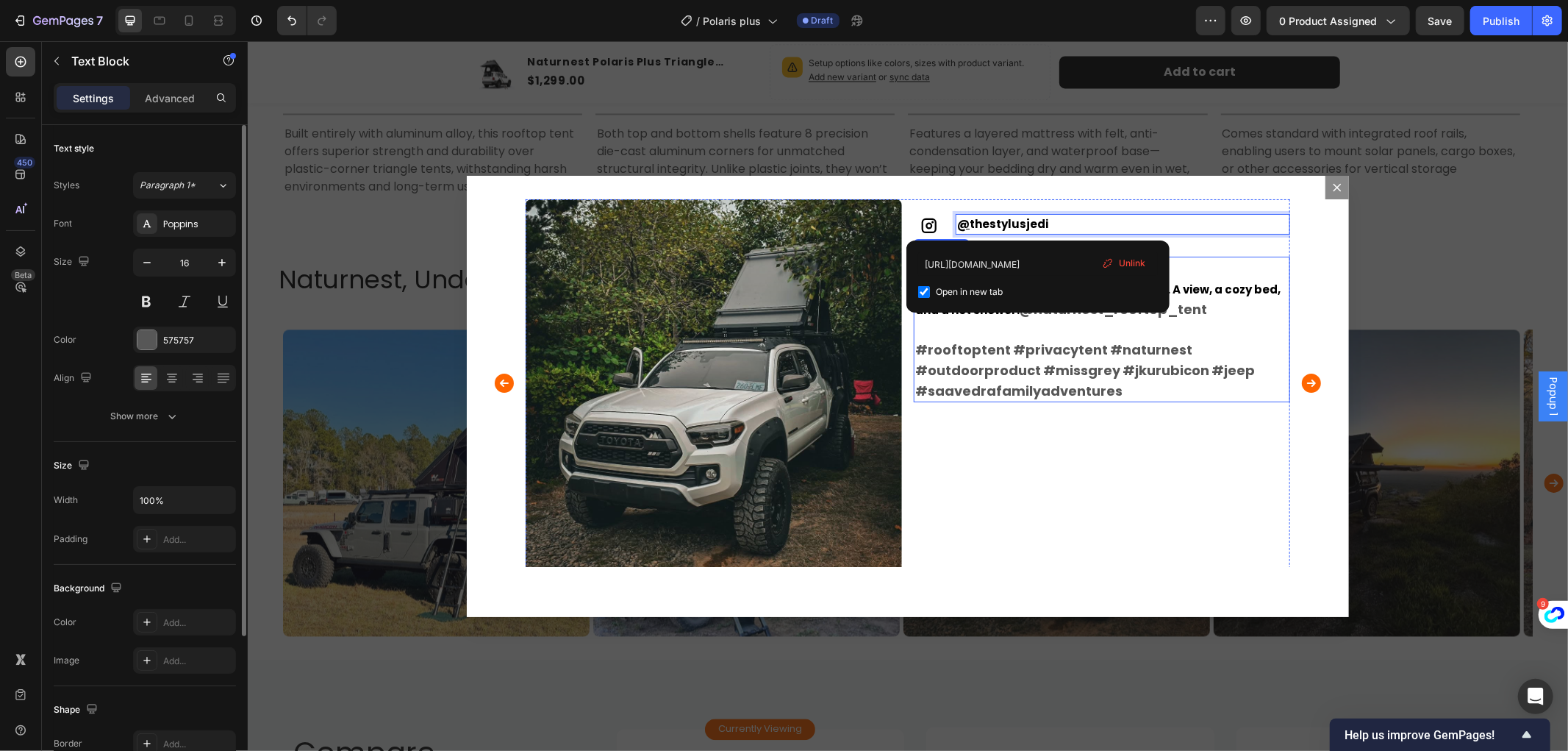
click at [1137, 385] on p "It took us all day to find peace. But when we did, we had all the necessities. …" at bounding box center [1101, 329] width 373 height 143
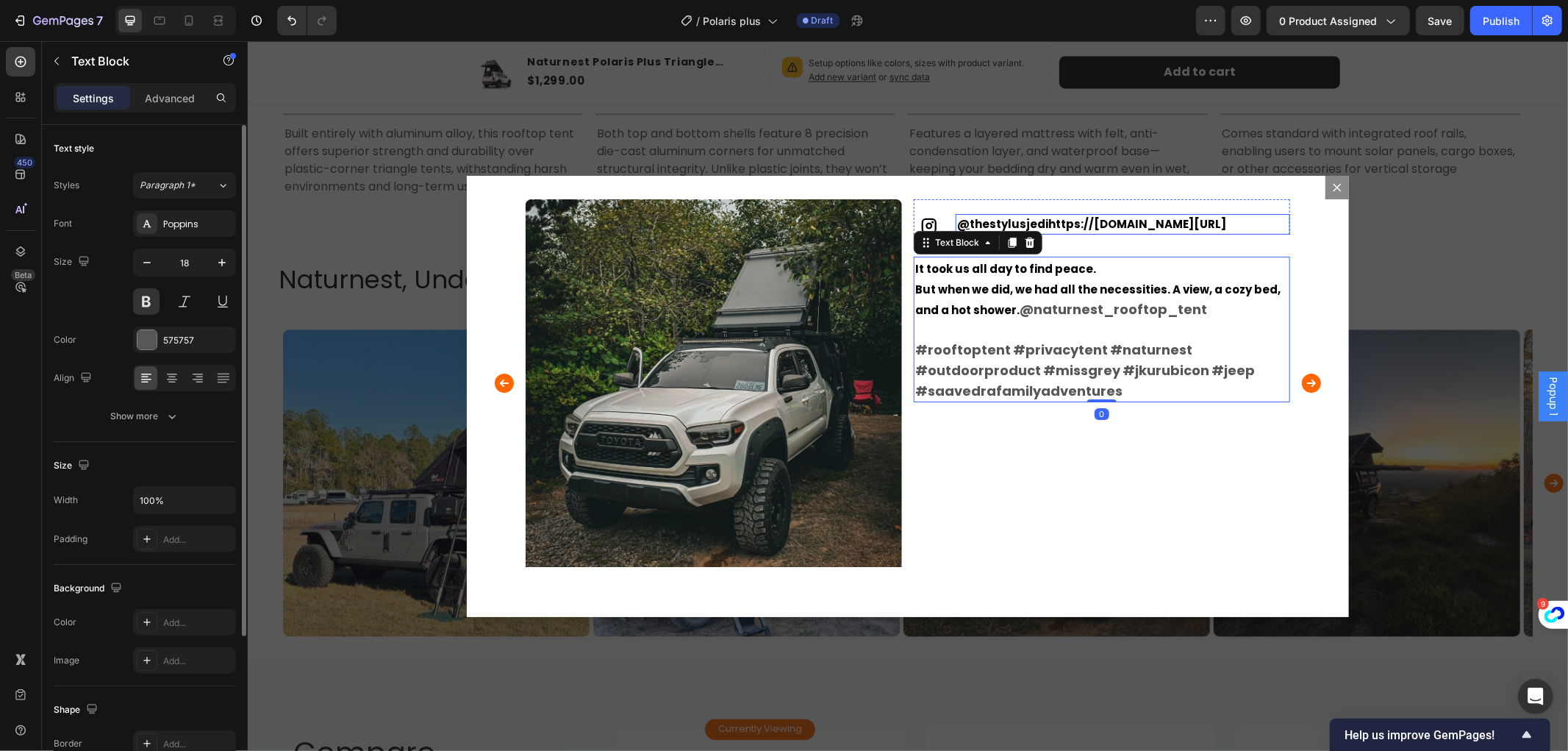
click at [1063, 219] on strong "thestylusjedihttps://[DOMAIN_NAME][URL]" at bounding box center [1097, 224] width 256 height 16
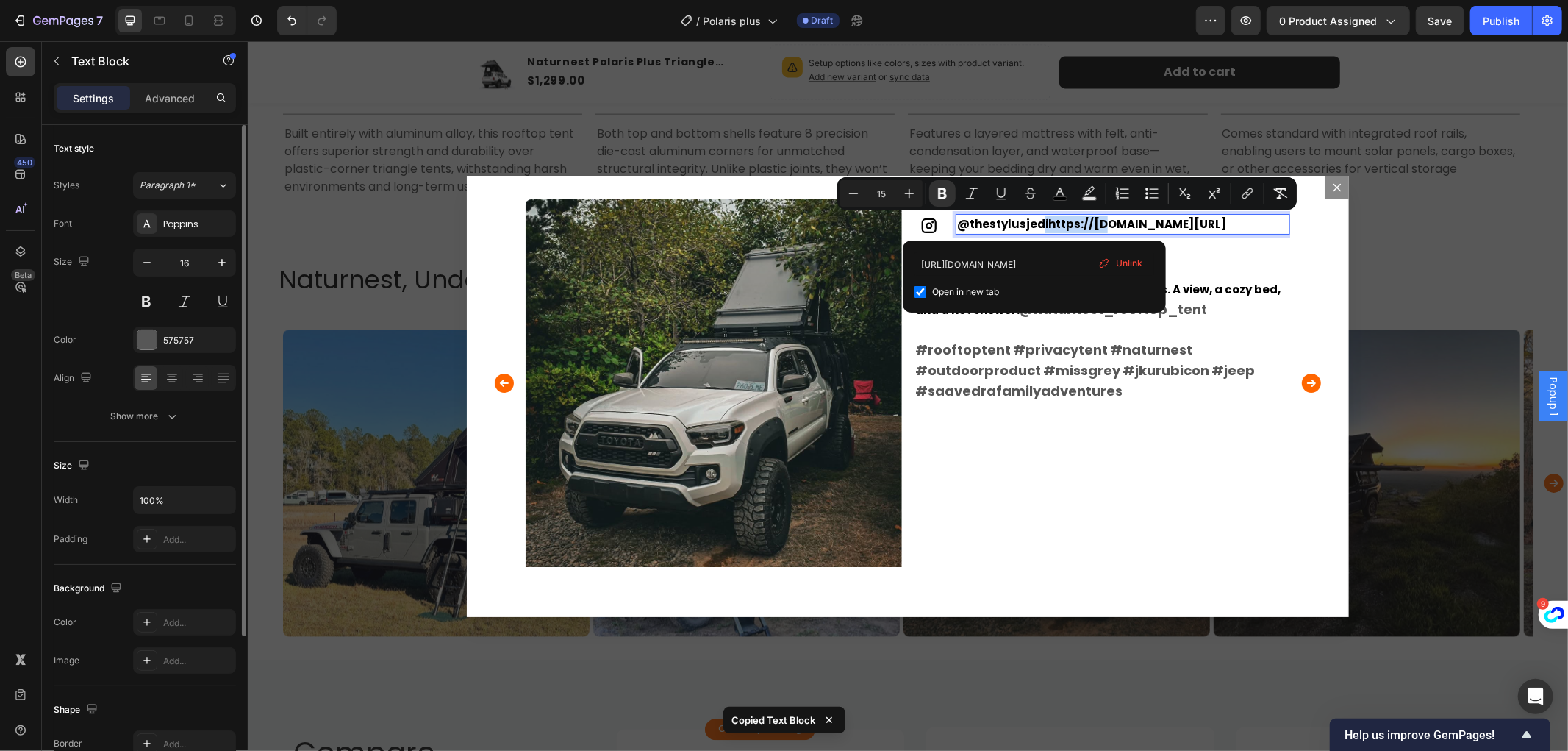
drag, startPoint x: 1035, startPoint y: 221, endPoint x: 1096, endPoint y: 230, distance: 61.7
click at [1096, 230] on p "@ thestylusjedihttps://[DOMAIN_NAME][URL]" at bounding box center [1122, 224] width 332 height 18
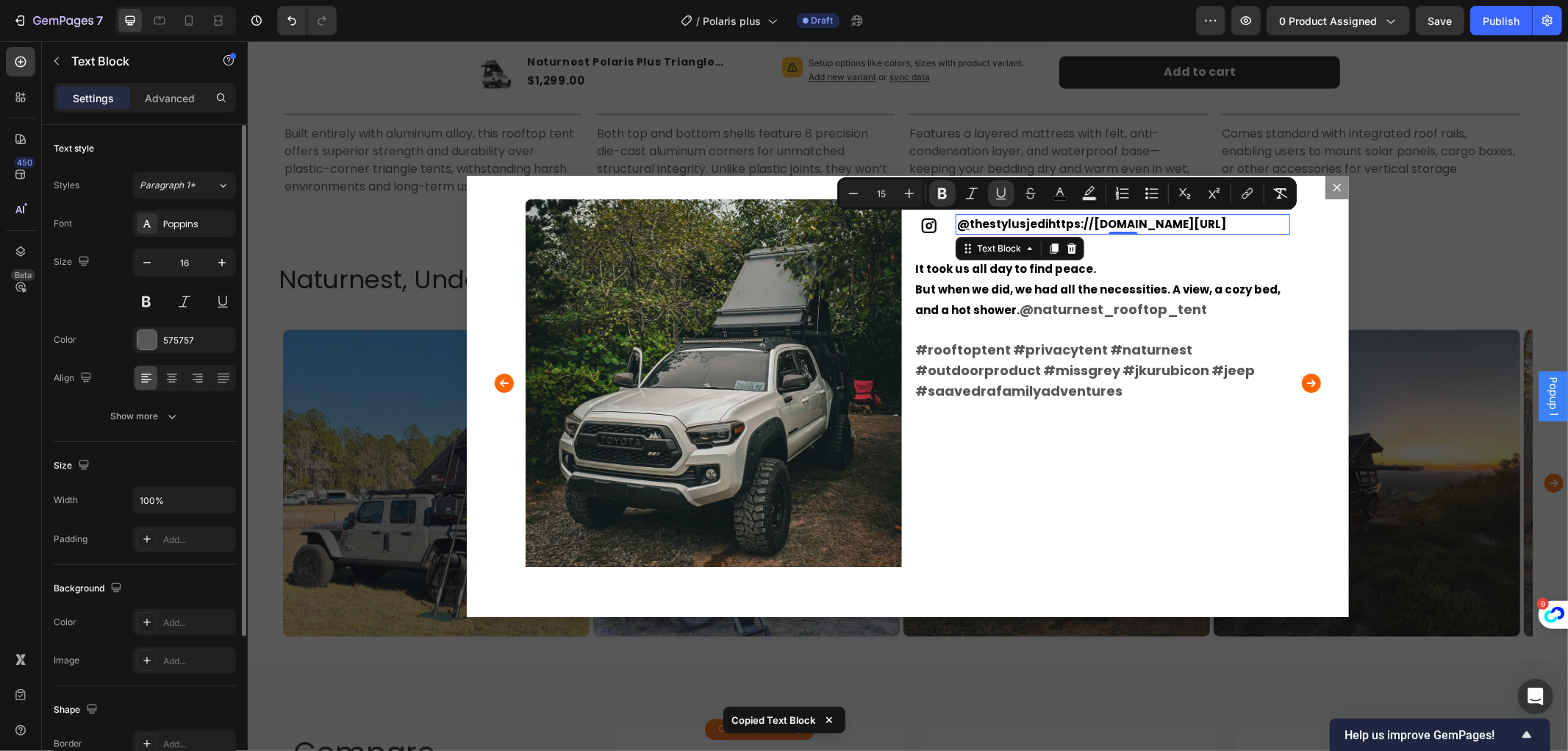
click at [1068, 217] on strong "thestylusjedihttps://[DOMAIN_NAME][URL]" at bounding box center [1097, 224] width 256 height 16
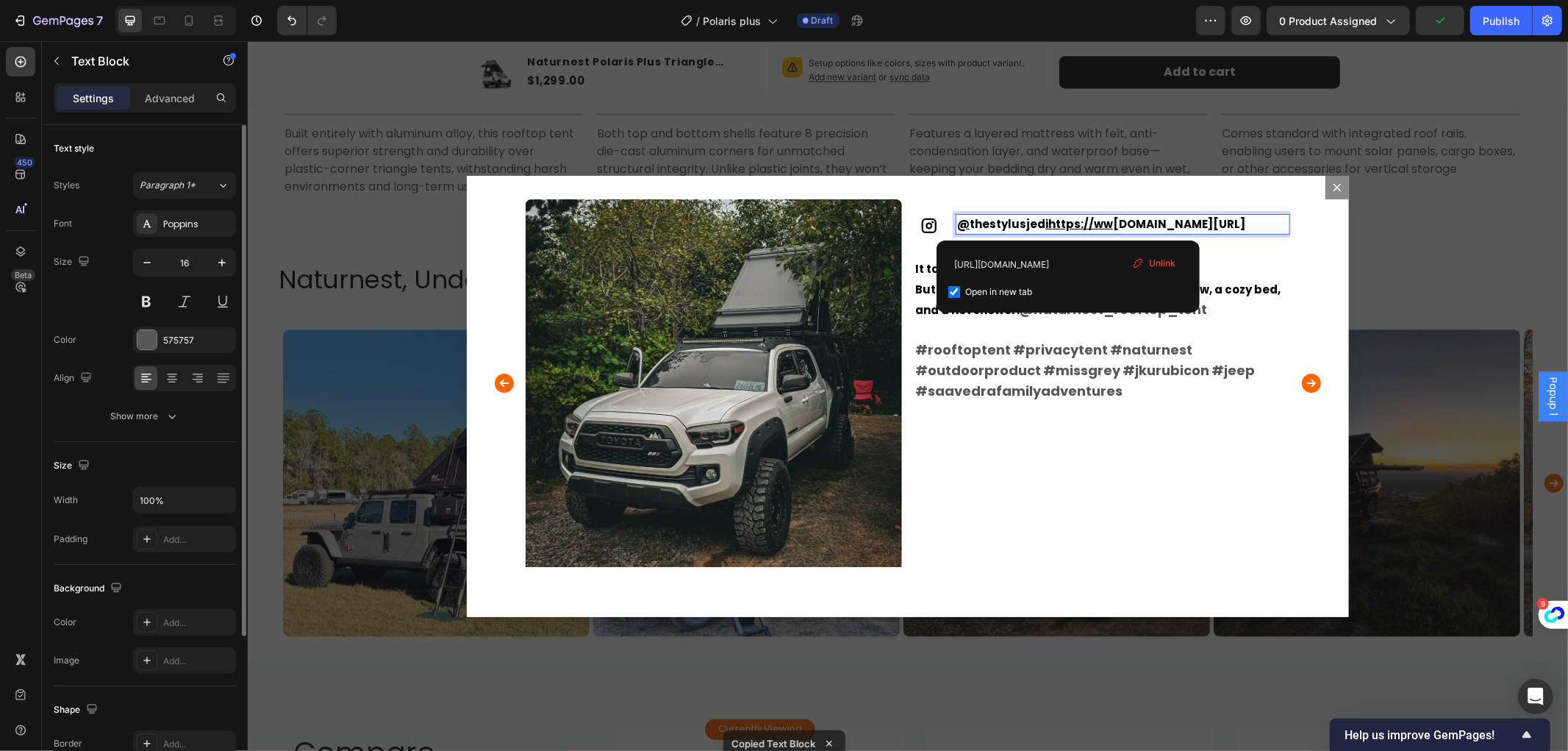
click at [1062, 224] on u "ihttps://ww" at bounding box center [1078, 224] width 68 height 16
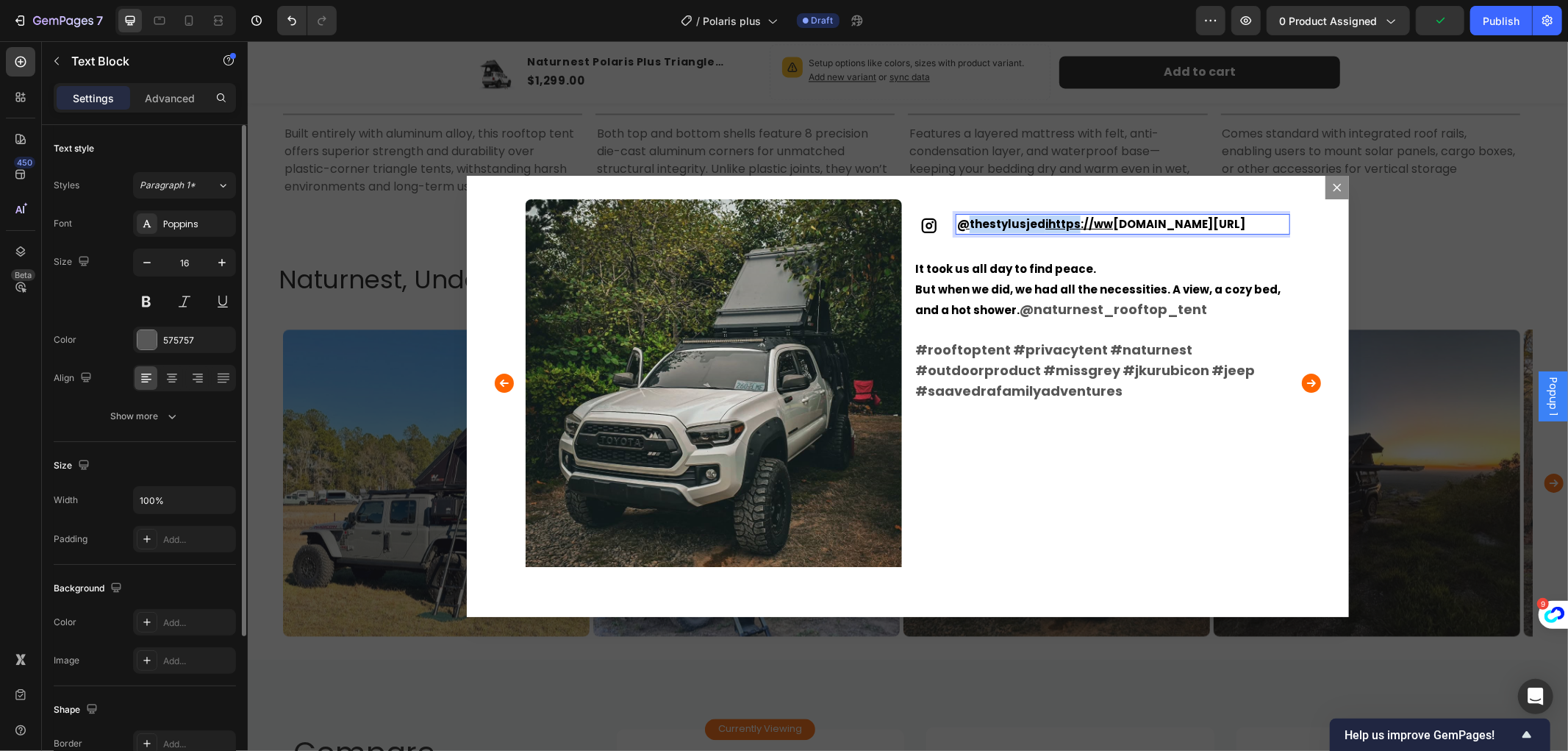
click at [1062, 224] on u "ihttps://ww" at bounding box center [1078, 224] width 68 height 16
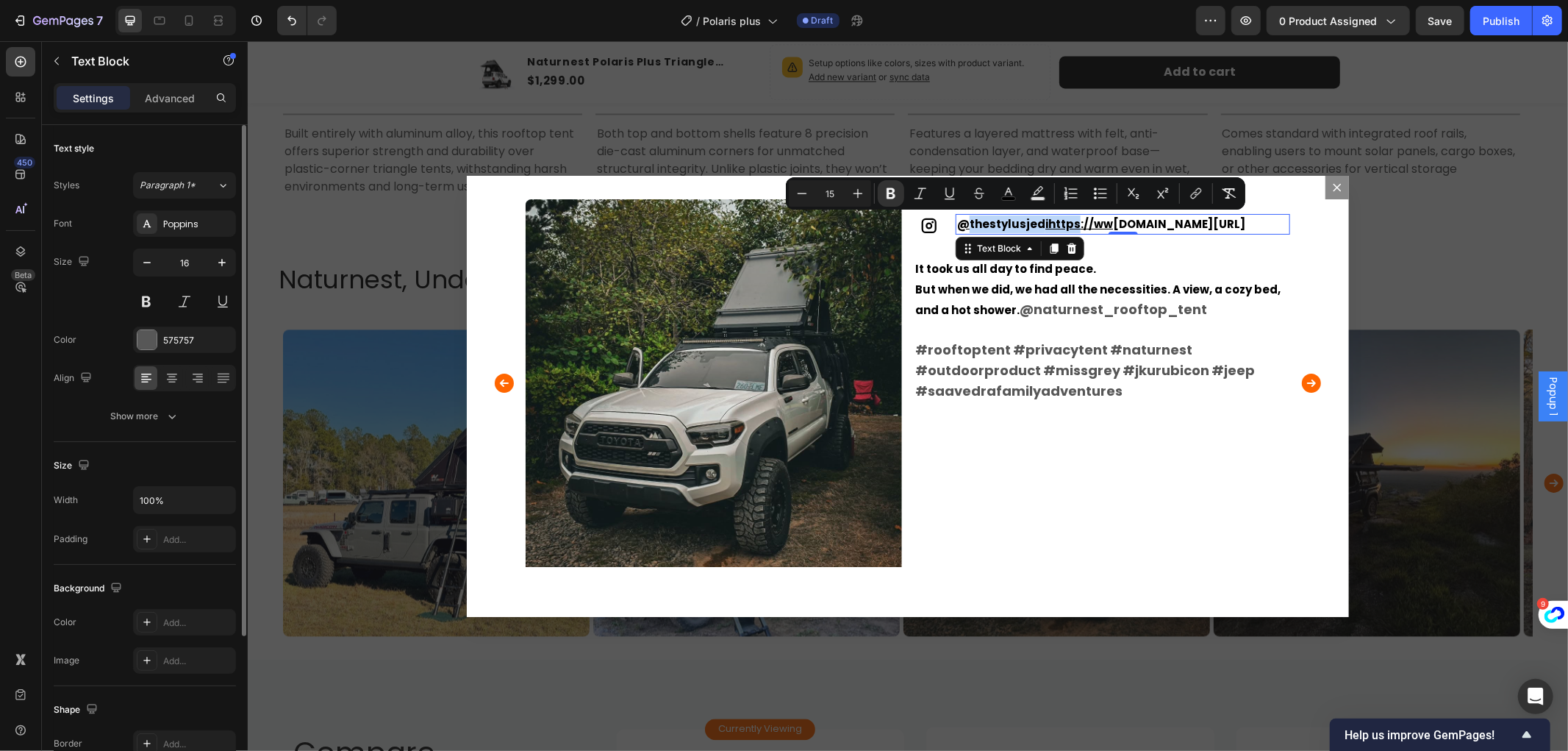
click at [1045, 224] on u "ihttps://ww" at bounding box center [1078, 224] width 68 height 16
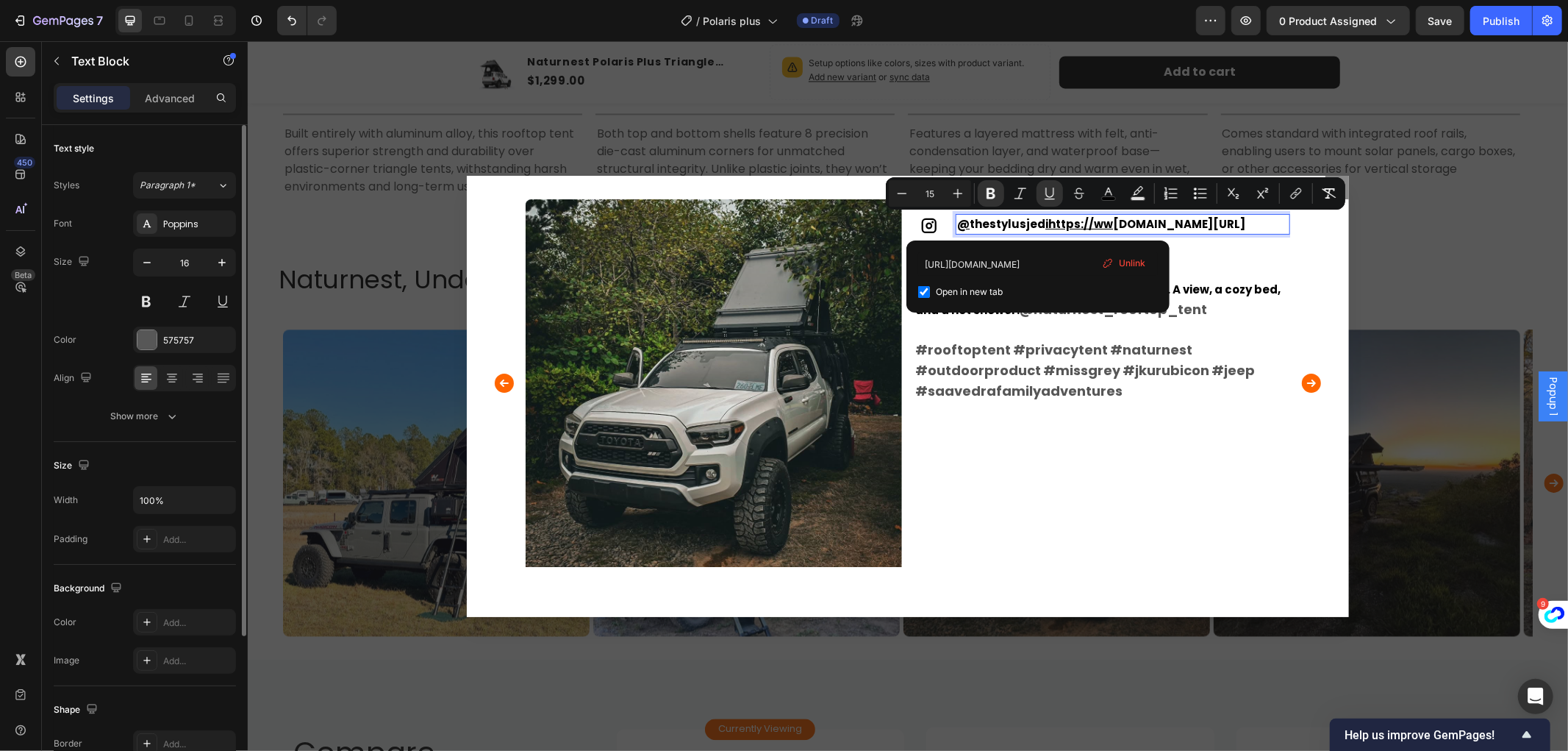
drag, startPoint x: 1038, startPoint y: 221, endPoint x: 1181, endPoint y: 250, distance: 145.9
click at [1181, 233] on div "@ thestylusjed ihttps://ww [DOMAIN_NAME][URL]" at bounding box center [1122, 224] width 335 height 21
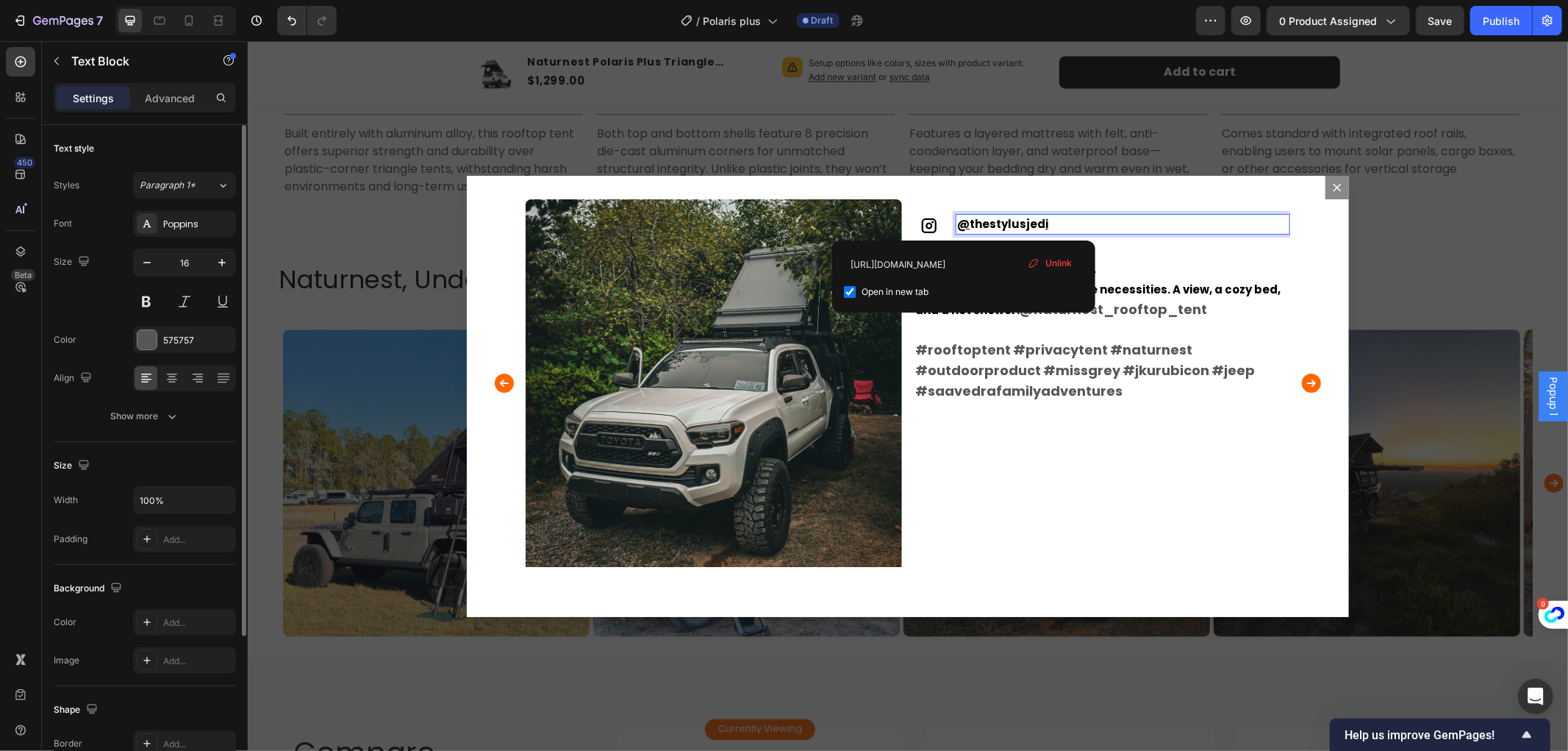
click at [969, 220] on strong "thestylusjed i" at bounding box center [1008, 224] width 78 height 16
click at [1186, 341] on p "It took us all day to find peace. But when we did, we had all the necessities. …" at bounding box center [1101, 329] width 373 height 143
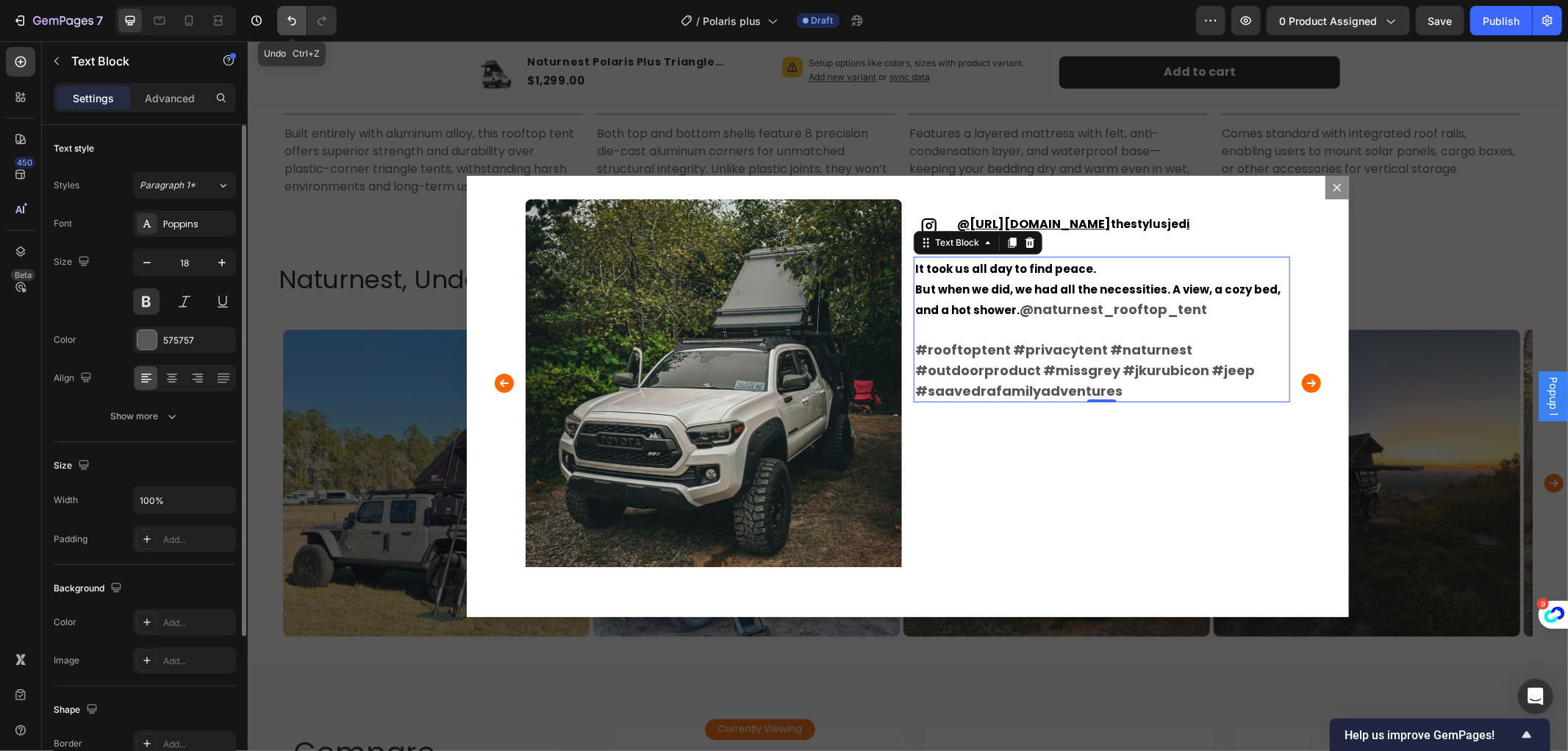
click at [291, 12] on button "Undo/Redo" at bounding box center [292, 21] width 30 height 30
click at [799, 376] on img "Dialog body" at bounding box center [713, 386] width 376 height 376
click at [1118, 284] on span "But when we did, we had all the necessities. A view, a cozy bed, and a hot show…" at bounding box center [1097, 299] width 365 height 36
click at [1116, 353] on link "#naturnest" at bounding box center [1150, 349] width 82 height 19
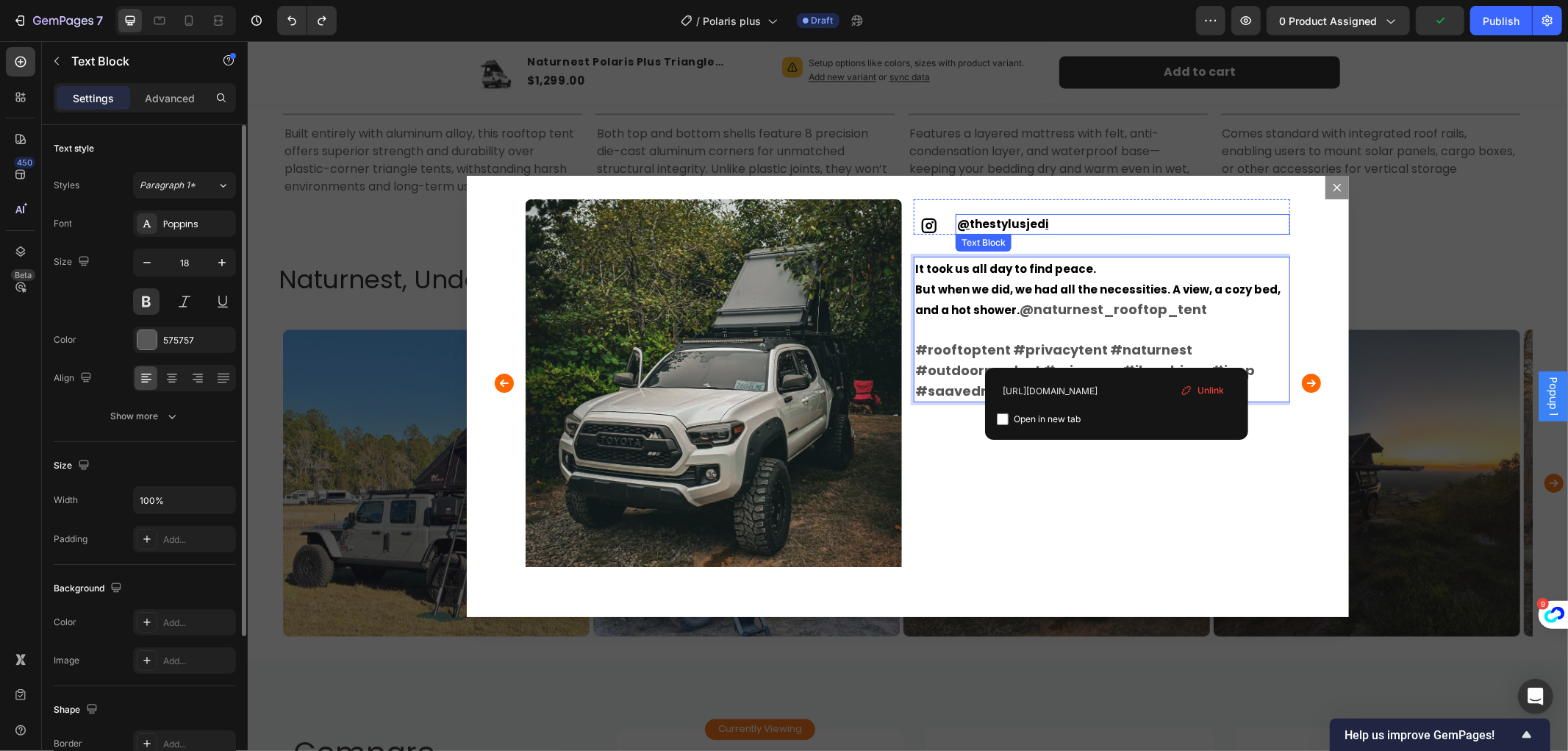
click at [969, 216] on strong "thestylusjed i" at bounding box center [1008, 224] width 78 height 16
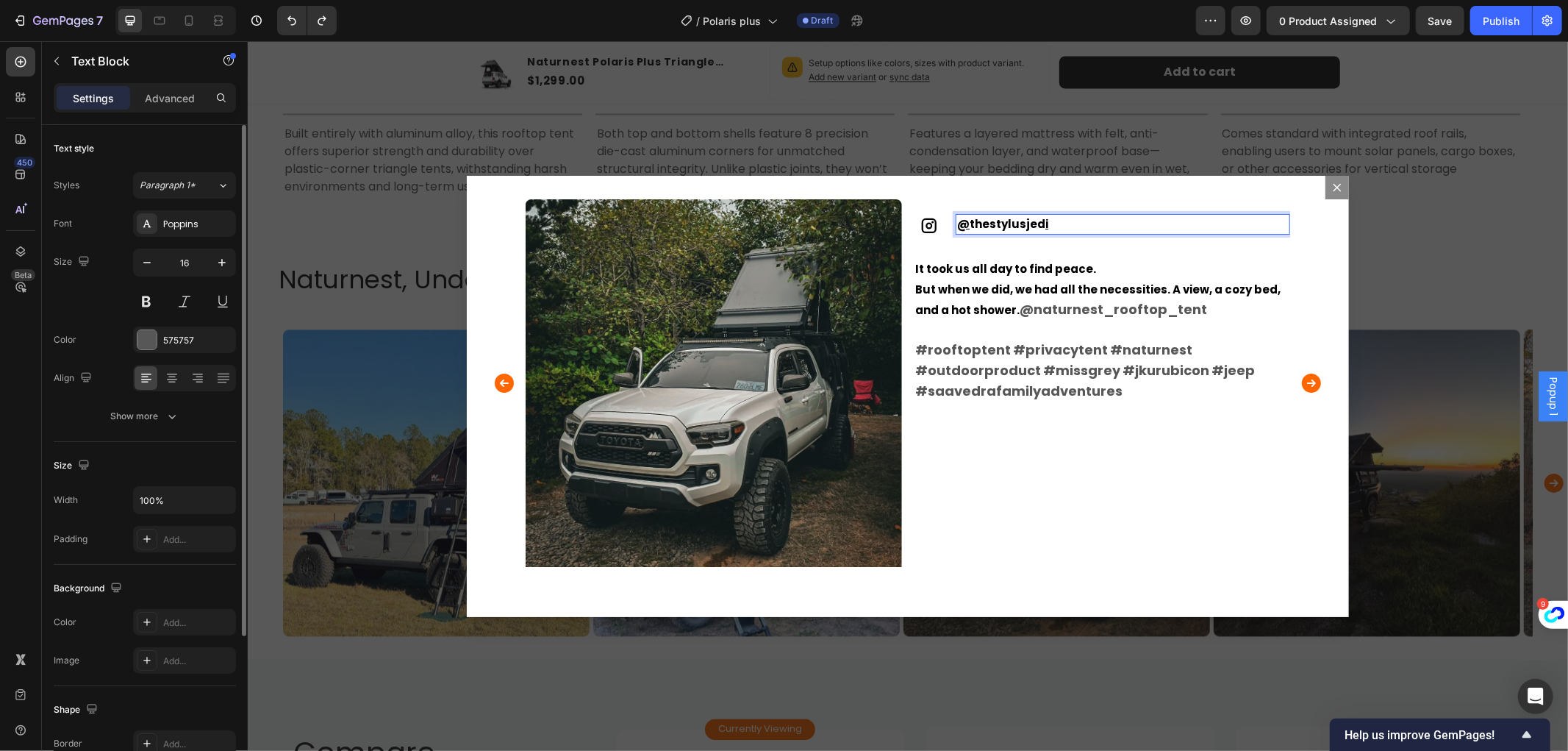
click at [961, 217] on u "@" at bounding box center [962, 223] width 13 height 17
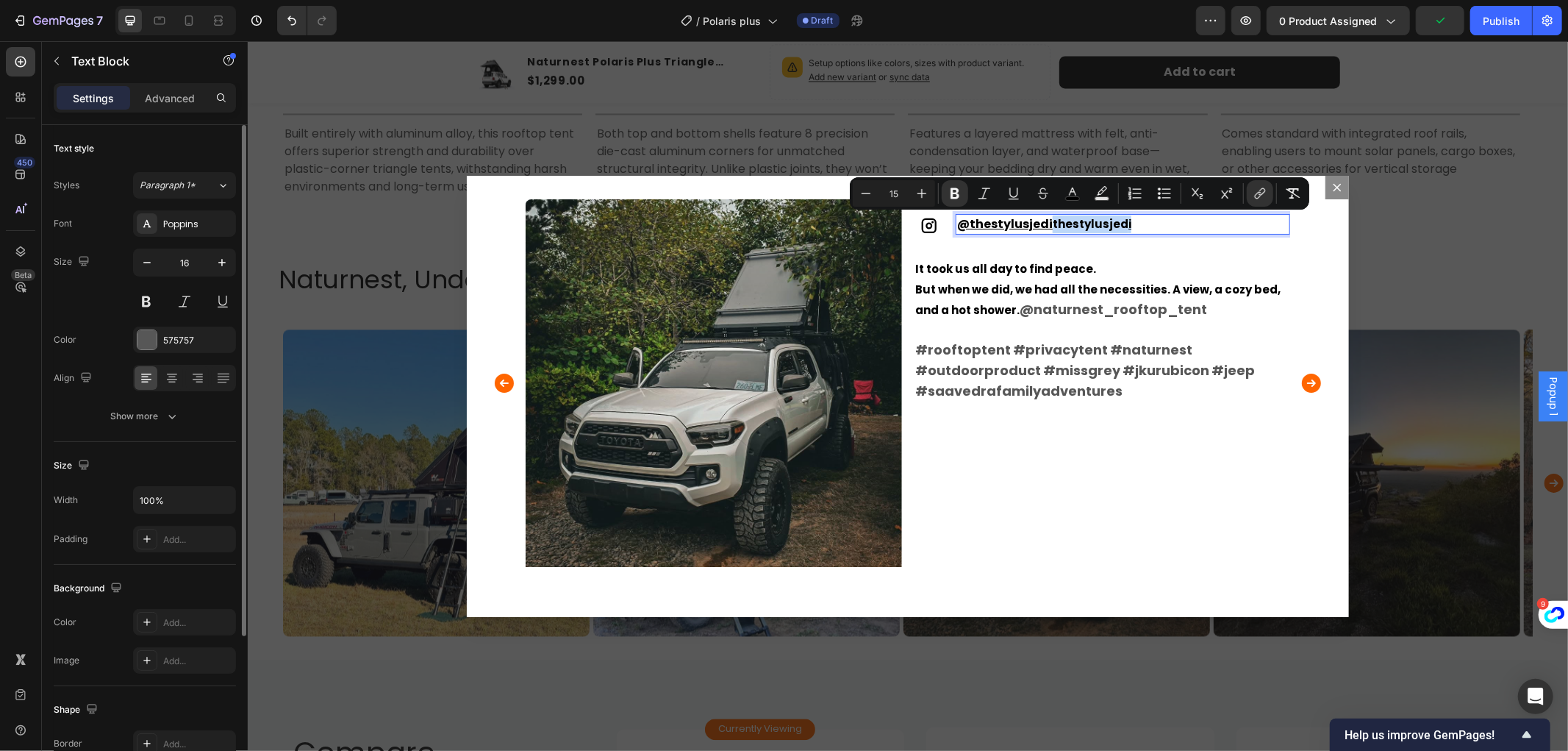
drag, startPoint x: 1042, startPoint y: 220, endPoint x: 1120, endPoint y: 225, distance: 78.2
click at [1120, 225] on p "@ thestylusjedi thestylusjed i" at bounding box center [1122, 224] width 332 height 18
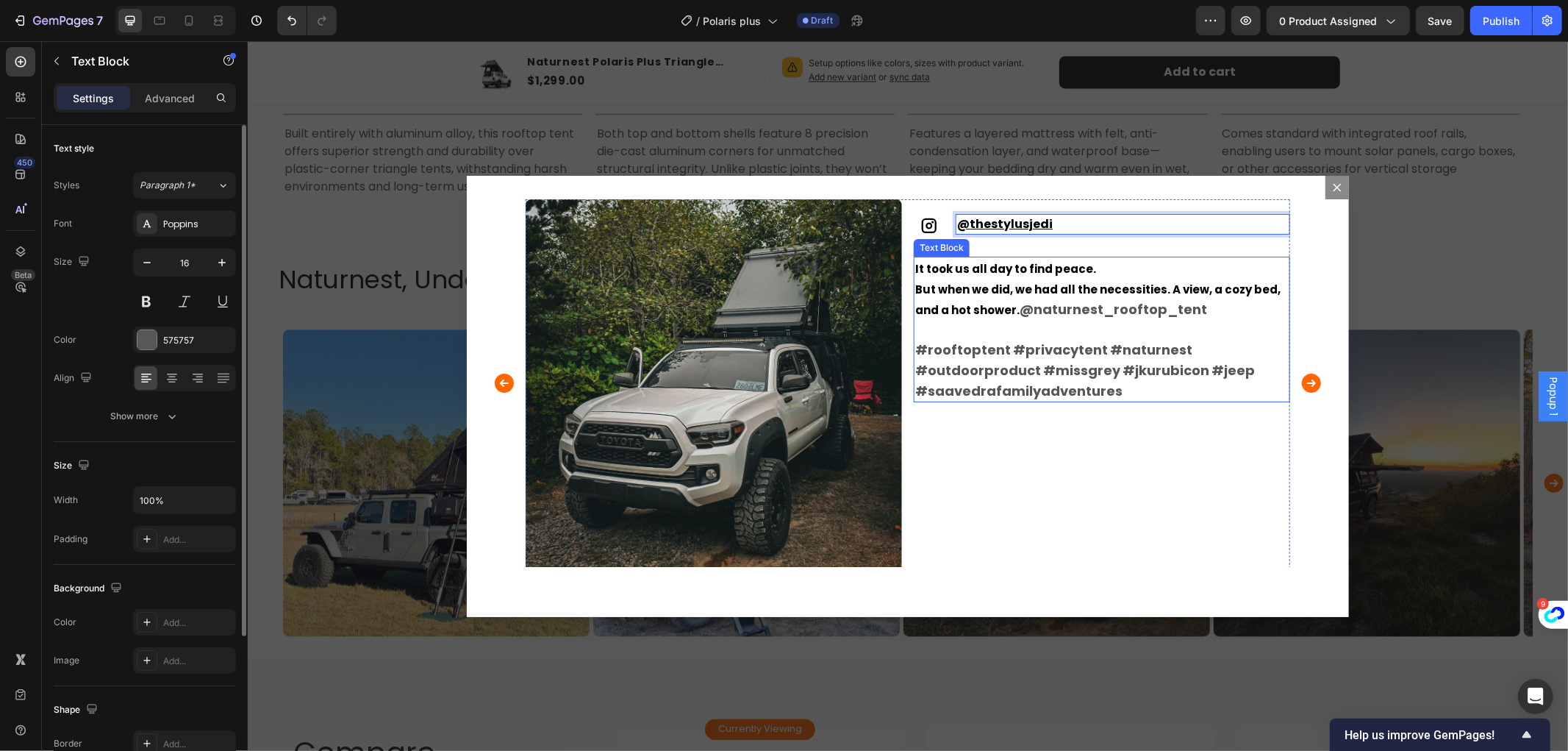
click at [1107, 346] on span "Rich Text Editor. Editing area: main" at bounding box center [1108, 350] width 2 height 16
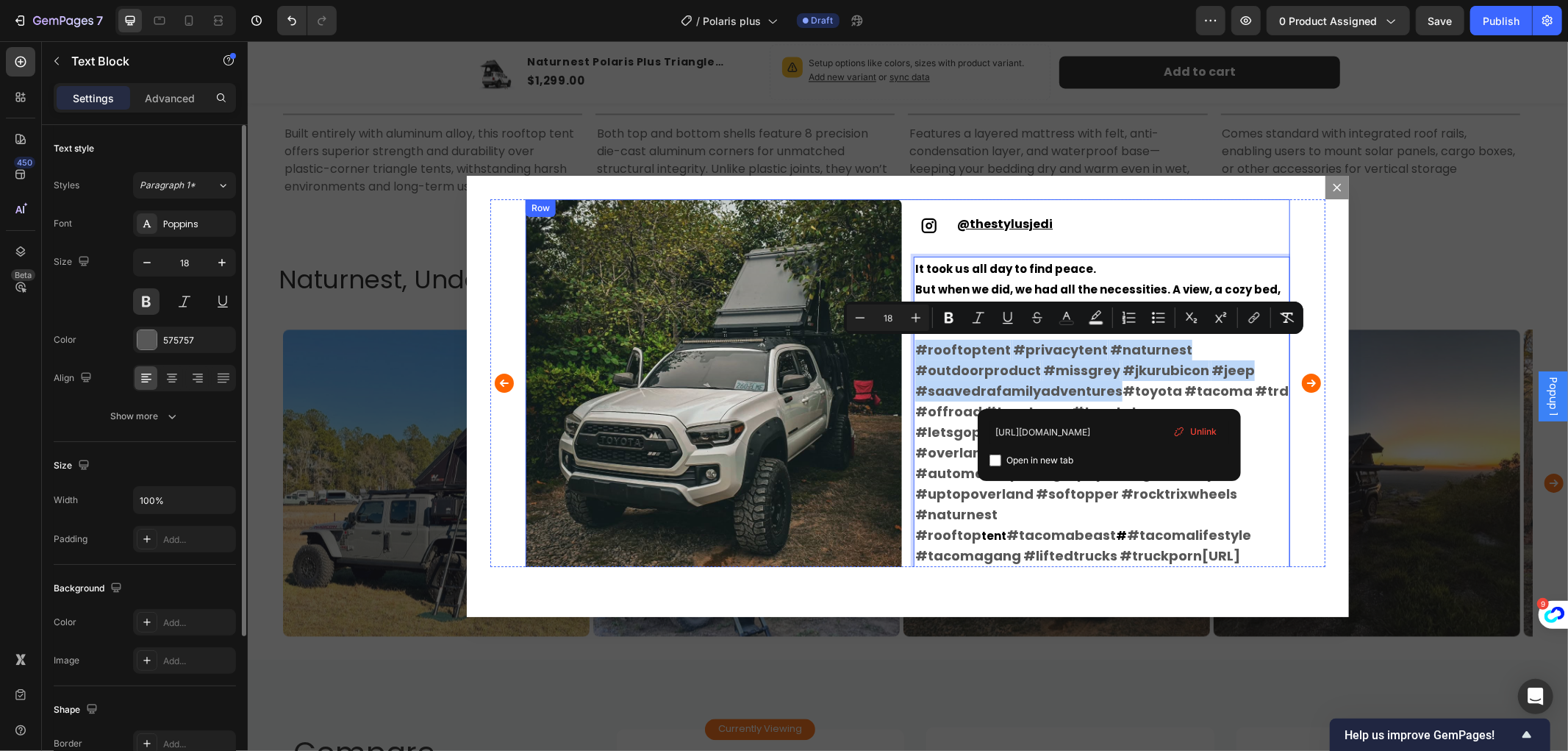
drag, startPoint x: 1106, startPoint y: 393, endPoint x: 902, endPoint y: 351, distance: 208.3
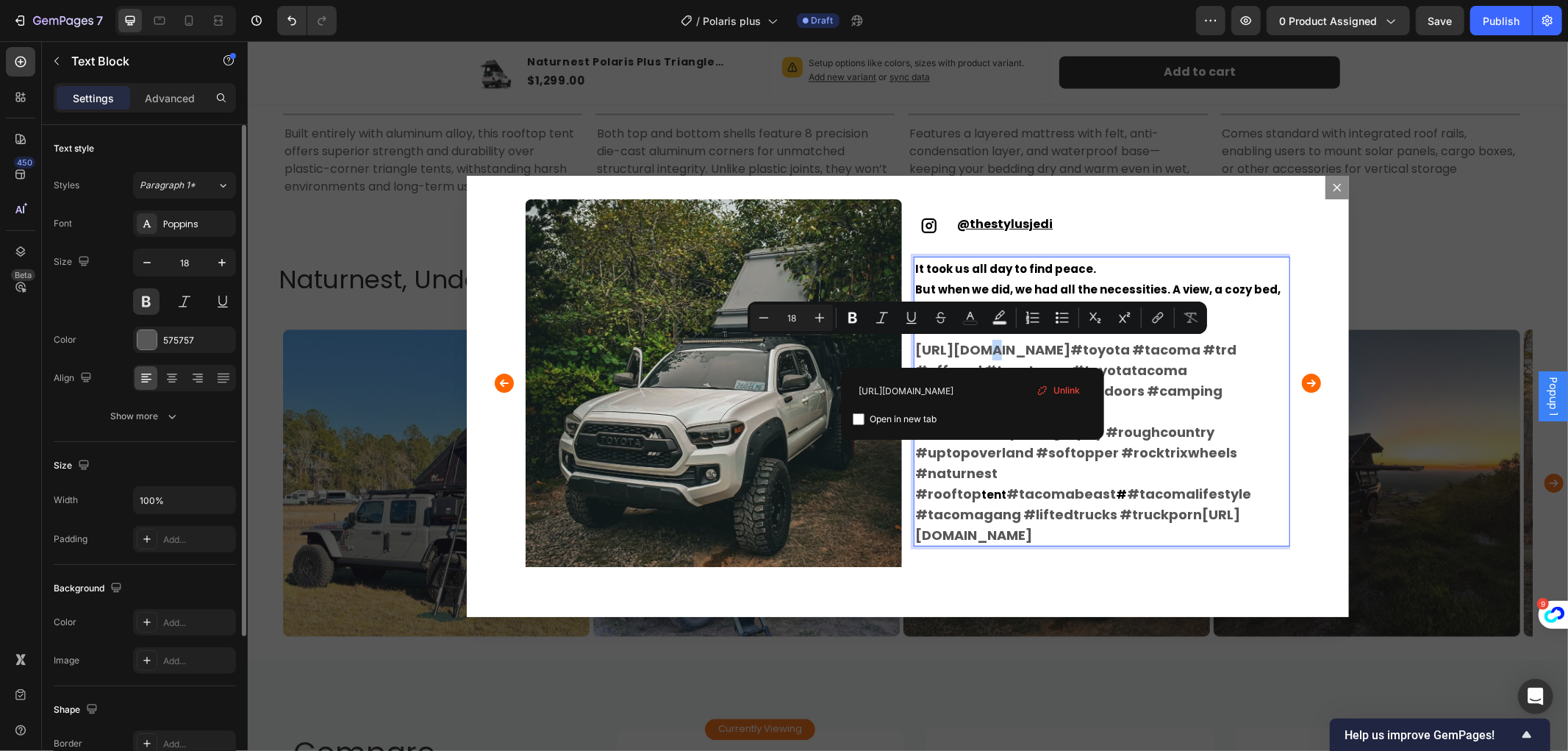
drag, startPoint x: 967, startPoint y: 342, endPoint x: 986, endPoint y: 344, distance: 19.1
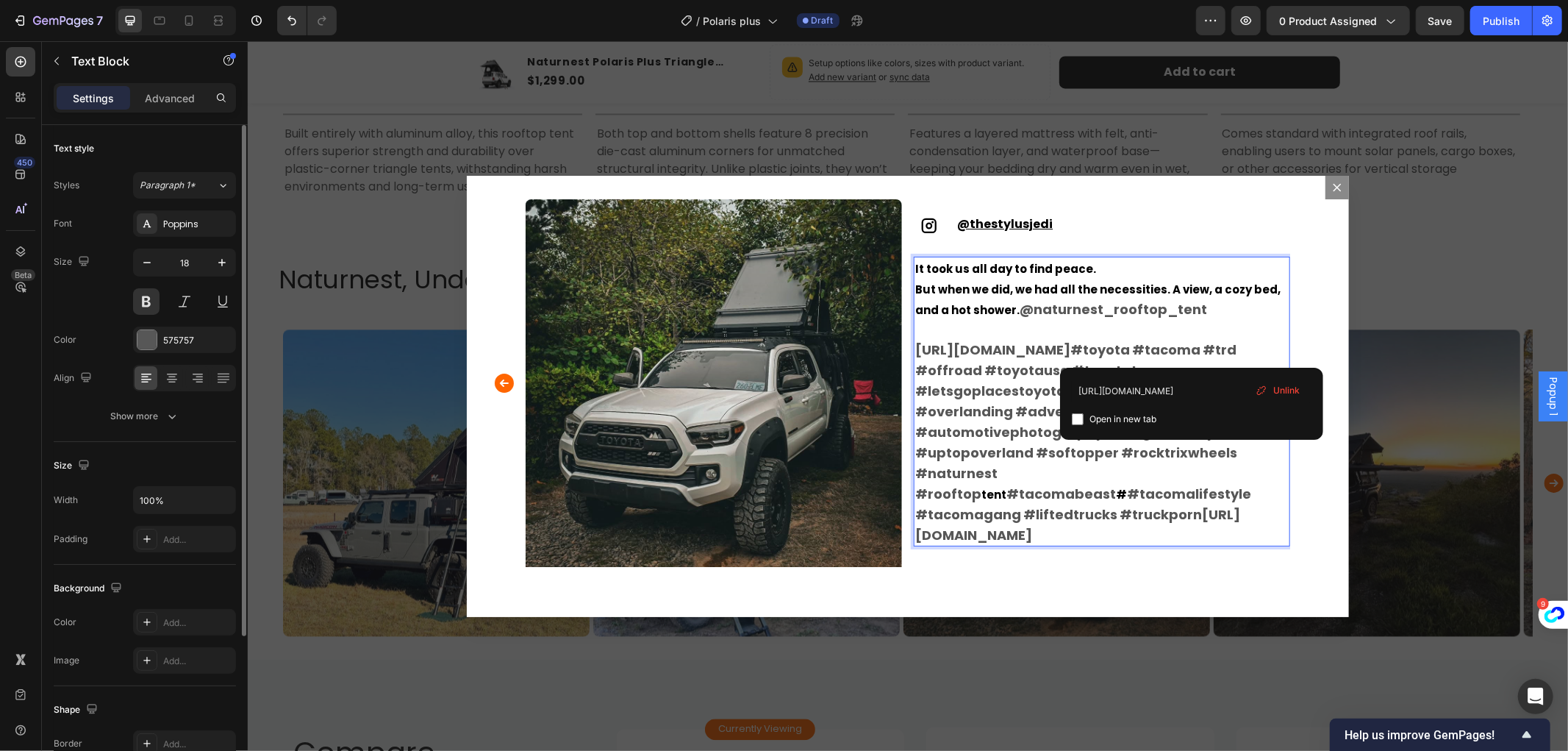
click at [1069, 348] on link "[URL][DOMAIN_NAME]" at bounding box center [992, 349] width 155 height 19
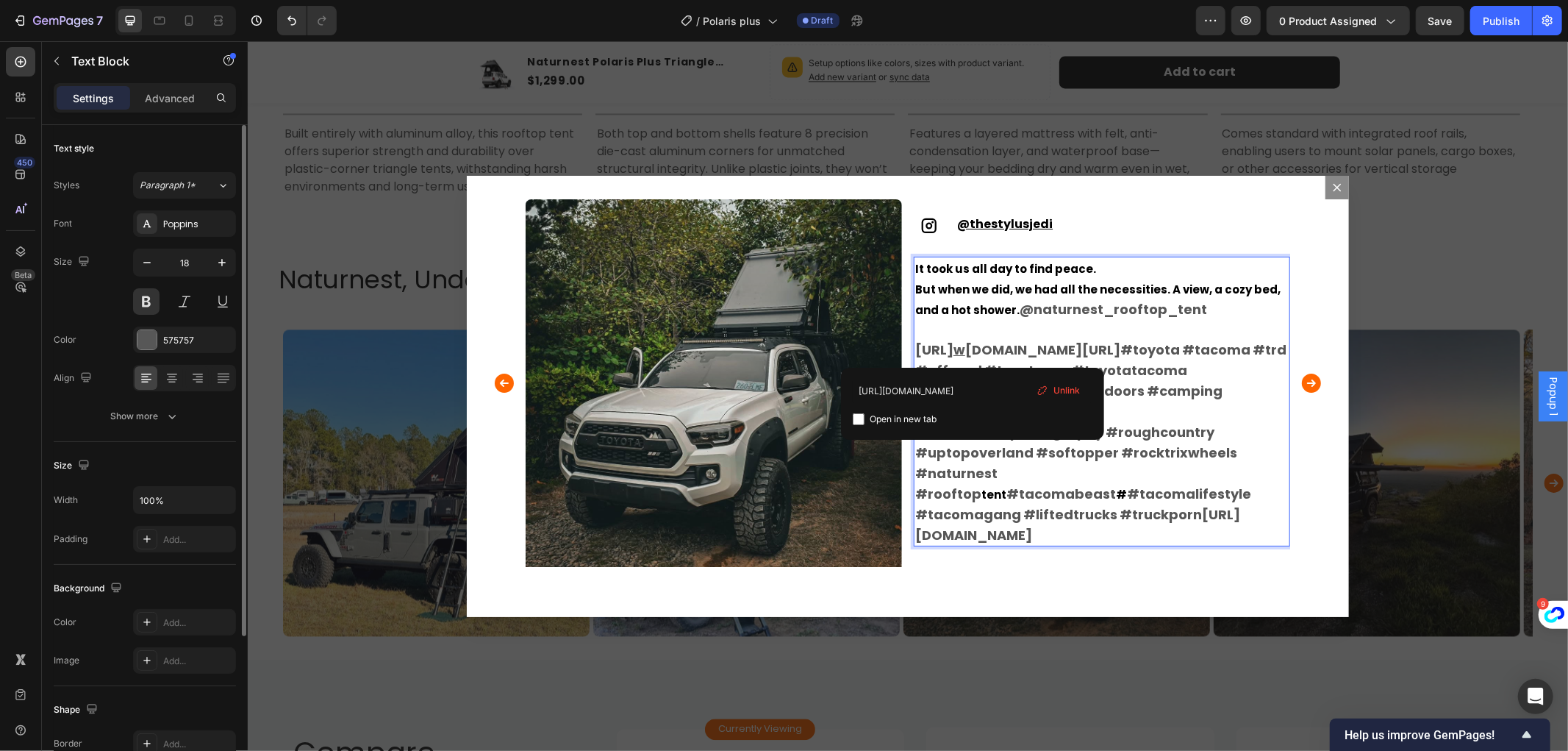
click at [968, 345] on link "[URL] w [DOMAIN_NAME][URL]" at bounding box center [1017, 349] width 206 height 19
click at [1120, 353] on link "[URL] w [DOMAIN_NAME][URL]" at bounding box center [1017, 349] width 206 height 19
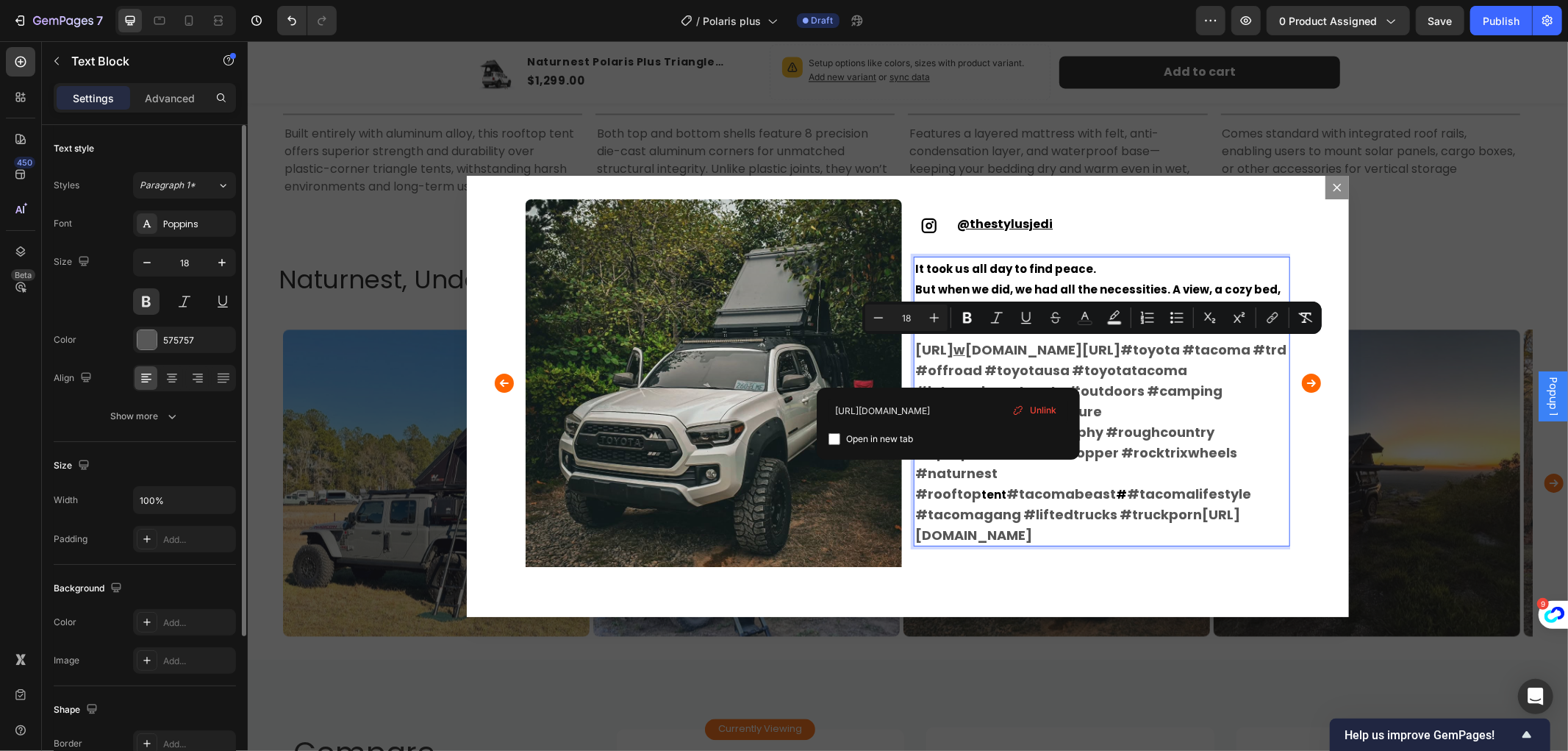
drag, startPoint x: 946, startPoint y: 369, endPoint x: 909, endPoint y: 349, distance: 42.1
click at [915, 349] on link "[URL] w [DOMAIN_NAME][URL]" at bounding box center [1017, 349] width 206 height 19
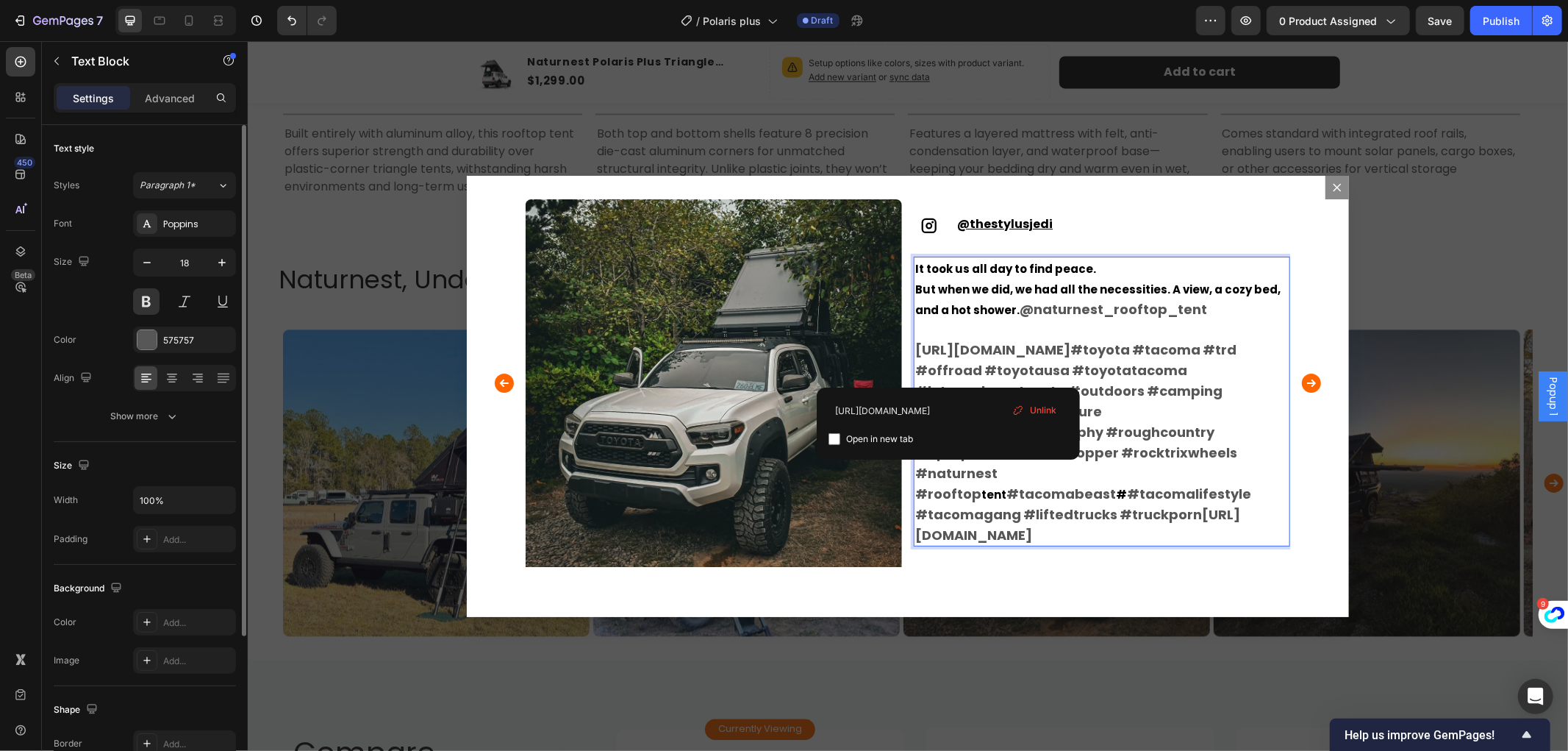
click at [992, 353] on p "It took us all day to find peace. But when we did, we had all the necessities. …" at bounding box center [1101, 400] width 373 height 287
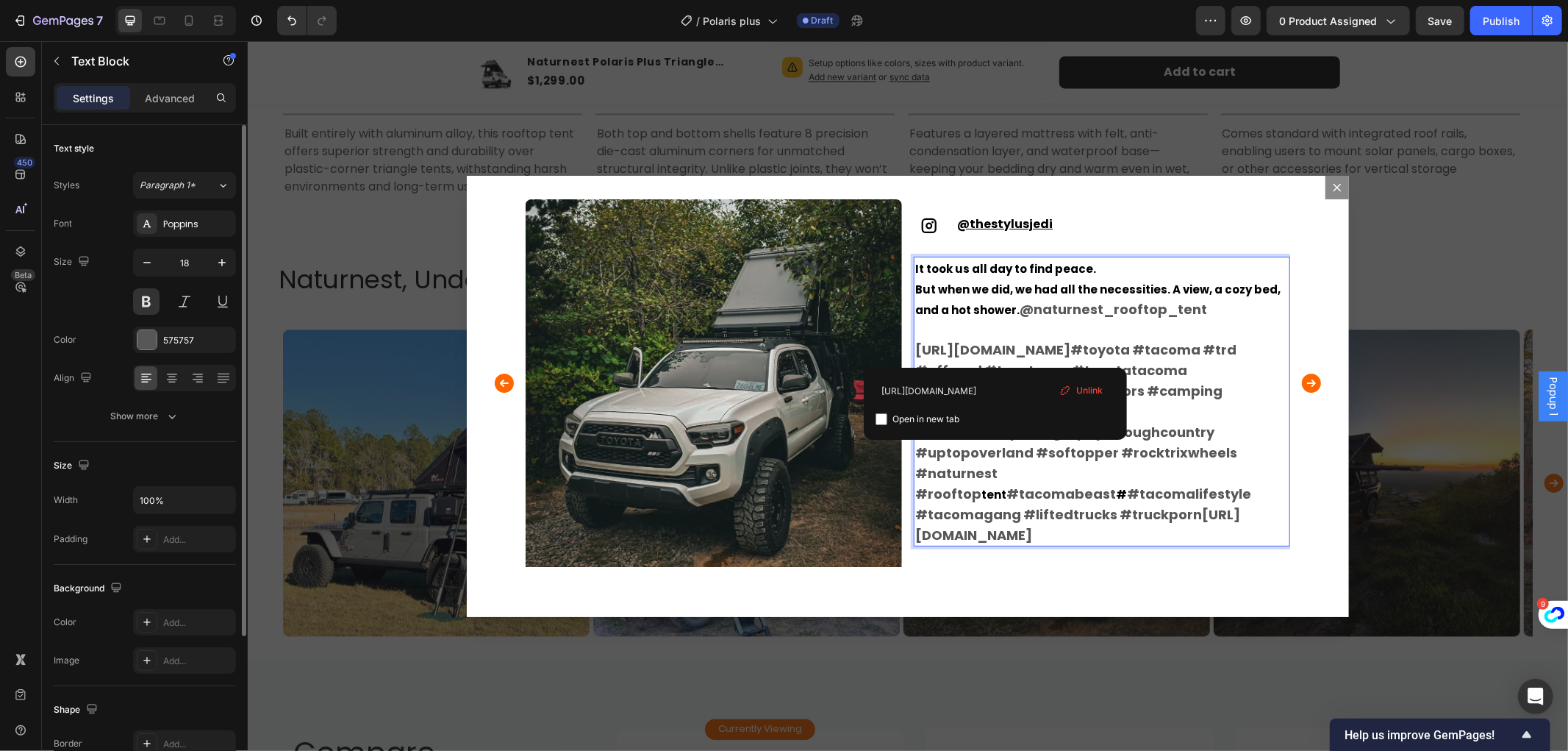
click at [1200, 359] on link "#tacoma" at bounding box center [1165, 349] width 69 height 19
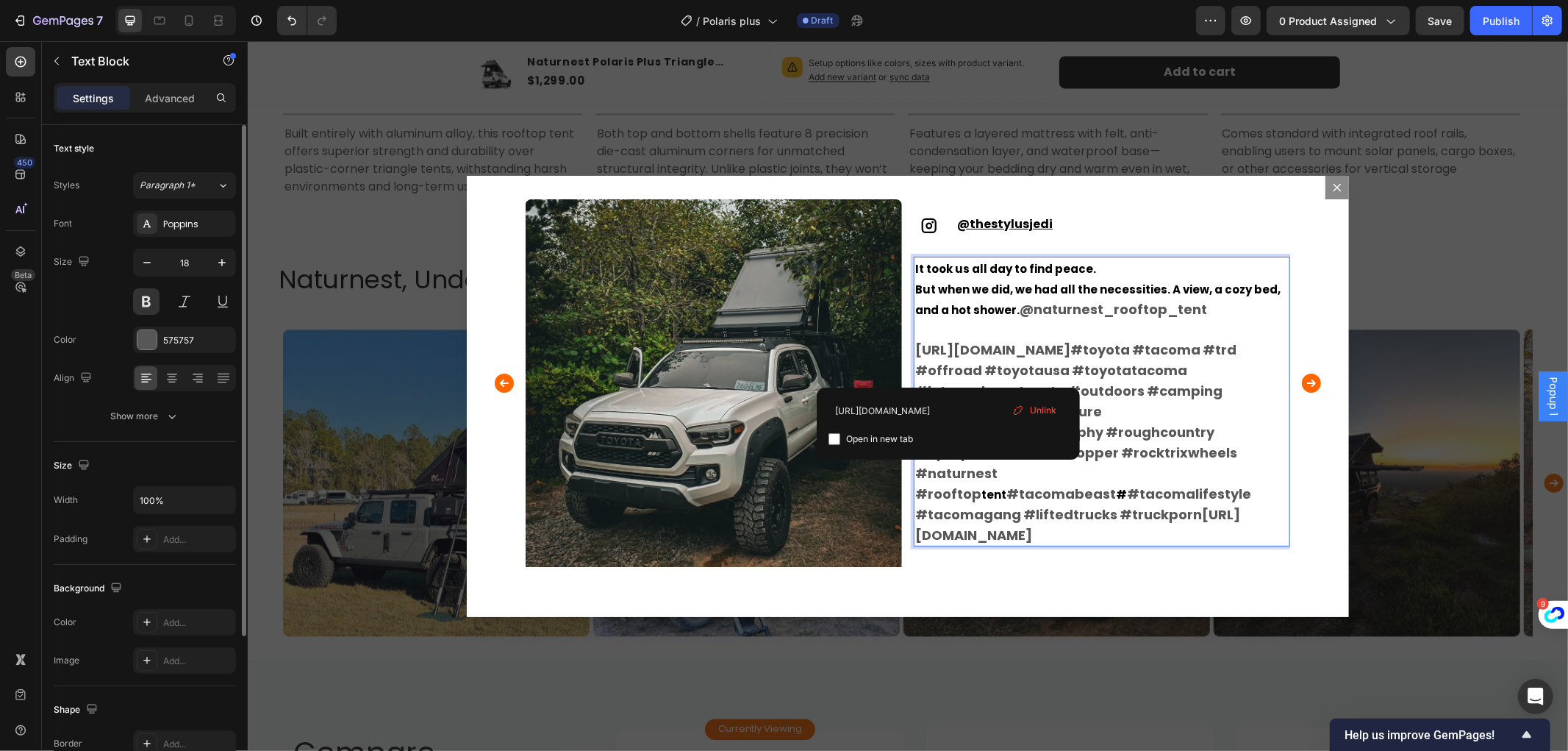
drag, startPoint x: 947, startPoint y: 373, endPoint x: 909, endPoint y: 344, distance: 47.8
click at [915, 344] on link "[URL][DOMAIN_NAME]" at bounding box center [992, 349] width 155 height 19
click at [1206, 584] on div "Image Icon @musiccityoverland Text Block Row Adventure doesn't have to be compl…" at bounding box center [907, 395] width 882 height 441
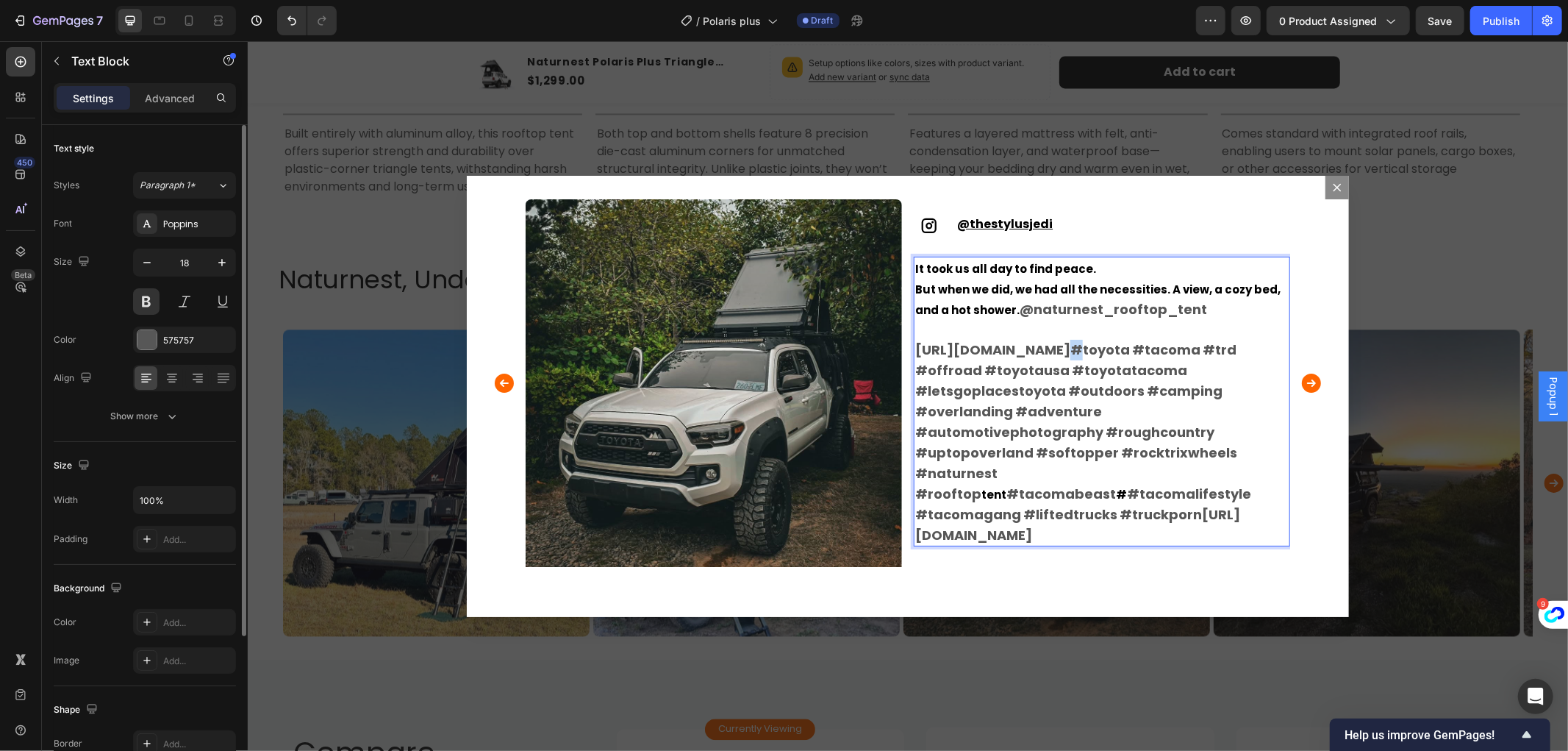
click at [1129, 359] on link "#toyota" at bounding box center [1099, 349] width 60 height 19
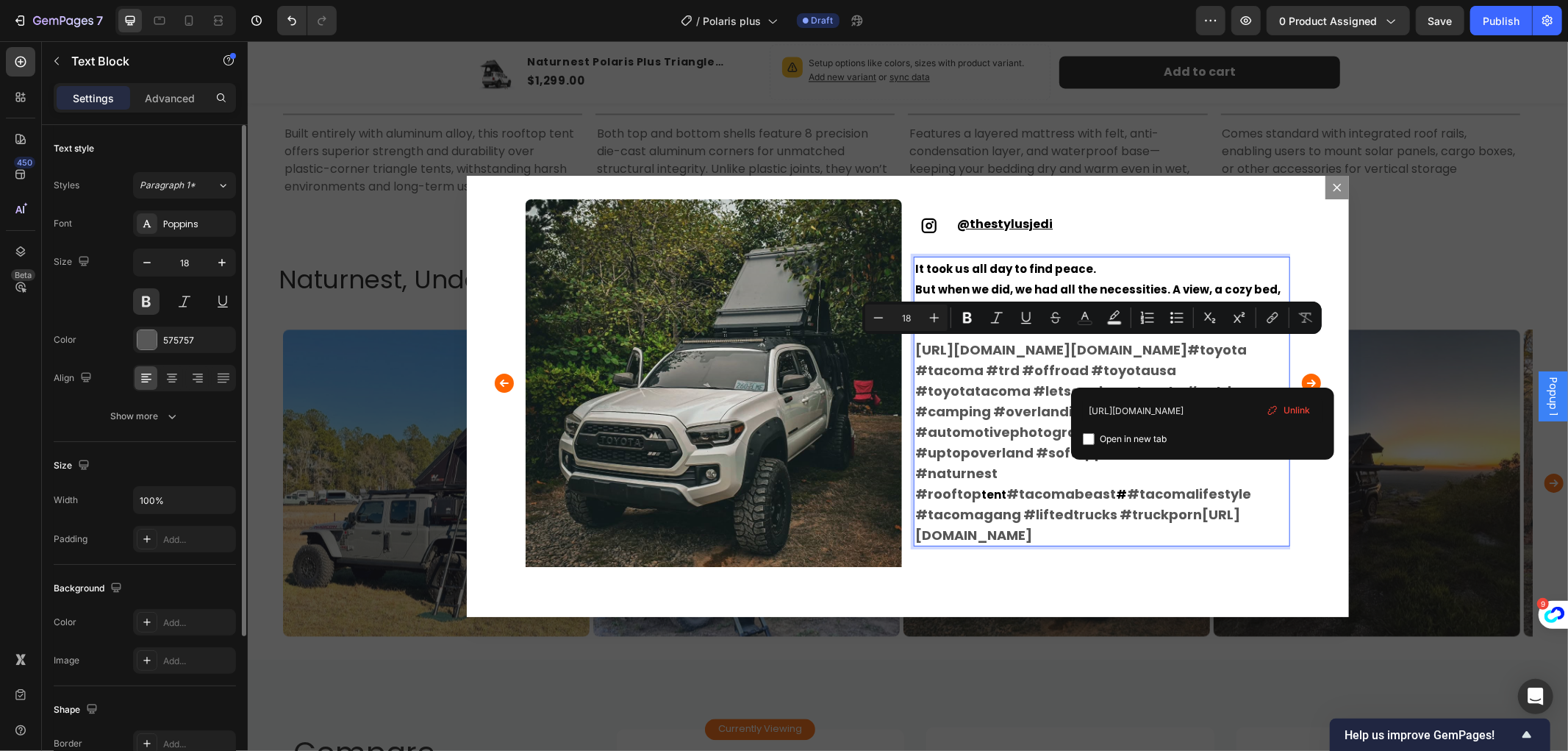
drag, startPoint x: 1203, startPoint y: 369, endPoint x: 914, endPoint y: 338, distance: 290.7
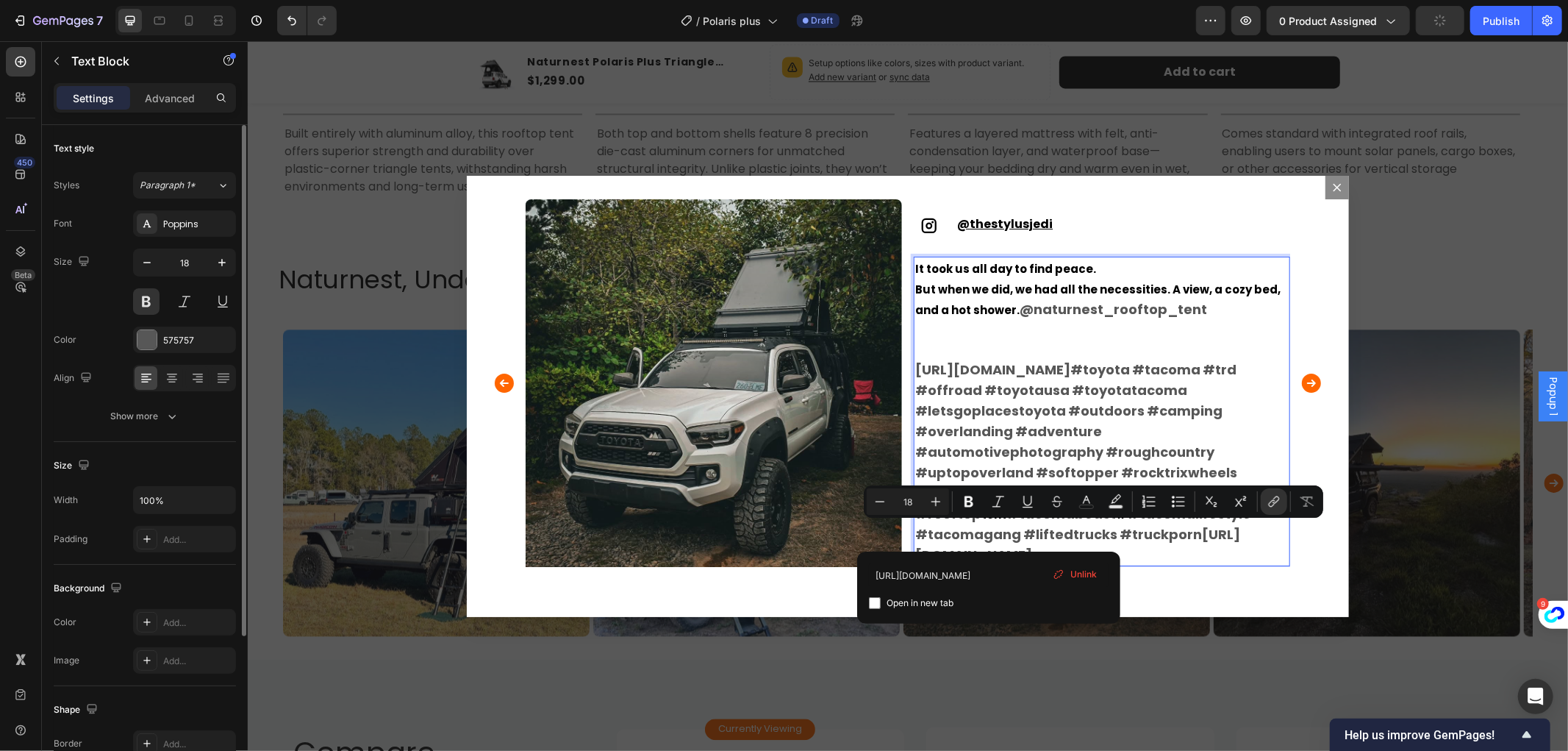
drag, startPoint x: 984, startPoint y: 527, endPoint x: 1133, endPoint y: 562, distance: 153.1
click at [1133, 562] on p "[URL][DOMAIN_NAME] #toyota #tacoma #trd #offroad #toyotausa #toyotatacoma #lets…" at bounding box center [1101, 461] width 373 height 206
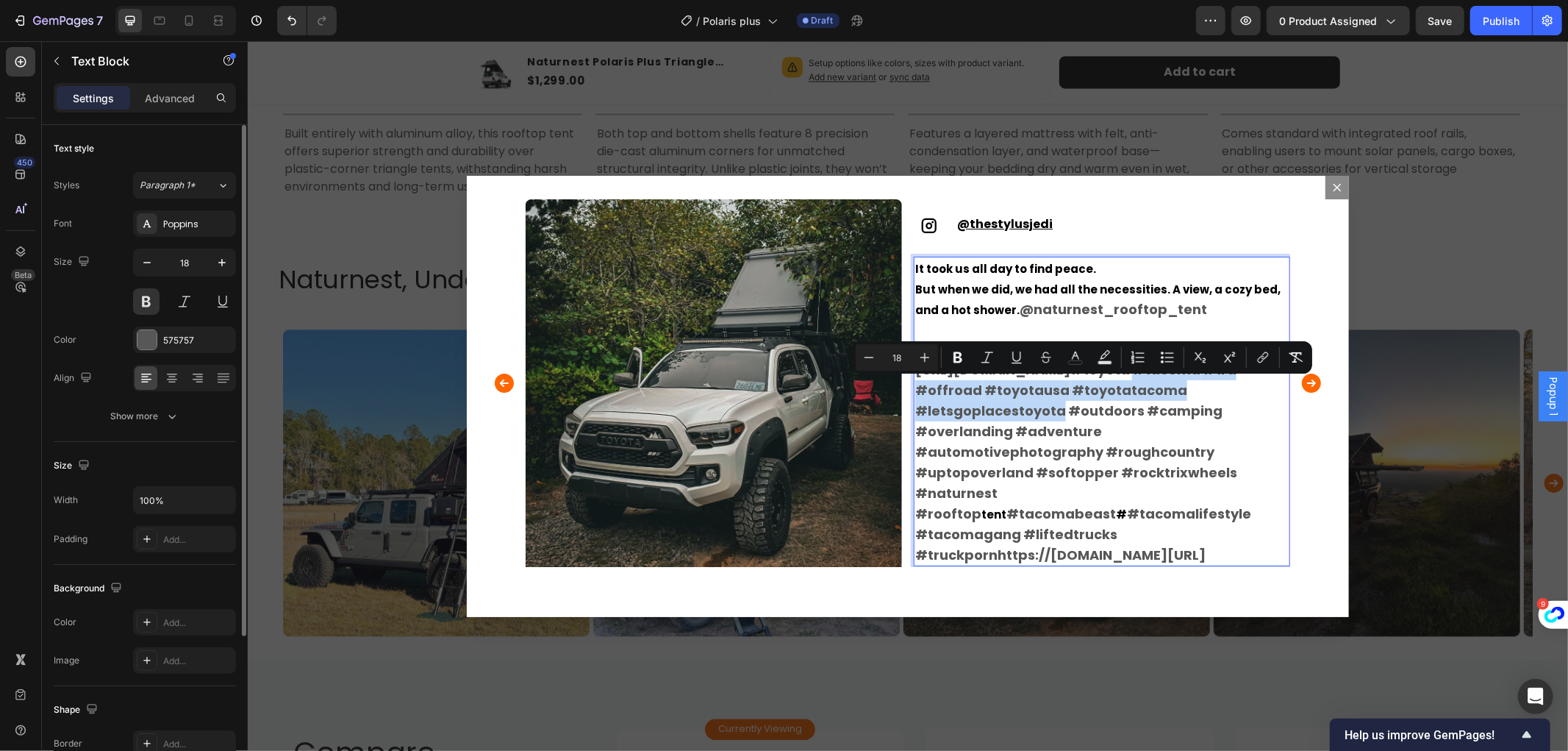
drag, startPoint x: 1091, startPoint y: 386, endPoint x: 1256, endPoint y: 403, distance: 165.9
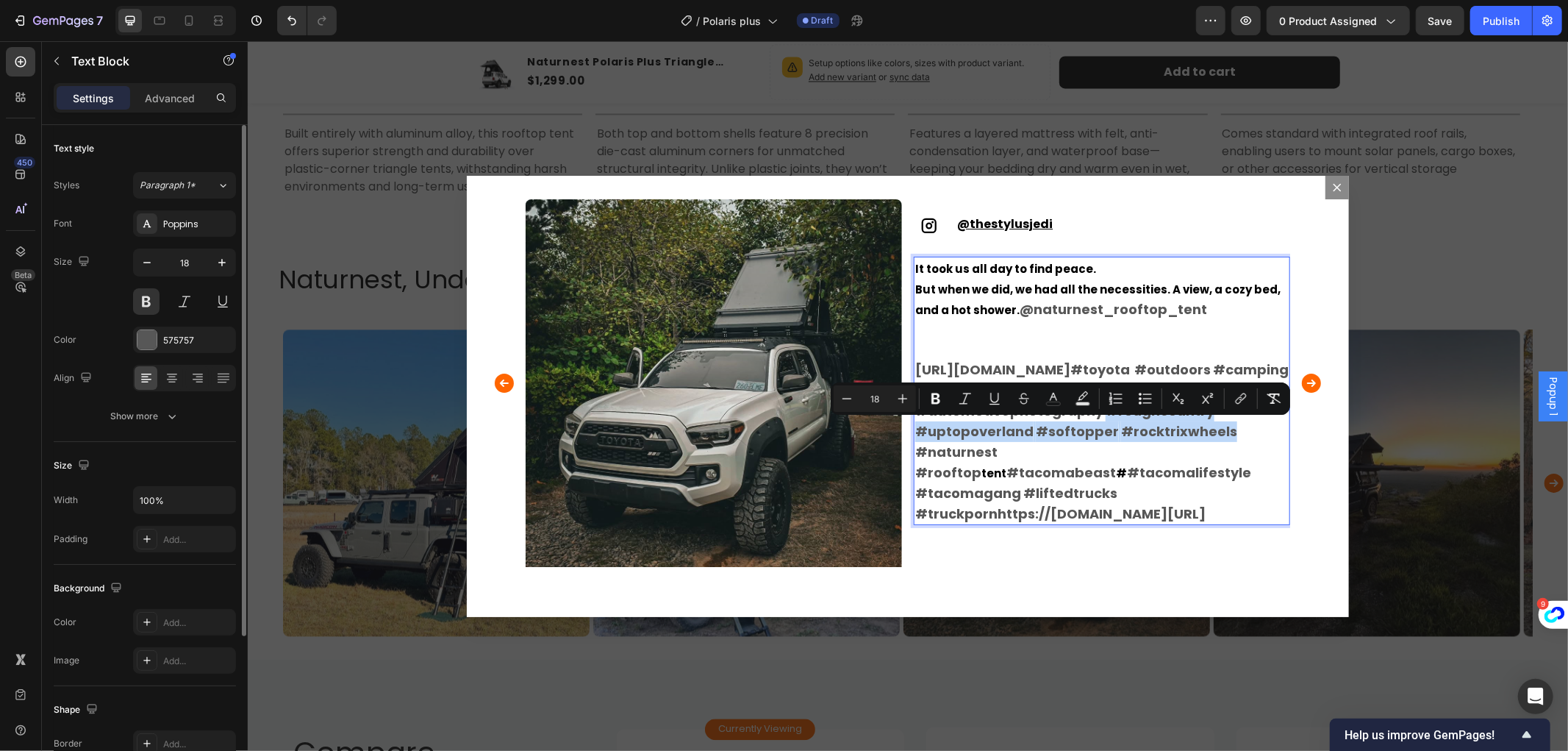
drag, startPoint x: 908, startPoint y: 427, endPoint x: 1020, endPoint y: 448, distance: 114.0
click at [1020, 448] on p "[URL][DOMAIN_NAME] #toyota #outdoors #camping #overlanding #adventure #automoti…" at bounding box center [1101, 440] width 373 height 164
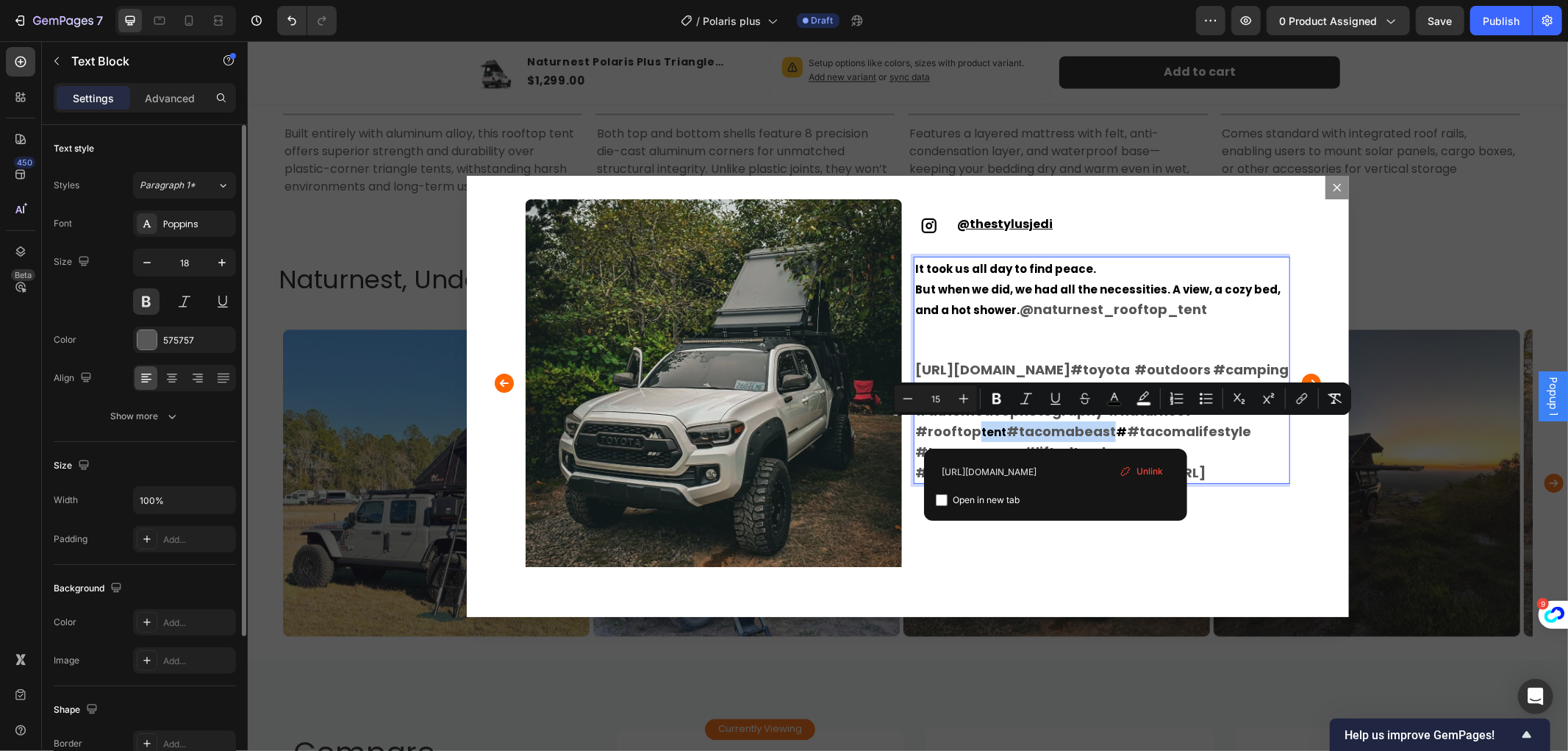
drag, startPoint x: 1055, startPoint y: 423, endPoint x: 1203, endPoint y: 434, distance: 148.4
click at [1203, 434] on p "[URL][DOMAIN_NAME] #toyota #outdoors #camping #overlanding #adventure #automoti…" at bounding box center [1101, 420] width 373 height 123
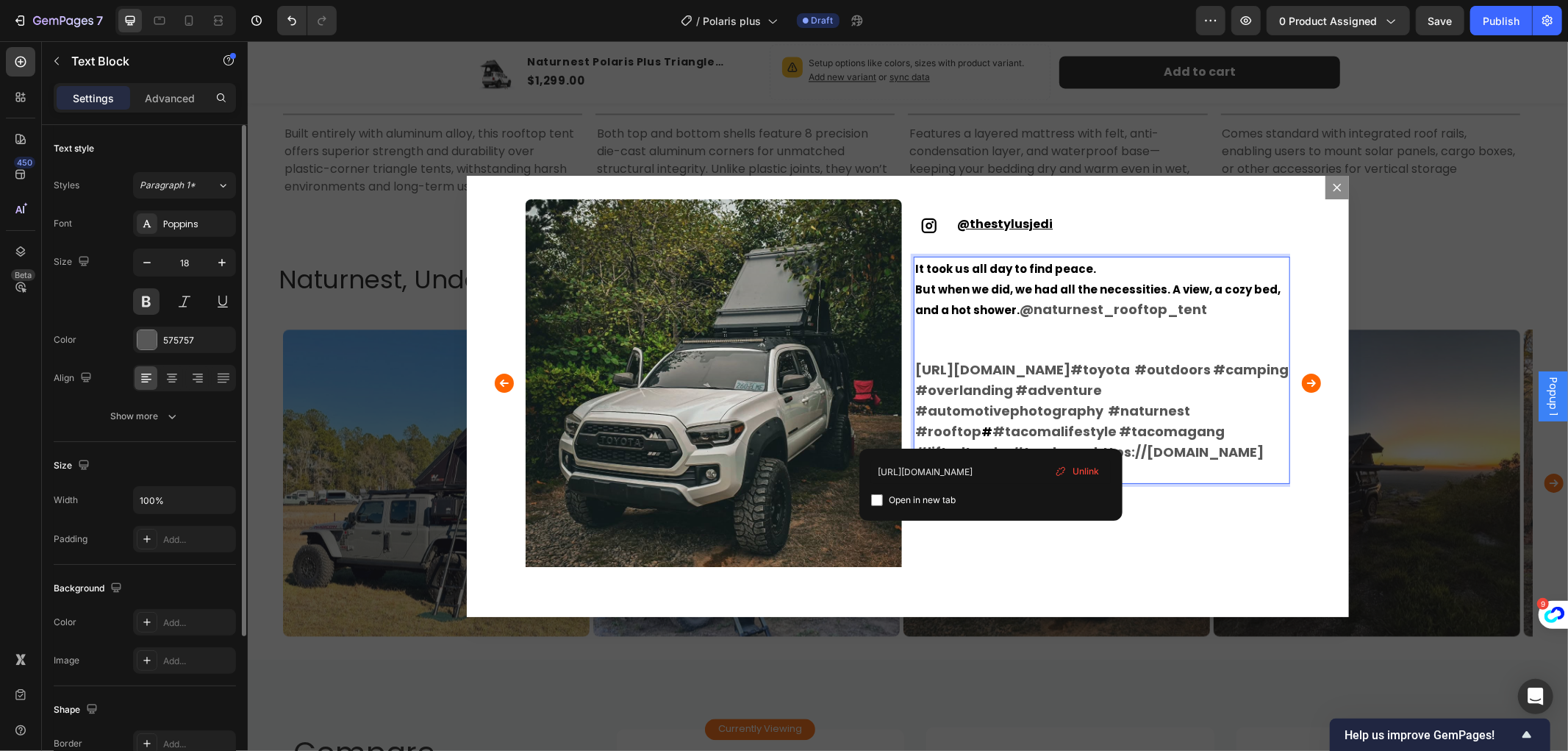
click at [1135, 427] on p "[URL][DOMAIN_NAME] #toyota #outdoors #camping #overlanding #adventure #automoti…" at bounding box center [1101, 420] width 373 height 123
click at [1163, 558] on div "Icon @ thestylusjedi Text Block Row It took us all day to find peace. But when …" at bounding box center [1101, 386] width 376 height 376
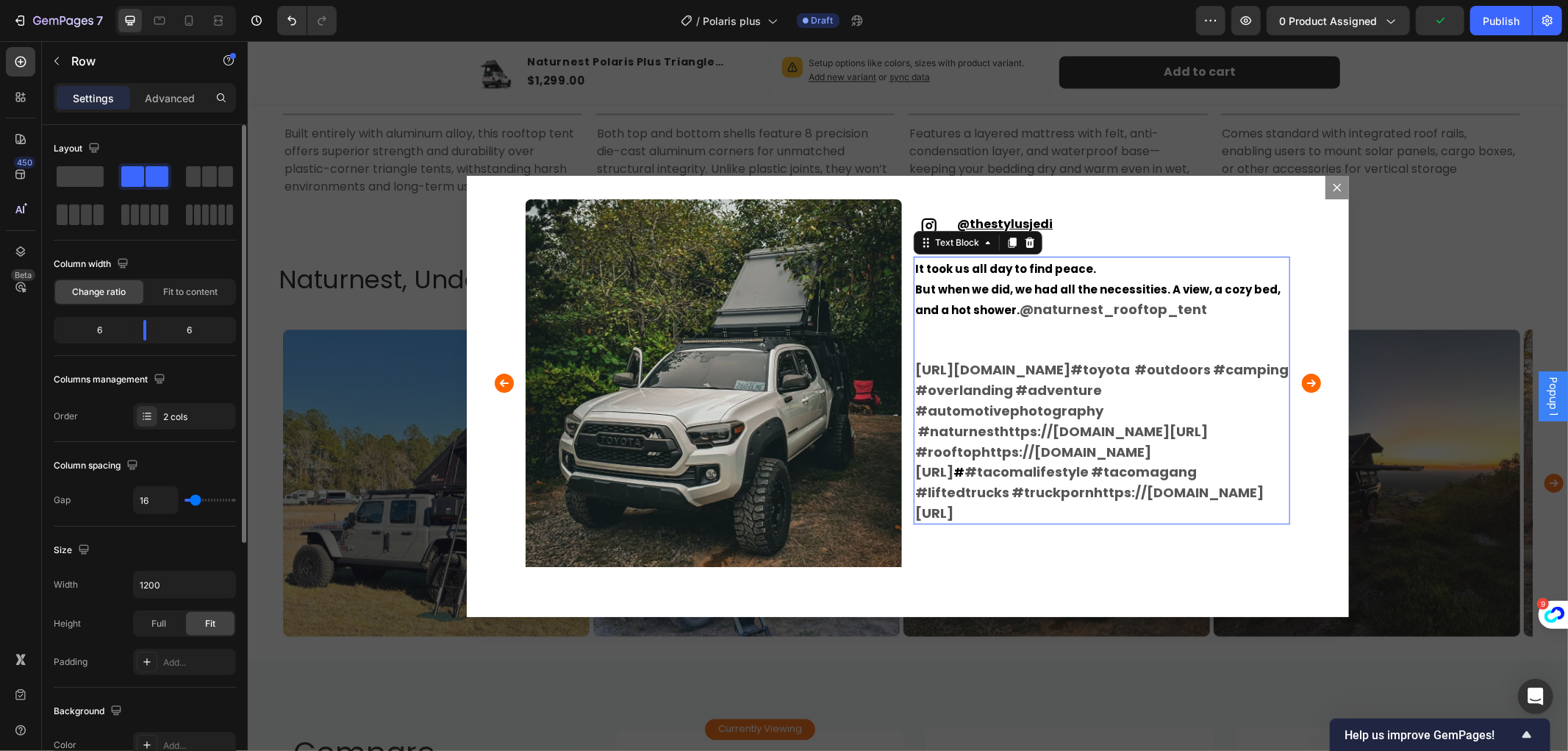
click at [986, 428] on link "#naturnesthttps://[DOMAIN_NAME][URL]" at bounding box center [1062, 430] width 290 height 19
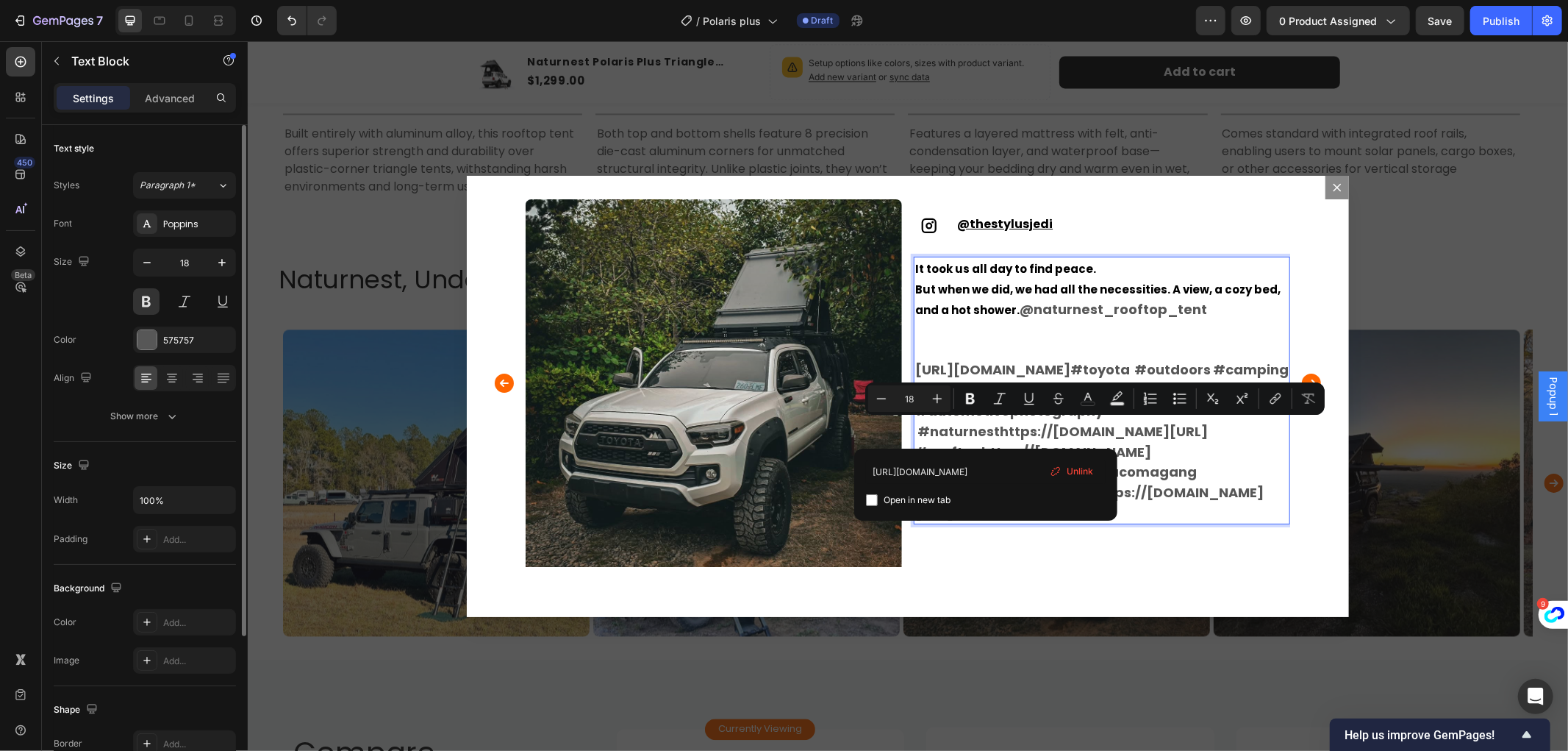
drag, startPoint x: 983, startPoint y: 427, endPoint x: 1051, endPoint y: 443, distance: 69.9
click at [1051, 443] on p "[URL][DOMAIN_NAME] #toyota #outdoors #camping #overlanding #adventure #automoti…" at bounding box center [1101, 440] width 373 height 163
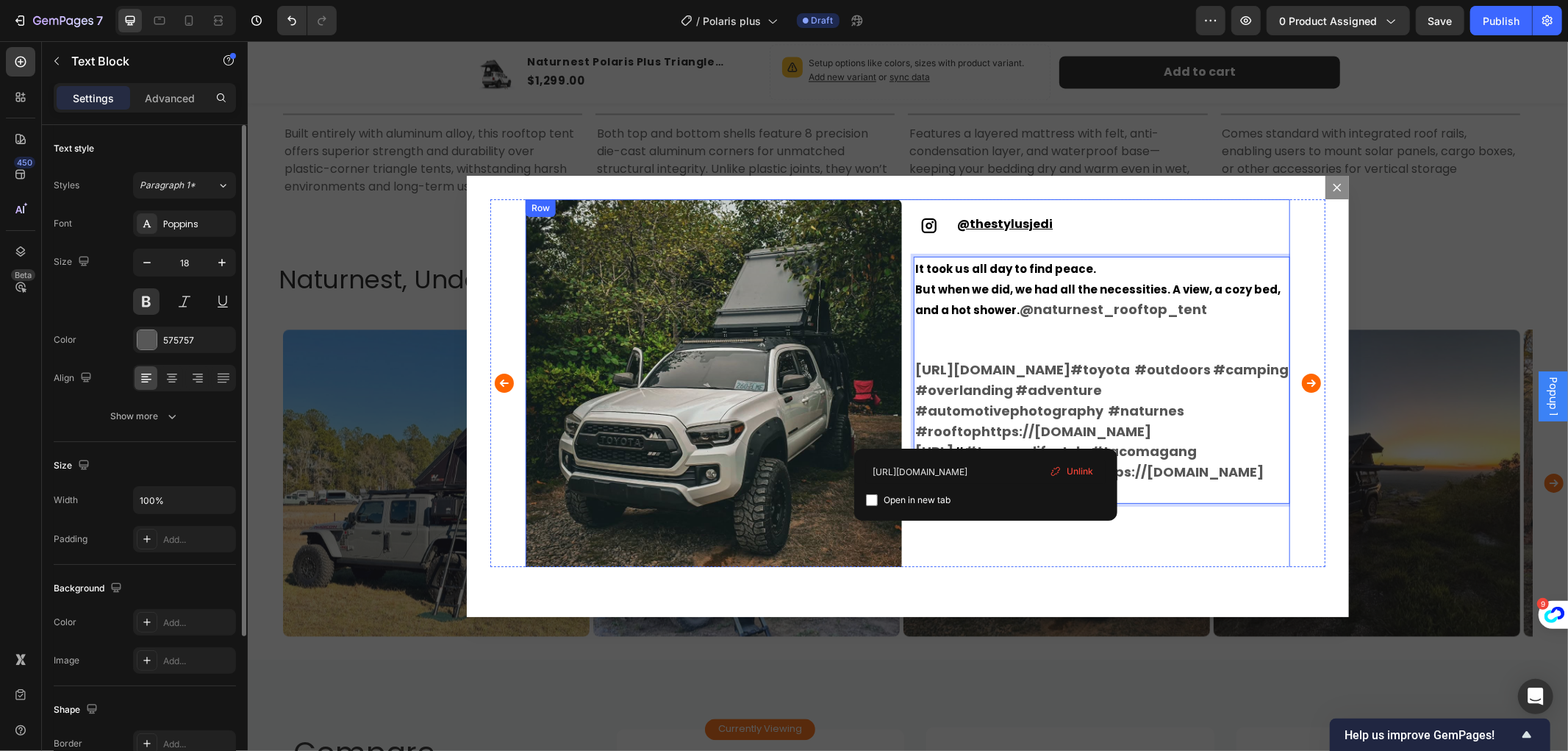
click at [1145, 559] on div "Icon @ thestylusjedi Text Block Row It took us all day to find peace. But when …" at bounding box center [1101, 386] width 376 height 376
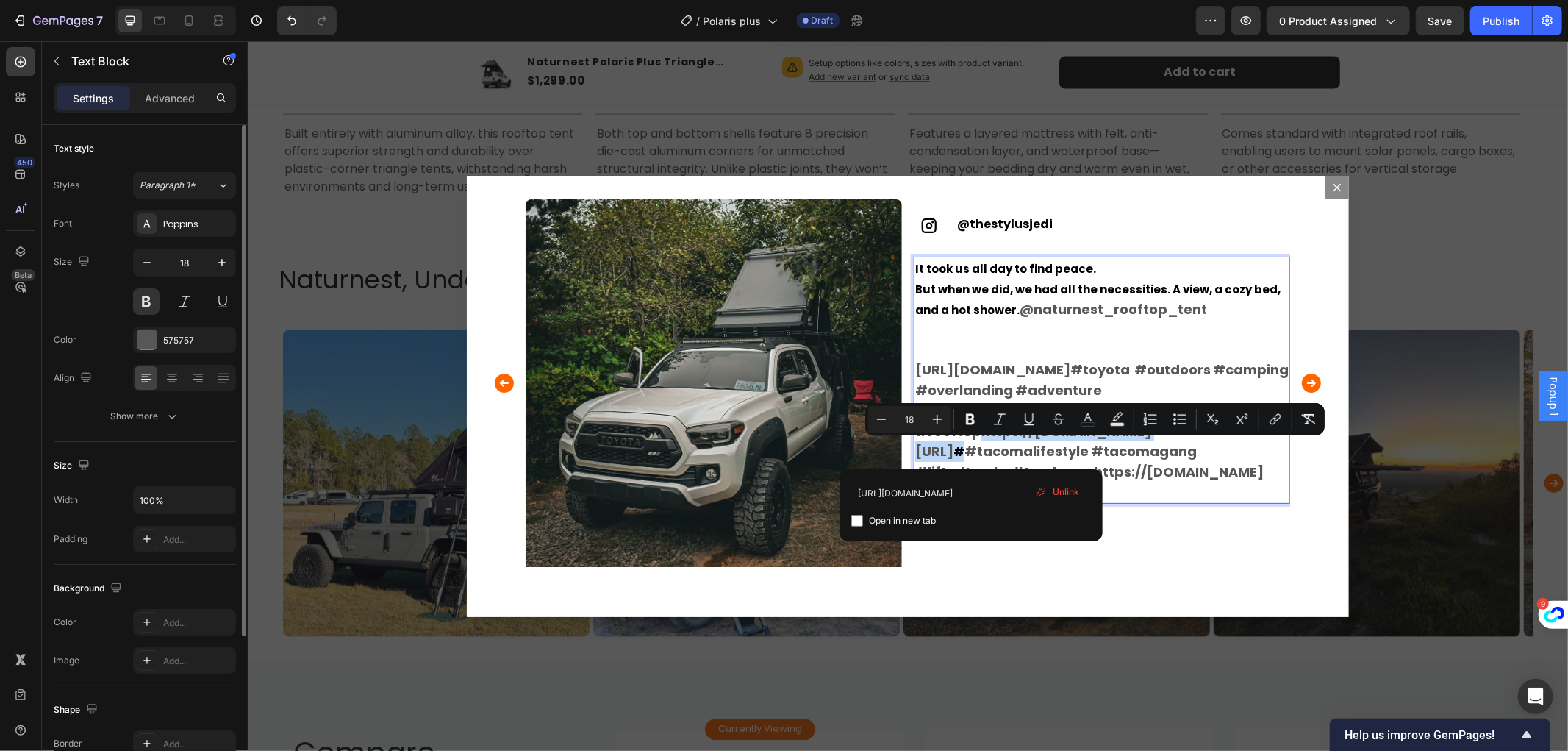
drag, startPoint x: 971, startPoint y: 446, endPoint x: 1204, endPoint y: 515, distance: 243.0
click at [955, 473] on p "[URL][DOMAIN_NAME] #toyota #outdoors #camping #overlanding #adventure #automoti…" at bounding box center [1101, 430] width 373 height 143
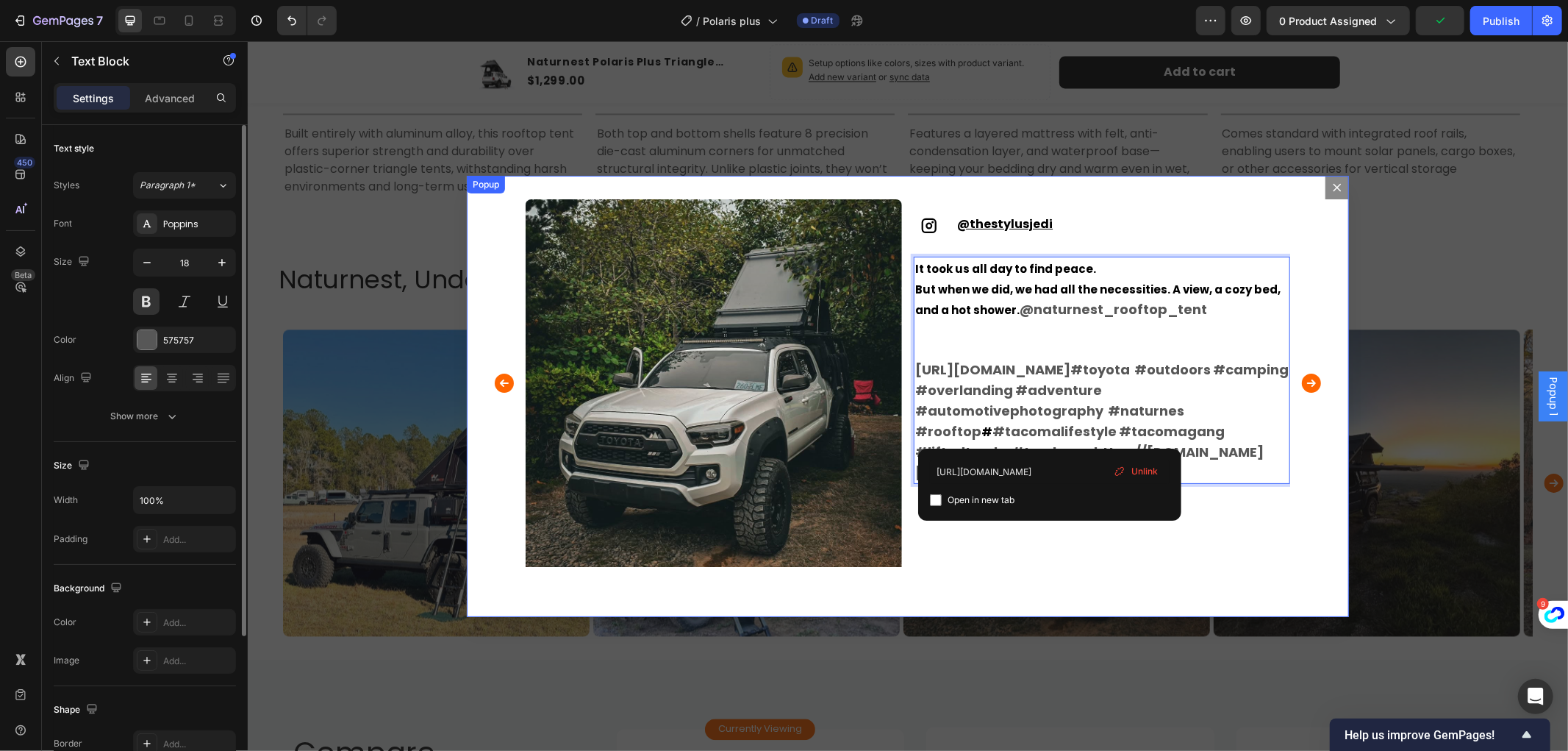
click at [1131, 567] on div "Image Icon @musiccityoverland Text Block Row Adventure doesn't have to be compl…" at bounding box center [907, 395] width 882 height 441
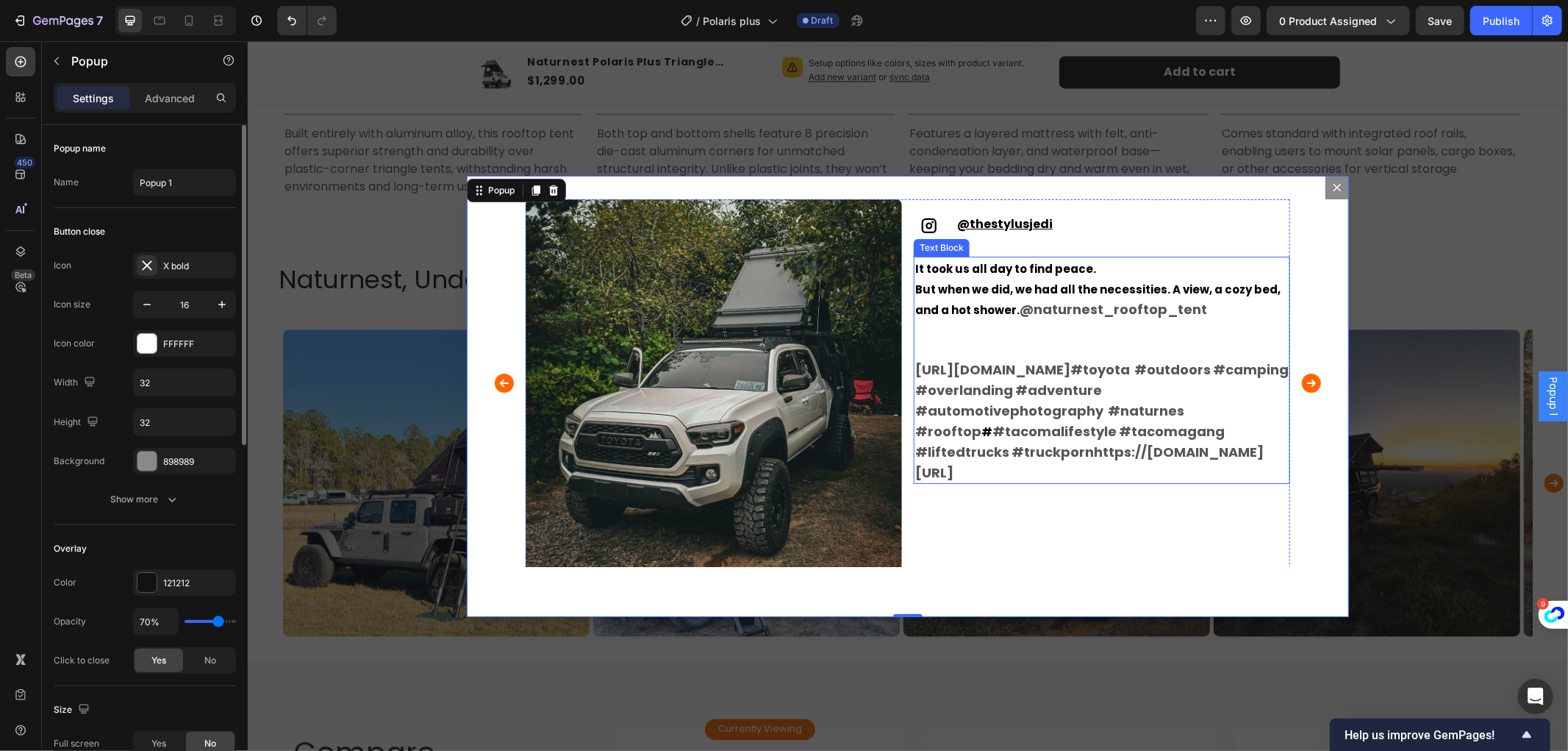
click at [992, 427] on span "#" at bounding box center [986, 431] width 11 height 16
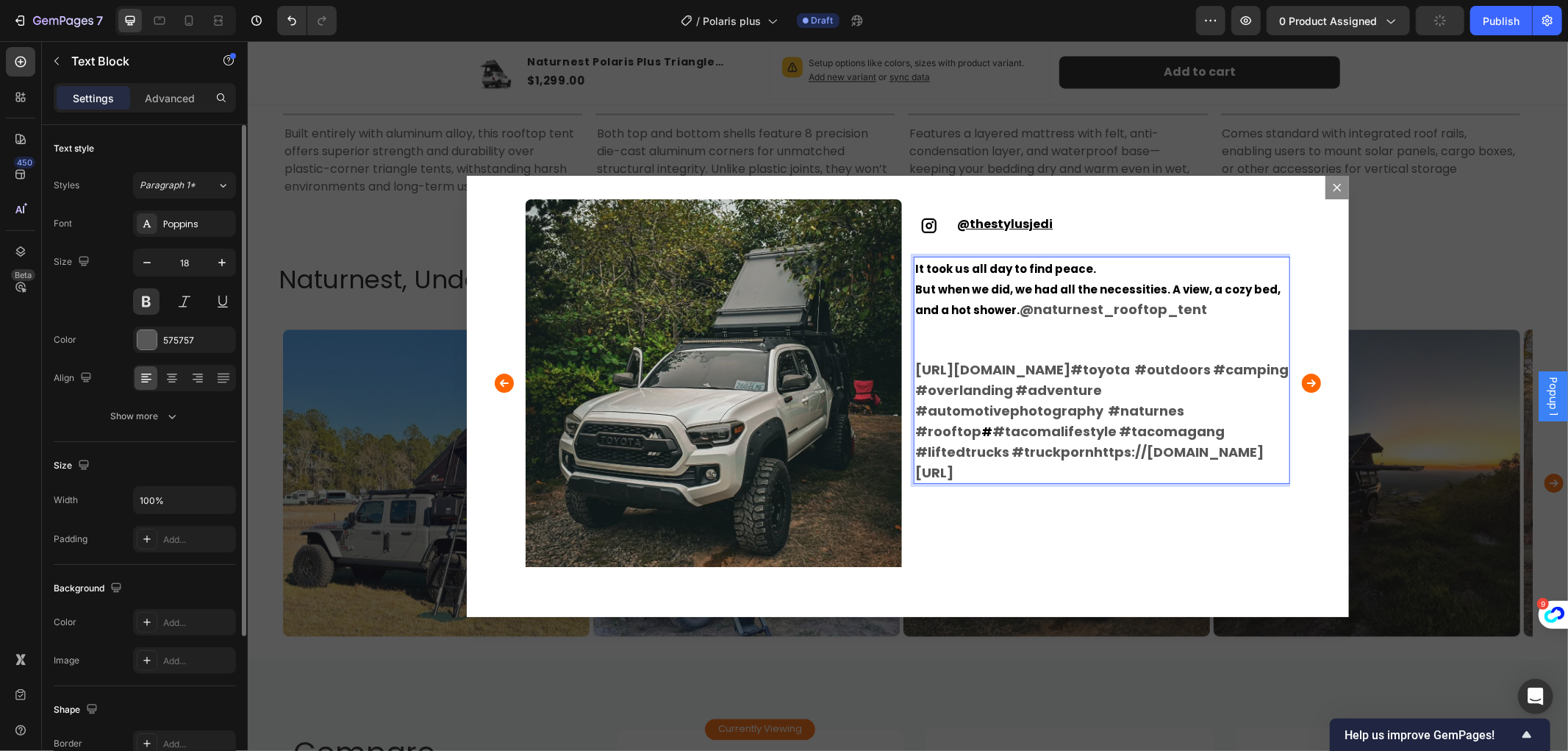
click at [1058, 429] on link "#tacomalifestyle" at bounding box center [1054, 430] width 124 height 19
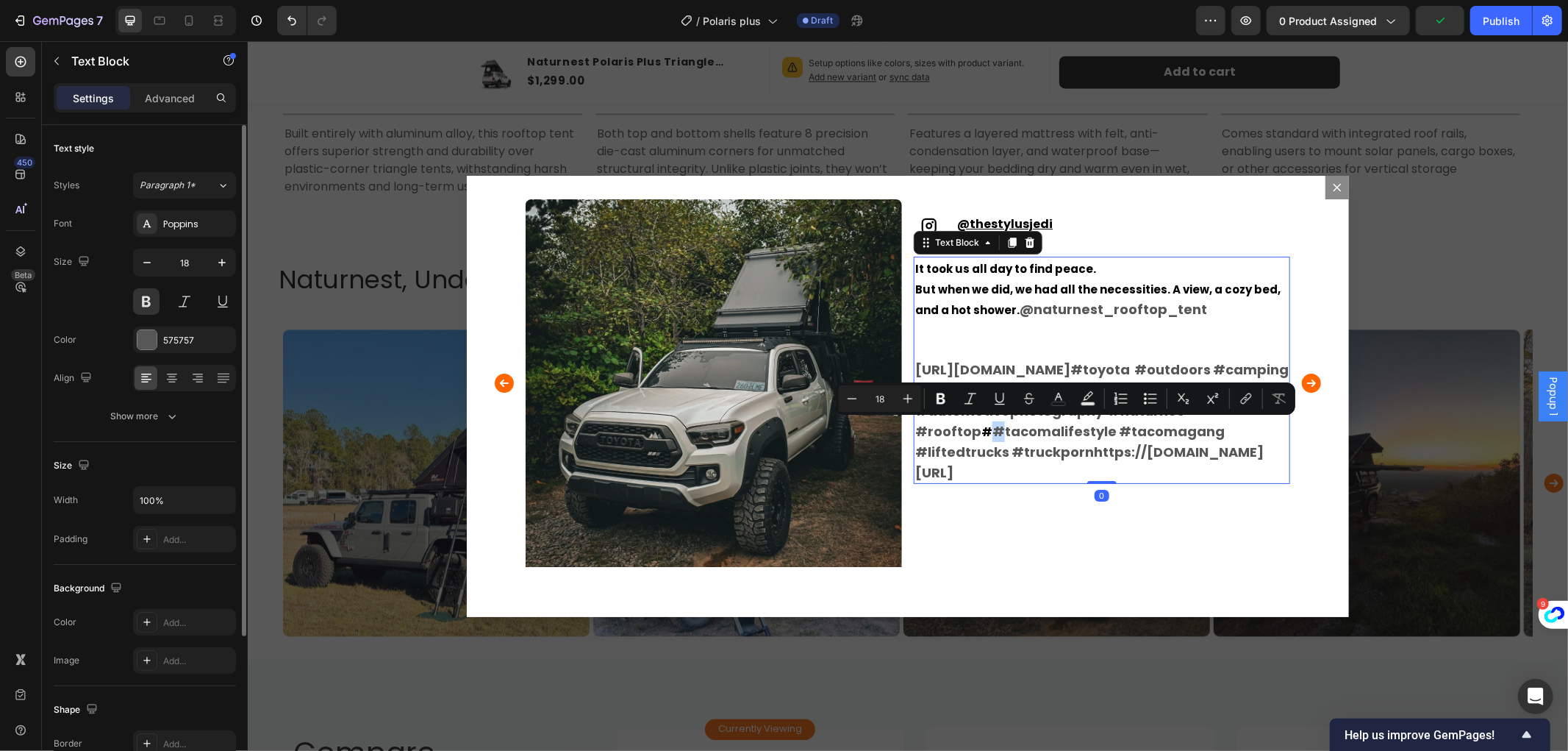
click at [1058, 429] on p "[URL][DOMAIN_NAME] #toyota #outdoors #camping #overlanding #adventure #automoti…" at bounding box center [1101, 420] width 373 height 123
click at [992, 434] on span "#" at bounding box center [986, 431] width 11 height 16
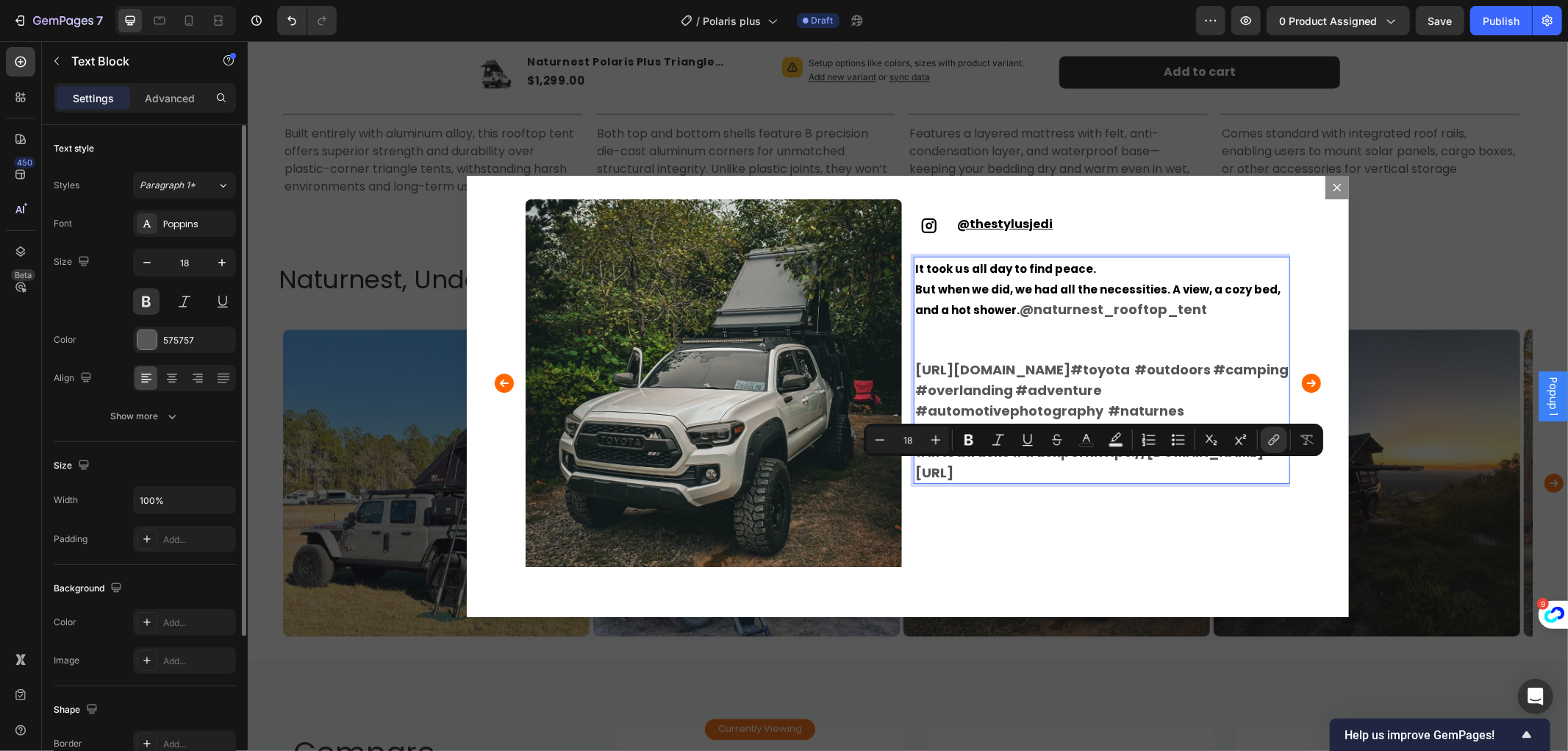
drag, startPoint x: 908, startPoint y: 467, endPoint x: 1010, endPoint y: 487, distance: 103.9
click at [1010, 482] on p "[URL][DOMAIN_NAME] #toyota #outdoors #camping #overlanding #adventure #automoti…" at bounding box center [1101, 420] width 373 height 123
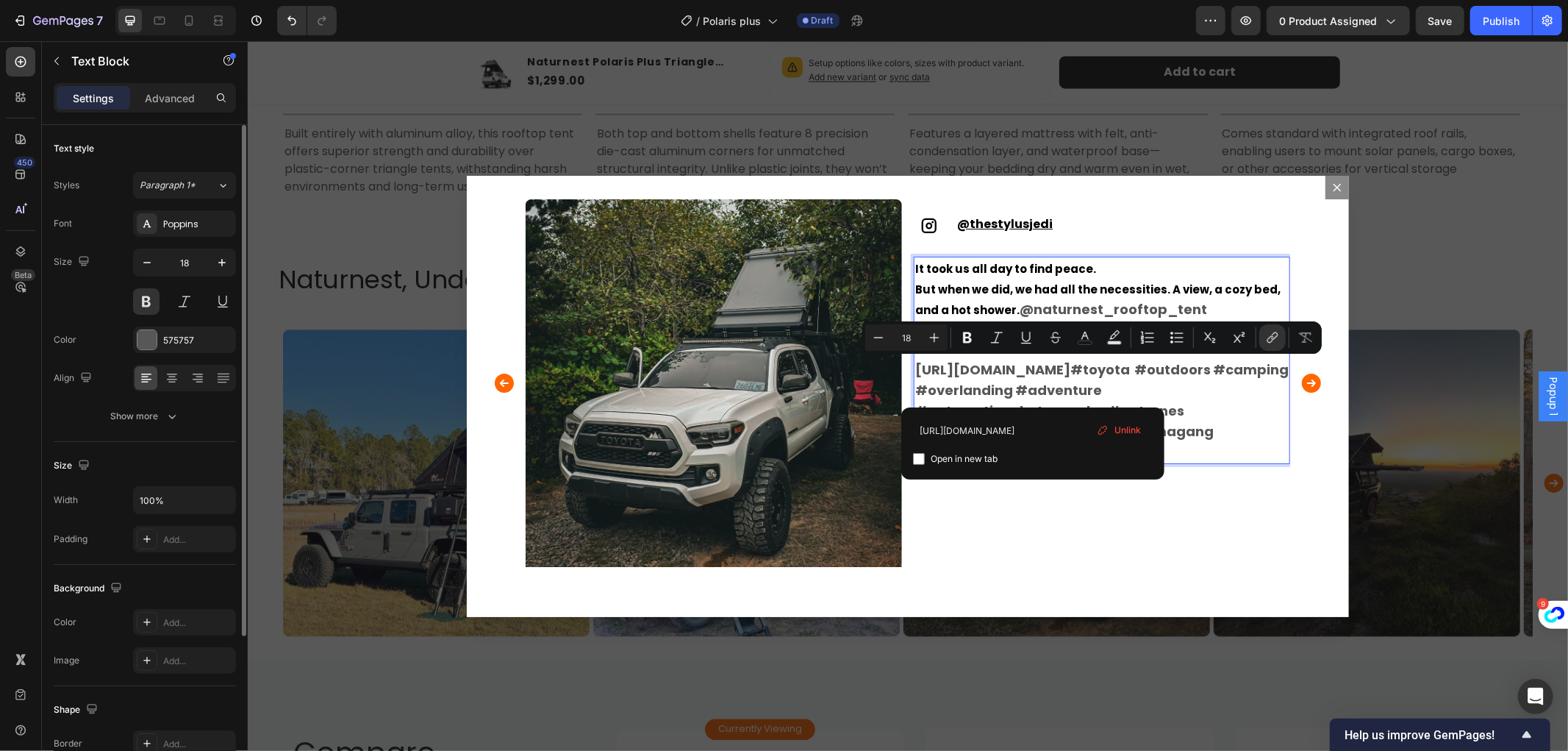
drag, startPoint x: 1033, startPoint y: 389, endPoint x: 908, endPoint y: 364, distance: 127.5
click at [915, 364] on p "[URL][DOMAIN_NAME] #toyota #outdoors #camping #overlanding #adventure #automoti…" at bounding box center [1101, 410] width 373 height 103
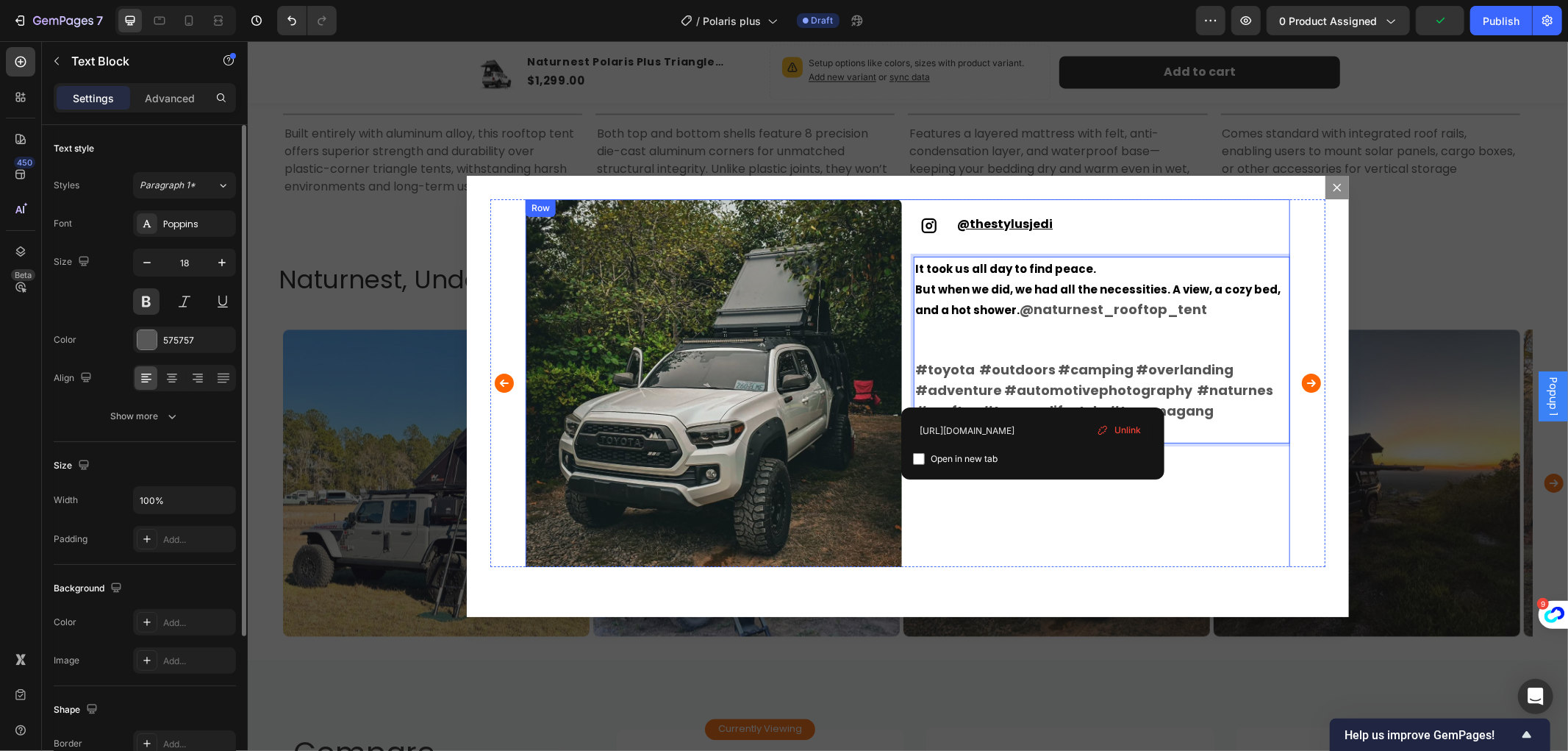
click at [1068, 528] on div "Icon @ thestylusjedi Text Block Row It took us all day to find peace. But when …" at bounding box center [1101, 386] width 376 height 376
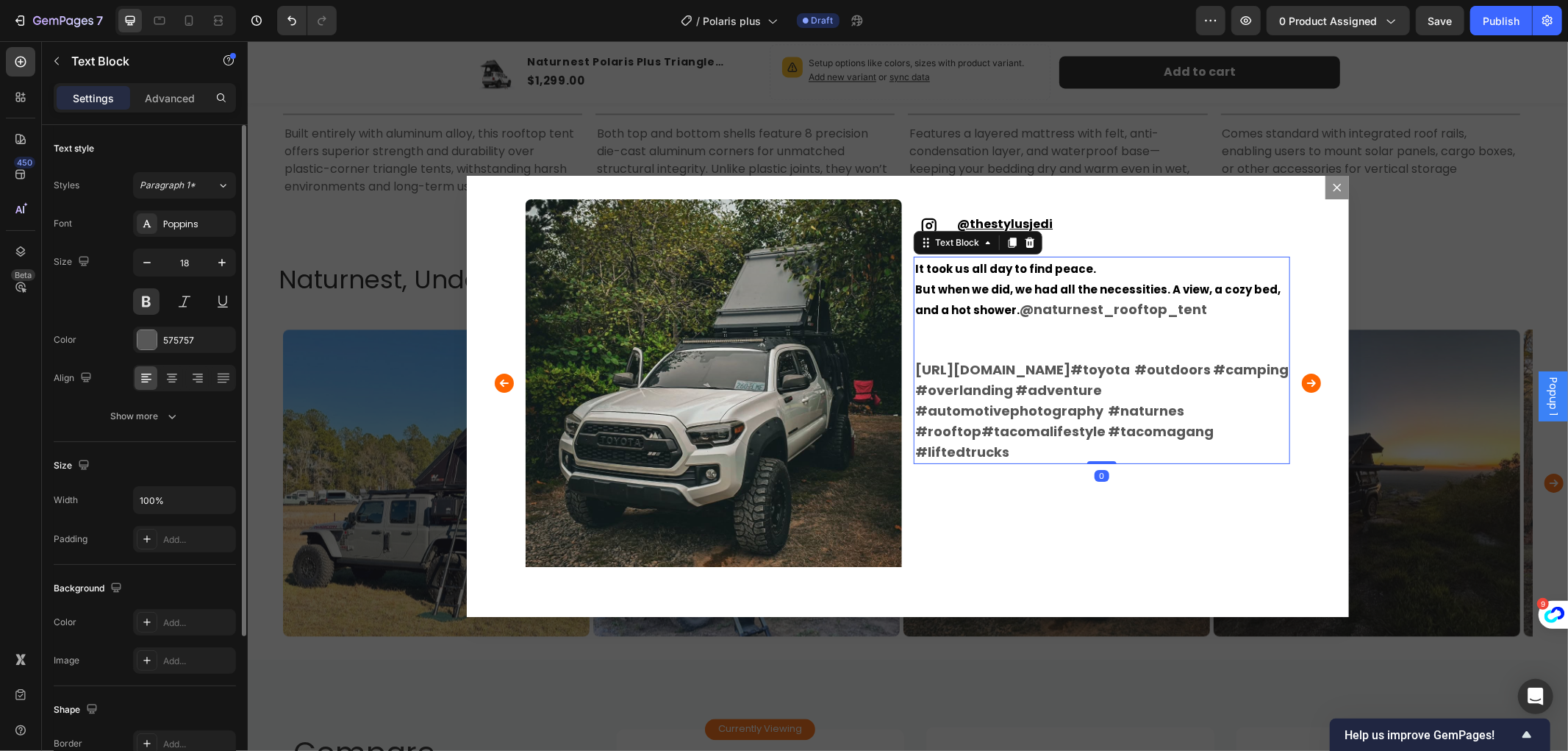
click at [1069, 378] on link "#toyota" at bounding box center [1099, 369] width 60 height 19
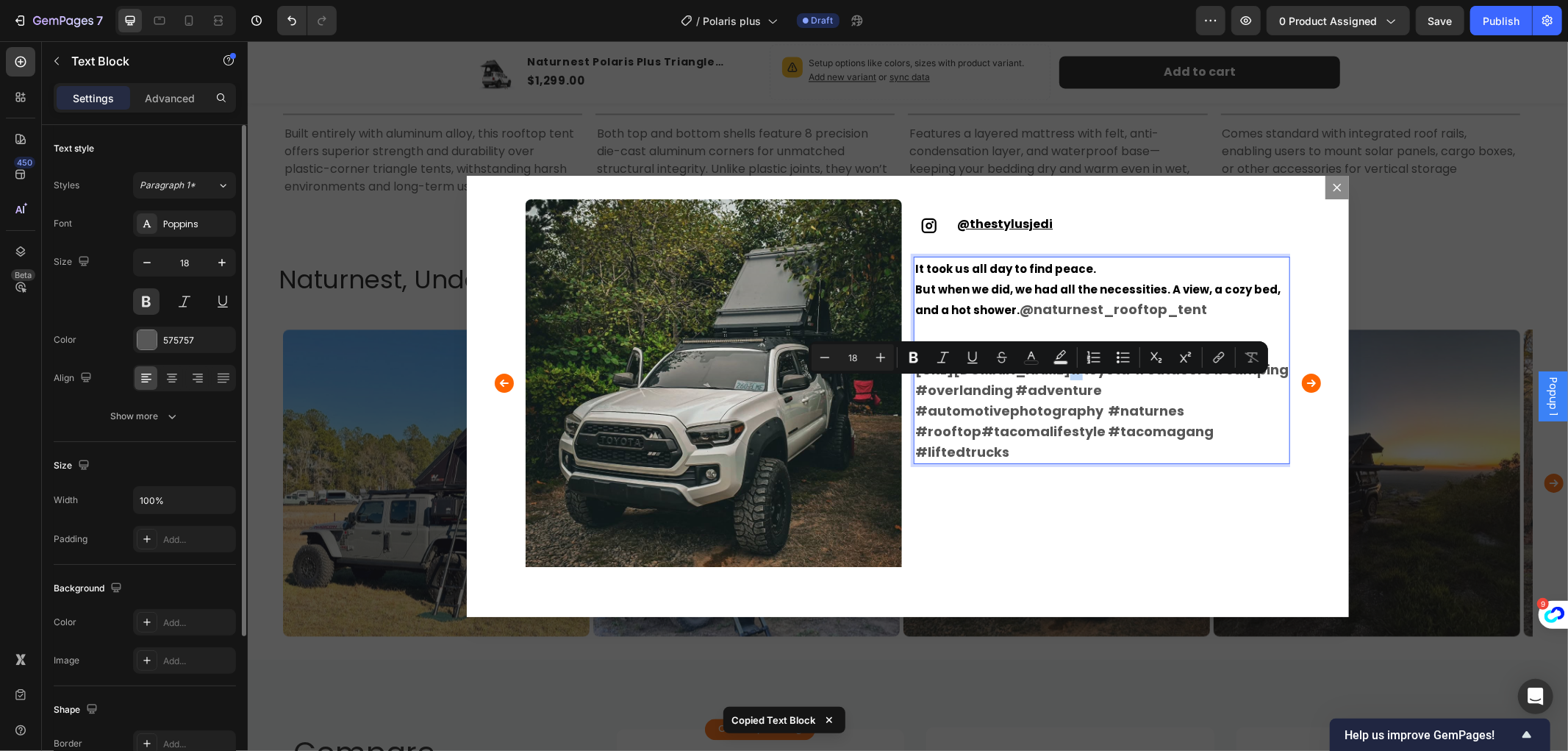
click at [1069, 378] on link "#toyota" at bounding box center [1099, 369] width 60 height 19
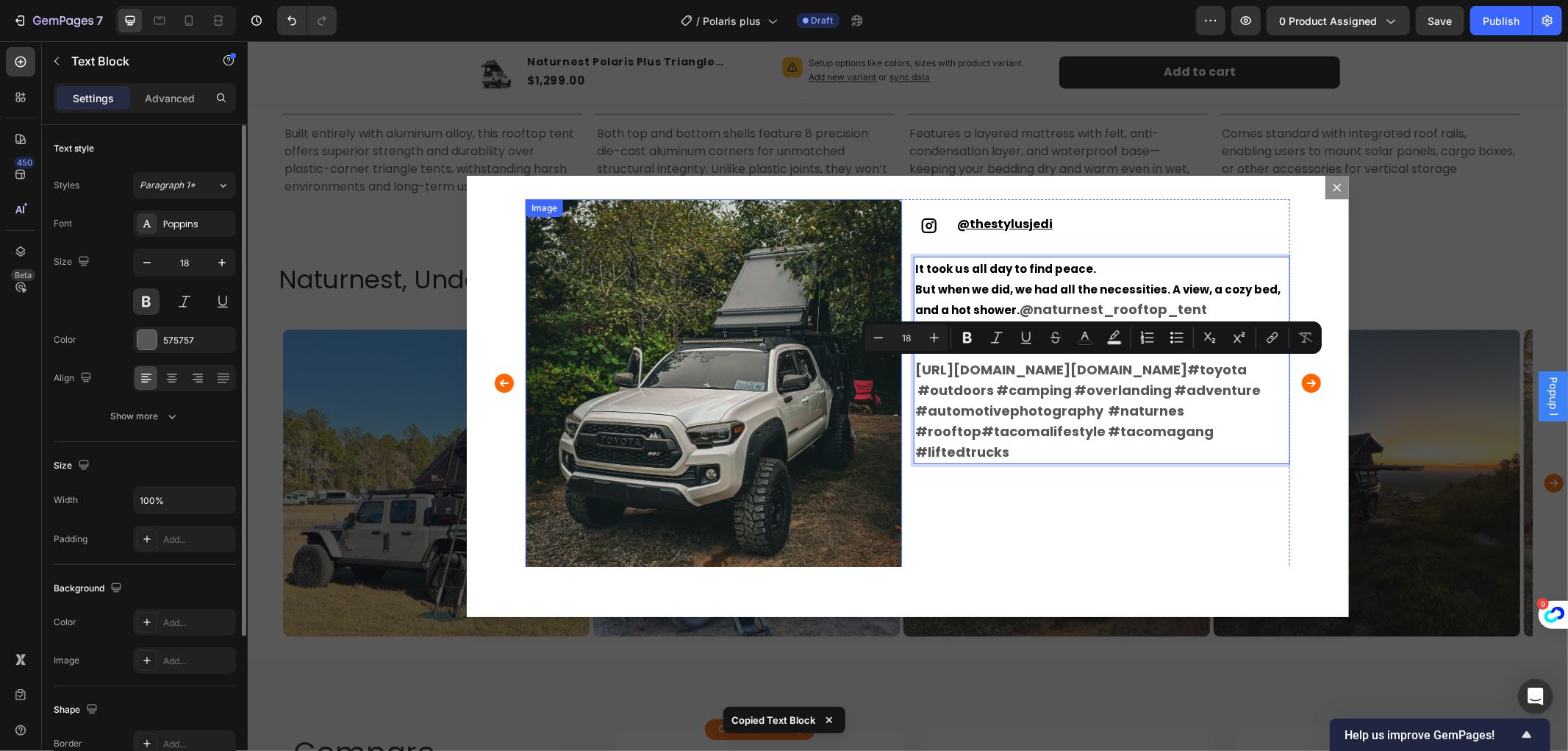
drag, startPoint x: 1032, startPoint y: 389, endPoint x: 889, endPoint y: 368, distance: 144.5
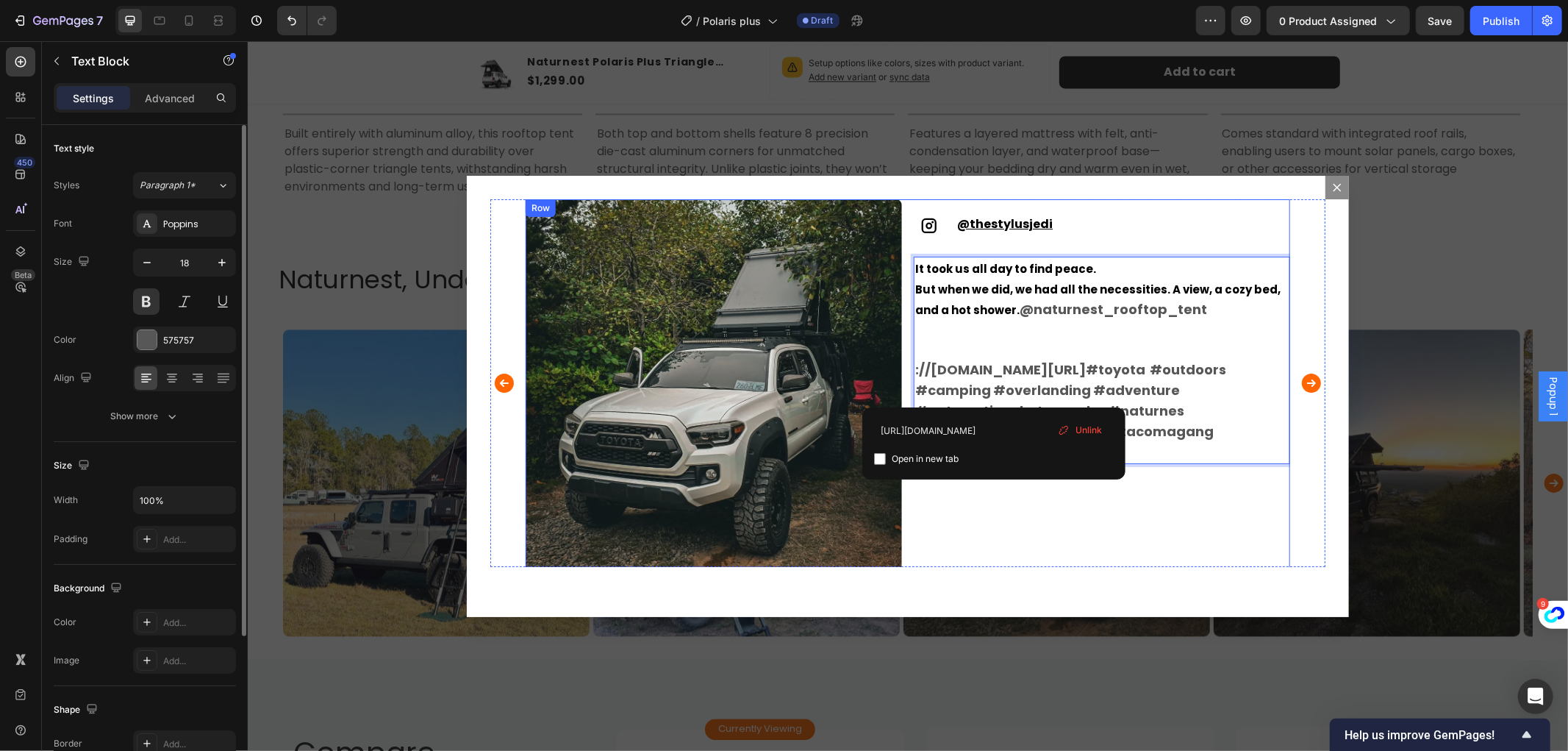
drag, startPoint x: 993, startPoint y: 386, endPoint x: 905, endPoint y: 362, distance: 91.2
click at [905, 362] on div "Image Icon @ thestylusjedi Text Block Row It took us all day to find peace. But…" at bounding box center [908, 386] width 765 height 376
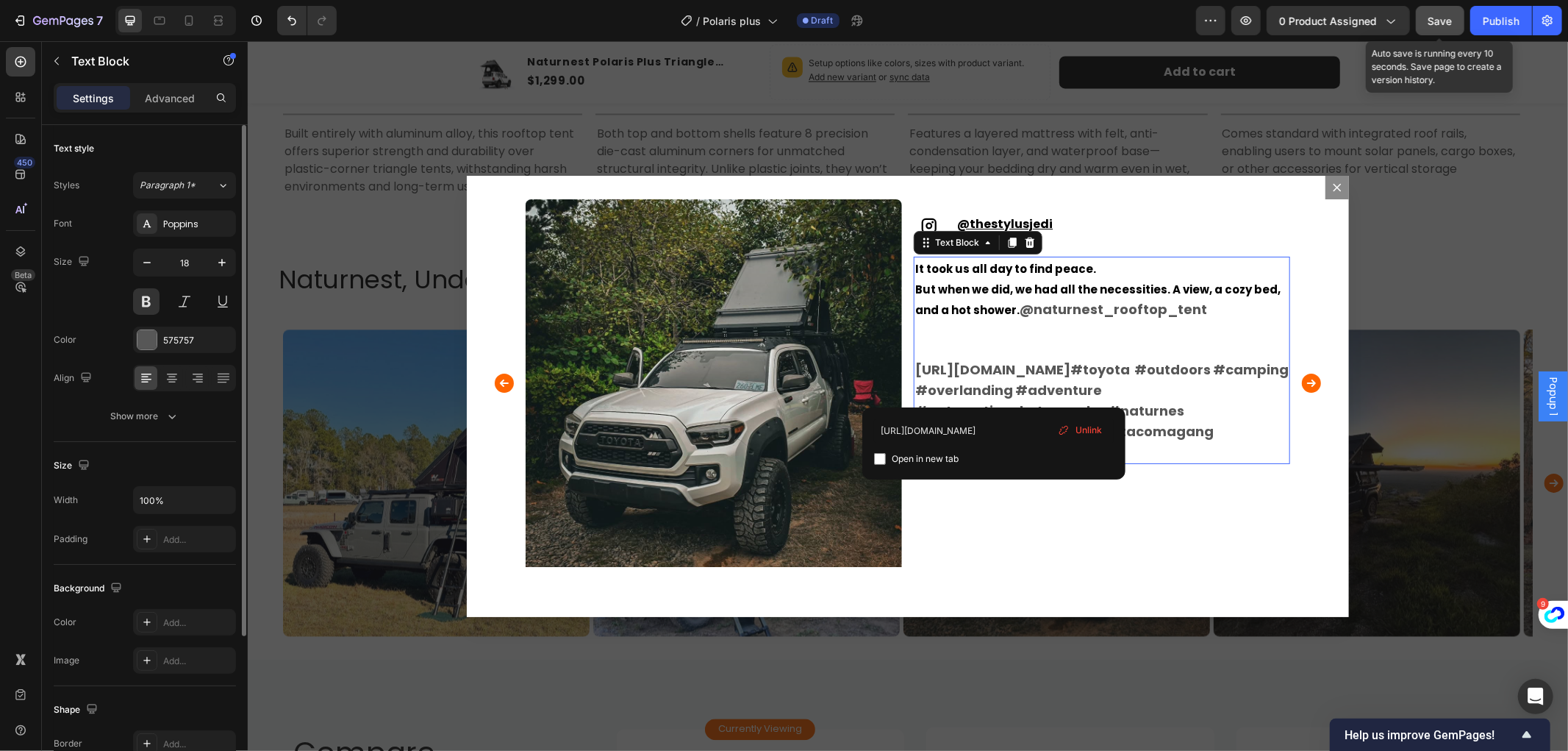
click at [1432, 11] on button "Save" at bounding box center [1440, 21] width 49 height 30
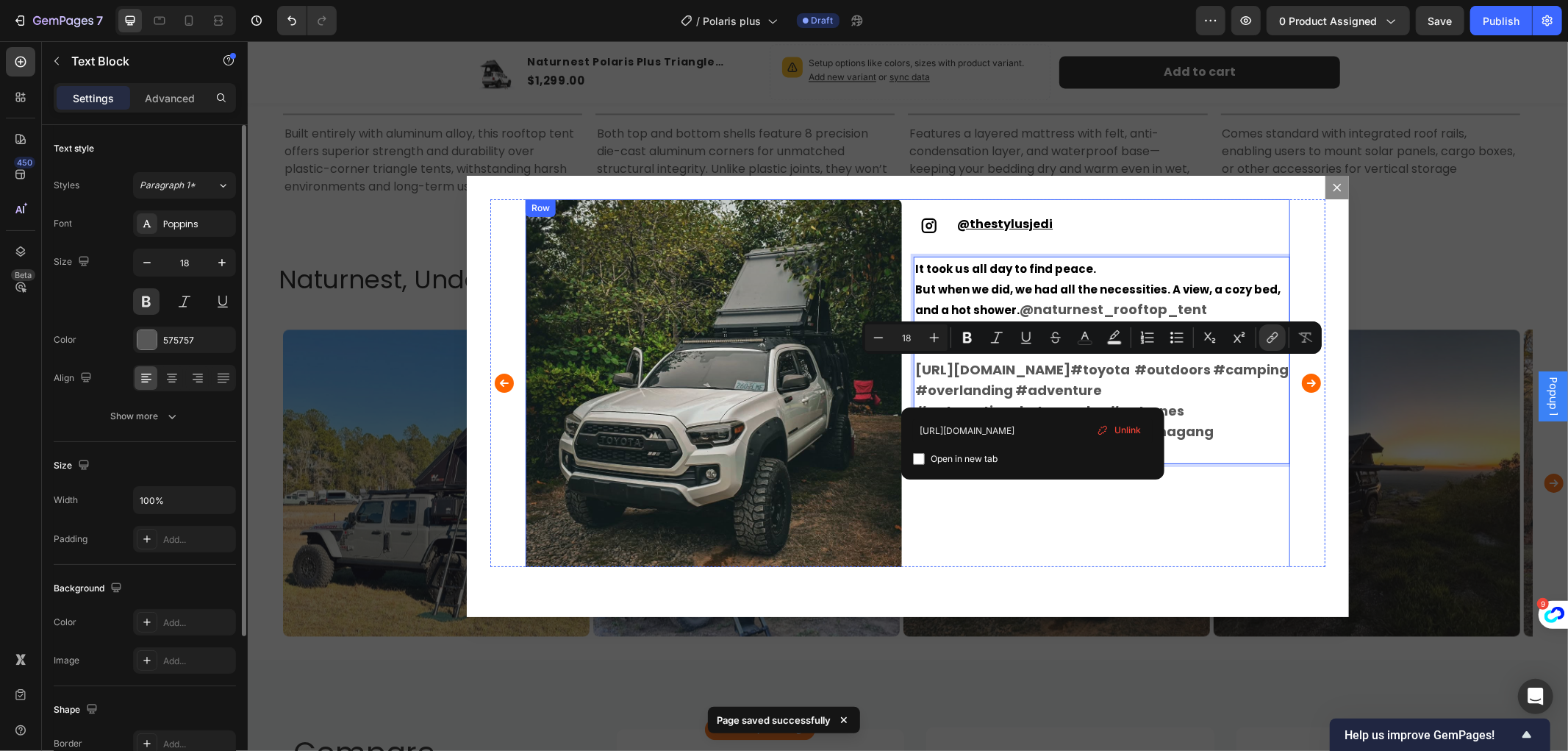
drag, startPoint x: 1030, startPoint y: 390, endPoint x: 905, endPoint y: 375, distance: 125.9
click at [905, 375] on div "Image Icon @ thestylusjedi Text Block Row It took us all day to find peace. But…" at bounding box center [908, 386] width 765 height 376
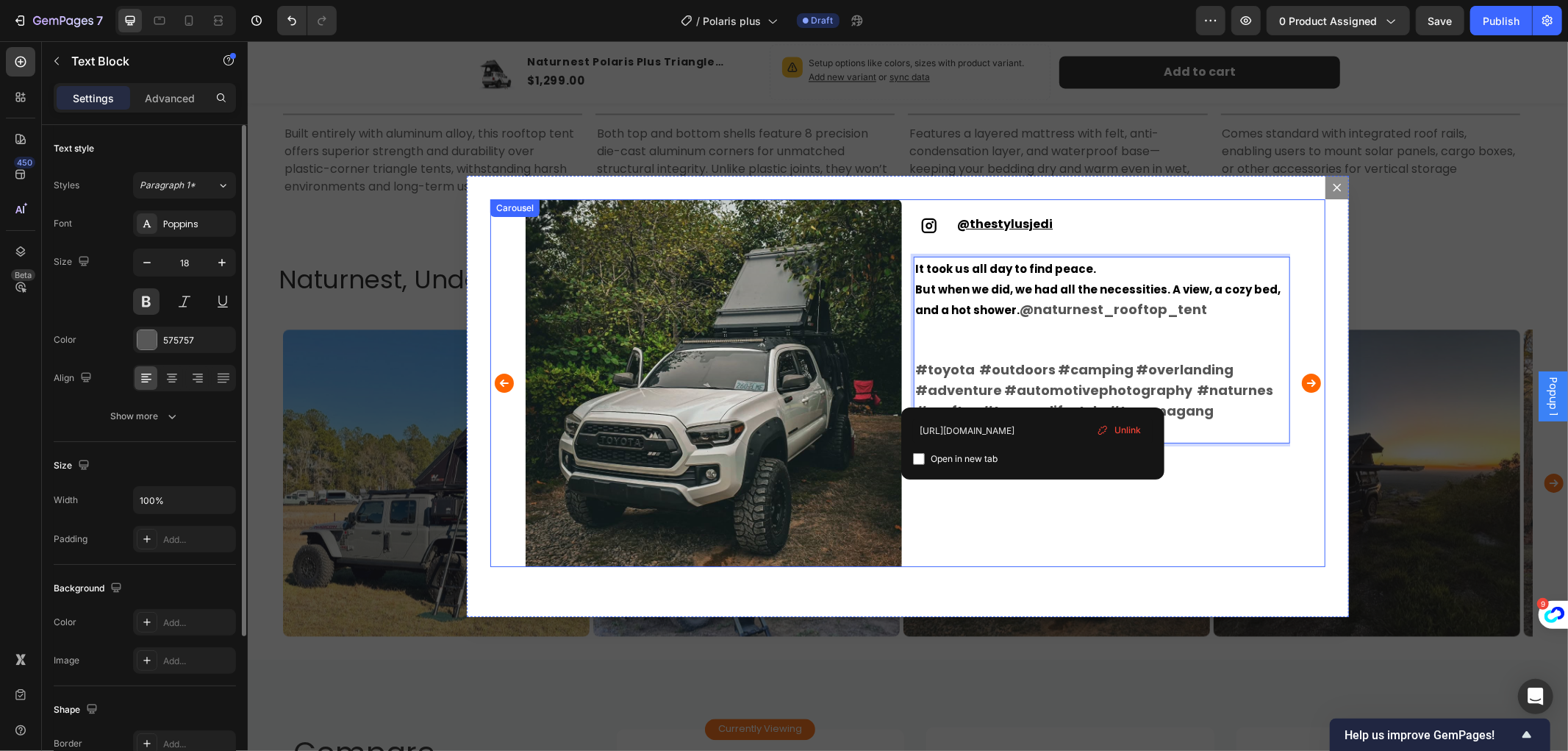
click at [1302, 375] on icon "Carousel Next Arrow" at bounding box center [1311, 381] width 19 height 19
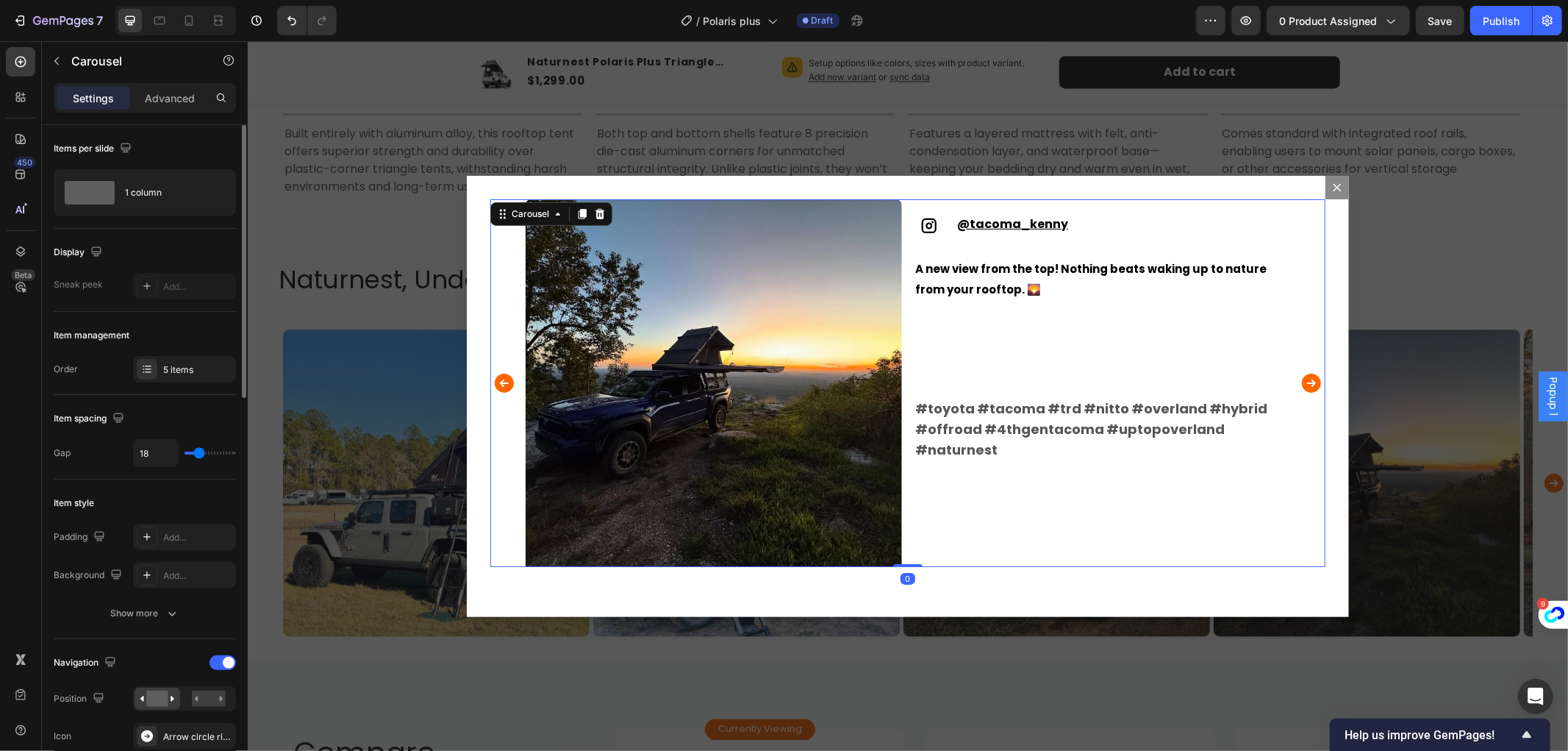
click at [495, 379] on icon "Carousel Back Arrow" at bounding box center [503, 382] width 24 height 30
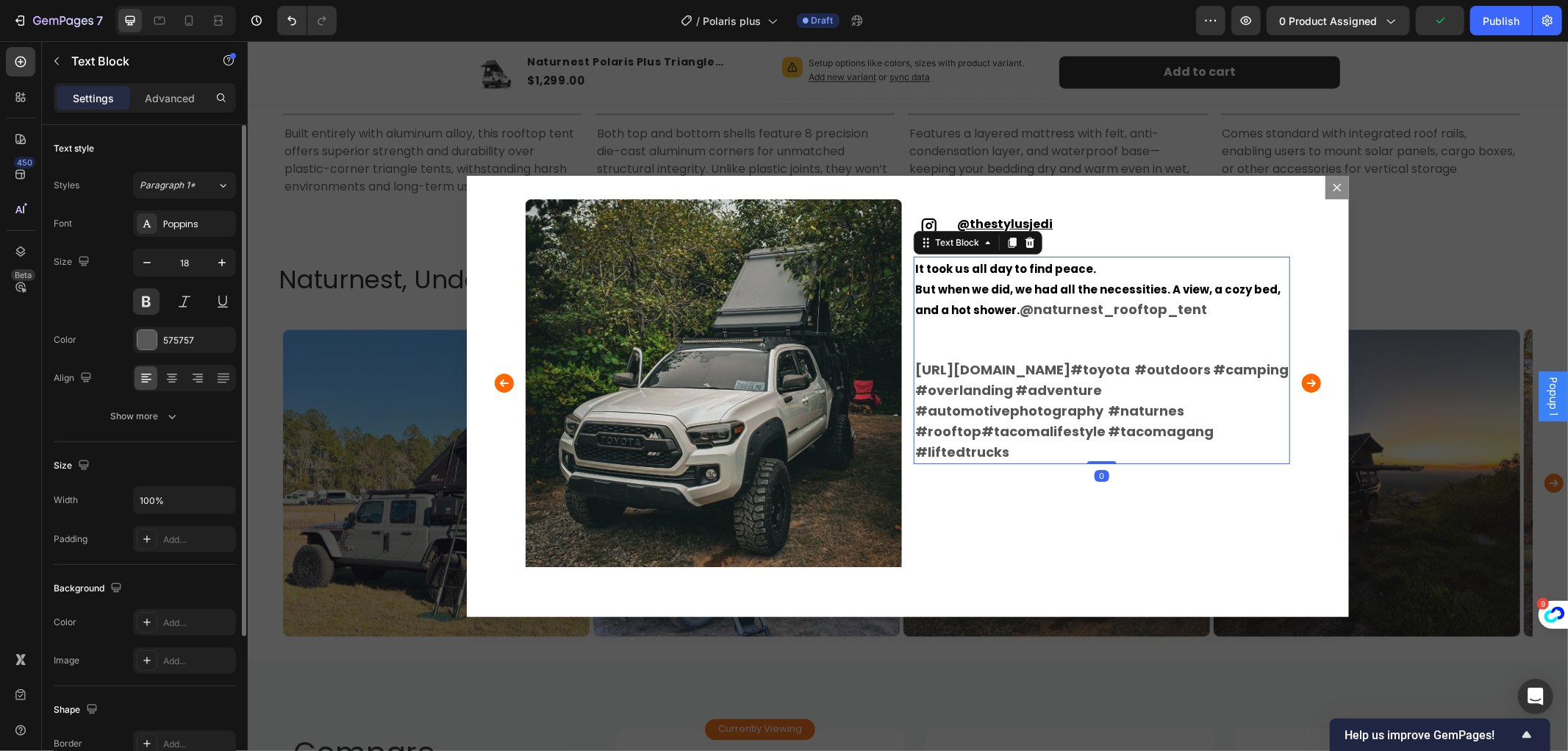
click at [1129, 377] on span "Rich Text Editor. Editing area: main" at bounding box center [1131, 370] width 4 height 16
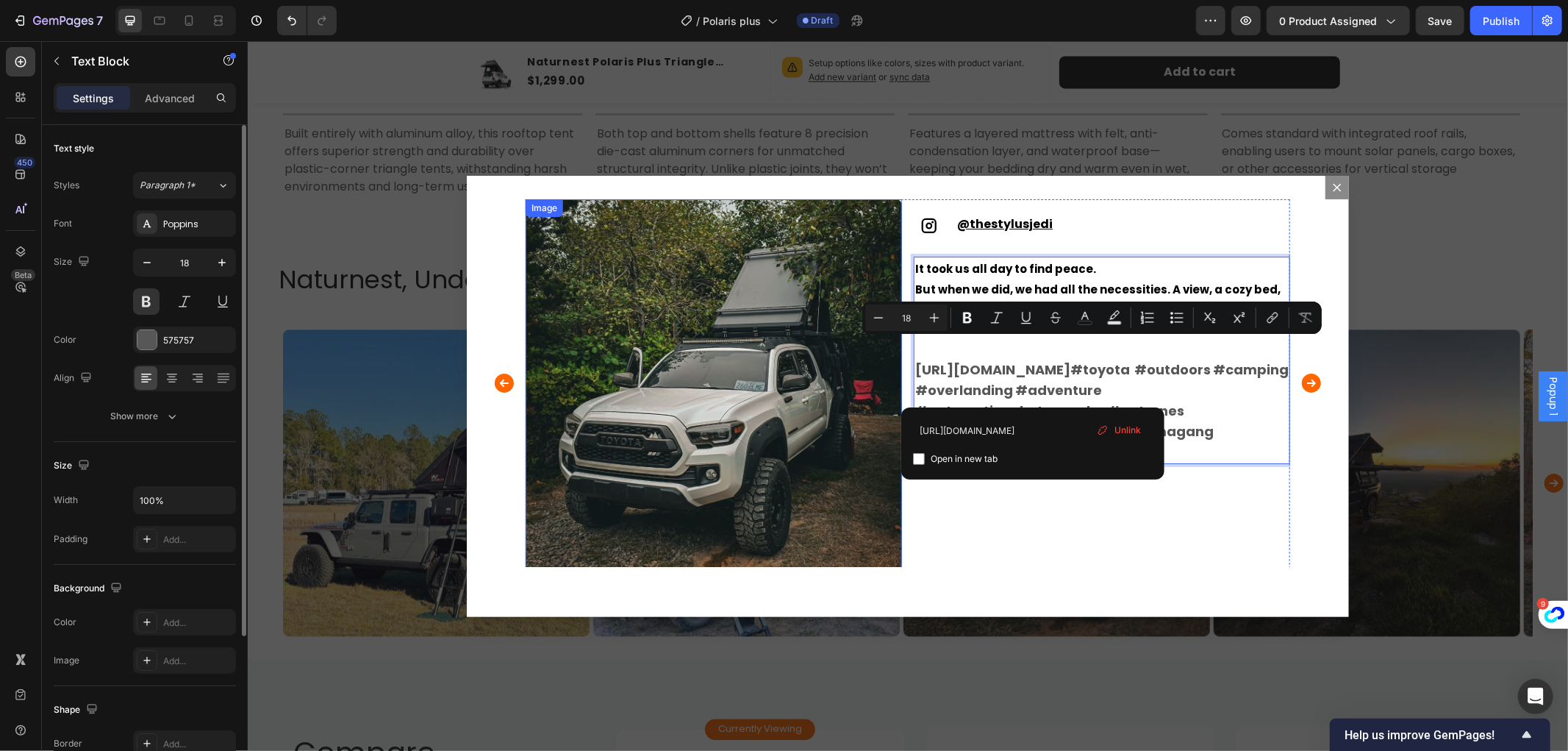
drag, startPoint x: 1031, startPoint y: 390, endPoint x: 889, endPoint y: 356, distance: 146.0
click at [889, 356] on div "Image Icon @ thestylusjedi Text Block Row It took us all day to find peace. But…" at bounding box center [908, 386] width 765 height 376
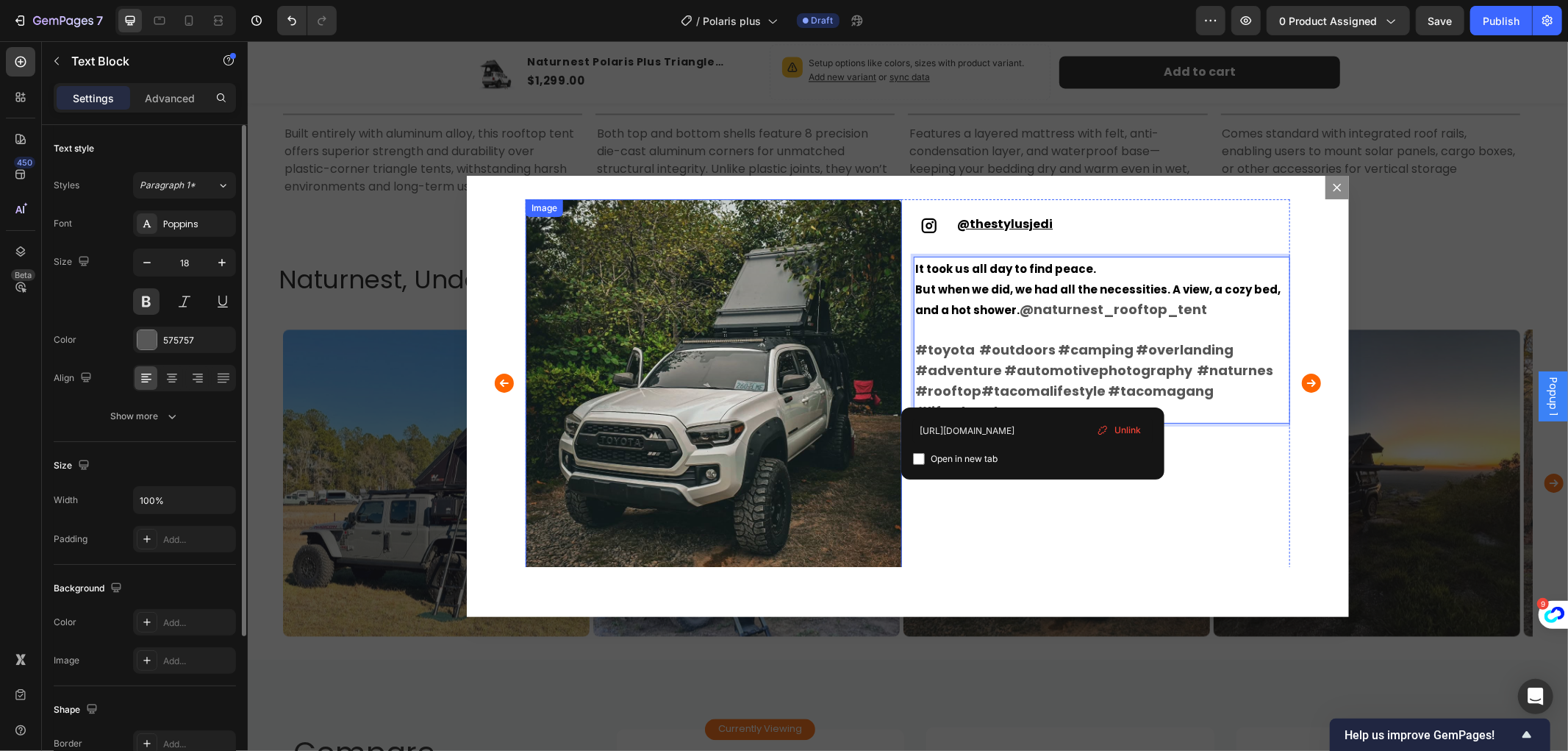
click at [647, 390] on img "Dialog body" at bounding box center [713, 386] width 376 height 376
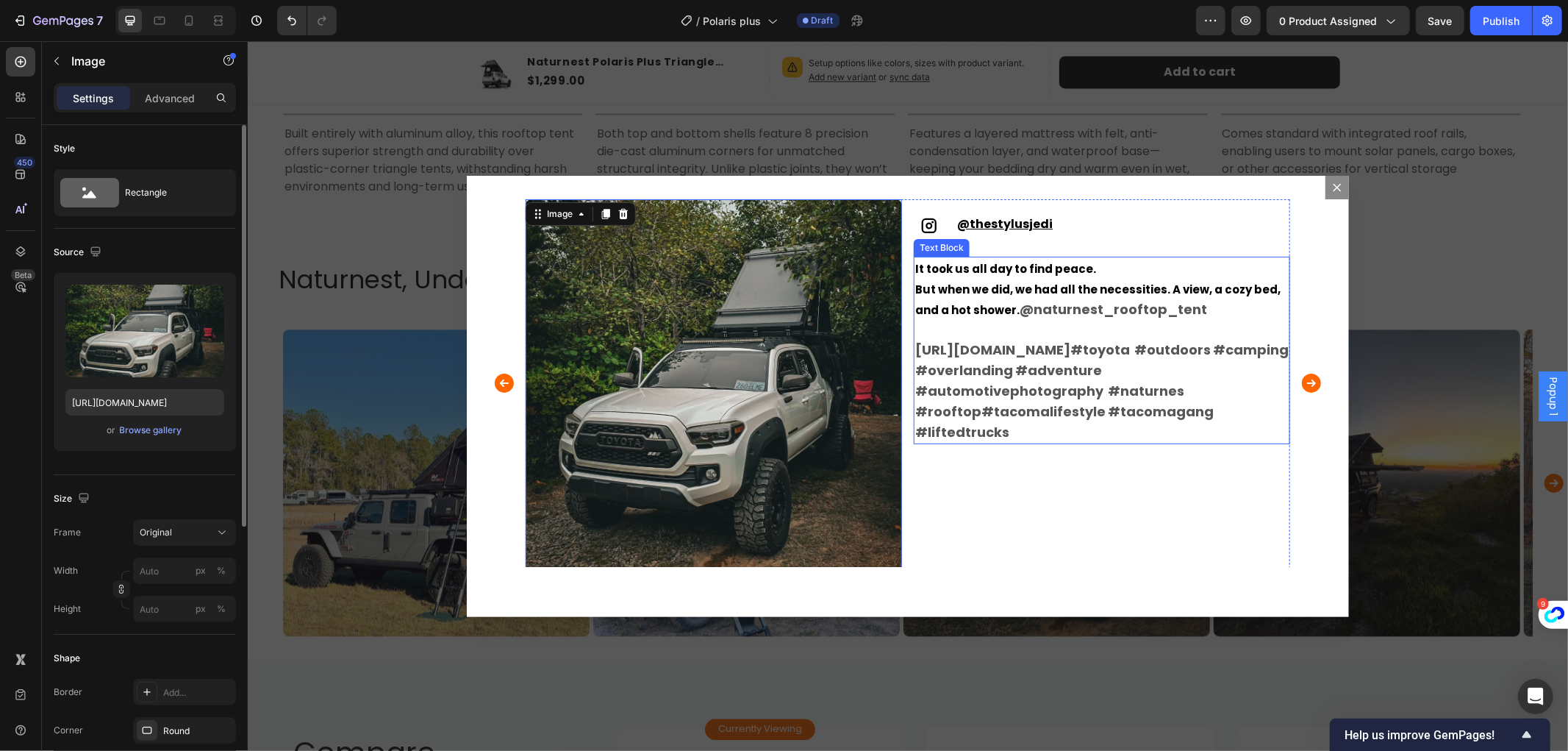
click at [998, 378] on link "#overlanding" at bounding box center [963, 370] width 97 height 19
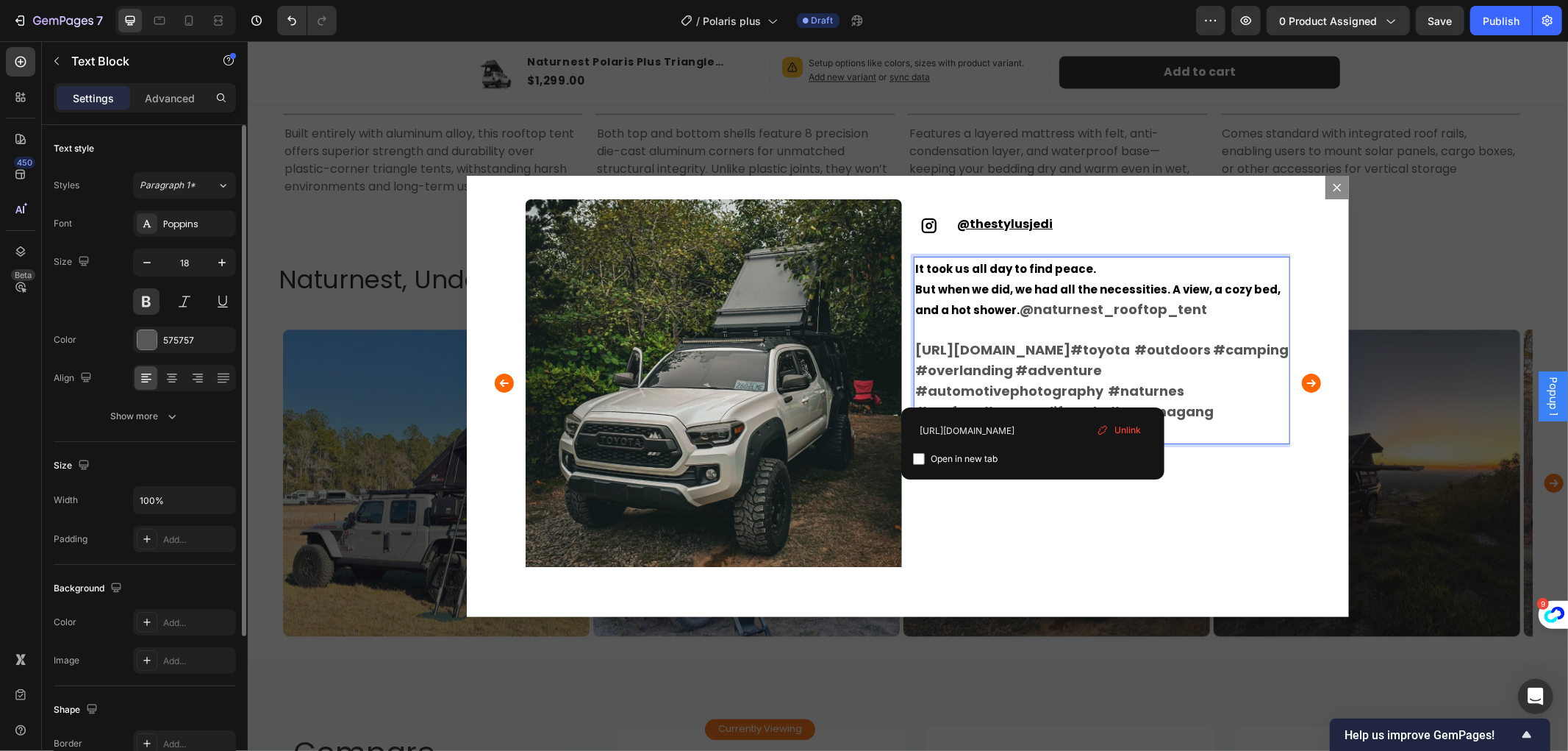
click at [1069, 359] on link "#toyota" at bounding box center [1099, 349] width 60 height 19
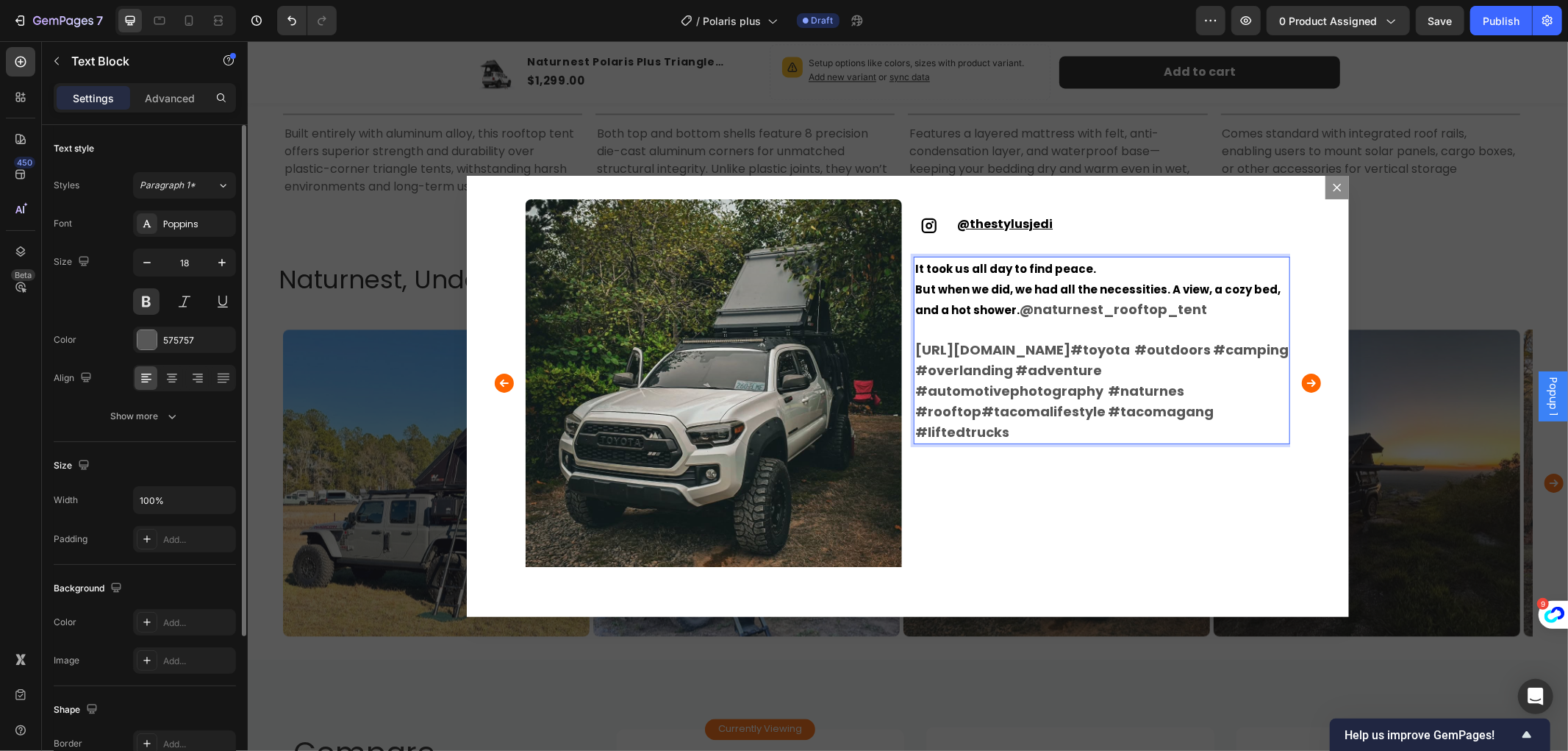
click at [1007, 305] on span "But when we did, we had all the necessities. A view, a cozy bed, and a hot show…" at bounding box center [1097, 299] width 365 height 36
drag, startPoint x: 1012, startPoint y: 305, endPoint x: 1200, endPoint y: 308, distance: 188.0
click at [1200, 308] on p "It took us all day to find peace. But when we did, we had all the necessities. …" at bounding box center [1101, 350] width 373 height 185
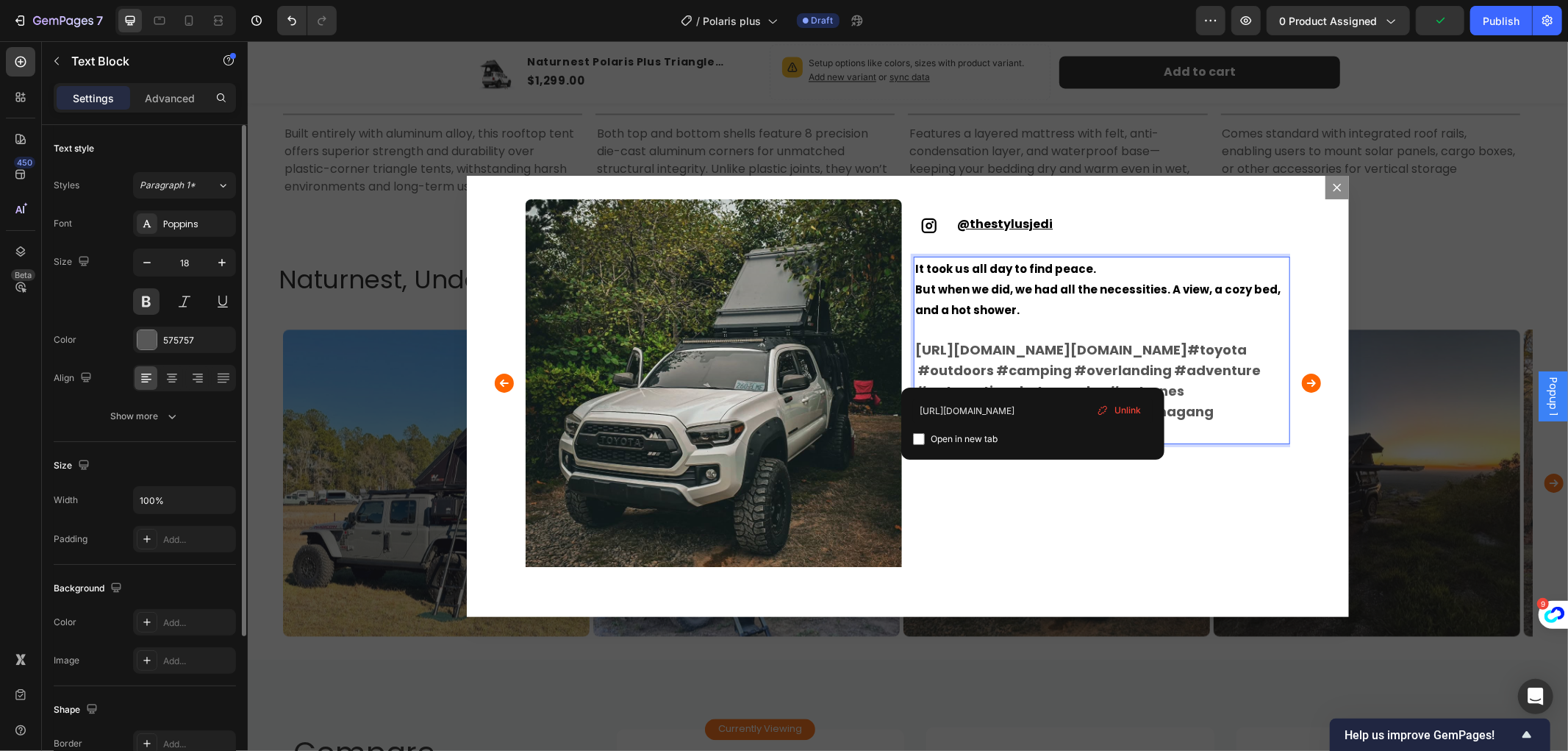
click at [1033, 359] on link "[URL][DOMAIN_NAME][DOMAIN_NAME]" at bounding box center [1051, 349] width 272 height 19
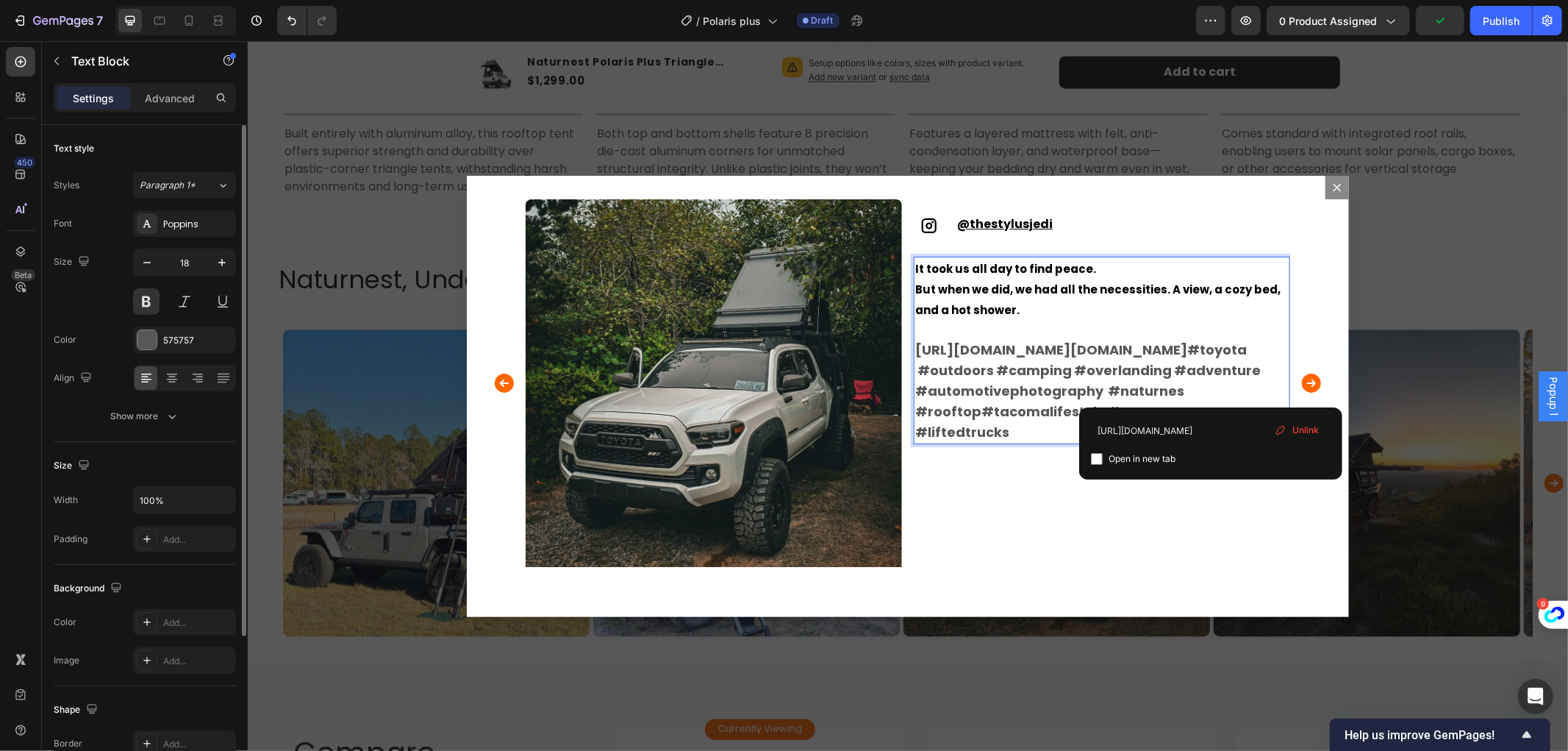
click at [1274, 390] on p "It took us all day to find peace. But when we did, we had all the necessities. …" at bounding box center [1101, 350] width 373 height 185
click at [967, 378] on link "[URL][DOMAIN_NAME][DOMAIN_NAME]" at bounding box center [992, 359] width 155 height 39
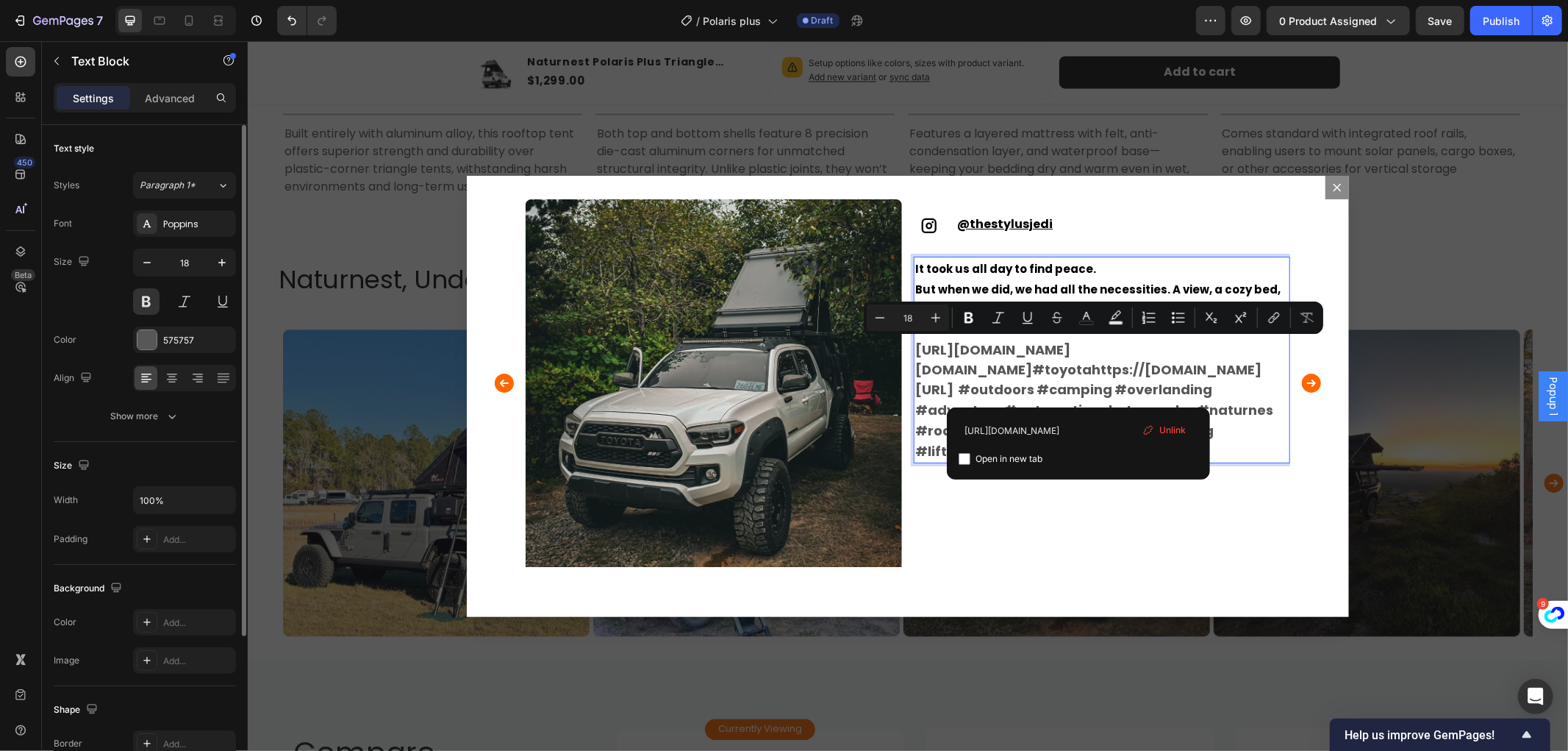
drag, startPoint x: 1074, startPoint y: 389, endPoint x: 908, endPoint y: 345, distance: 171.7
click at [915, 345] on link "[URL][DOMAIN_NAME][DOMAIN_NAME]" at bounding box center [992, 359] width 155 height 39
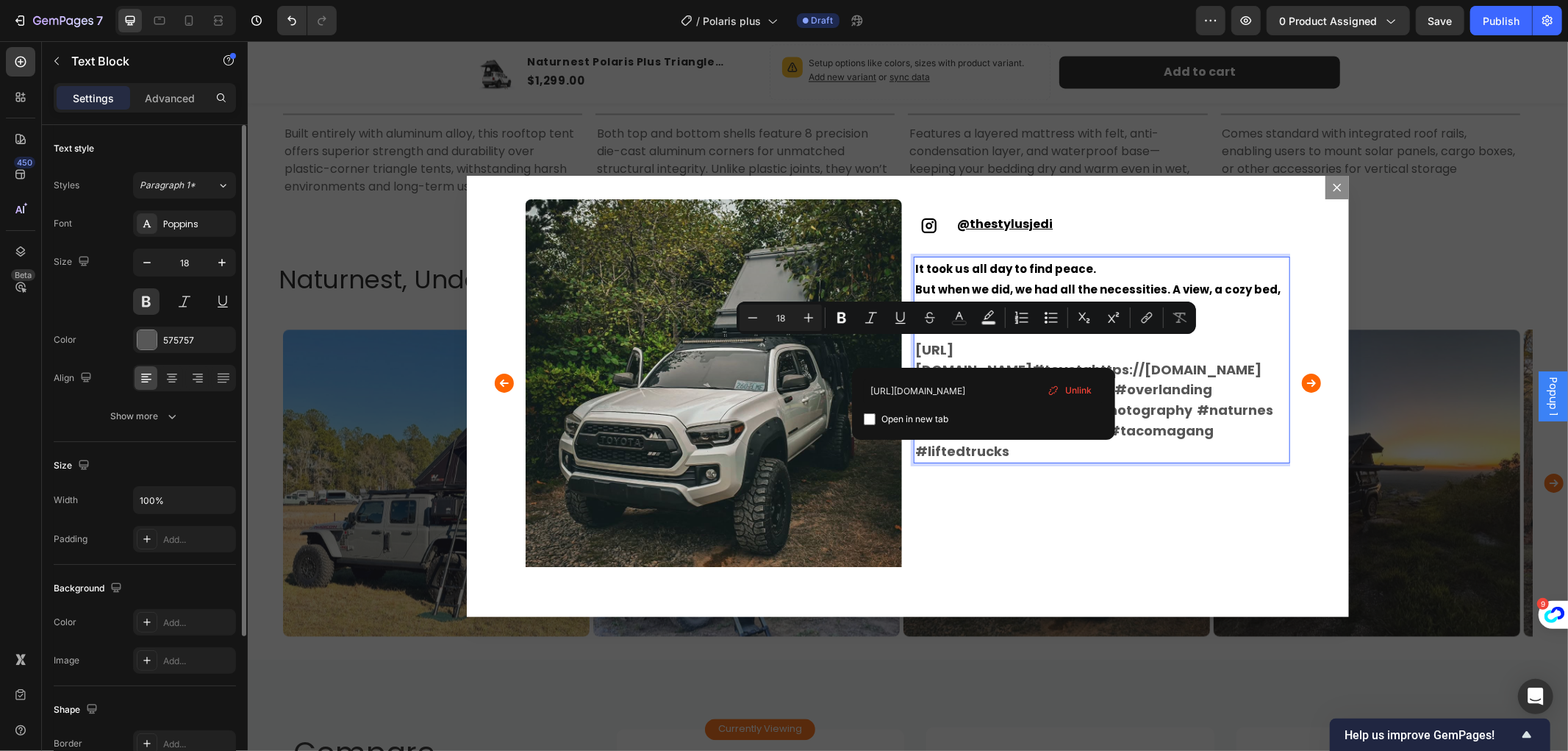
drag, startPoint x: 984, startPoint y: 345, endPoint x: 946, endPoint y: 345, distance: 38.0
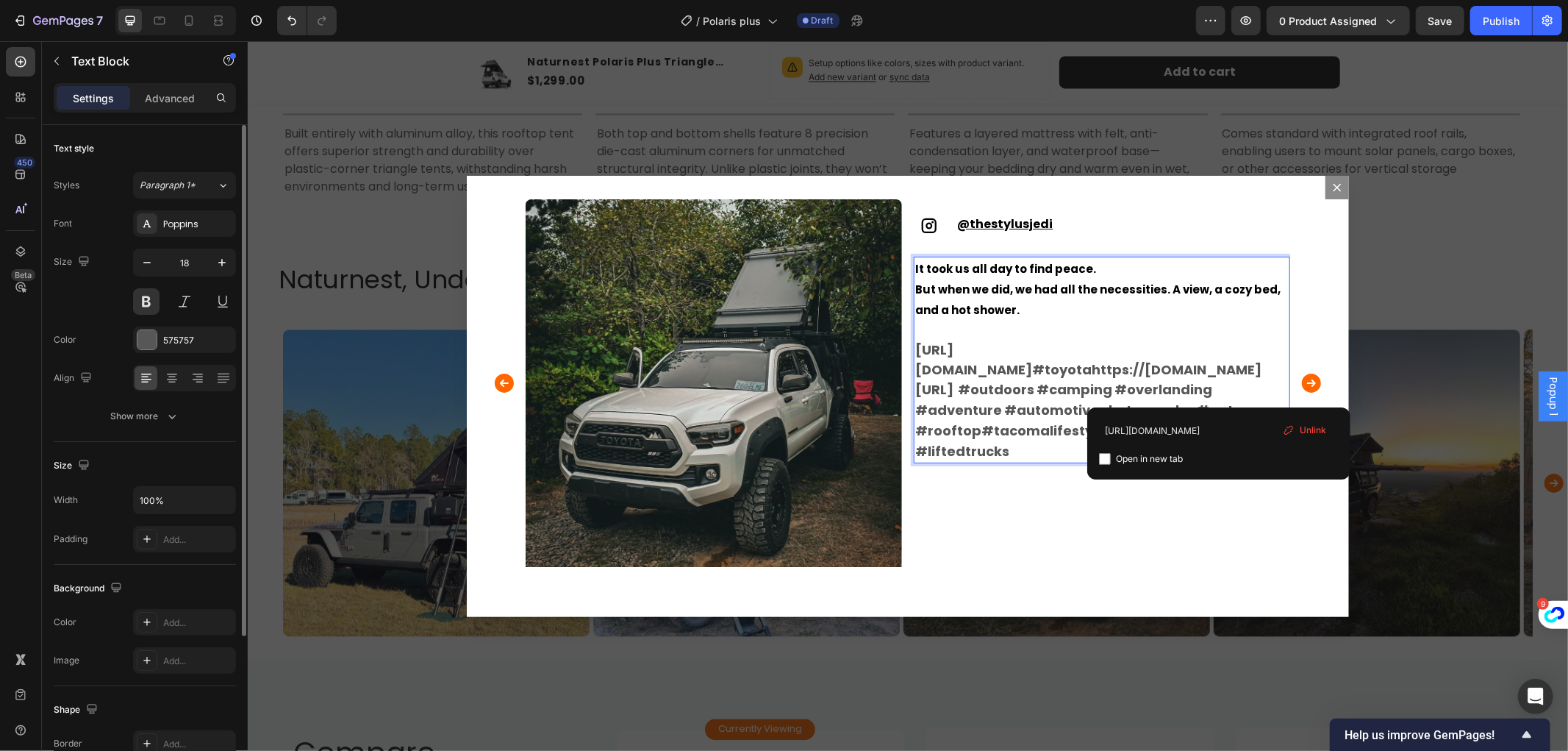
click at [1237, 394] on p "It took us all day to find peace. But when we did, we had all the necessities. …" at bounding box center [1101, 359] width 373 height 204
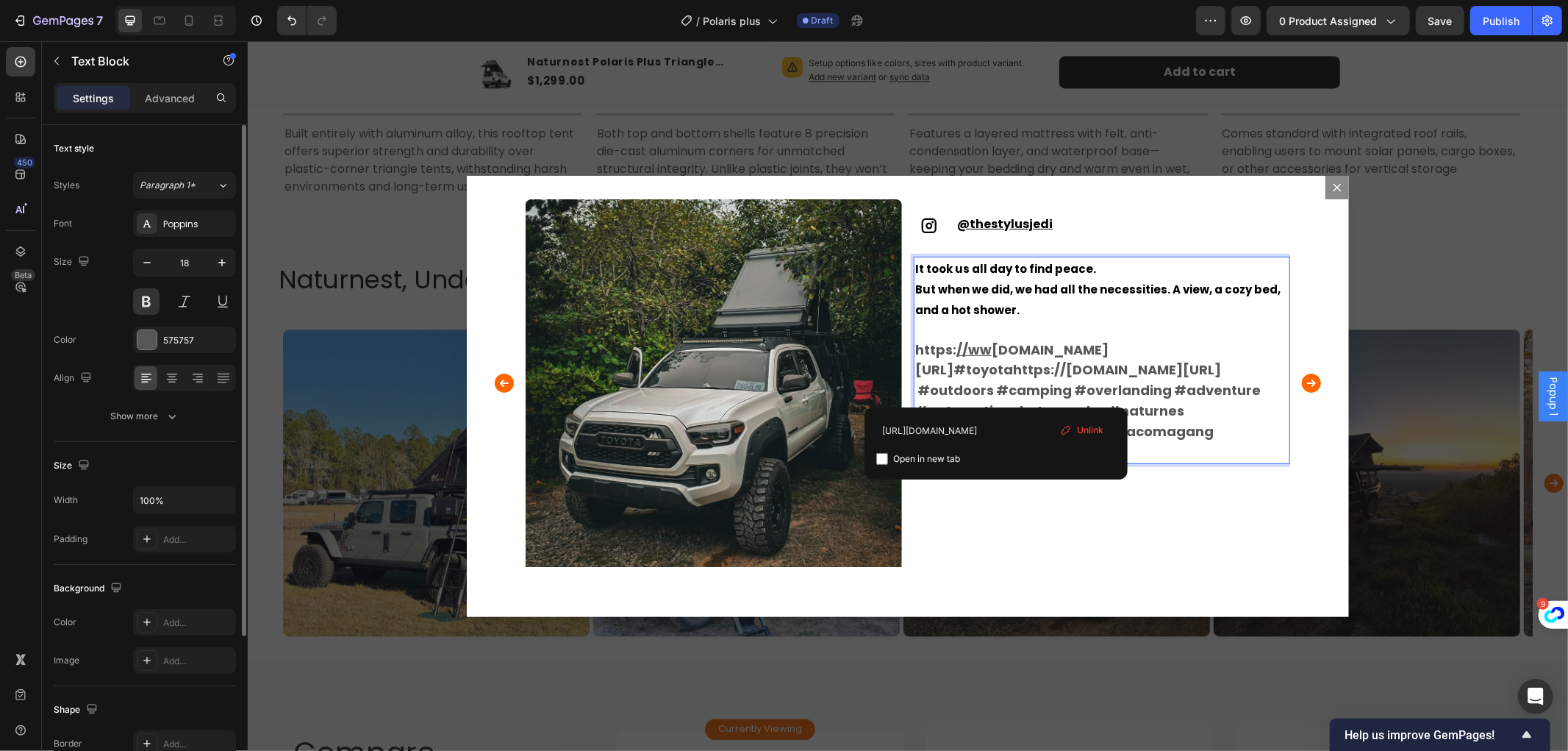
click at [996, 378] on link "#toyotahttps://[DOMAIN_NAME][URL]" at bounding box center [1087, 369] width 268 height 19
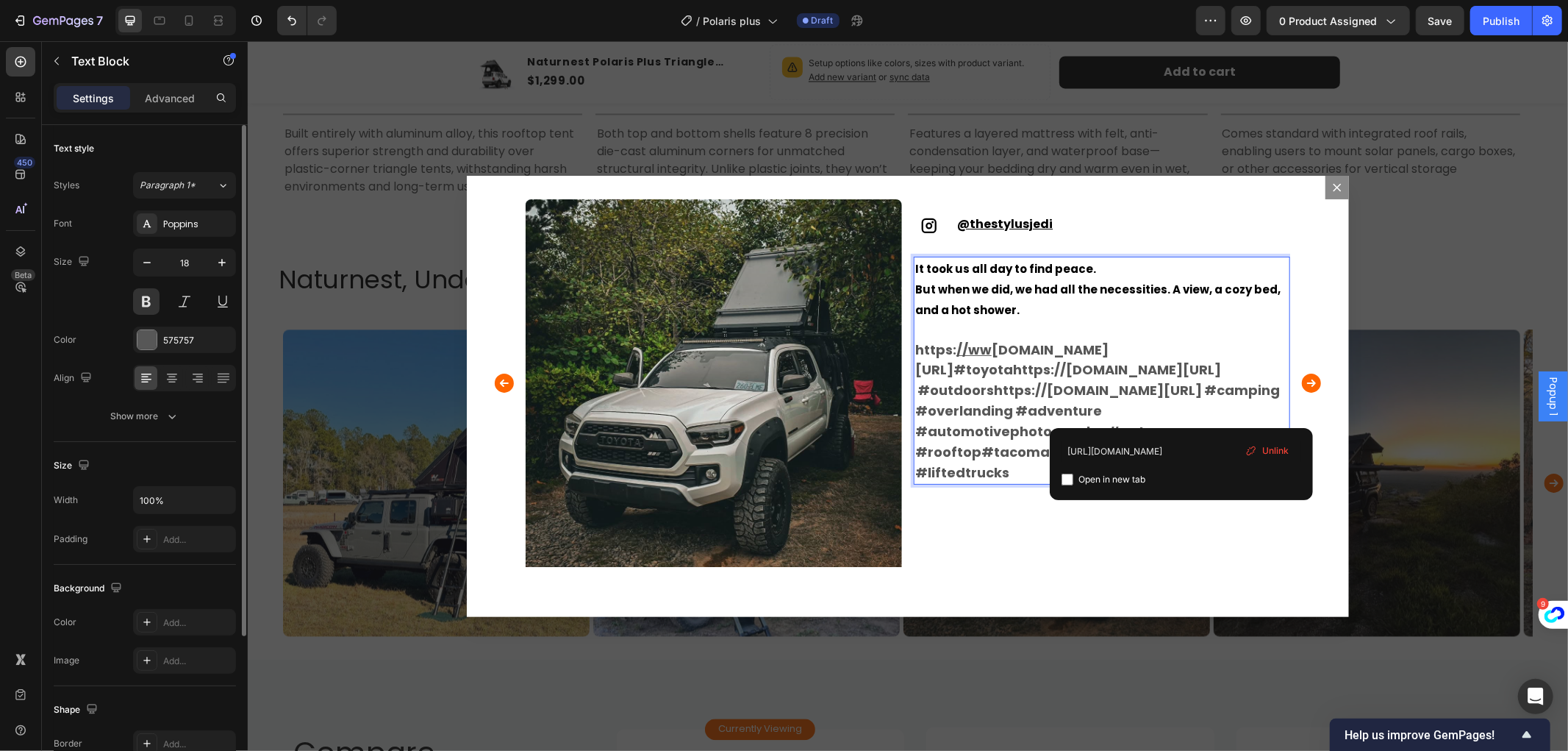
click at [1176, 398] on link "#outdoorshttps://[DOMAIN_NAME][URL]" at bounding box center [1059, 389] width 285 height 19
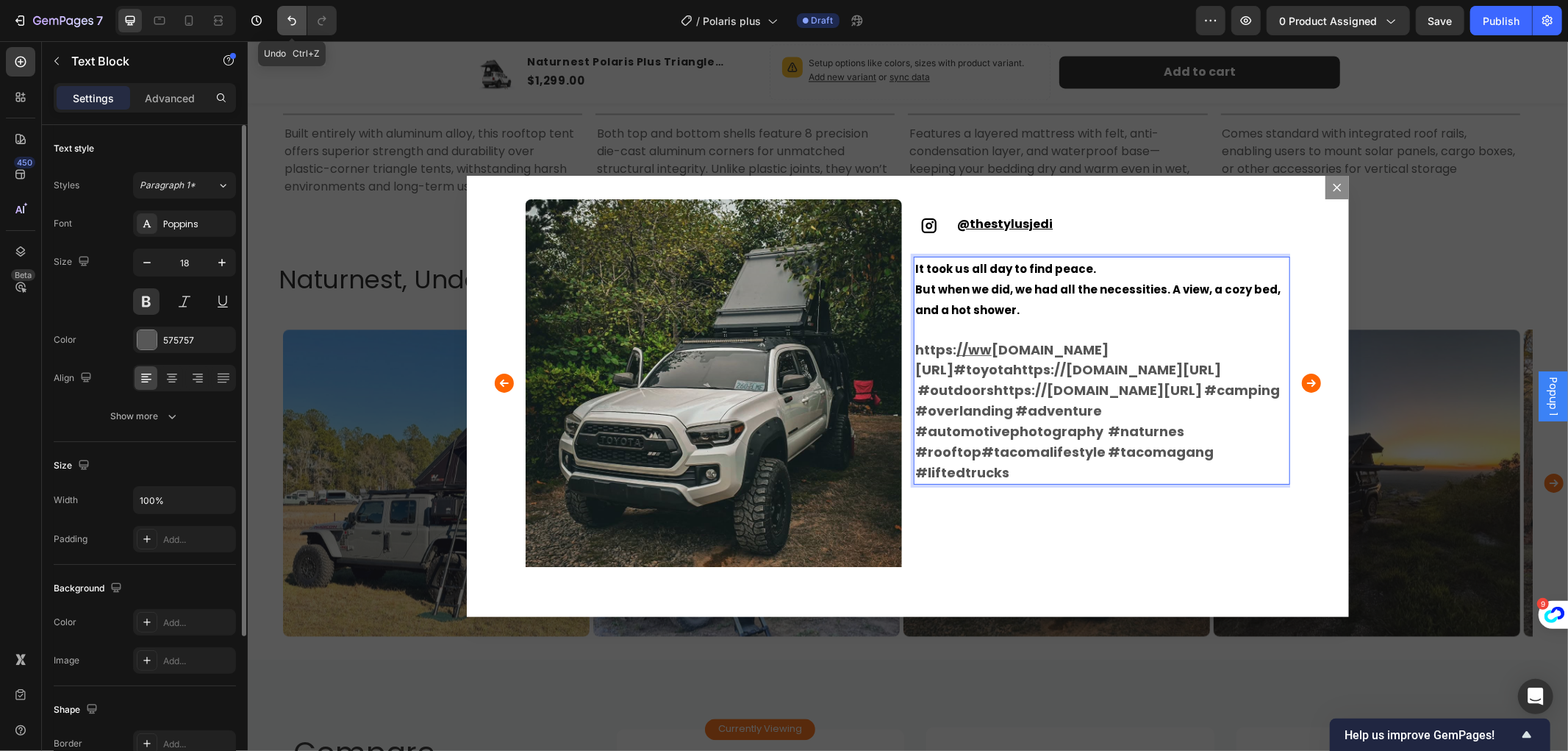
click at [289, 22] on icon "Undo/Redo" at bounding box center [292, 20] width 15 height 15
click at [285, 15] on icon "Undo/Redo" at bounding box center [292, 20] width 15 height 15
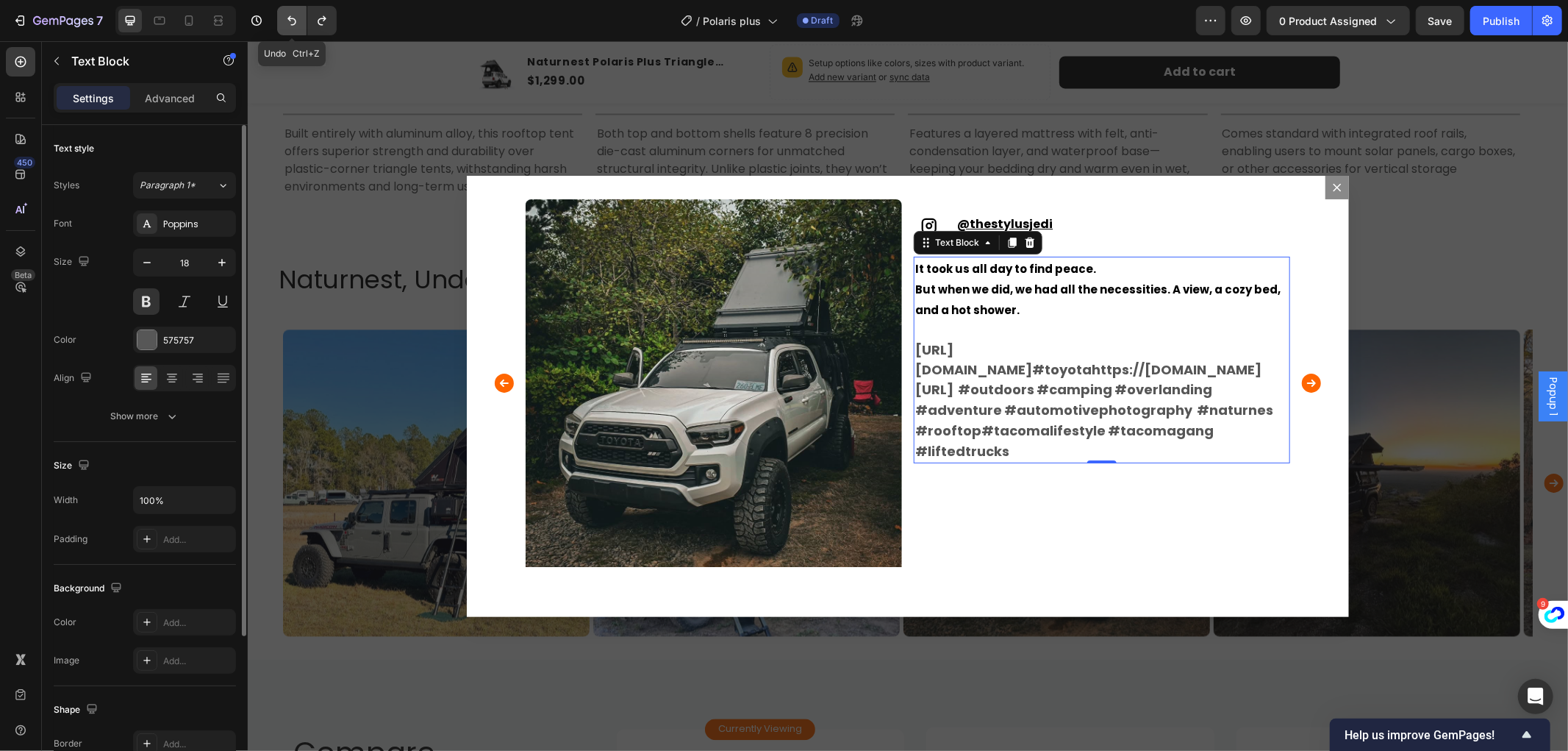
click at [285, 15] on icon "Undo/Redo" at bounding box center [292, 20] width 15 height 15
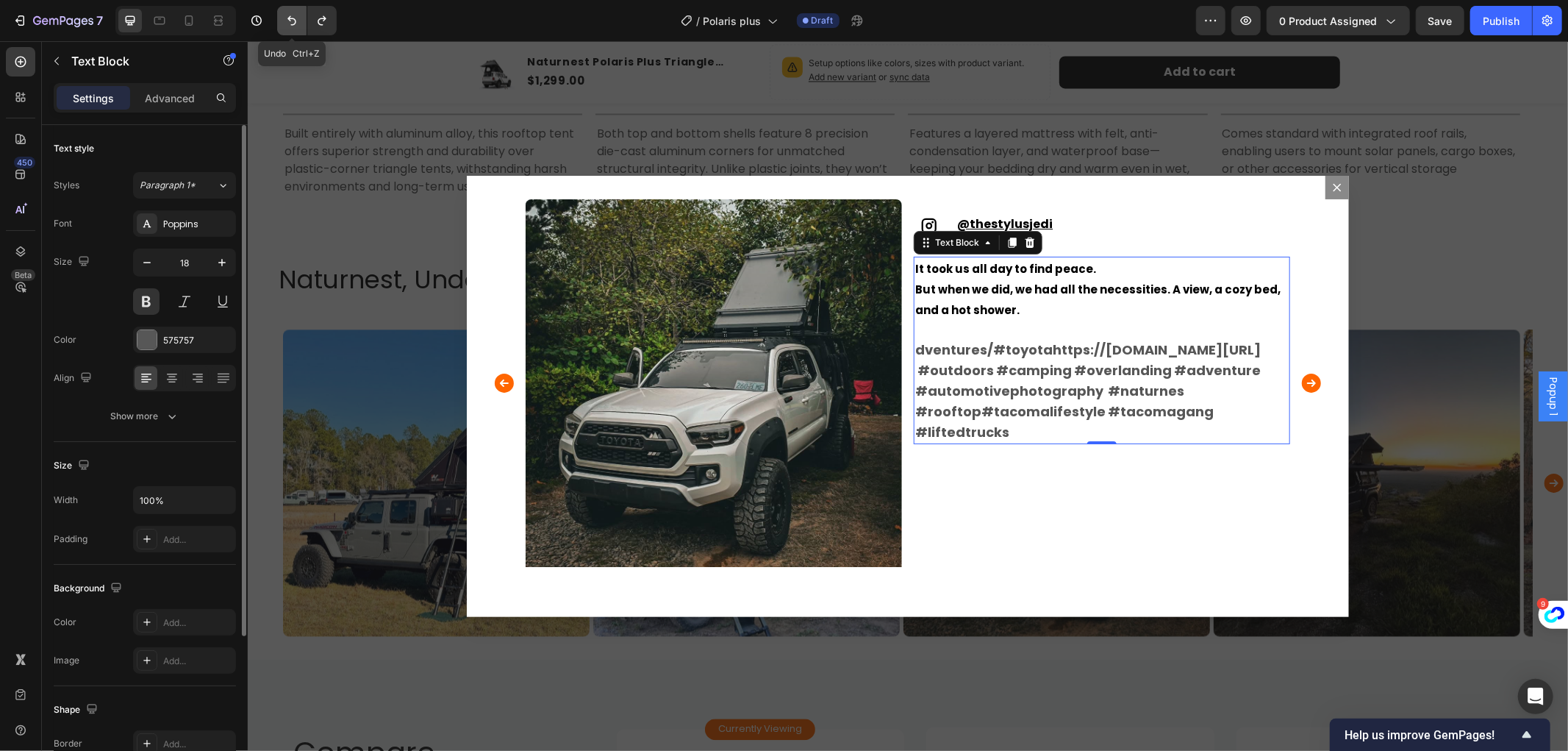
click at [285, 15] on icon "Undo/Redo" at bounding box center [292, 20] width 15 height 15
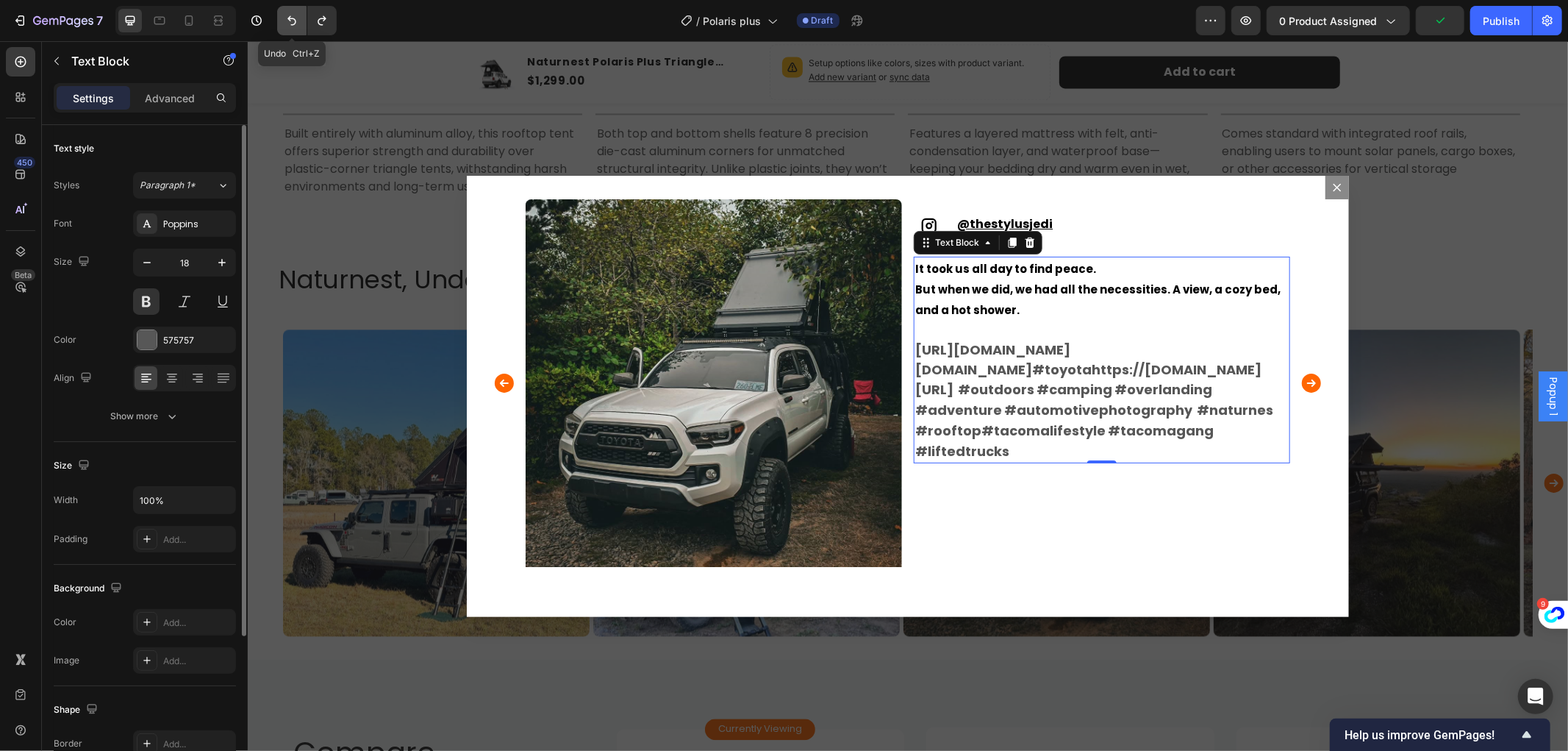
click at [285, 15] on icon "Undo/Redo" at bounding box center [292, 20] width 15 height 15
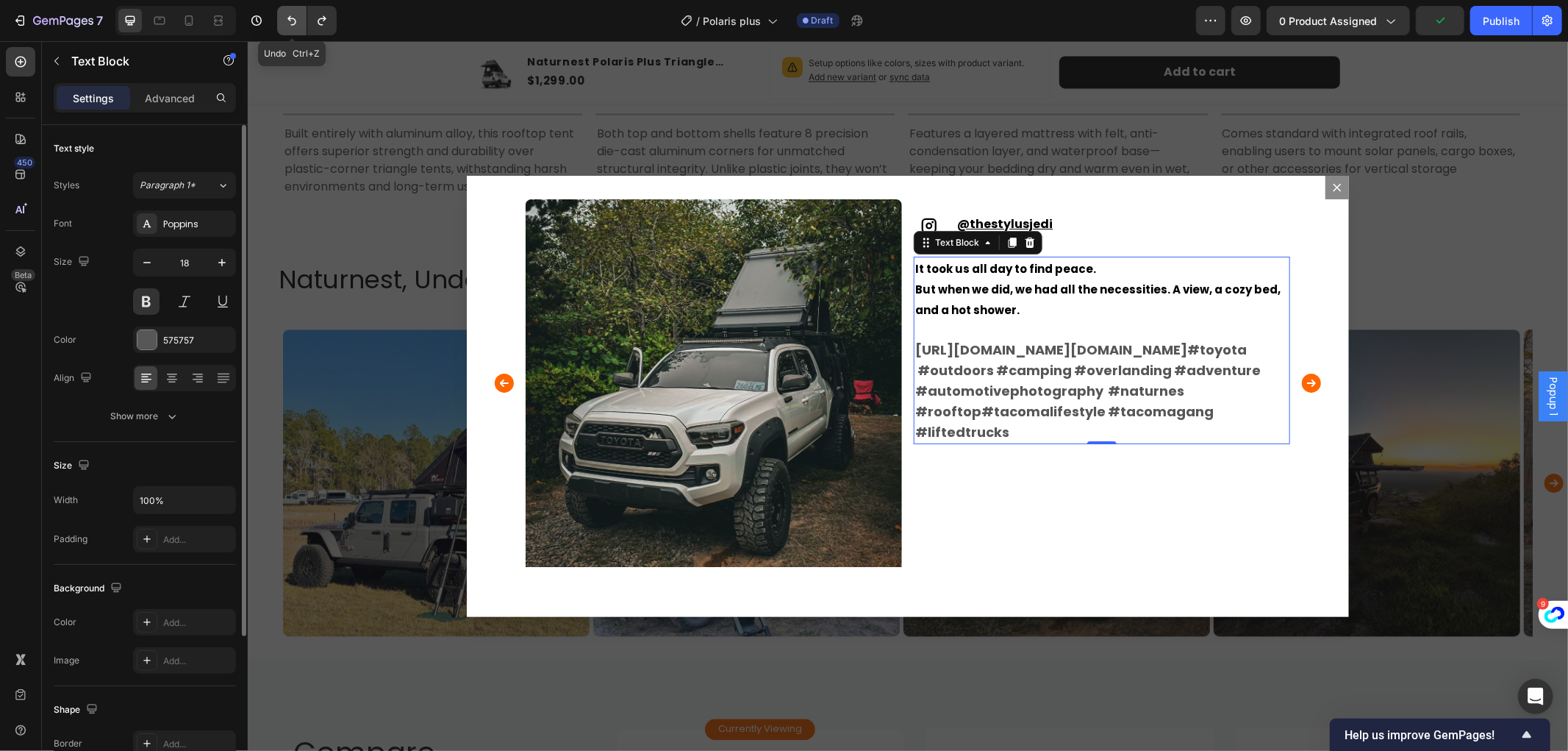
click at [285, 15] on icon "Undo/Redo" at bounding box center [292, 20] width 15 height 15
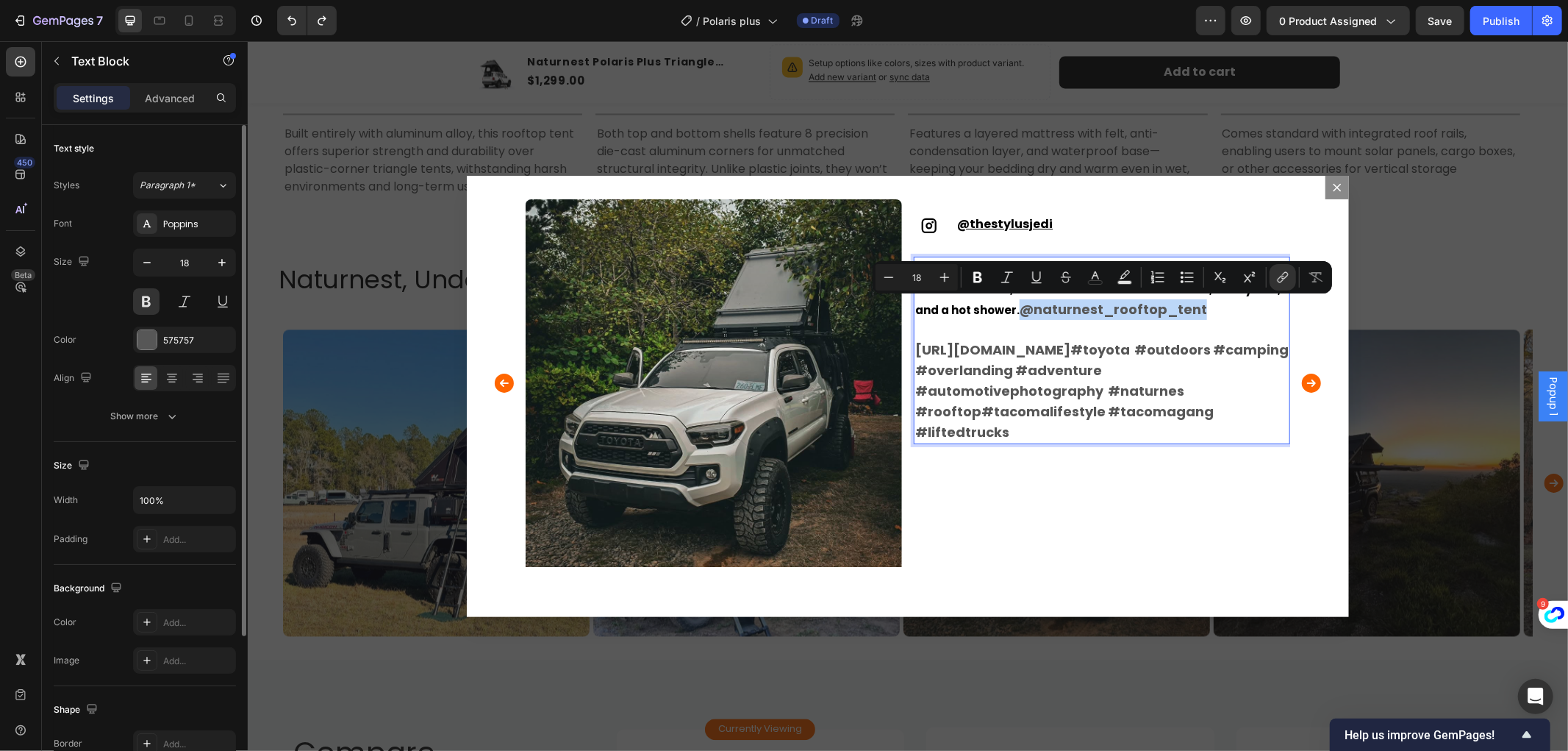
drag, startPoint x: 1013, startPoint y: 302, endPoint x: 1218, endPoint y: 316, distance: 205.5
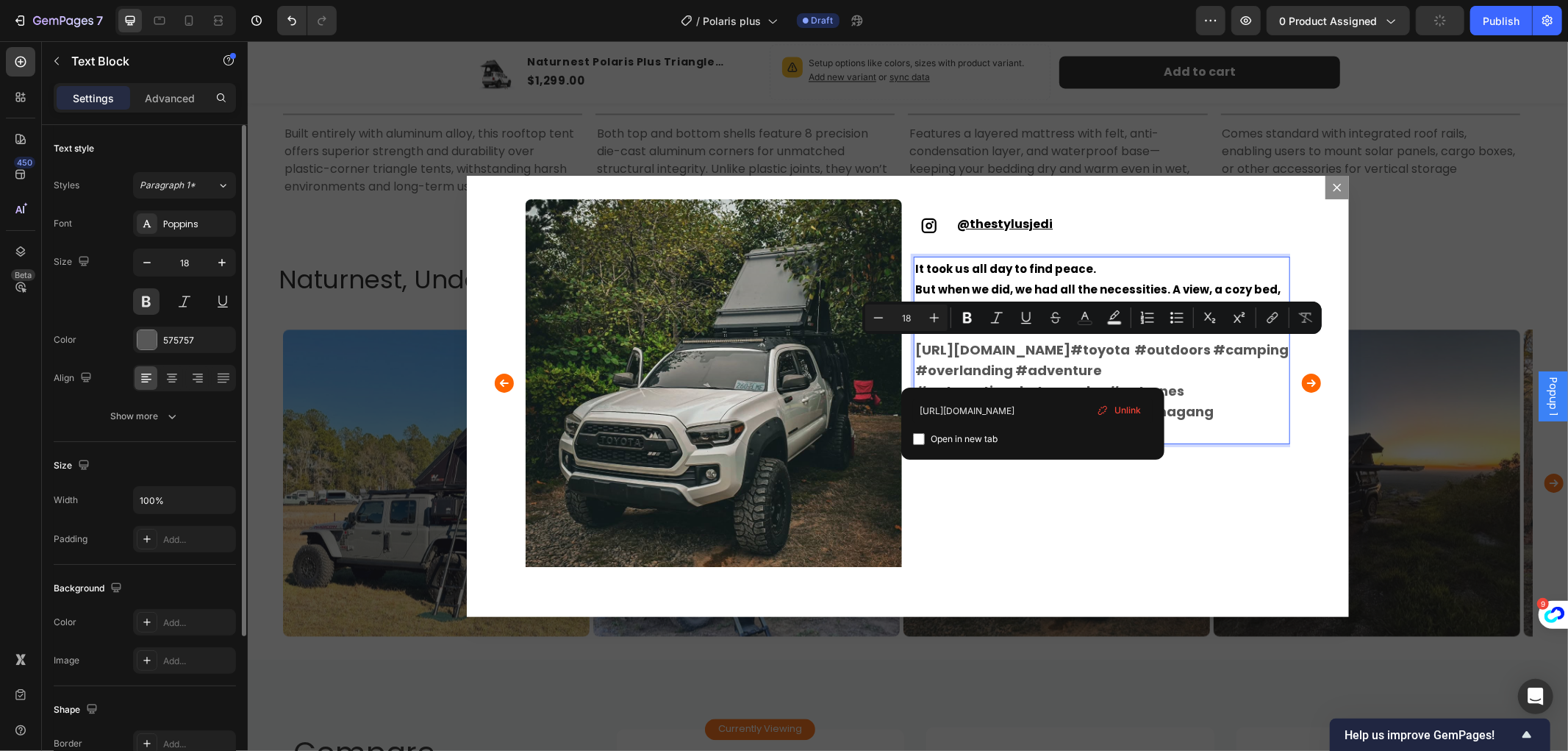
drag, startPoint x: 1033, startPoint y: 370, endPoint x: 918, endPoint y: 334, distance: 120.5
click at [918, 334] on p "It took us all day to find peace. But when we did, we had all the necessities. …" at bounding box center [1101, 350] width 373 height 185
type input "[URL][DOMAIN_NAME]"
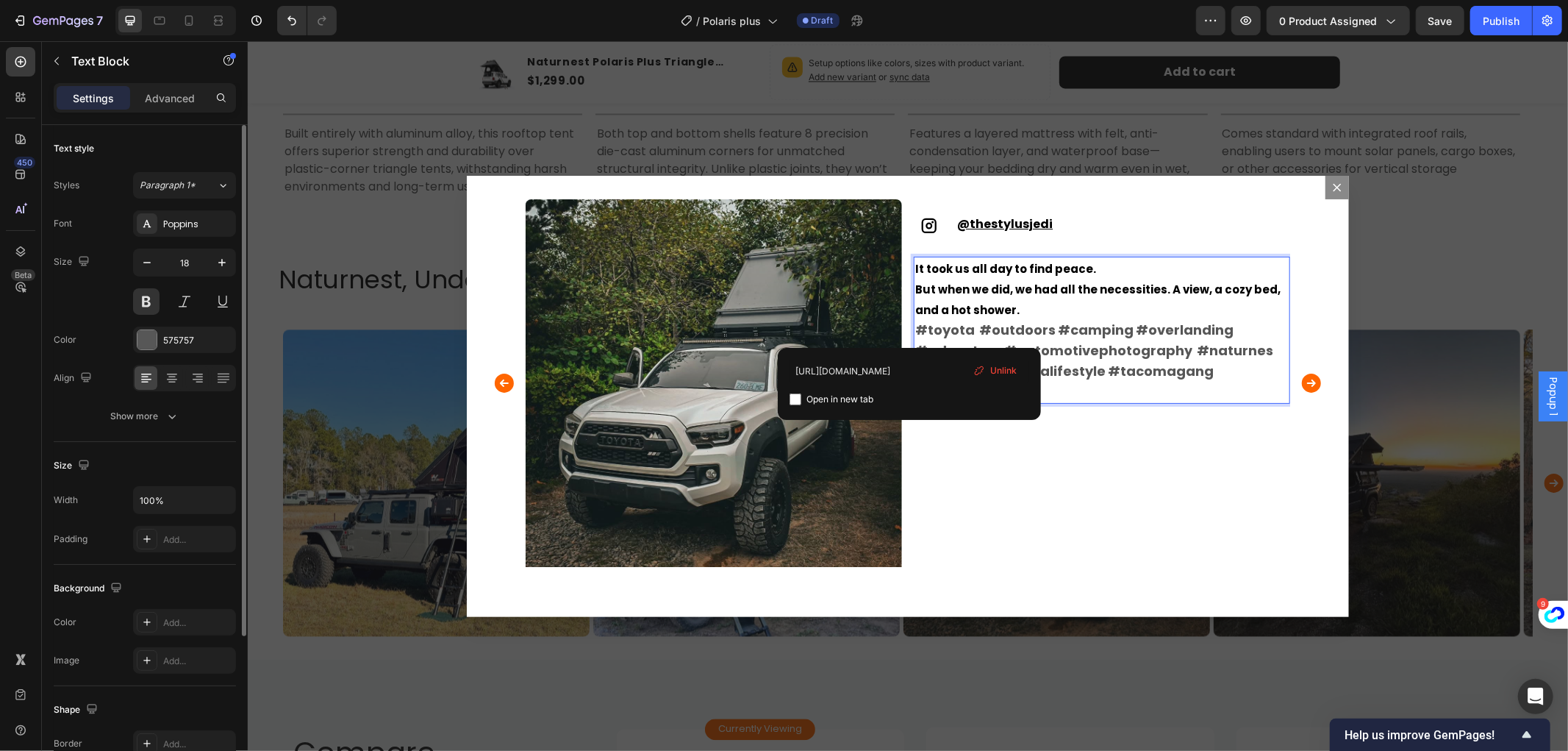
click at [1130, 283] on span "But when we did, we had all the necessities. A view, a cozy bed, and a hot show…" at bounding box center [1097, 299] width 365 height 36
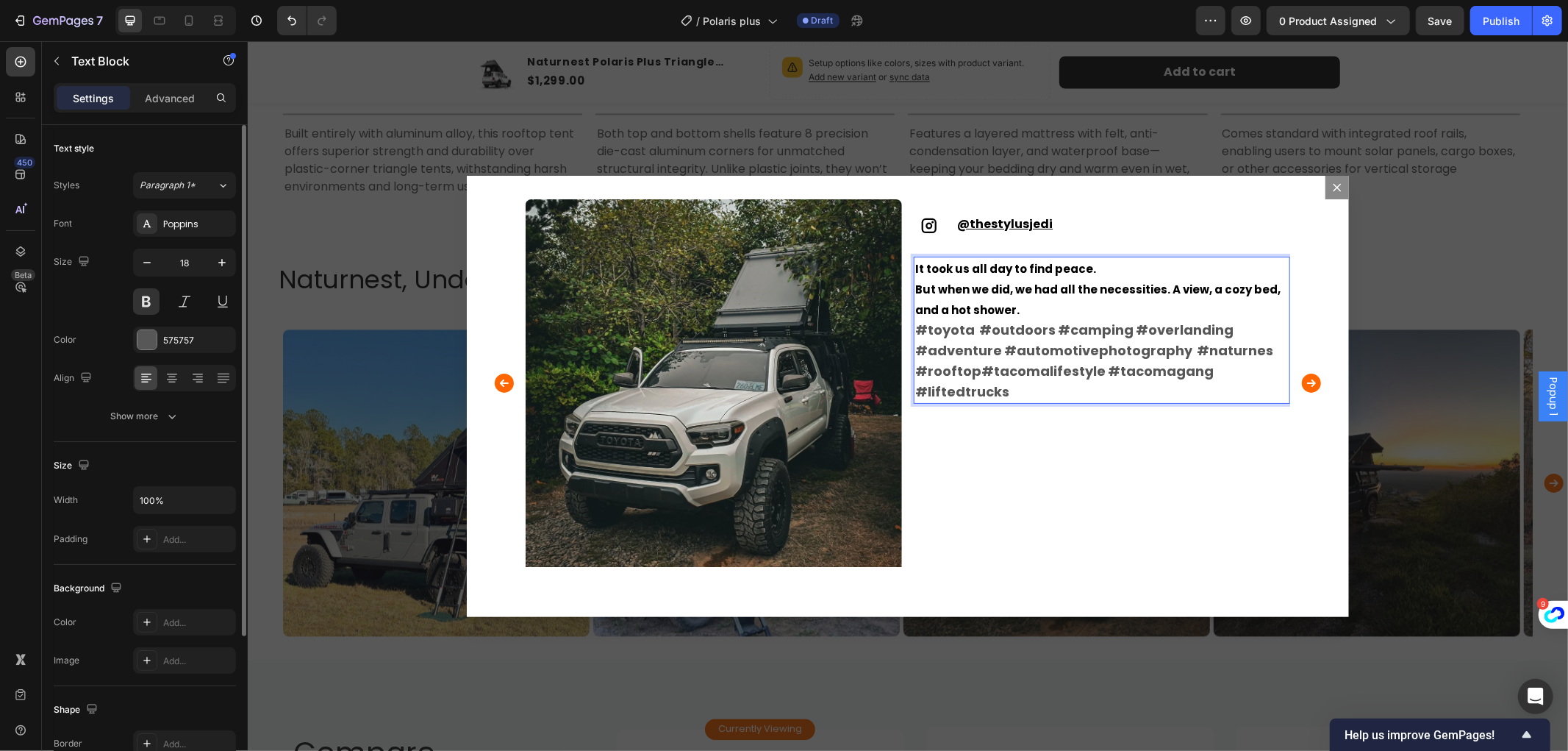
click at [1021, 306] on p "It took us all day to find peace. But when we did, we had all the necessities. …" at bounding box center [1101, 329] width 373 height 144
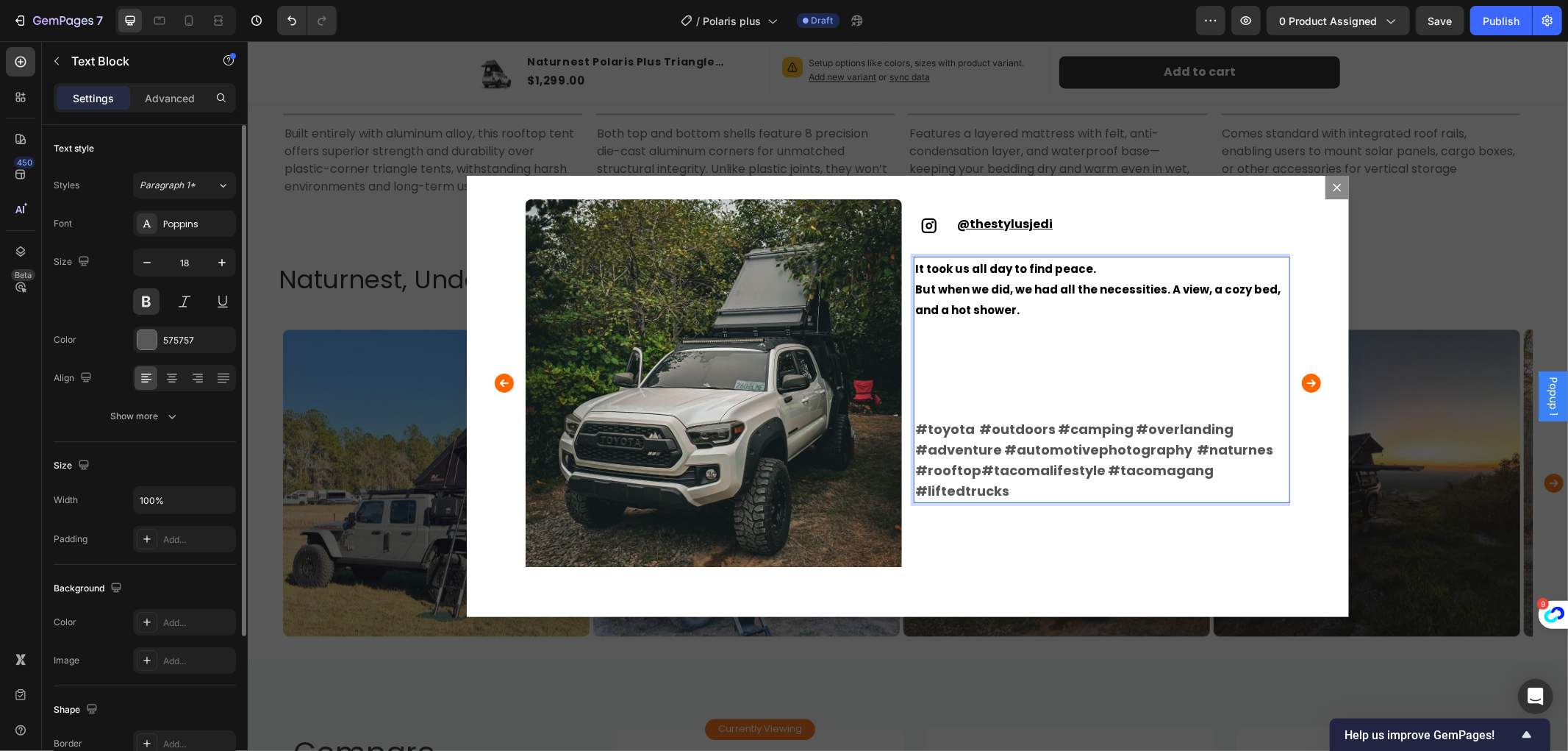
click at [1021, 306] on p "It took us all day to find peace. But when we did, we had all the necessities. …" at bounding box center [1101, 288] width 373 height 62
click at [986, 276] on p "It took us all day to find peace. But when we did, we had all the necessities. …" at bounding box center [1101, 288] width 373 height 62
click at [1033, 313] on p "It took us all day to find peace. But when we did, we had all the necessities. …" at bounding box center [1101, 288] width 373 height 62
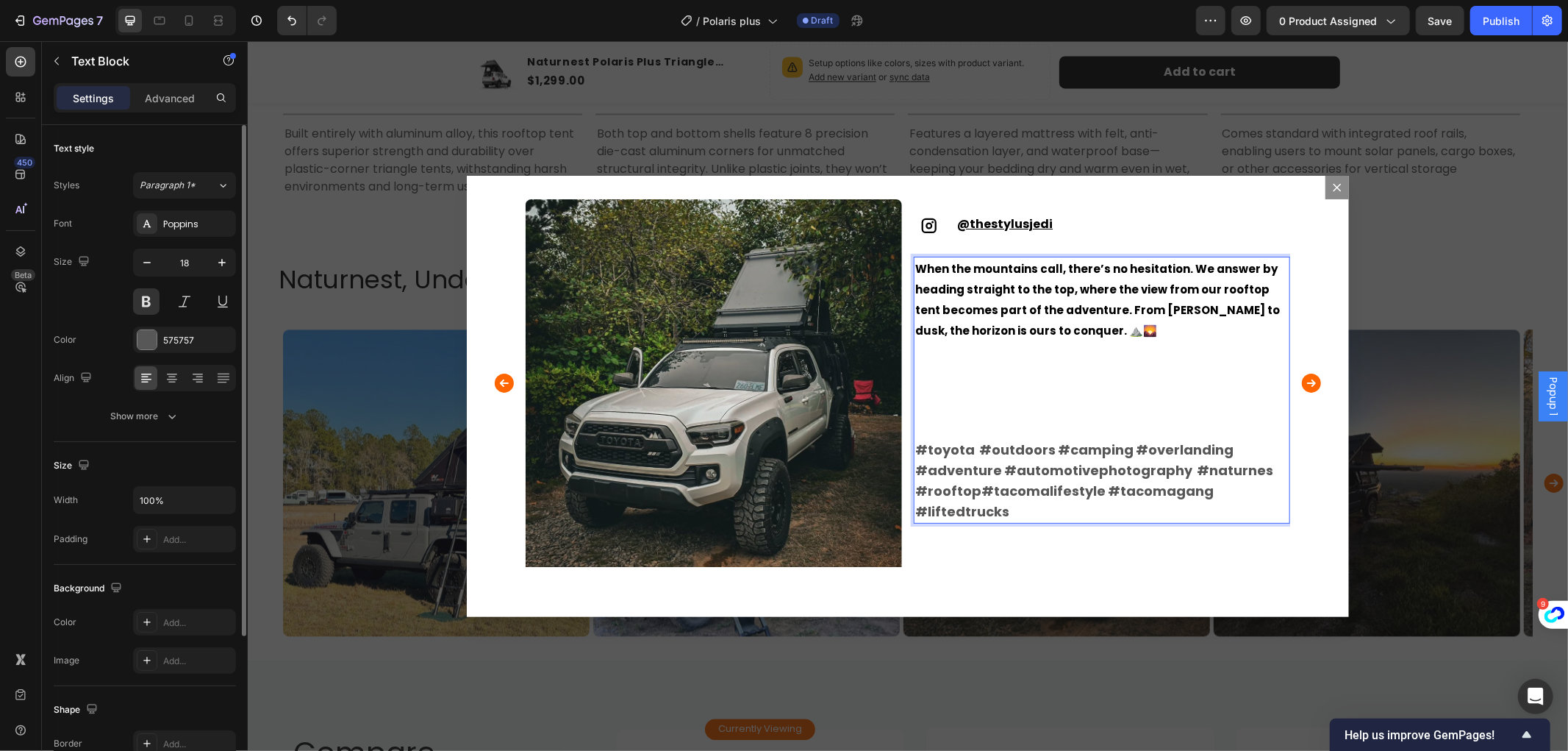
click at [1113, 370] on p "Rich Text Editor. Editing area: main" at bounding box center [1101, 370] width 373 height 20
click at [1300, 381] on icon "Carousel Next Arrow" at bounding box center [1311, 382] width 24 height 30
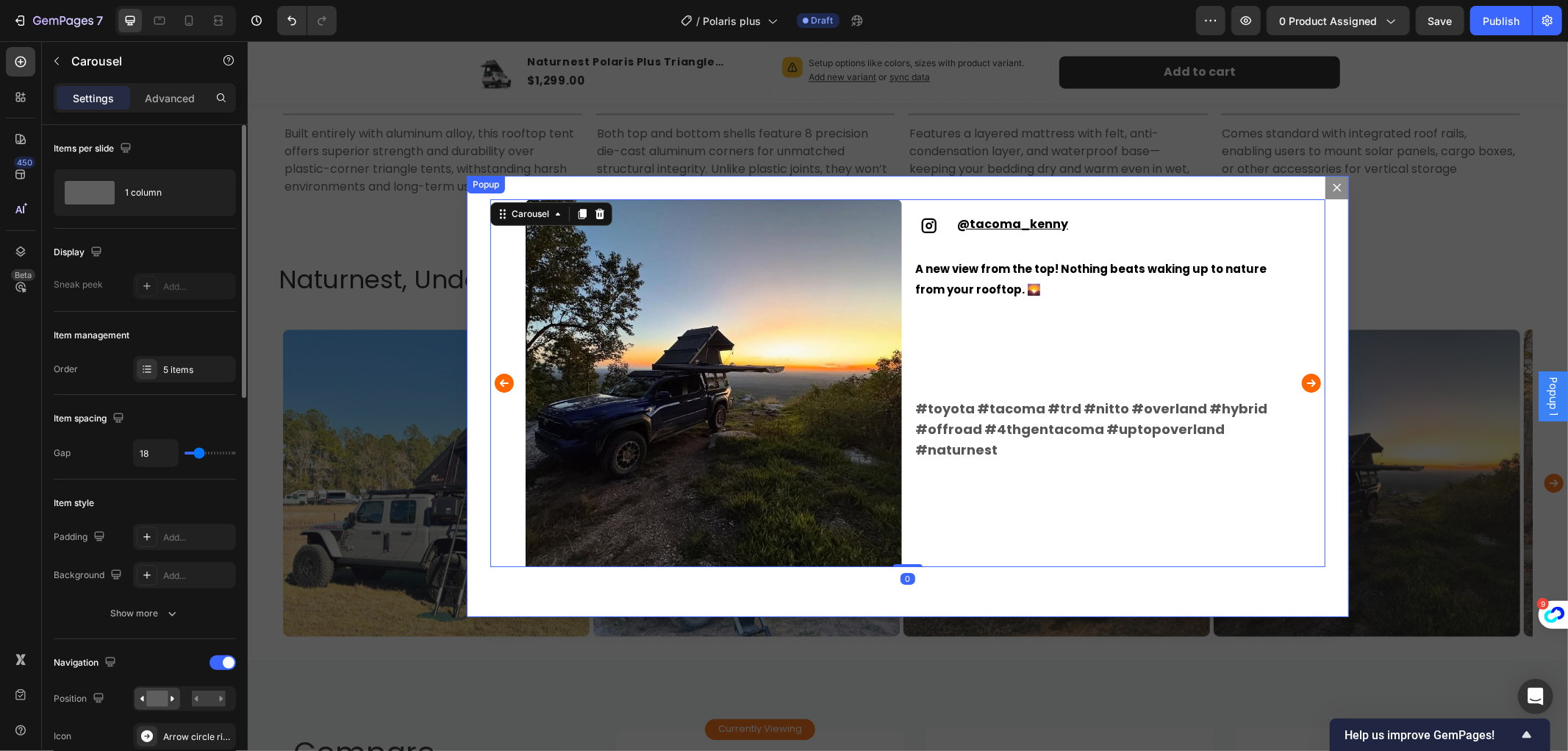
click at [1331, 189] on icon "Dialog content" at bounding box center [1337, 187] width 12 height 12
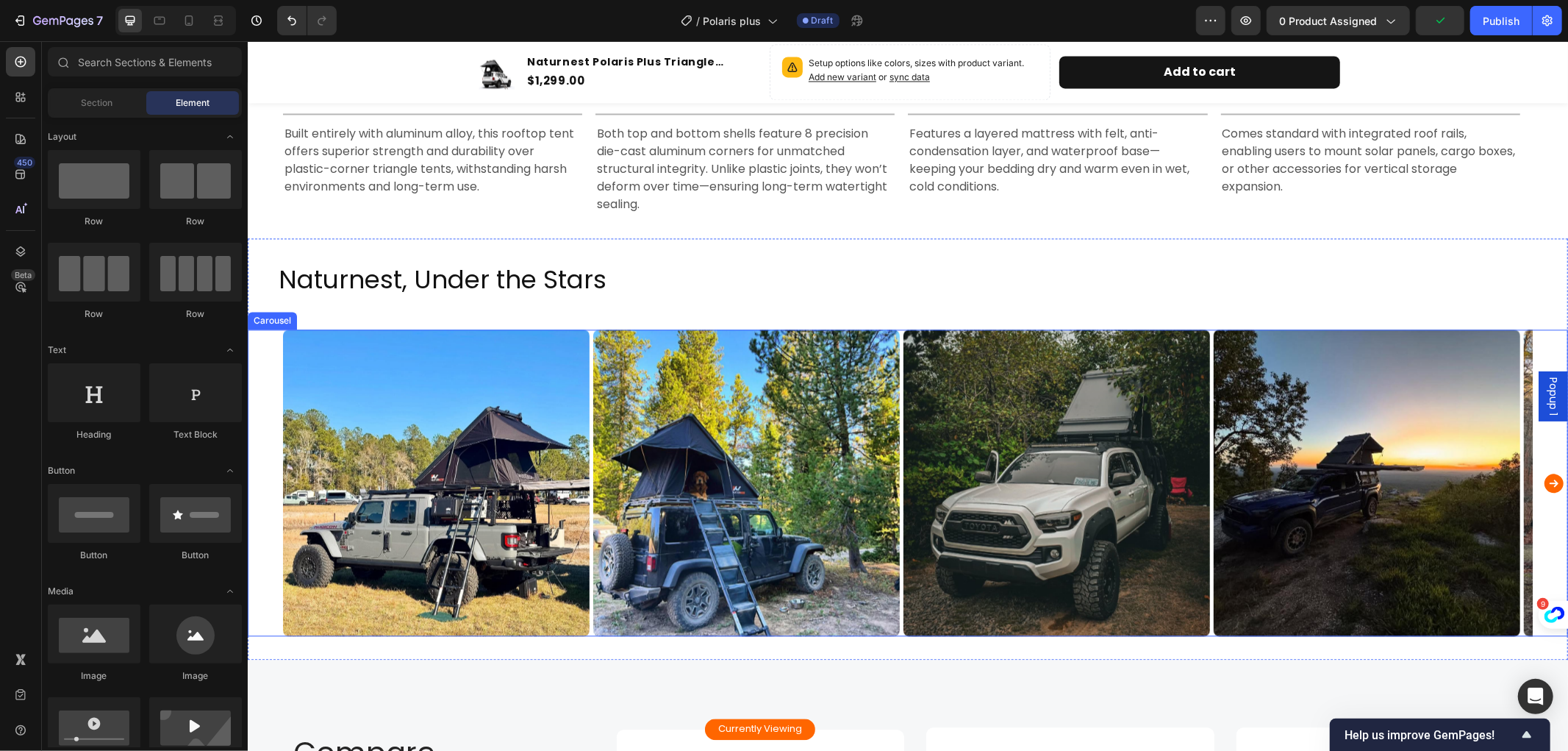
click at [1544, 480] on icon "Carousel Next Arrow" at bounding box center [1553, 482] width 19 height 19
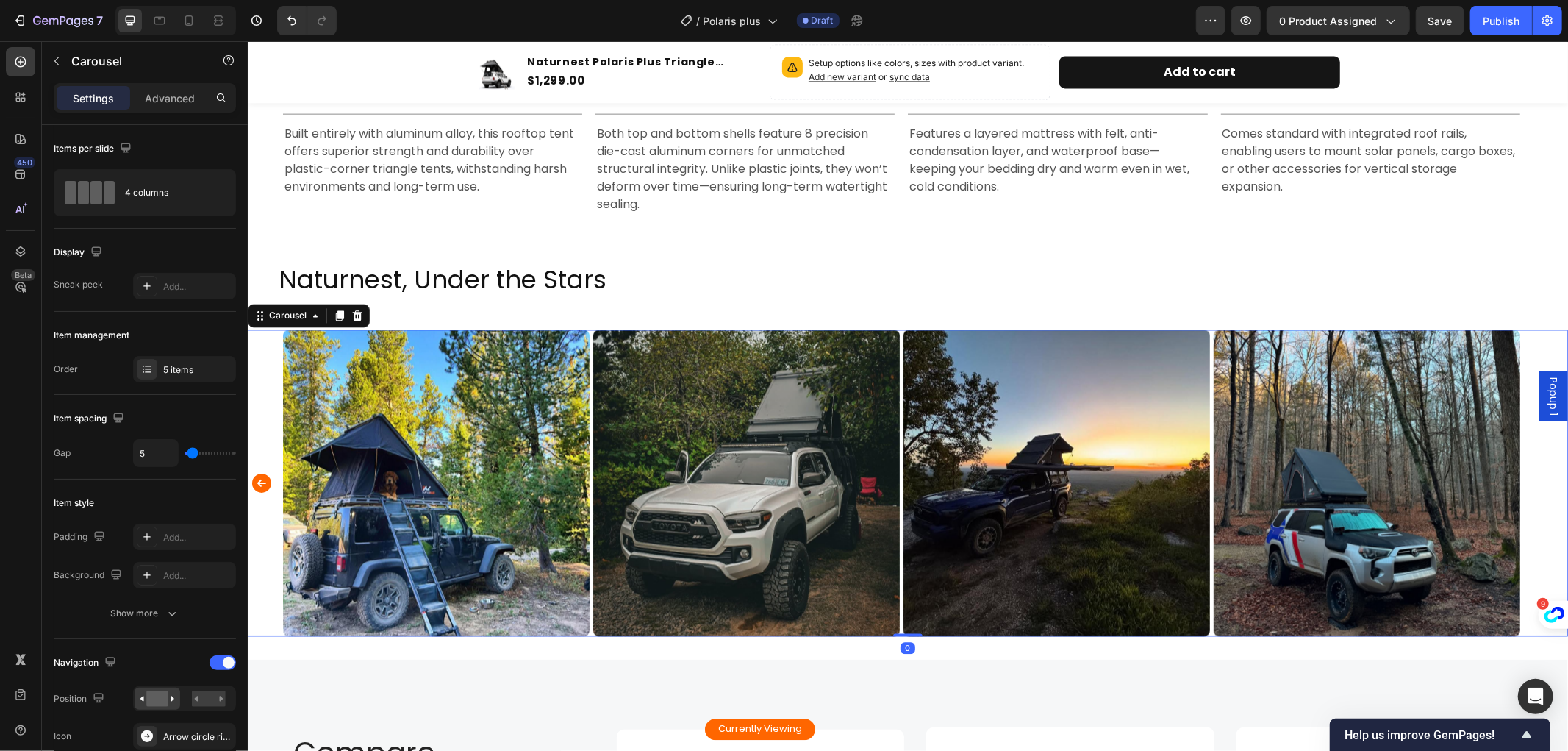
click at [261, 474] on icon "Carousel Back Arrow" at bounding box center [260, 482] width 19 height 19
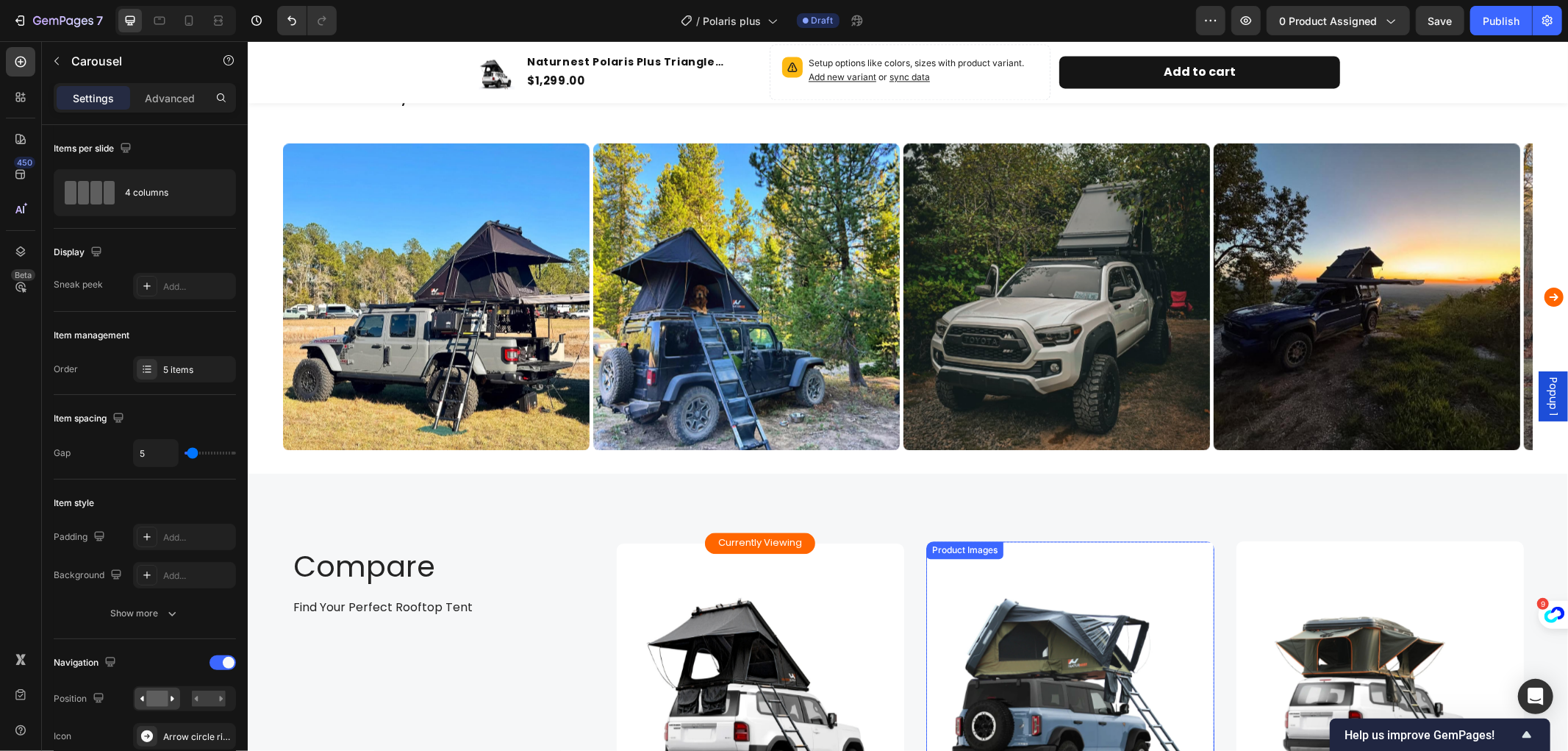
scroll to position [2780, 0]
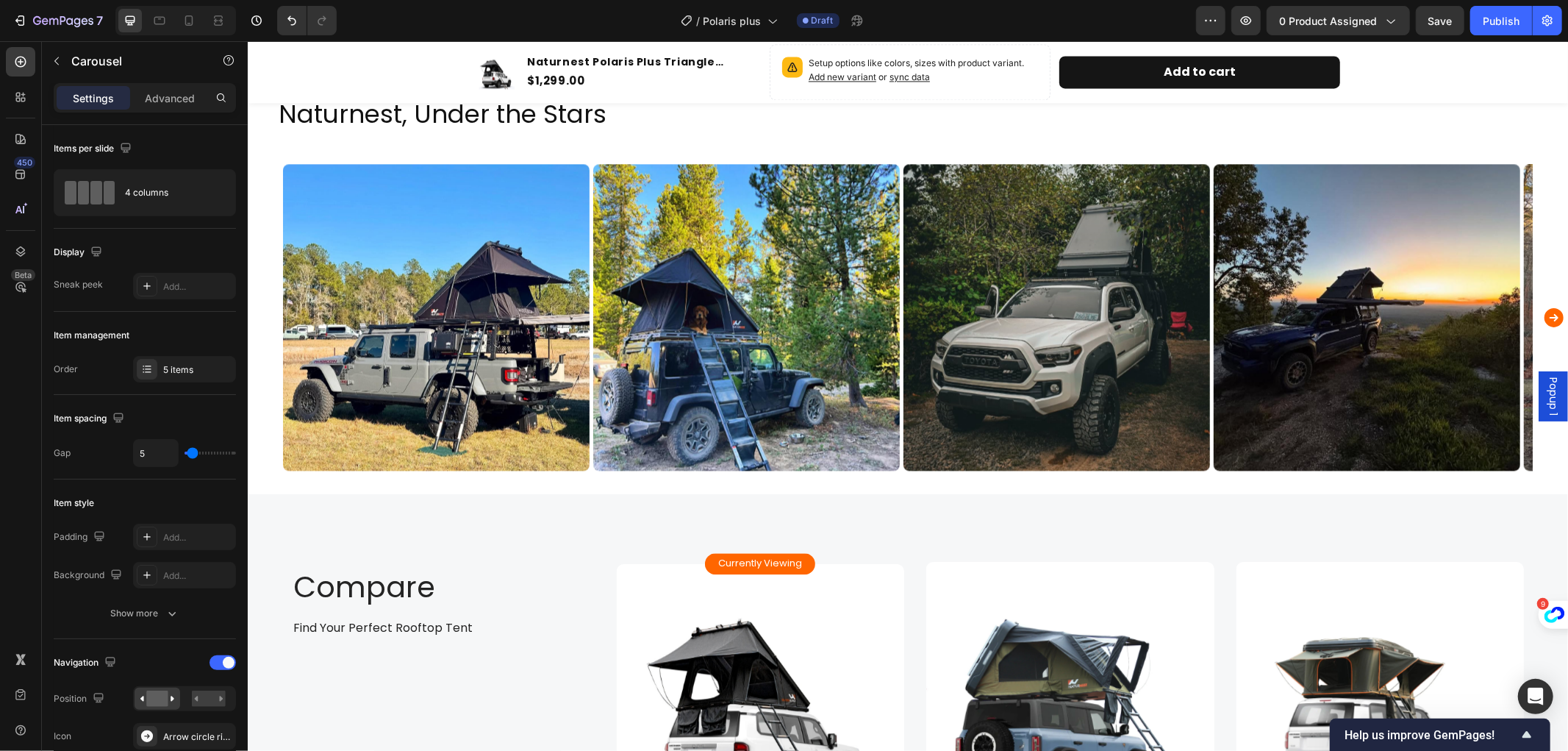
click at [1542, 316] on icon "Carousel Next Arrow" at bounding box center [1554, 317] width 24 height 30
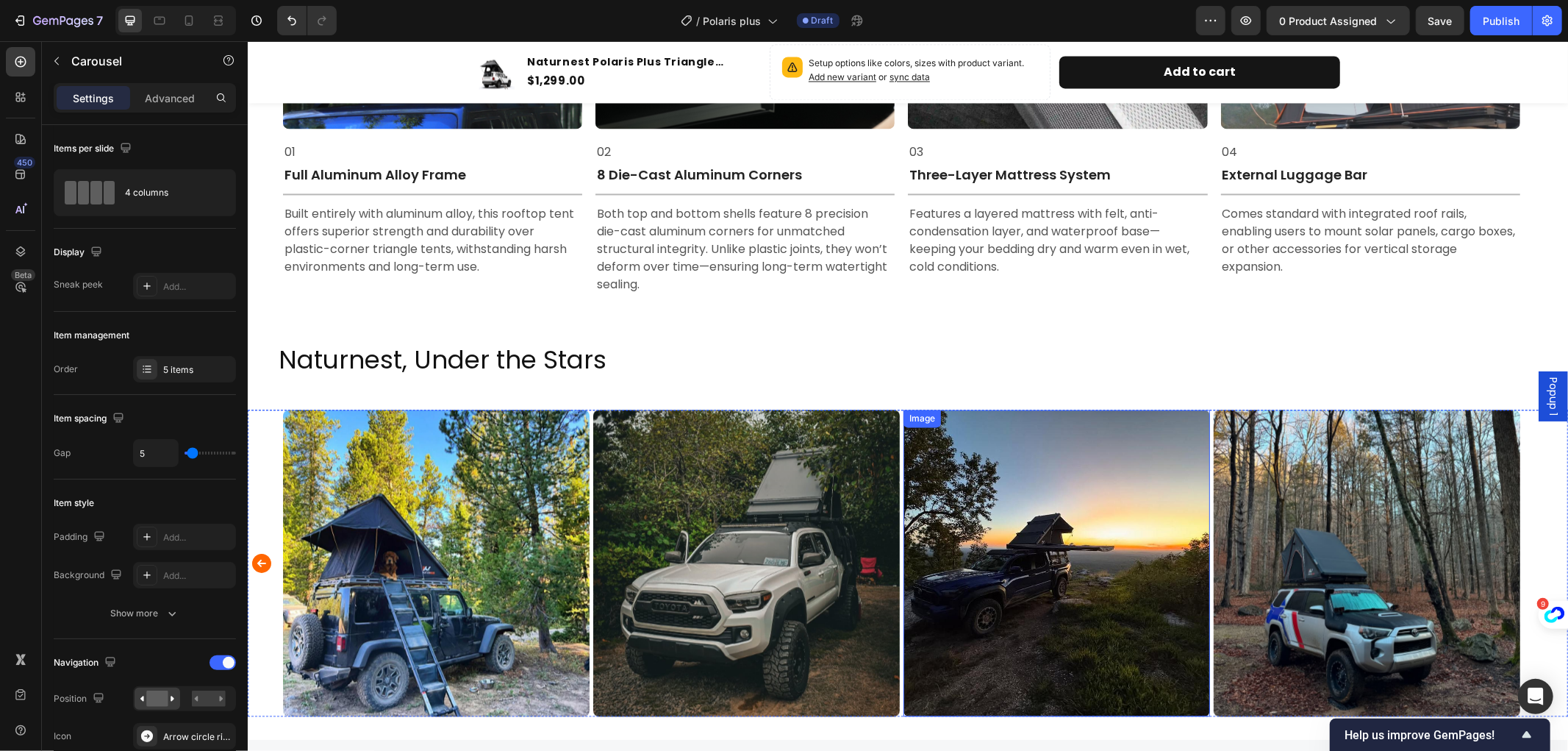
scroll to position [2371, 0]
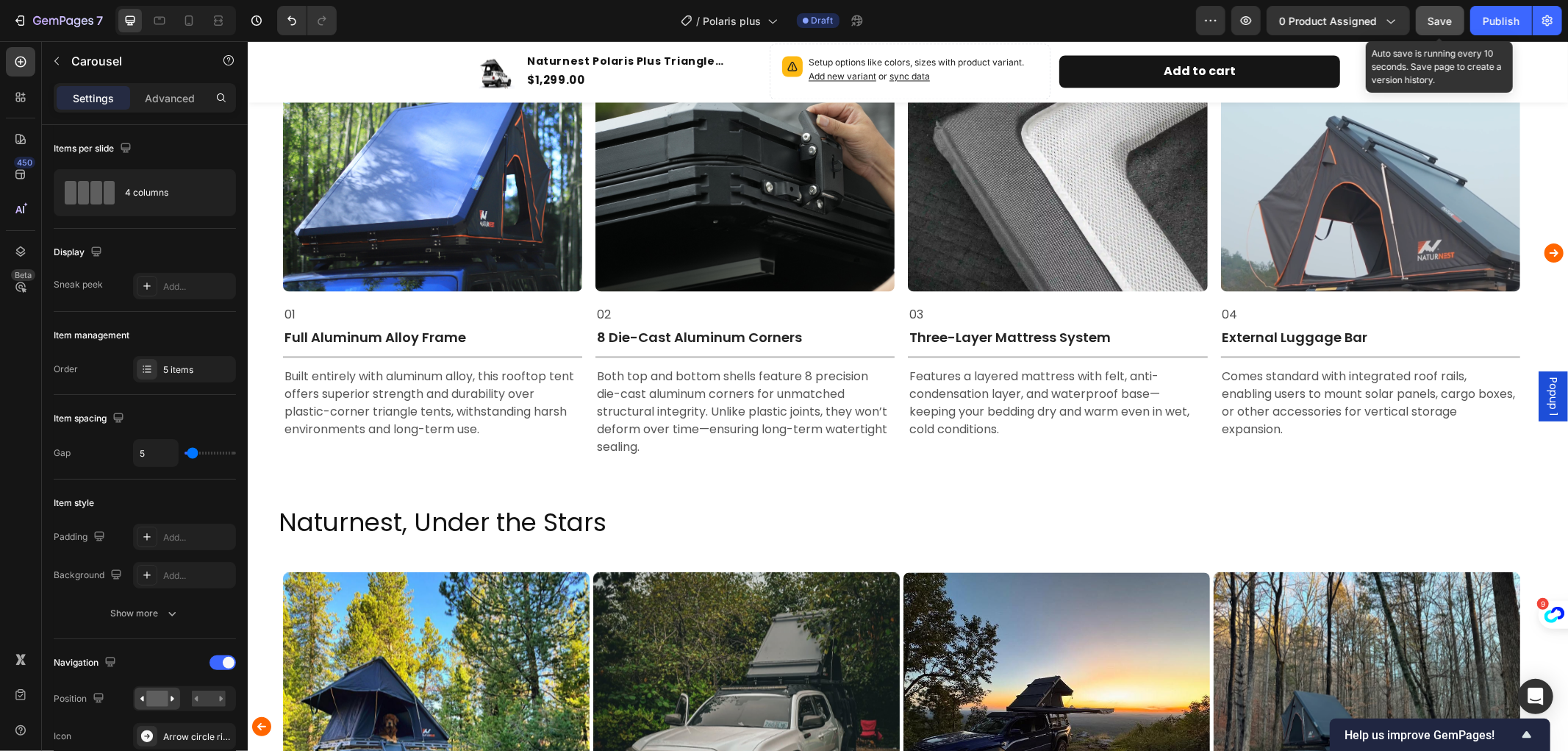
click at [1450, 17] on span "Save" at bounding box center [1441, 21] width 24 height 13
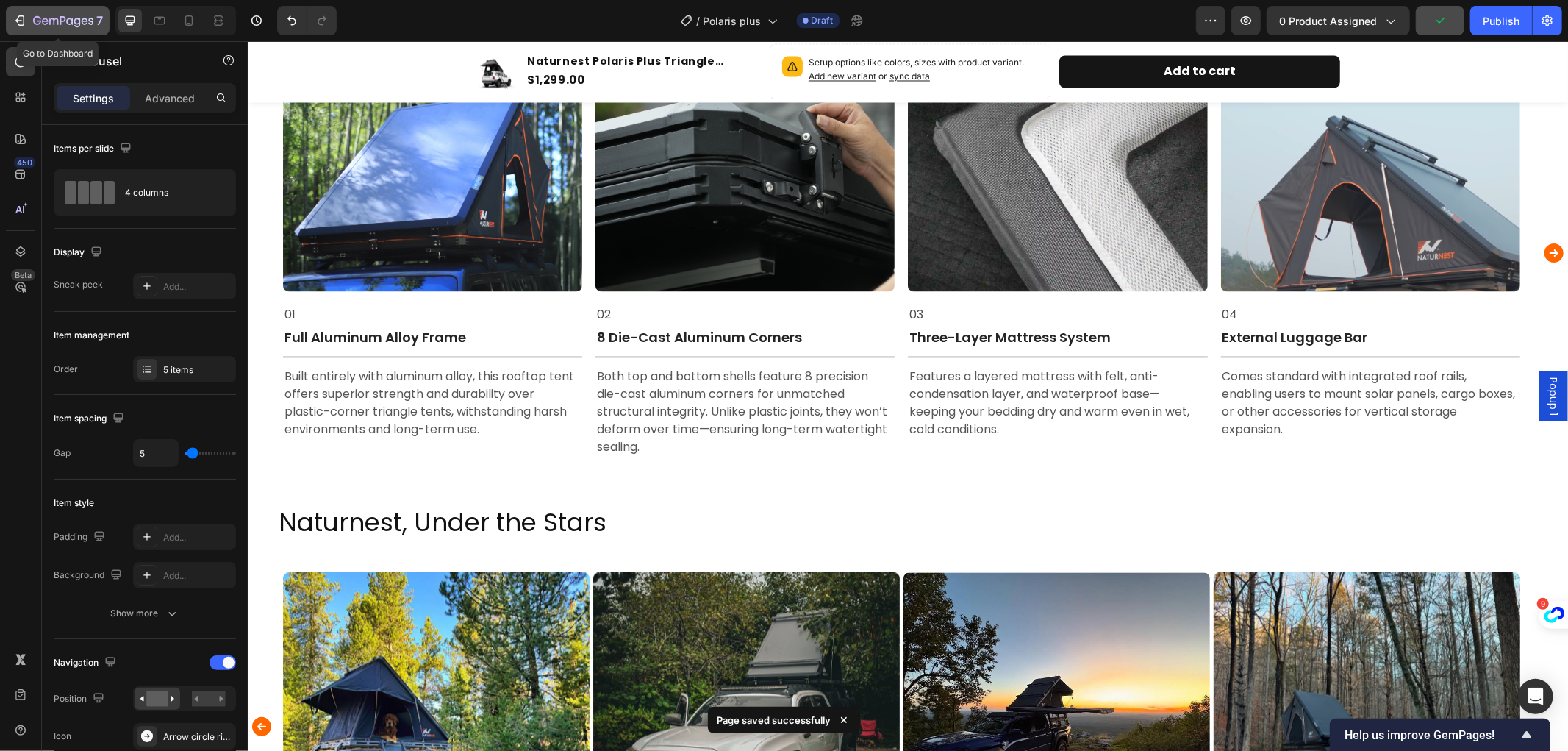
click at [33, 17] on icon "button" at bounding box center [63, 22] width 61 height 13
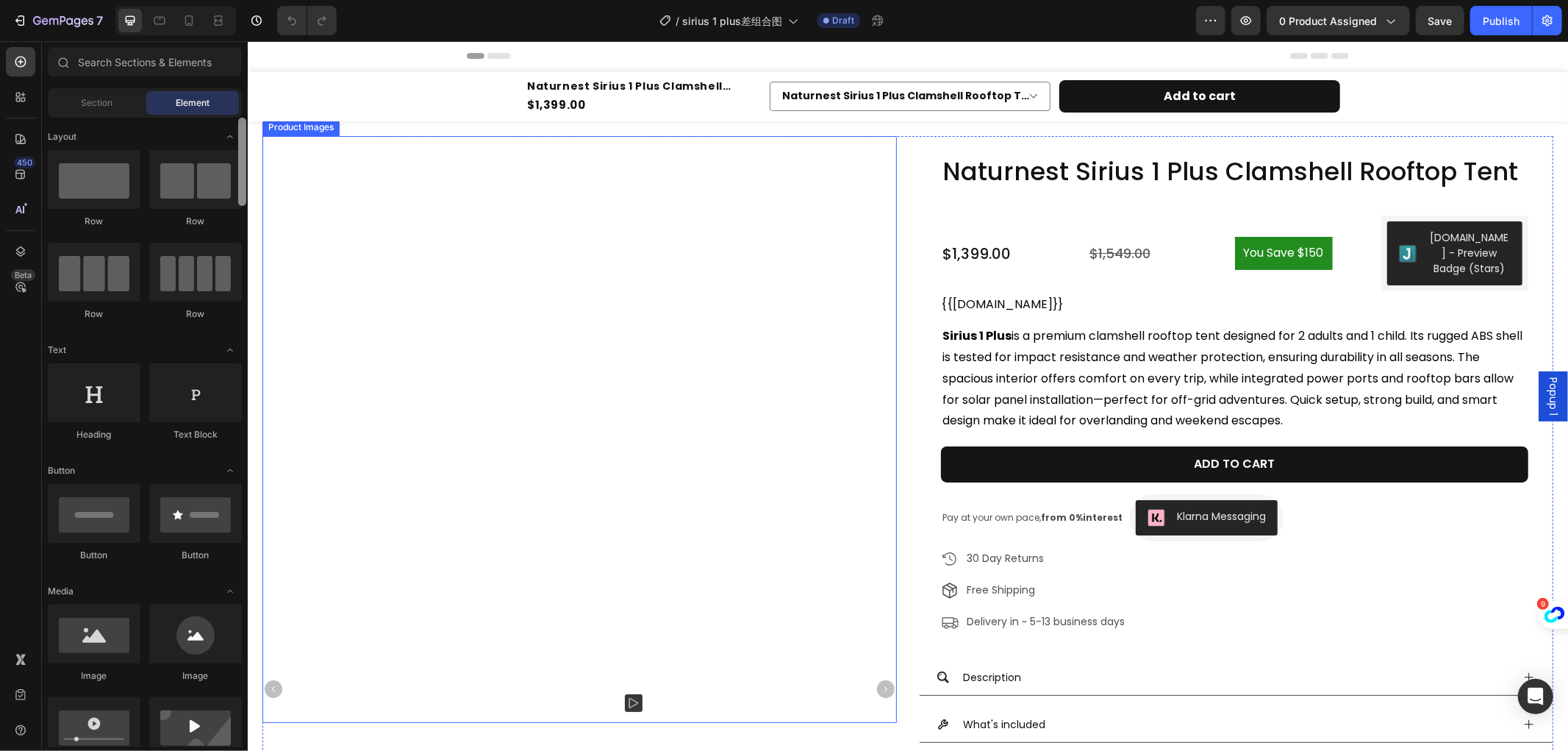
radio input "false"
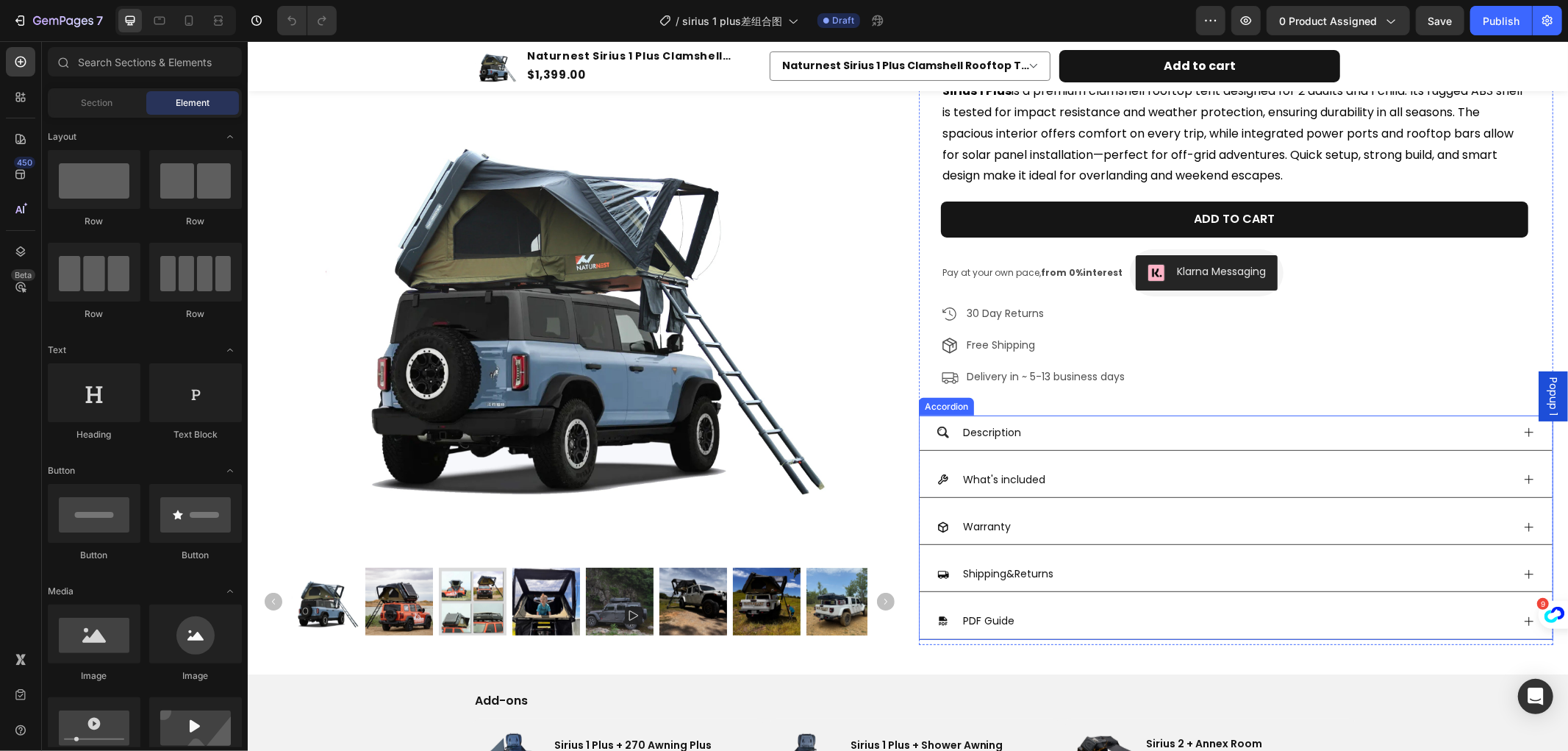
scroll to position [735, 0]
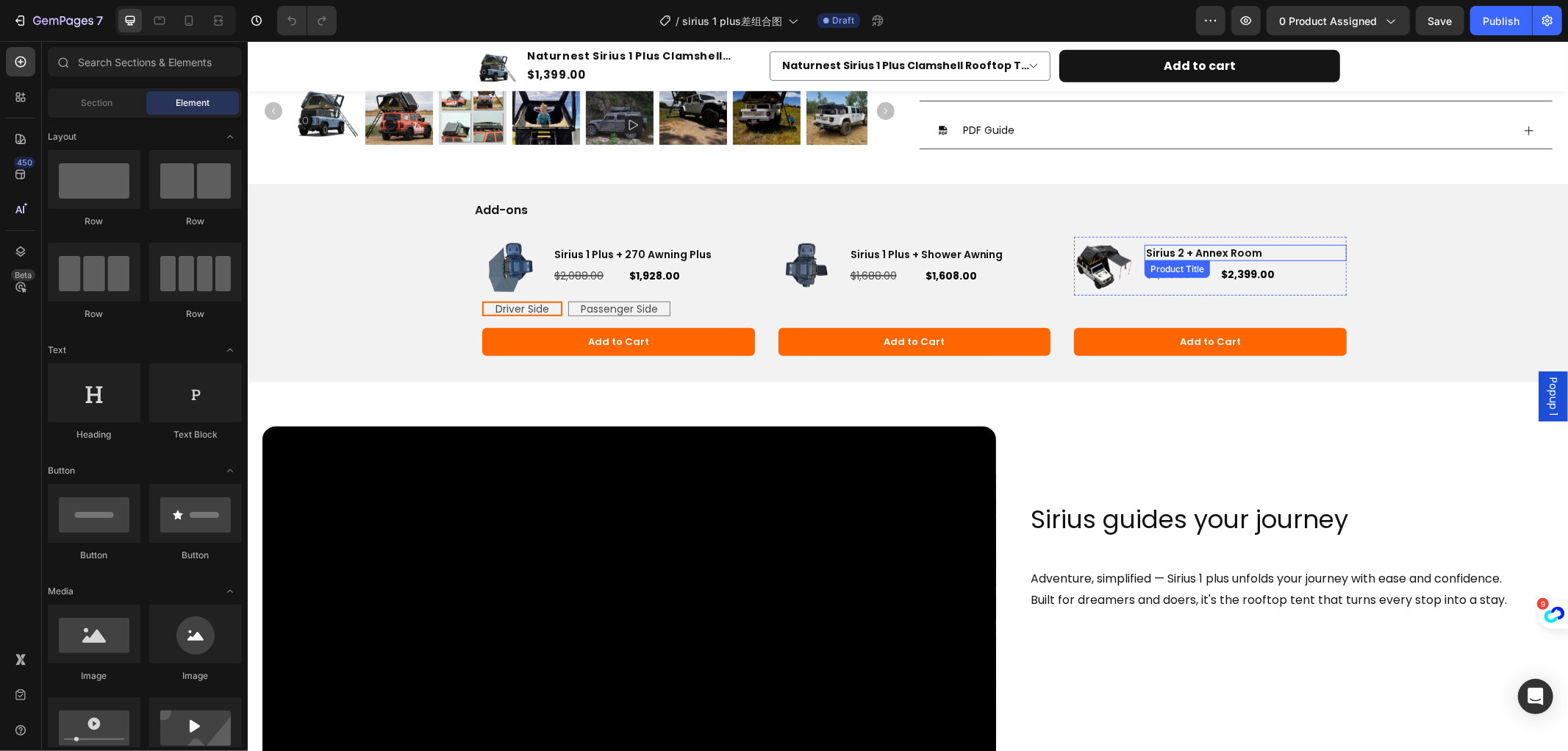
click at [1166, 254] on h3 "Sirius 2 + Annex Room" at bounding box center [1245, 252] width 203 height 16
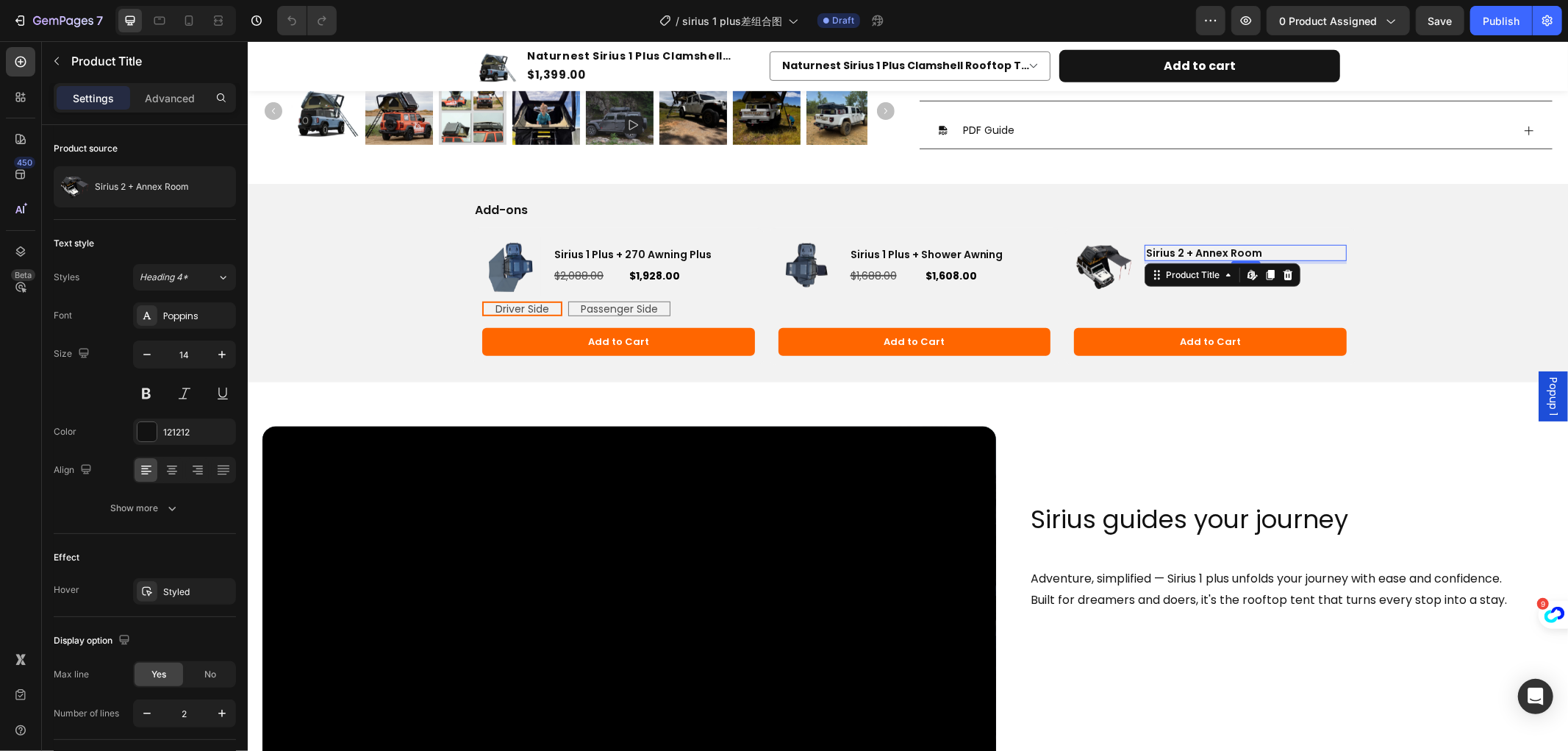
click at [1150, 253] on h3 "Sirius 2 + Annex Room" at bounding box center [1245, 252] width 203 height 16
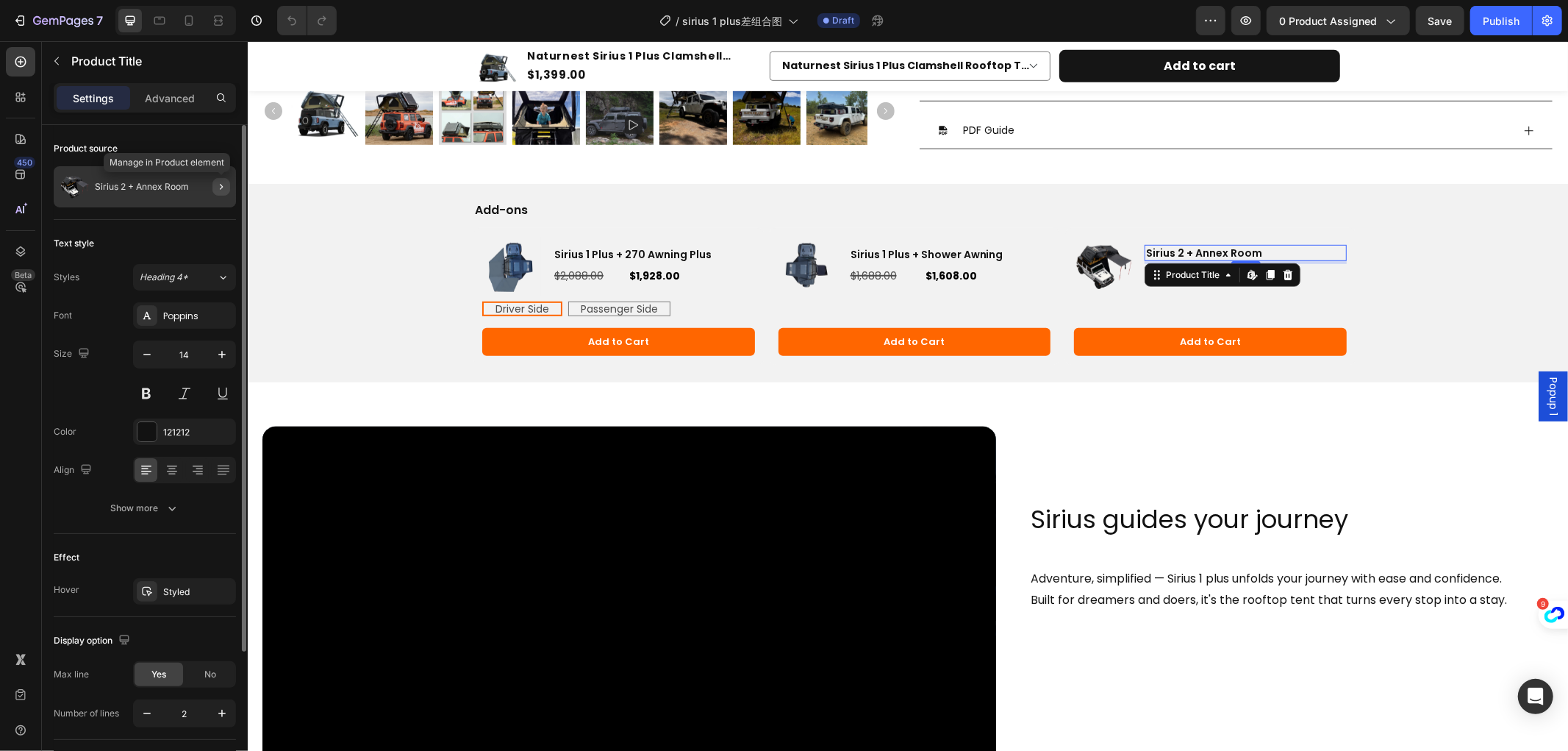
click at [217, 190] on icon "button" at bounding box center [221, 187] width 12 height 12
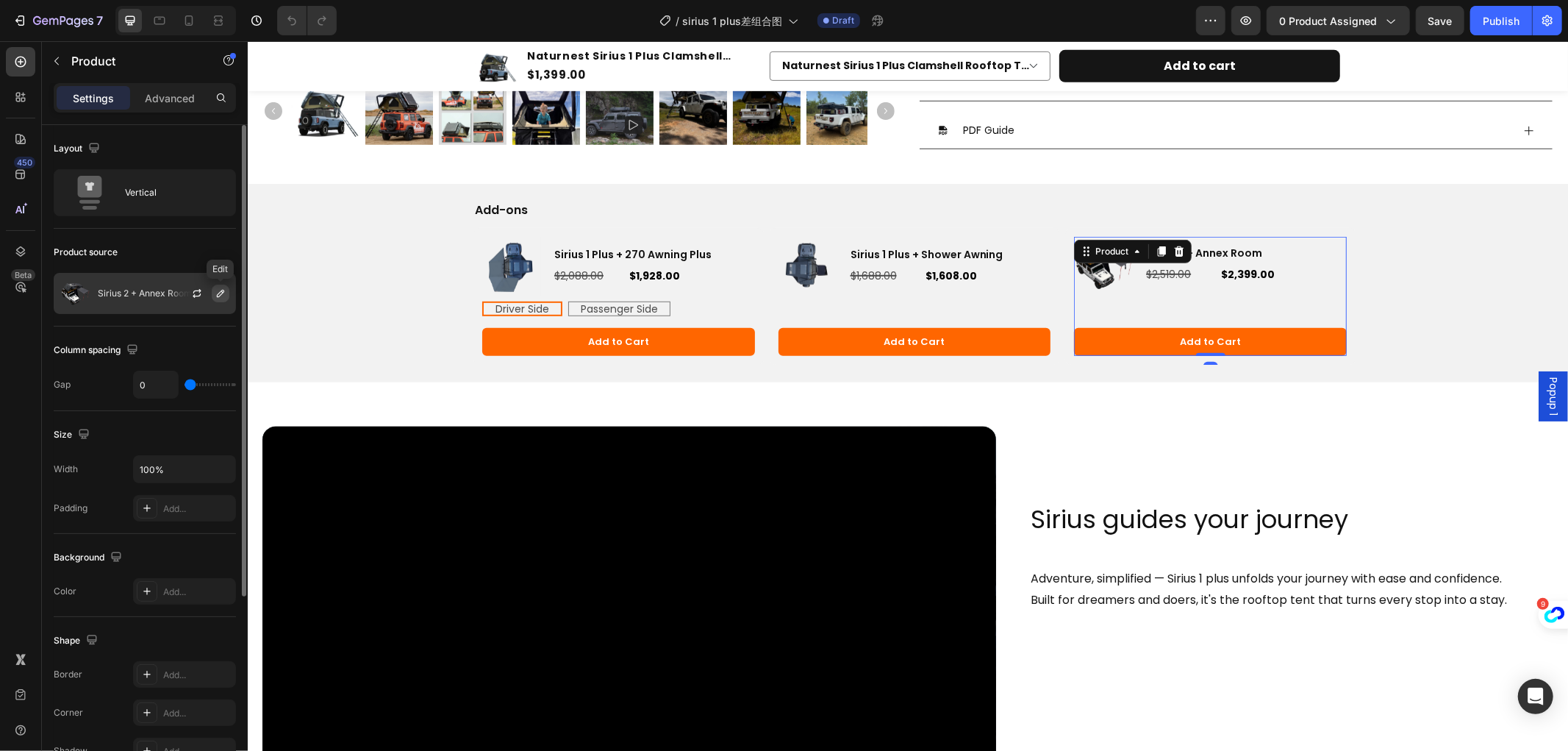
click at [216, 292] on icon "button" at bounding box center [220, 293] width 12 height 12
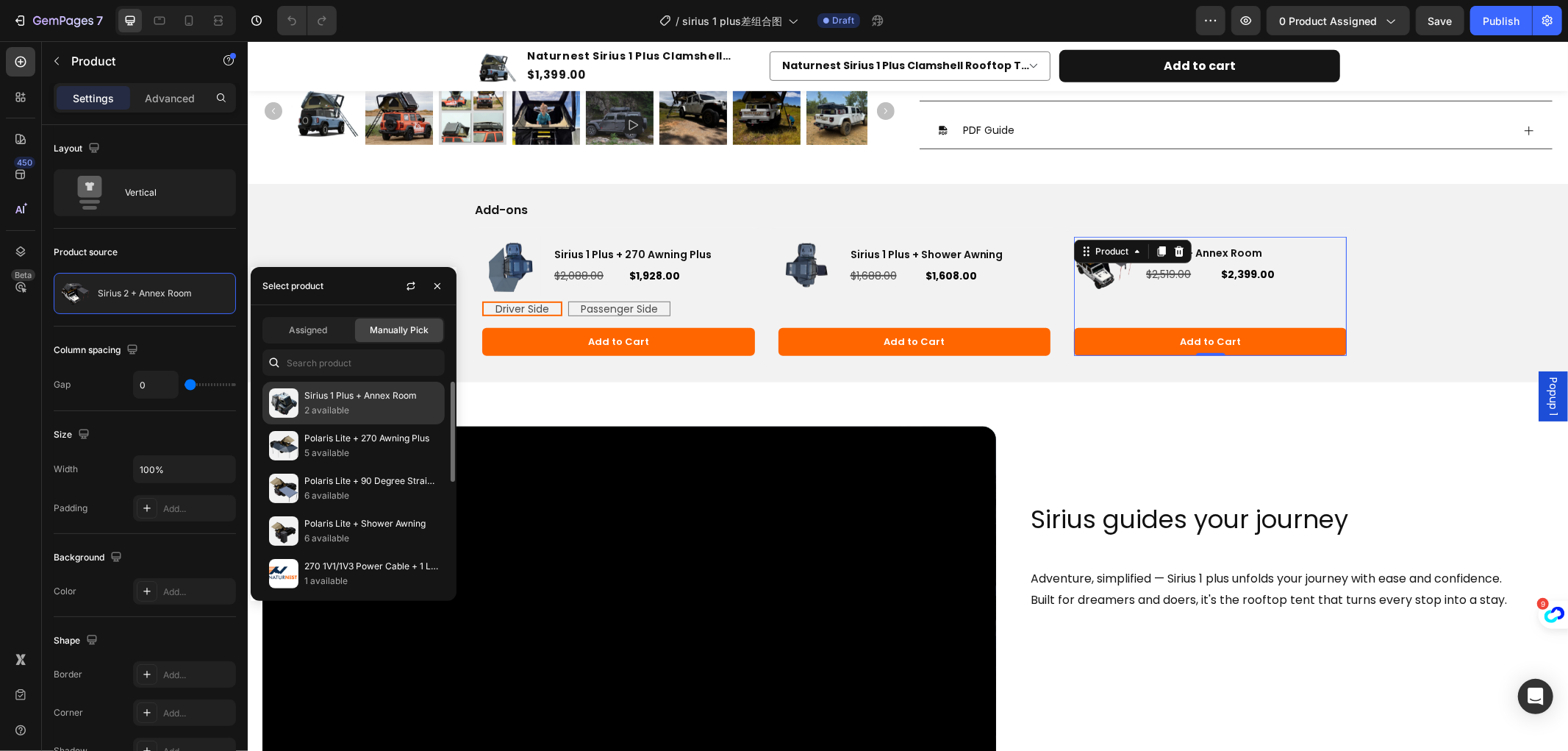
click at [368, 401] on p "Sirius 1 Plus + Annex Room" at bounding box center [371, 395] width 134 height 15
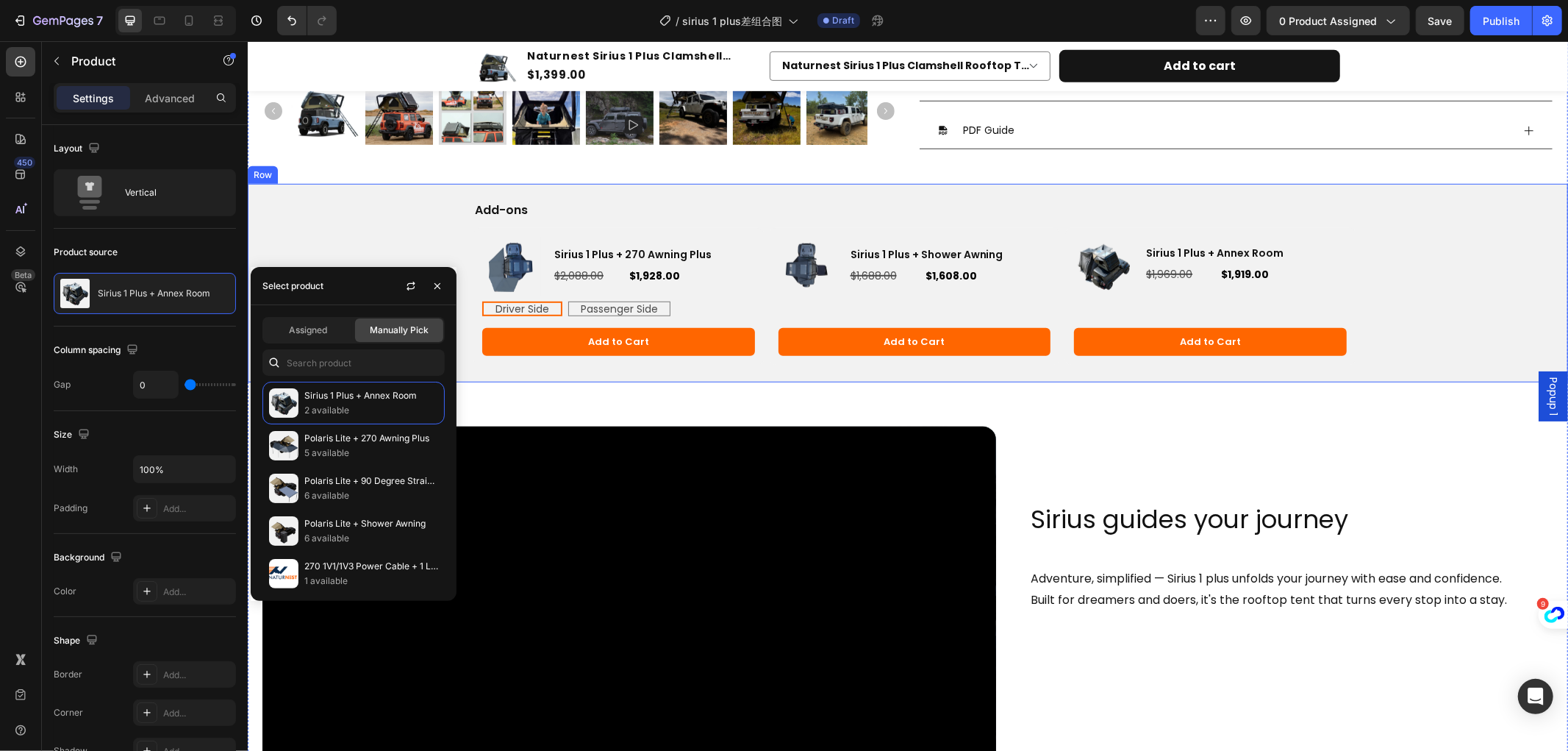
click at [363, 218] on div "Add-ons Text Block Product Images Sirius 1 Plus + Shower Awning Product Title $…" at bounding box center [908, 282] width 1321 height 200
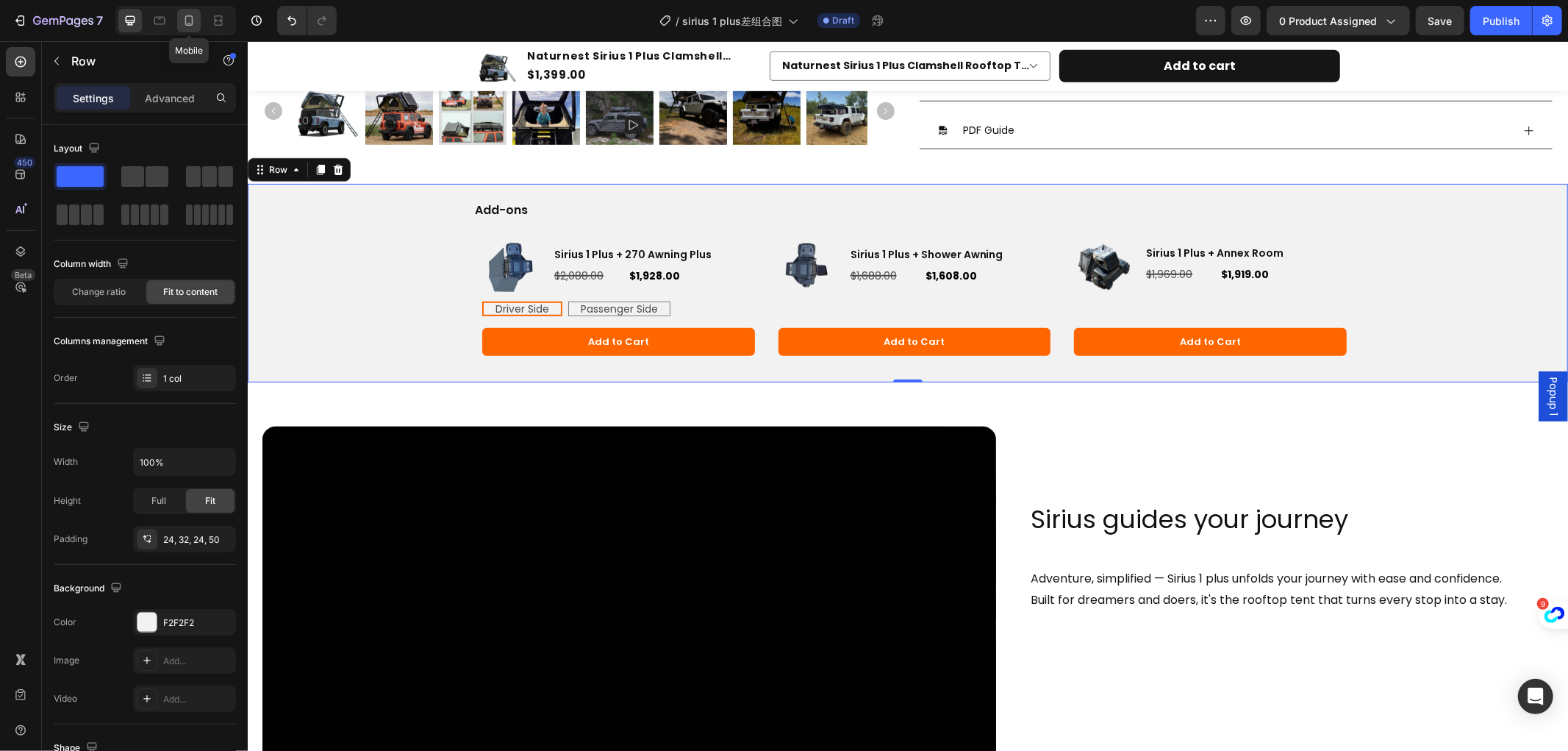
click at [189, 19] on icon at bounding box center [189, 20] width 15 height 15
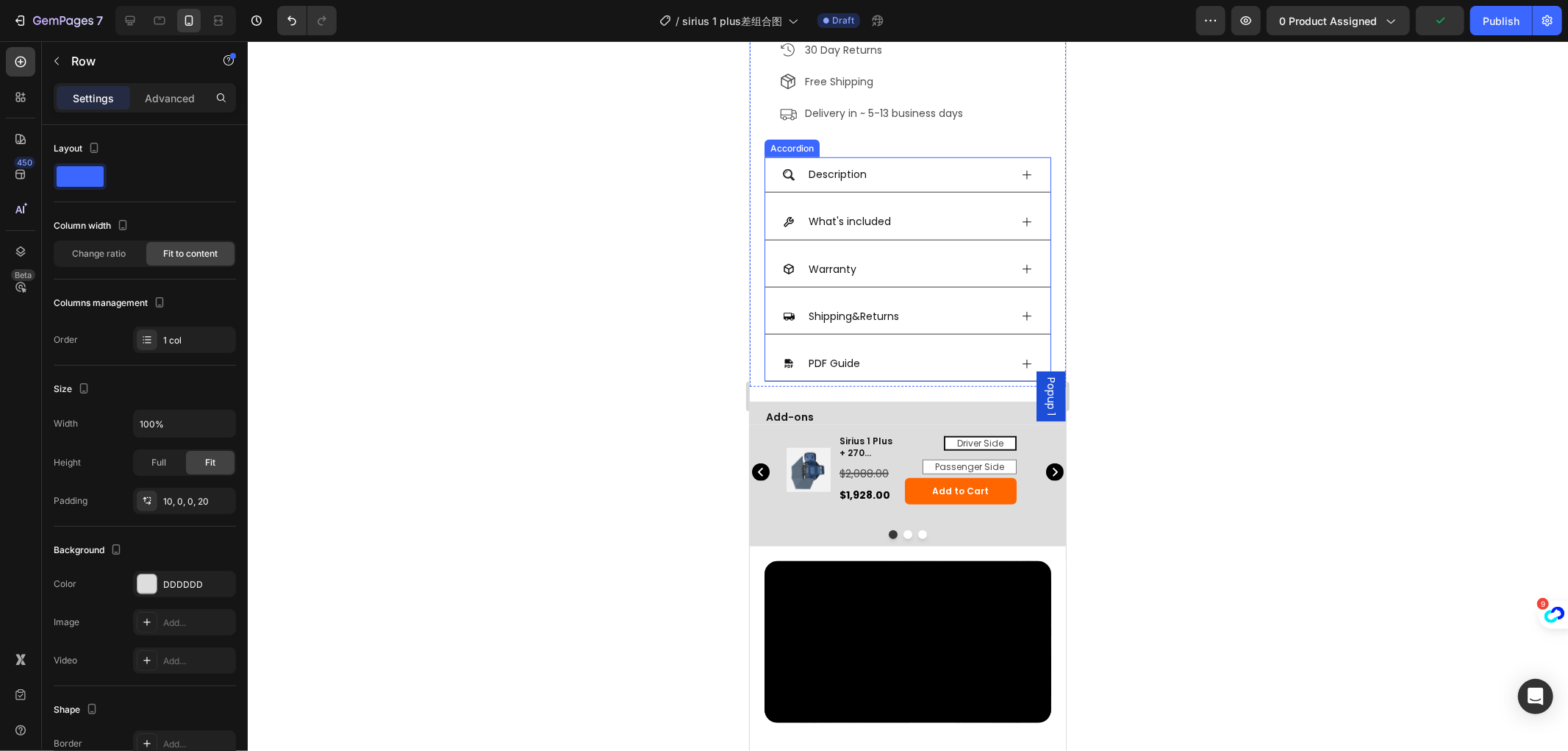
scroll to position [1101, 0]
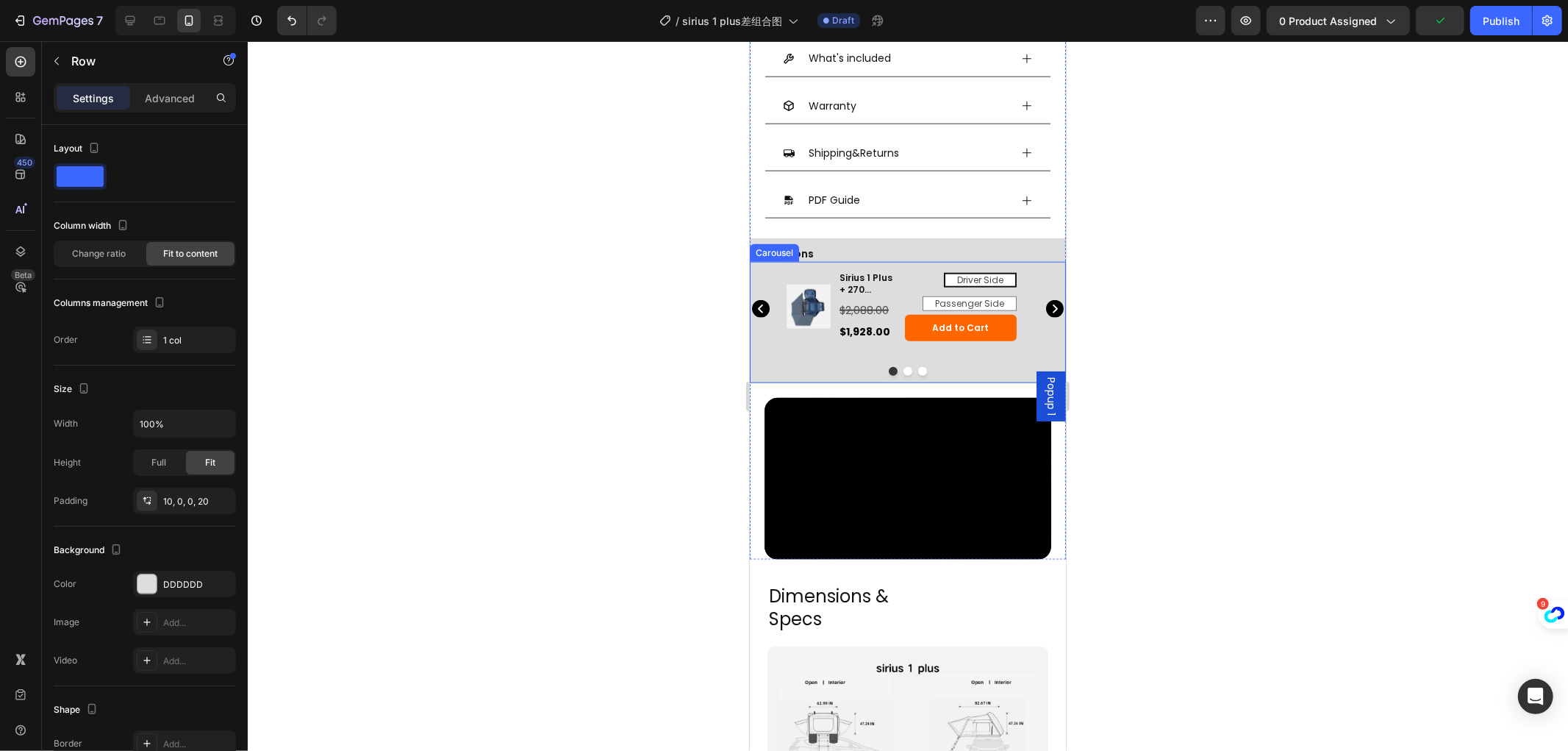
click at [1046, 299] on icon "Carousel Next Arrow" at bounding box center [1055, 308] width 18 height 18
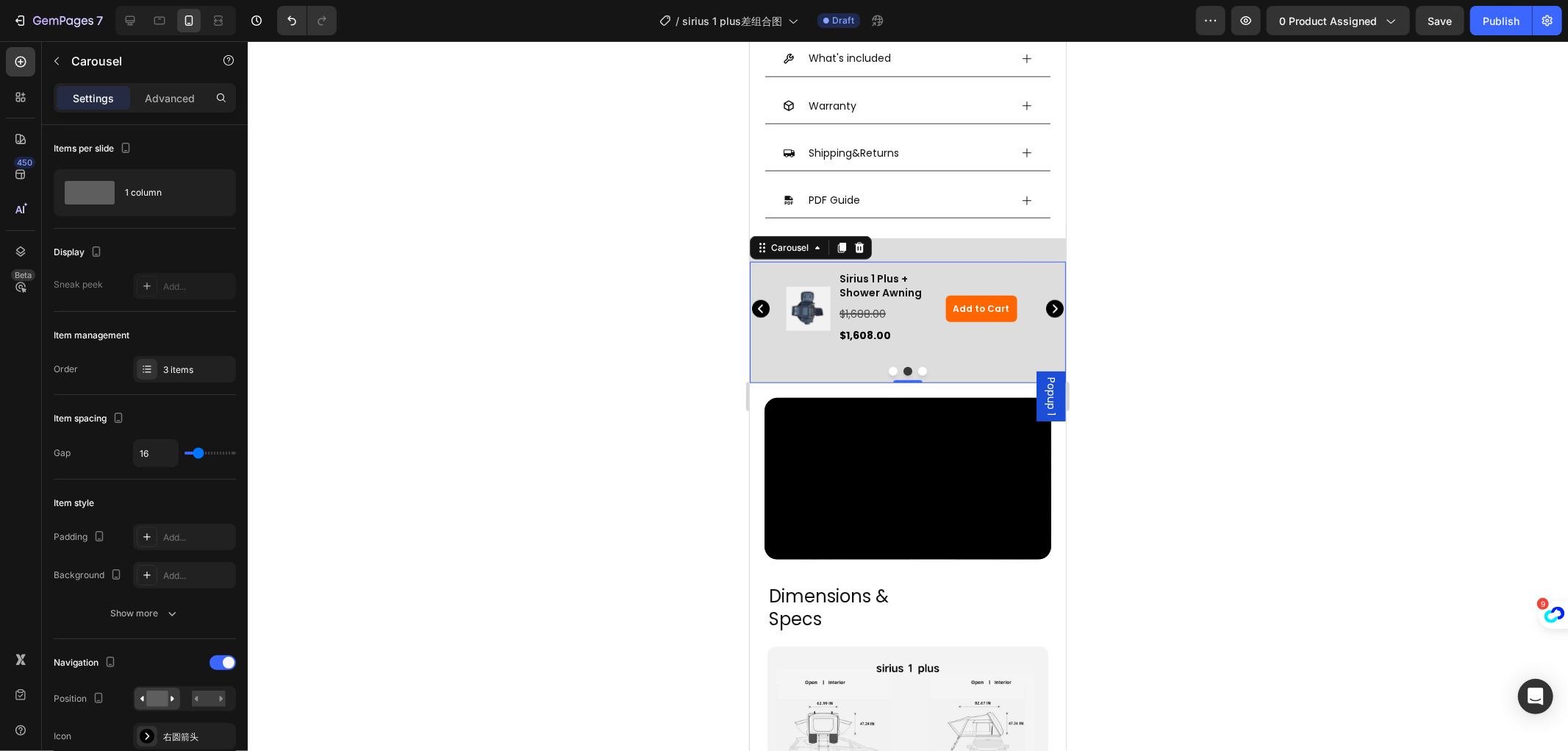
click at [1046, 299] on icon "Carousel Next Arrow" at bounding box center [1055, 308] width 18 height 18
click at [758, 304] on icon "Carousel Back Arrow" at bounding box center [760, 308] width 5 height 9
click at [1046, 299] on icon "Carousel Next Arrow" at bounding box center [1055, 308] width 18 height 18
click at [851, 270] on h3 "Sirius 2 + Annex Room" at bounding box center [873, 285] width 72 height 30
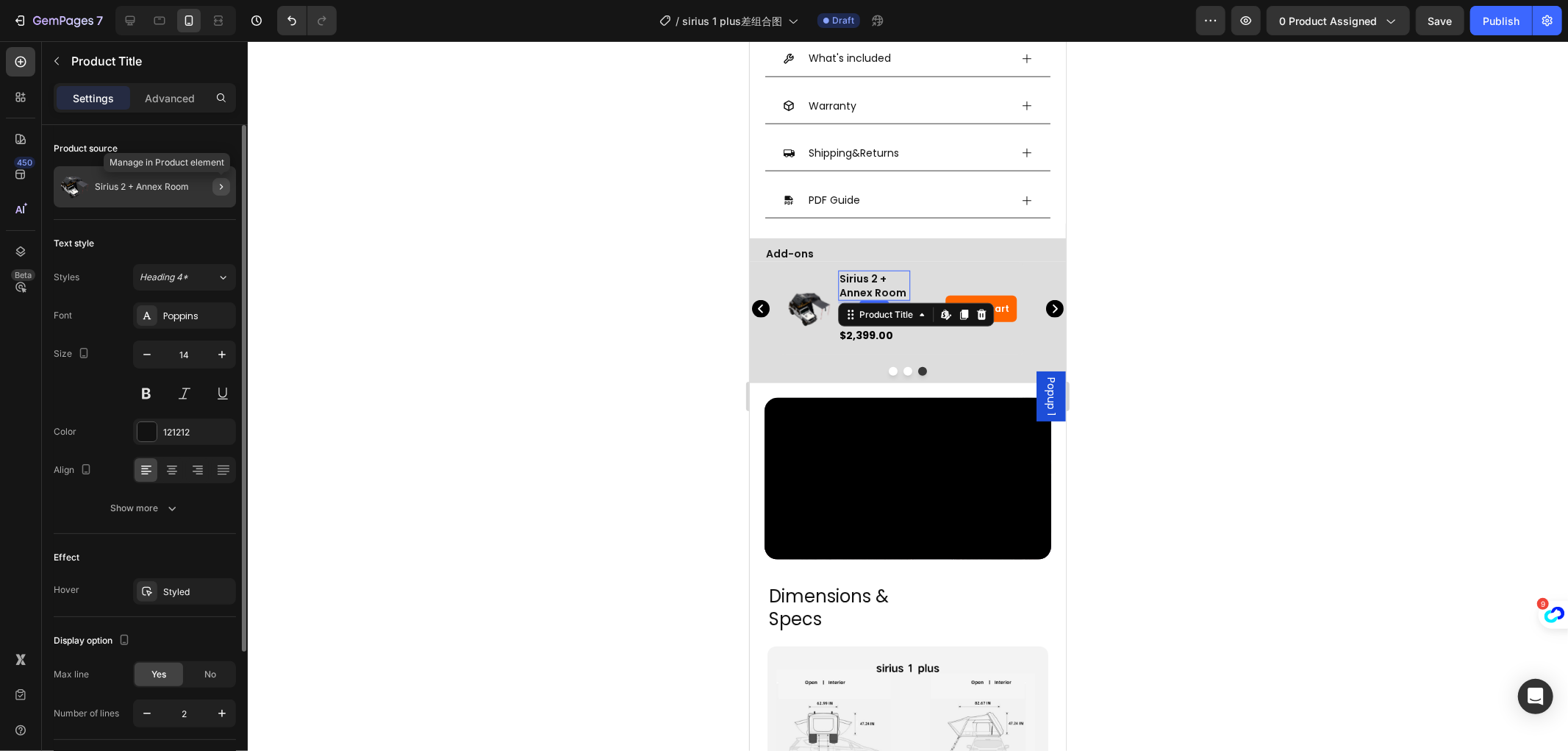
click at [221, 192] on icon "button" at bounding box center [221, 187] width 12 height 12
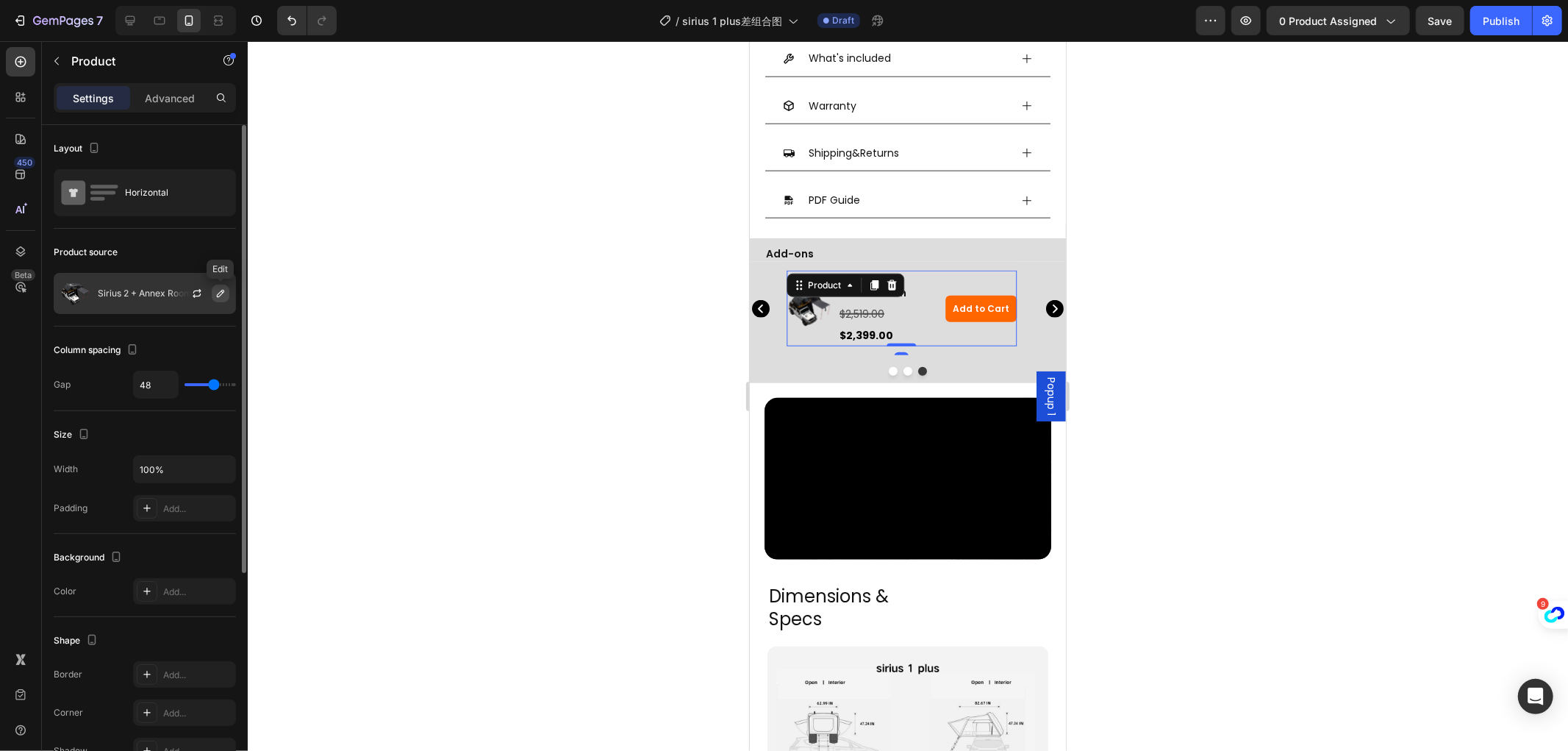
click at [218, 290] on icon "button" at bounding box center [220, 293] width 12 height 12
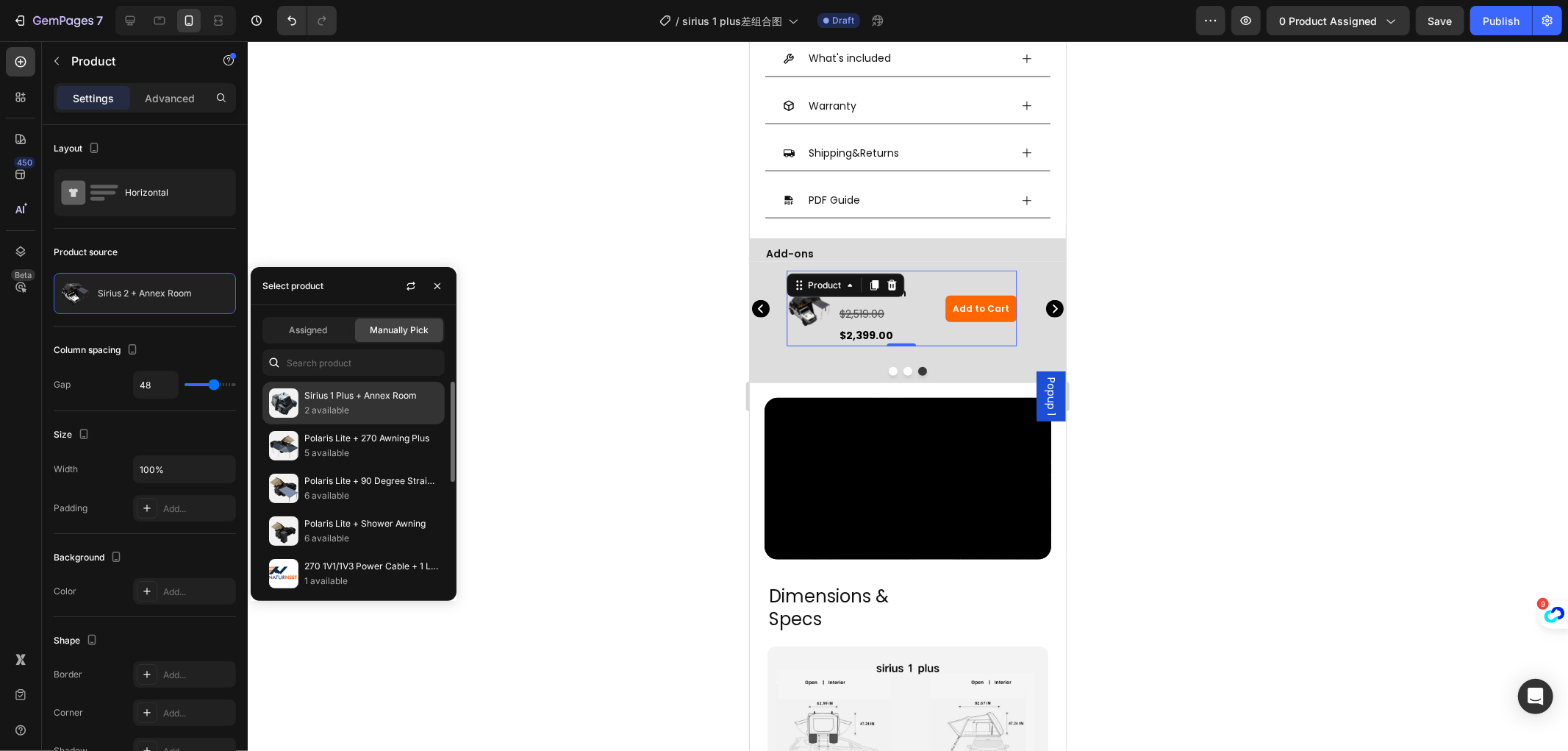
click at [356, 390] on p "Sirius 1 Plus + Annex Room" at bounding box center [371, 395] width 134 height 15
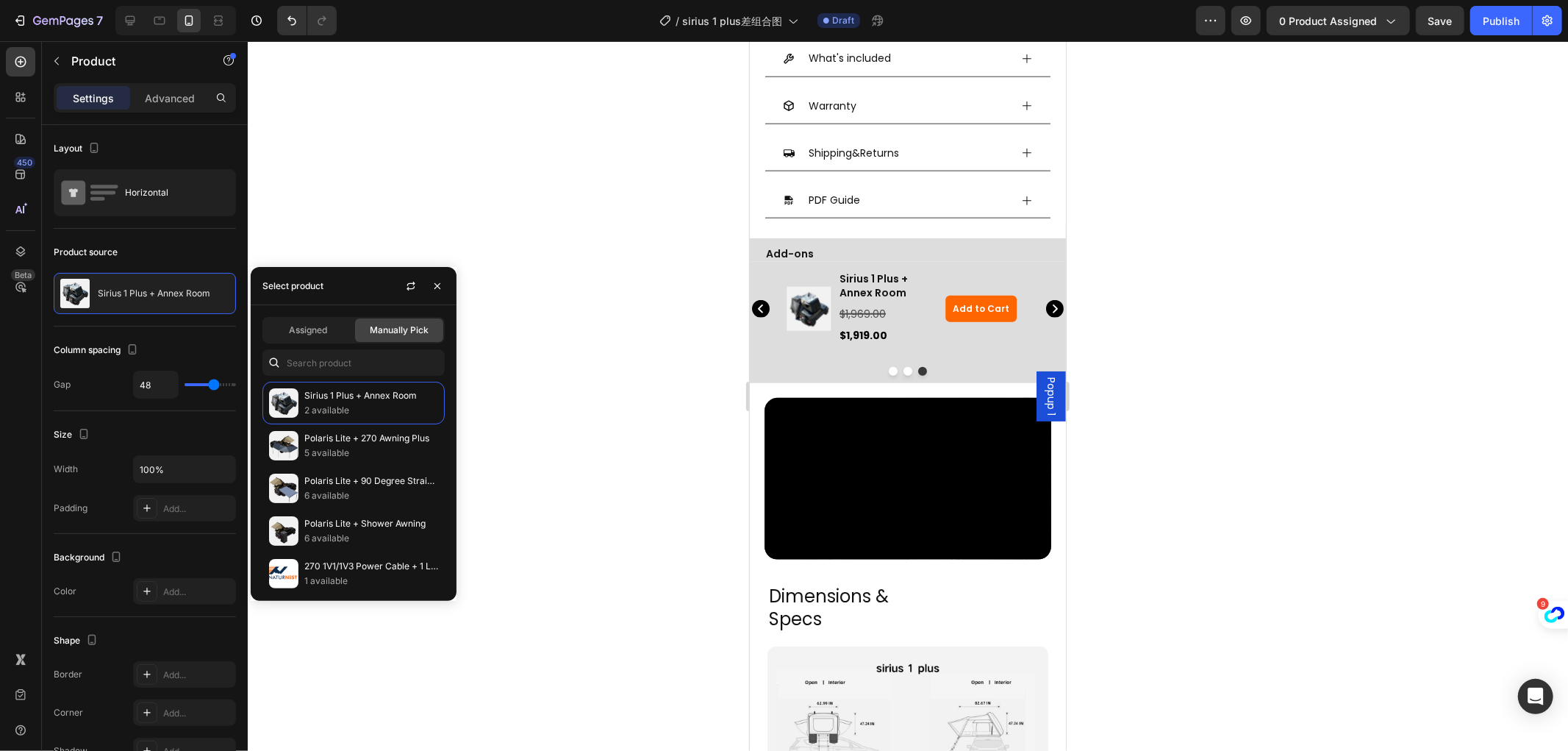
click at [572, 274] on div at bounding box center [909, 395] width 1321 height 709
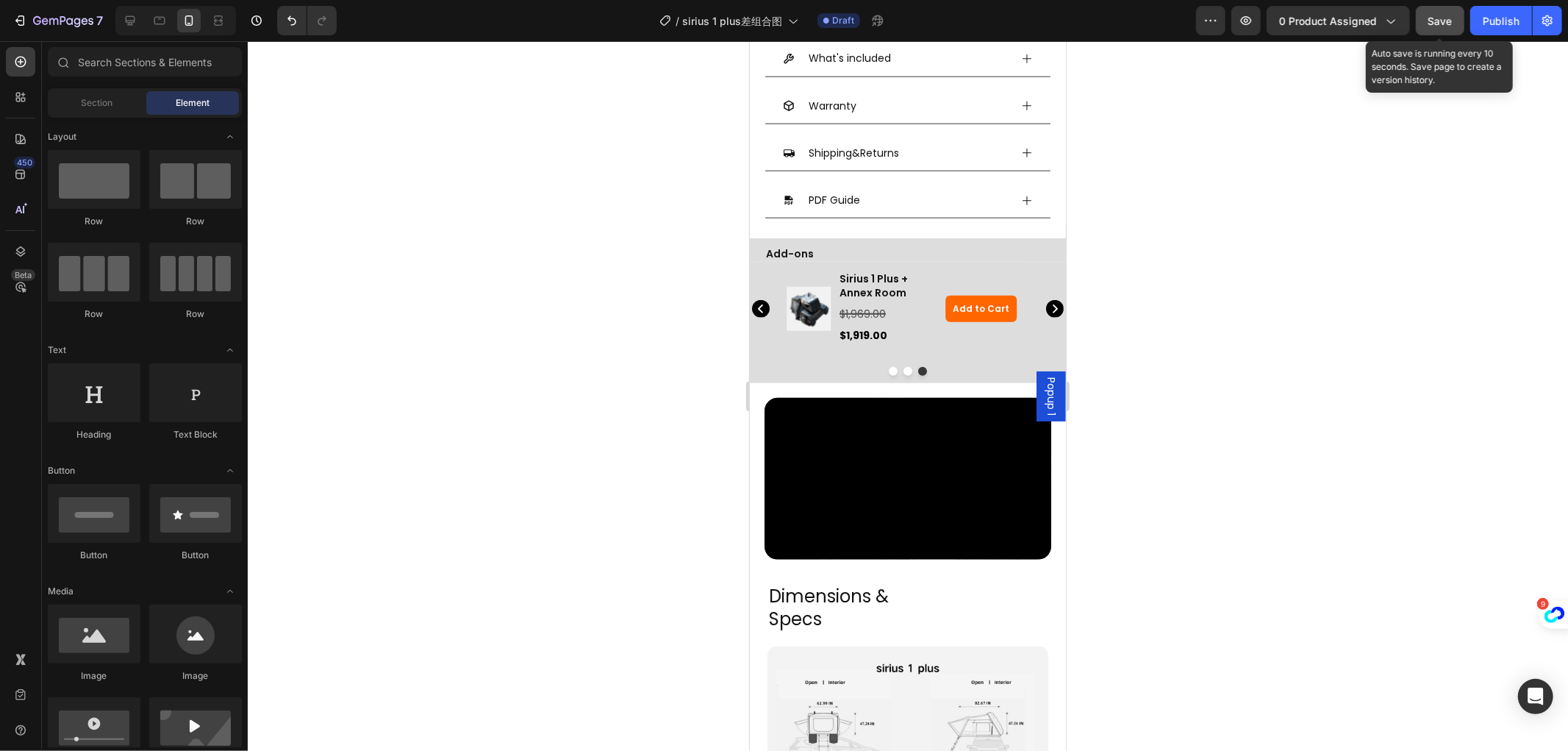
click at [1438, 16] on span "Save" at bounding box center [1441, 21] width 24 height 13
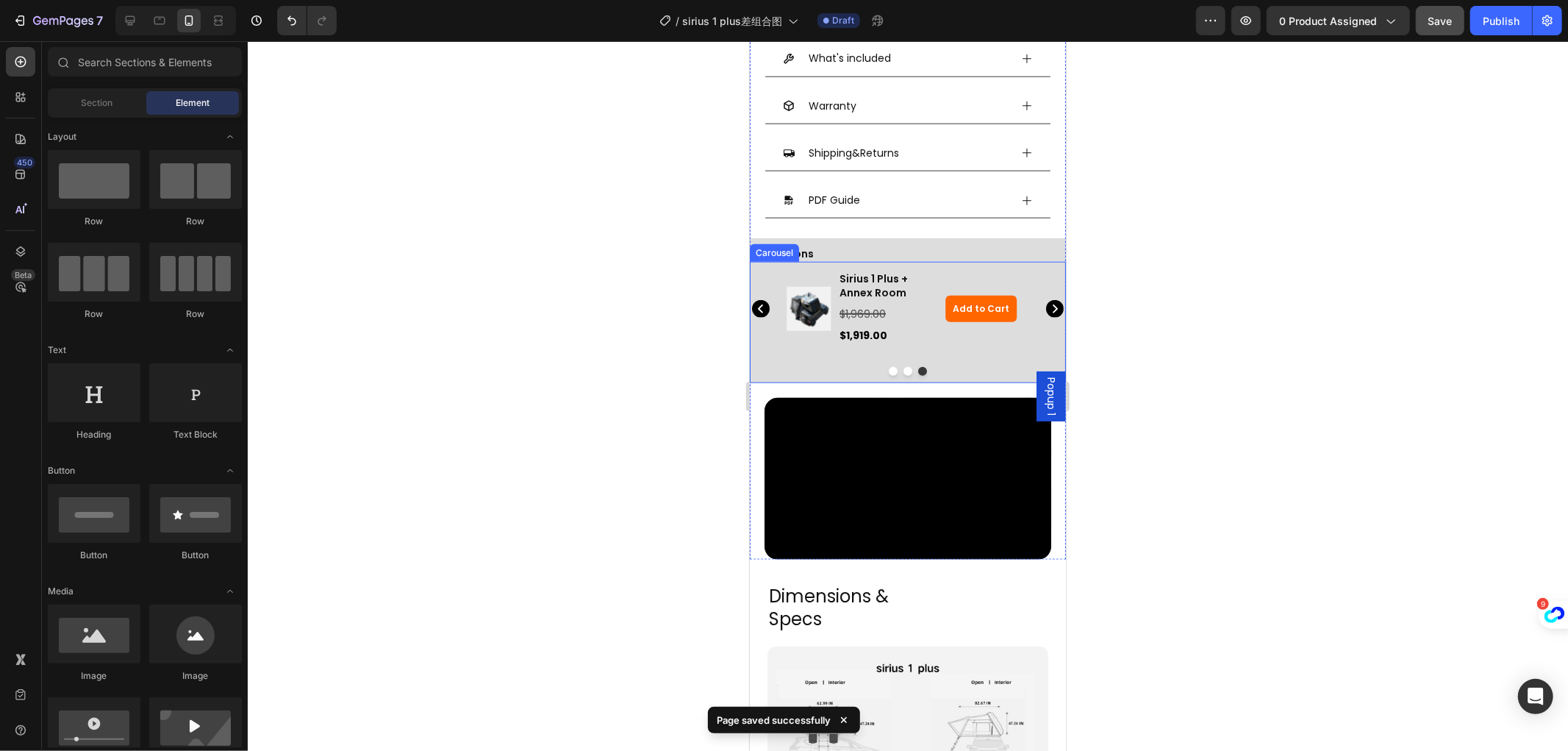
click at [1046, 299] on icon "Carousel Next Arrow" at bounding box center [1055, 308] width 18 height 18
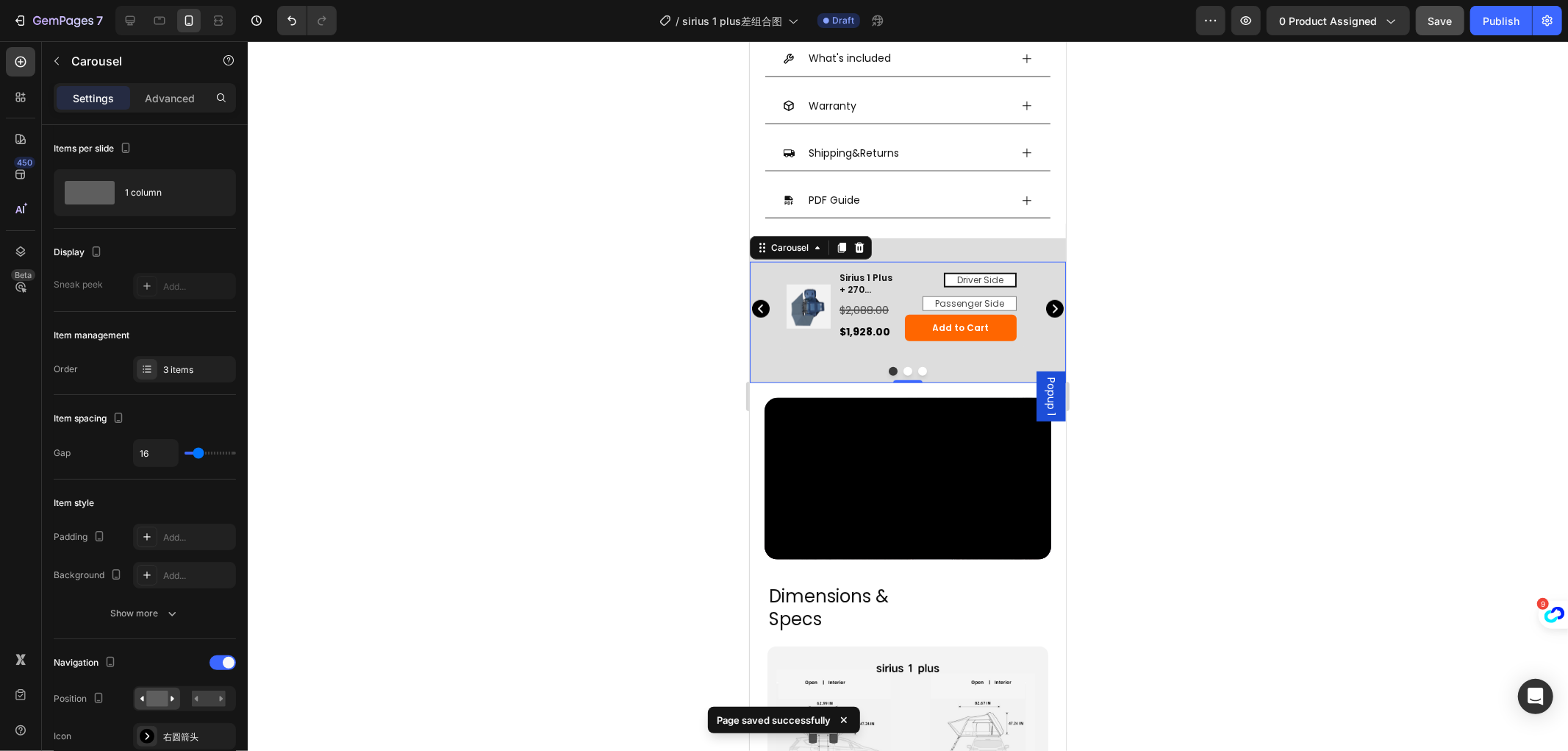
click at [1046, 299] on icon "Carousel Next Arrow" at bounding box center [1055, 308] width 18 height 18
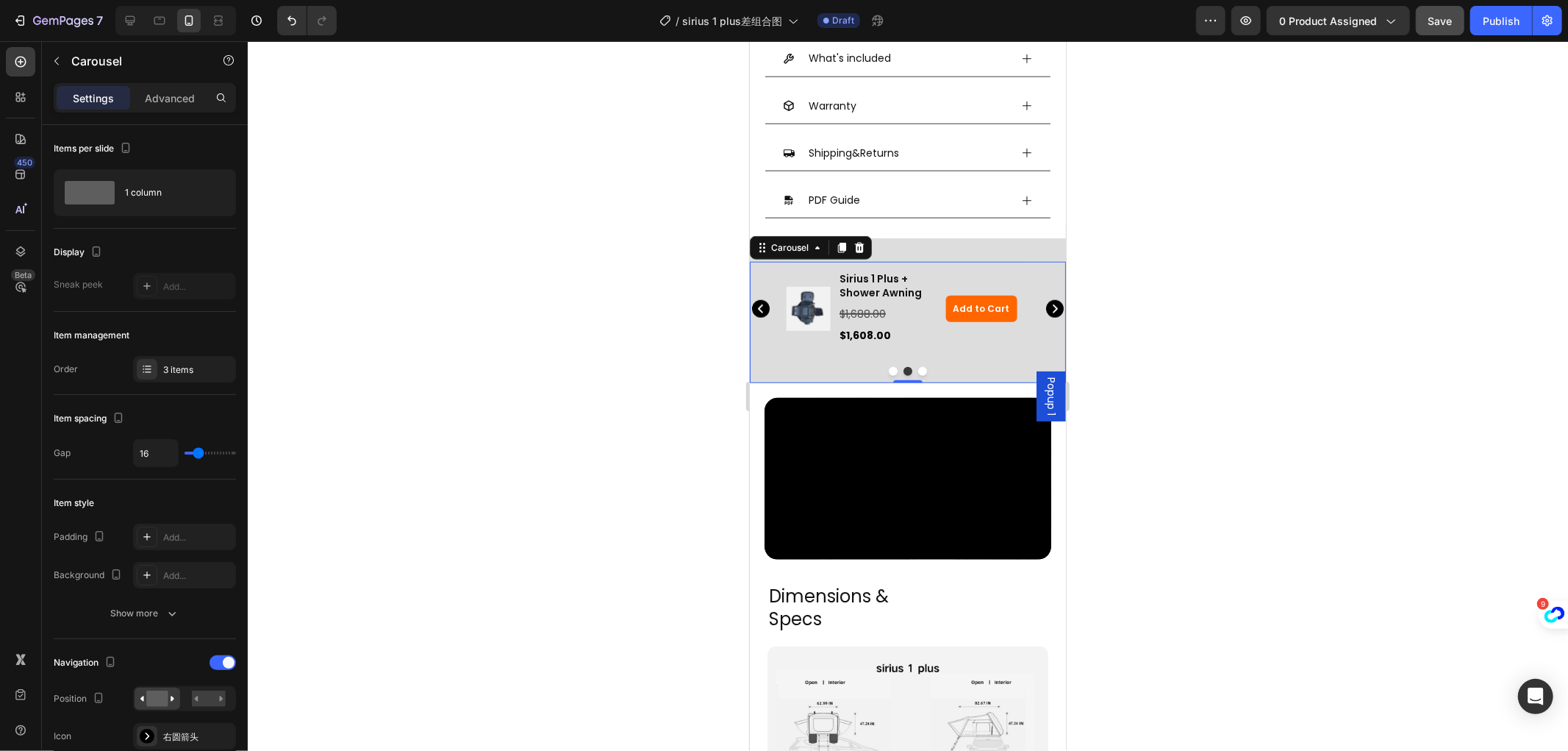
click at [755, 299] on icon "Carousel Back Arrow" at bounding box center [761, 308] width 18 height 18
click at [126, 19] on icon at bounding box center [131, 21] width 10 height 10
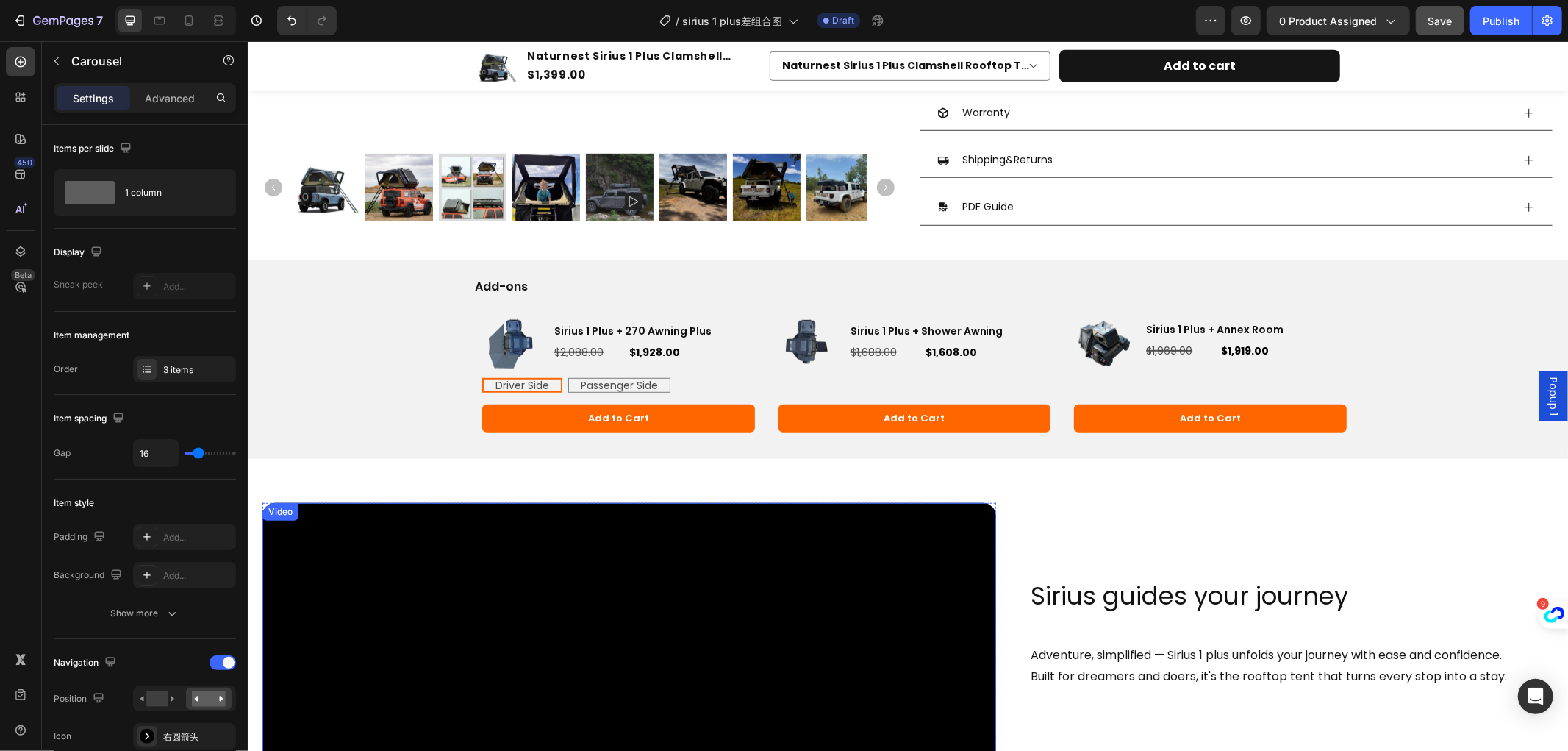
scroll to position [630, 0]
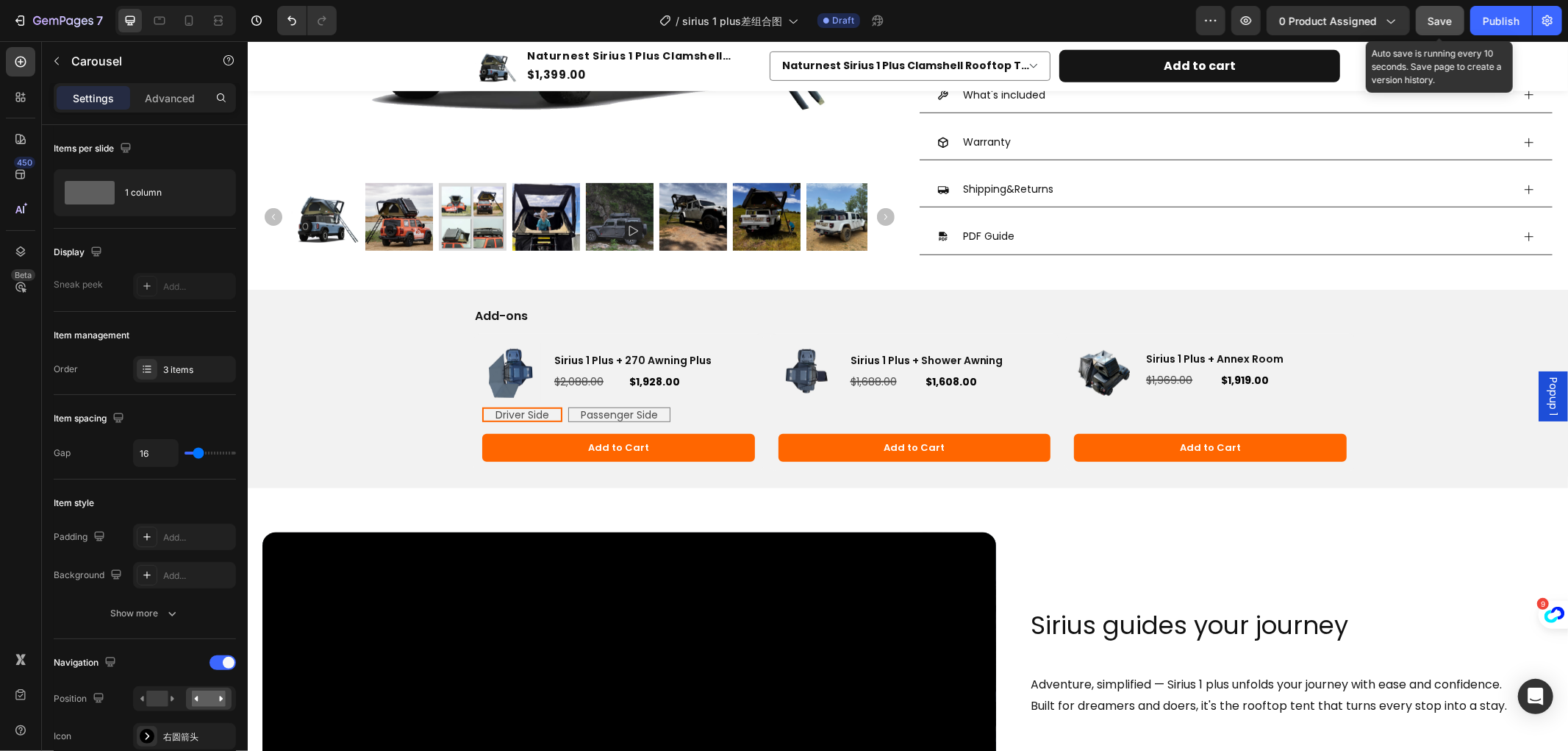
click at [1443, 23] on span "Save" at bounding box center [1441, 21] width 24 height 13
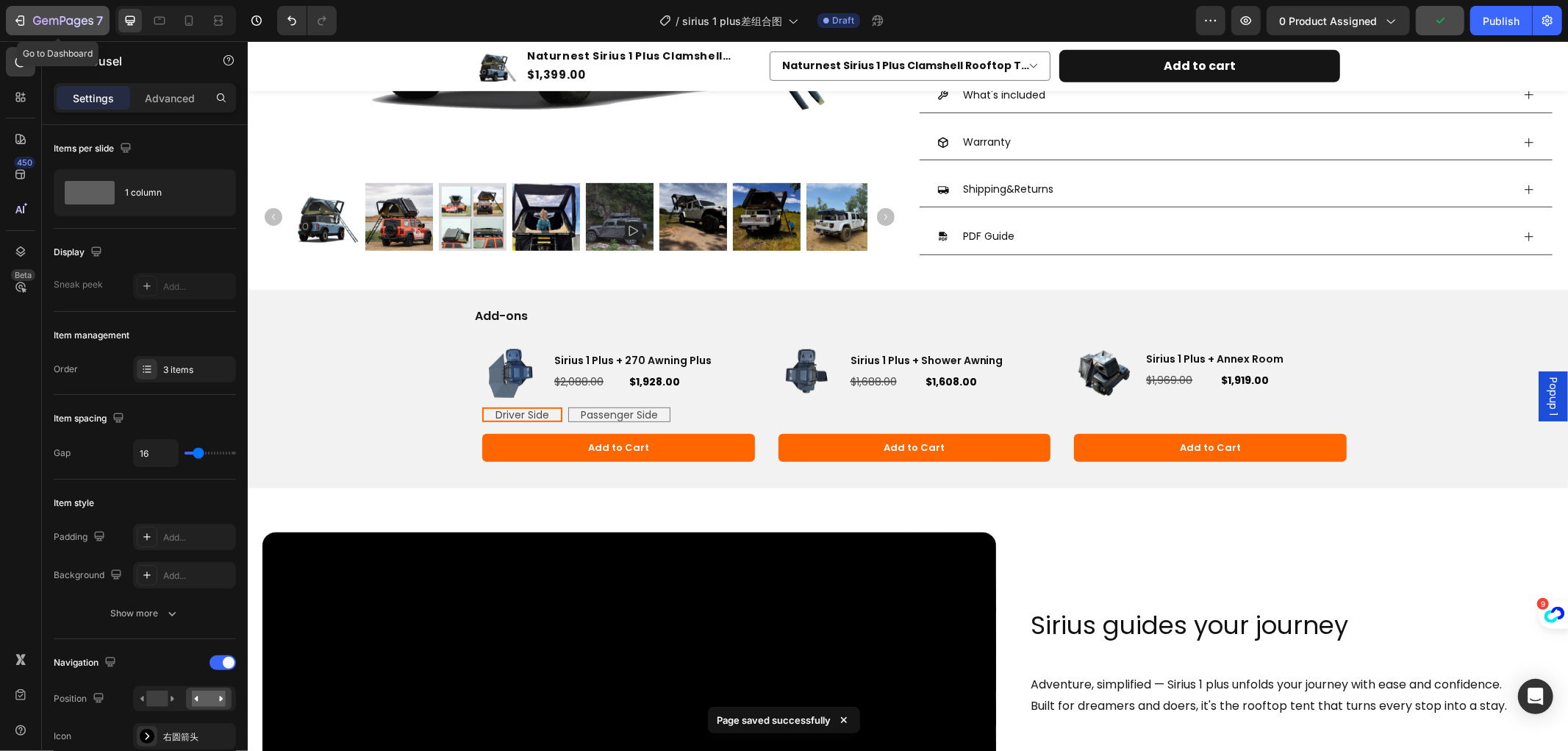
click at [42, 12] on div "7" at bounding box center [68, 21] width 70 height 18
